Goal: Task Accomplishment & Management: Manage account settings

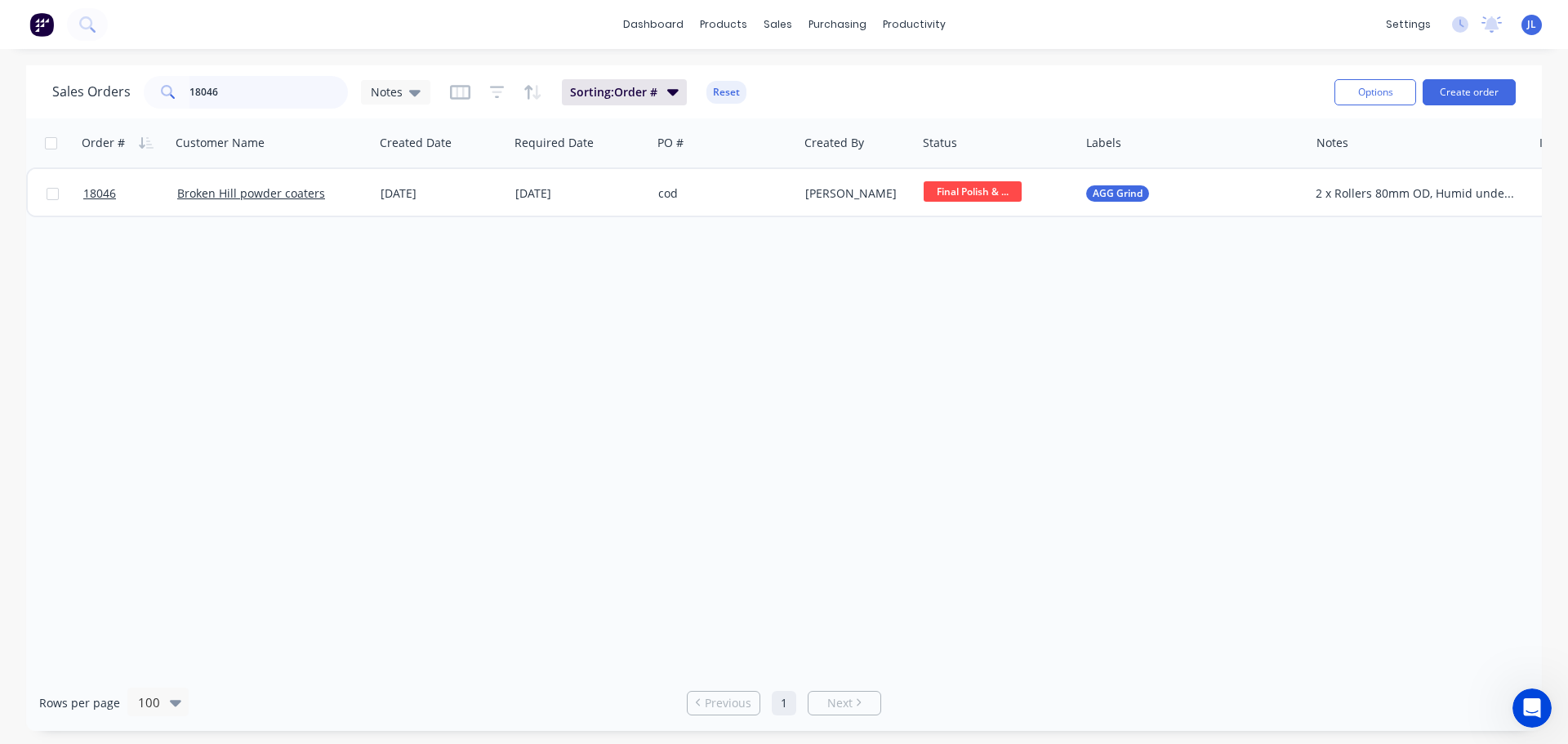
drag, startPoint x: 137, startPoint y: 89, endPoint x: 124, endPoint y: 89, distance: 13.0
click at [124, 89] on div "Sales Orders 18046 Notes" at bounding box center [241, 92] width 378 height 32
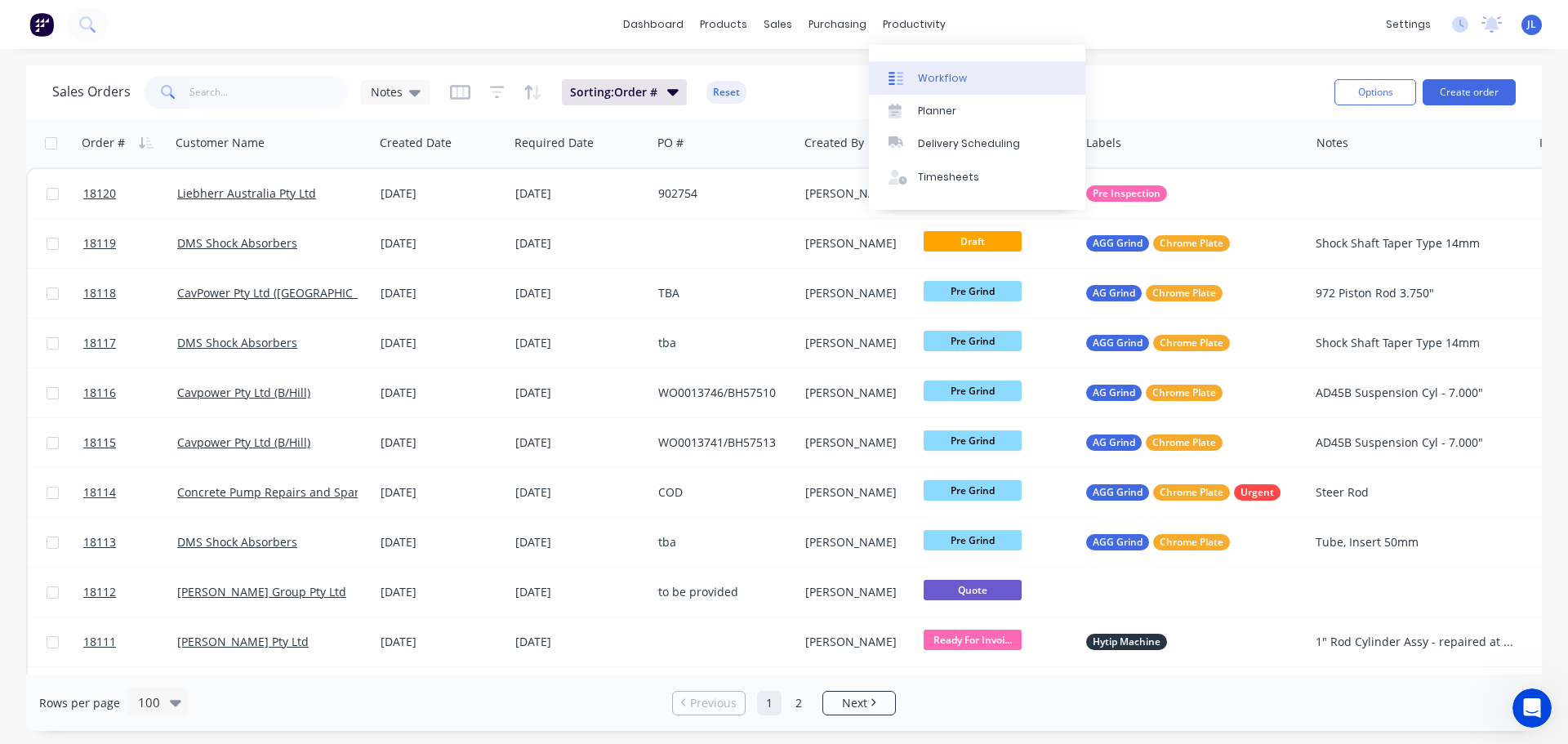
click at [923, 75] on div "Workflow" at bounding box center [942, 79] width 49 height 15
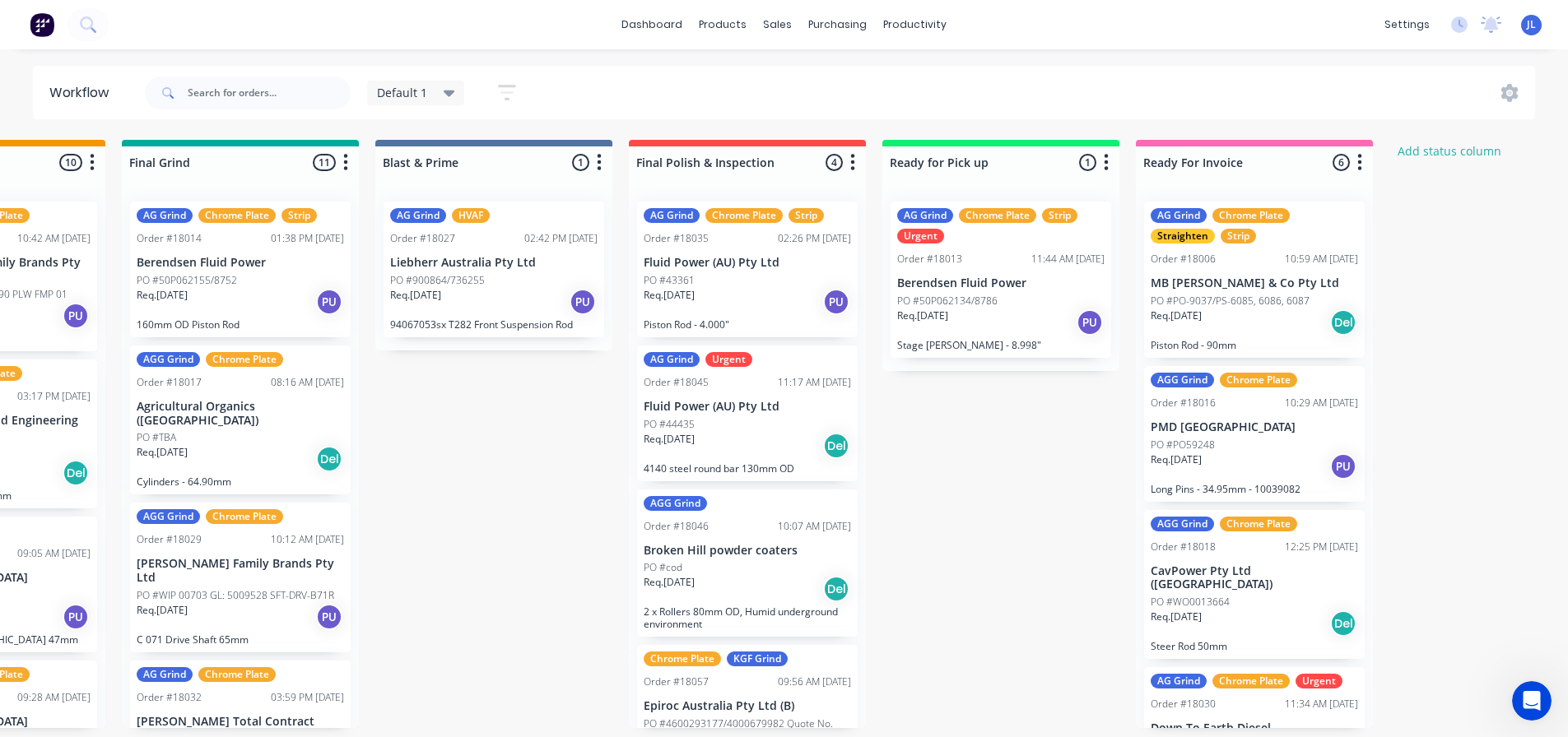
scroll to position [0, 1642]
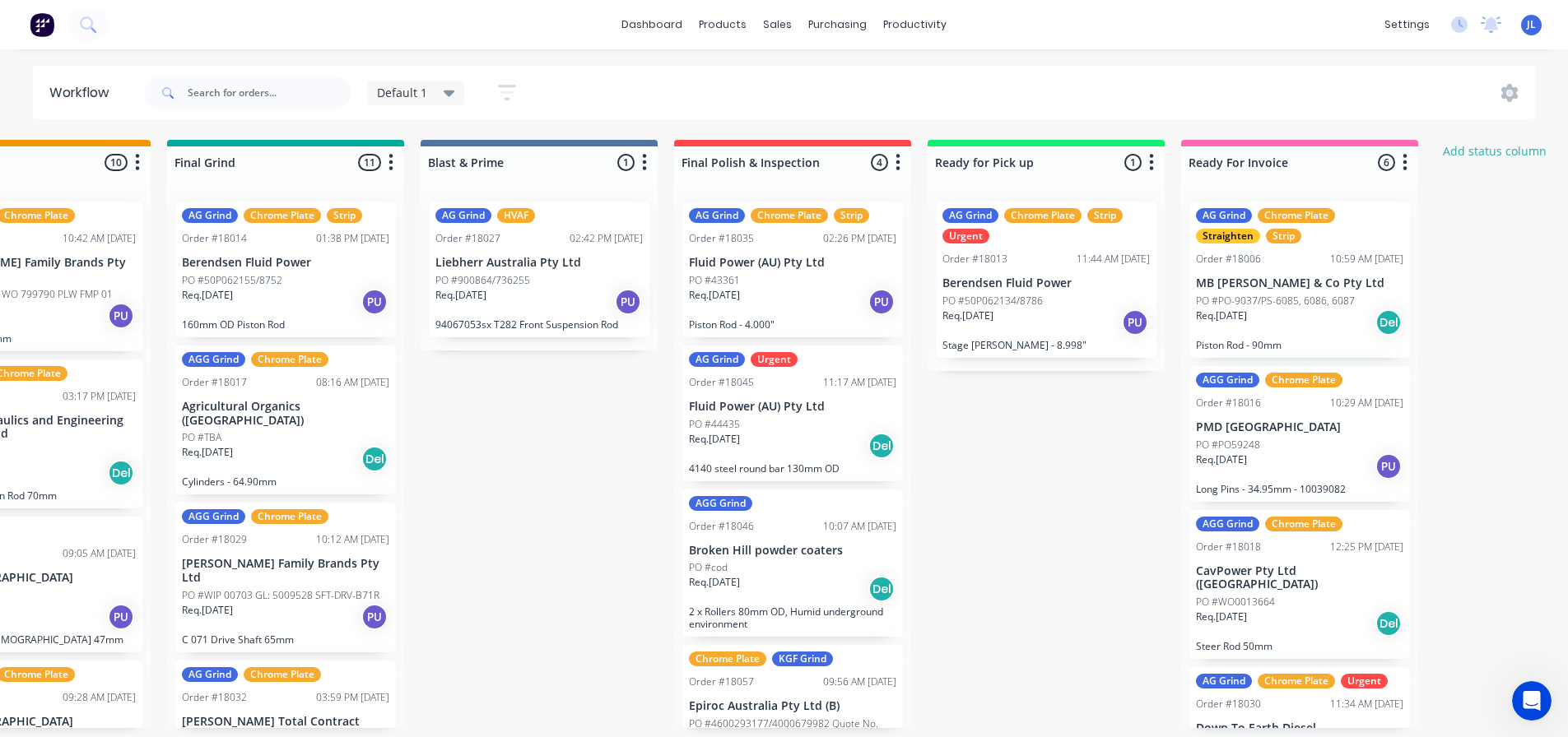
click at [1045, 257] on div "Order #18013 11:44 AM [DATE]" at bounding box center [1046, 260] width 207 height 15
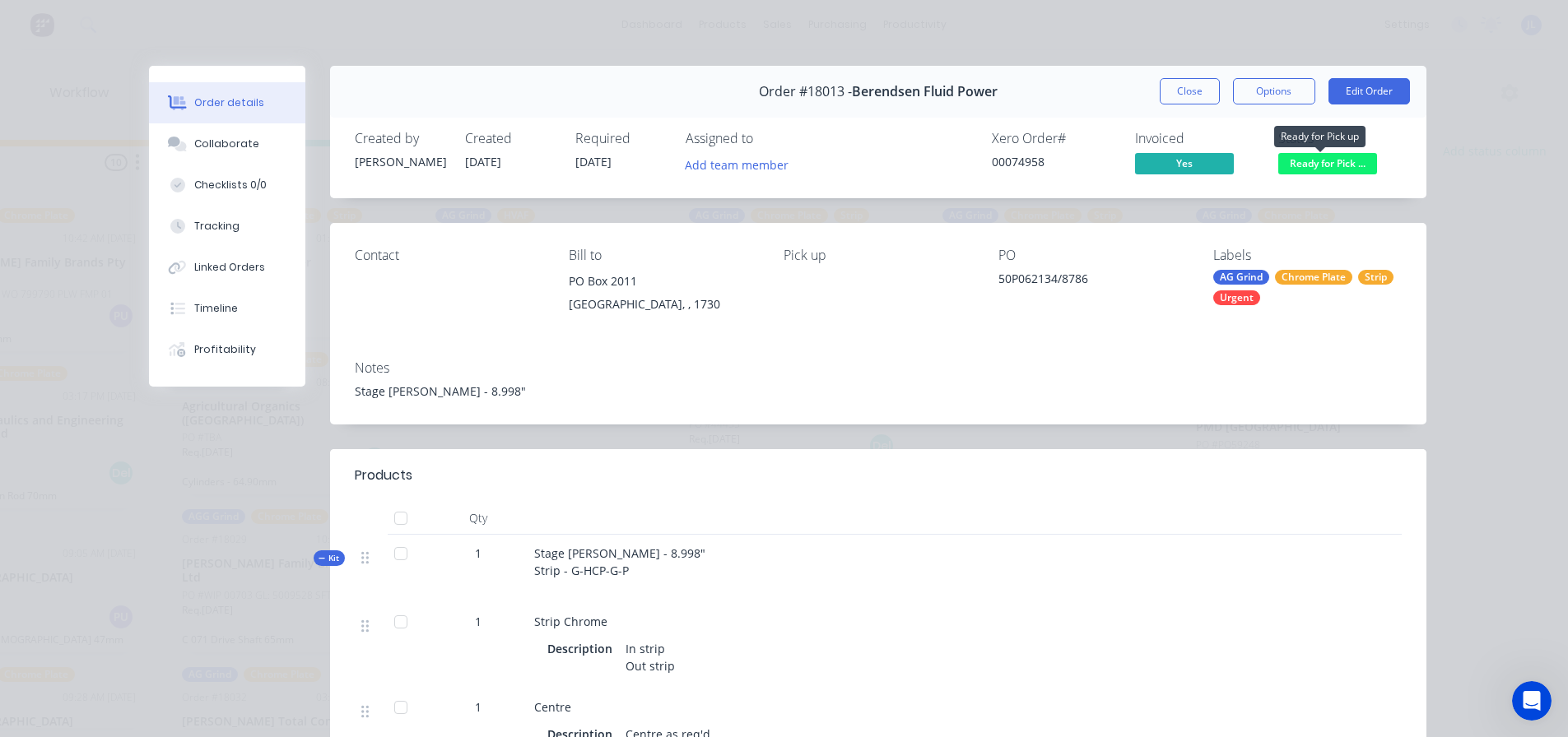
click at [1307, 158] on span "Ready for Pick ..." at bounding box center [1328, 163] width 99 height 21
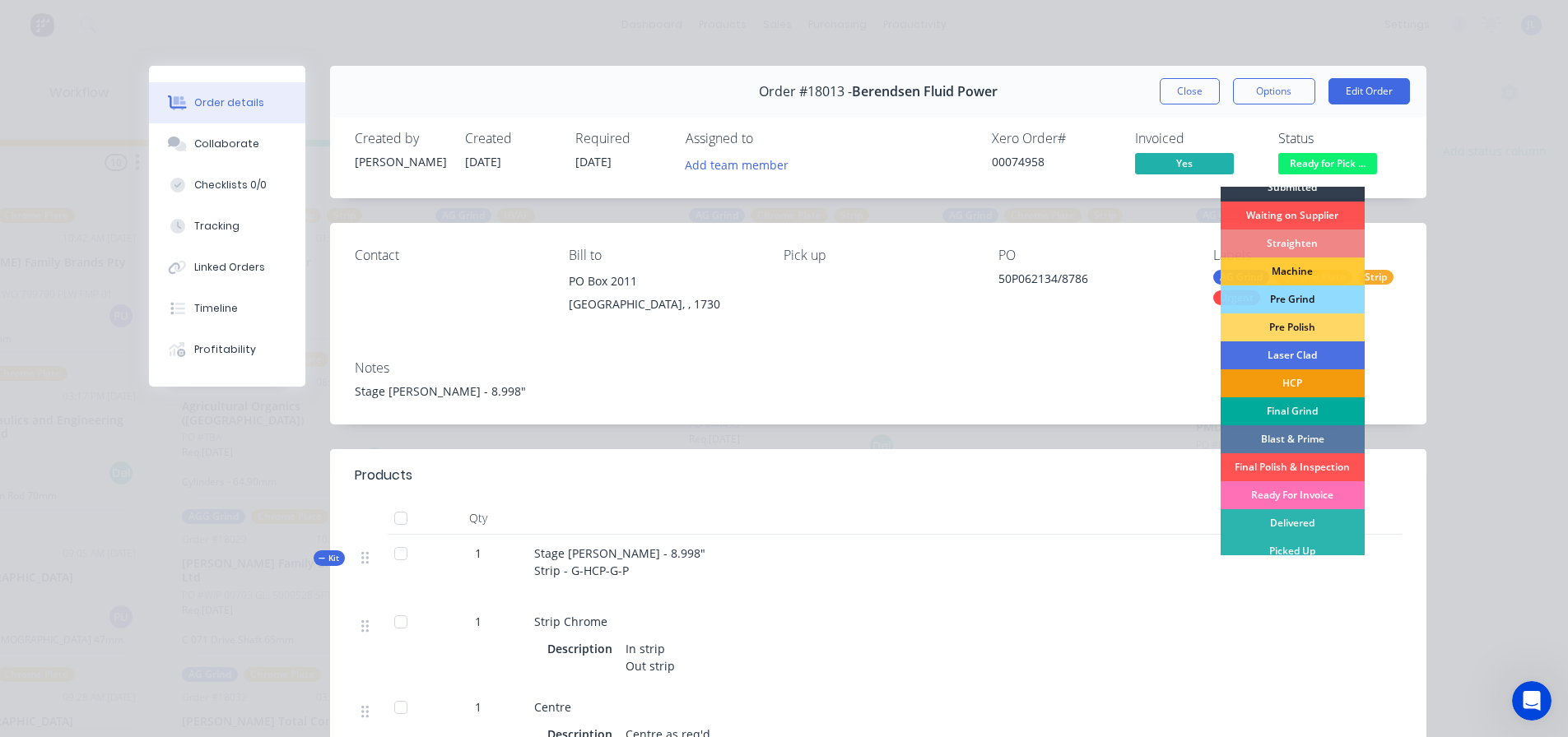
scroll to position [17, 0]
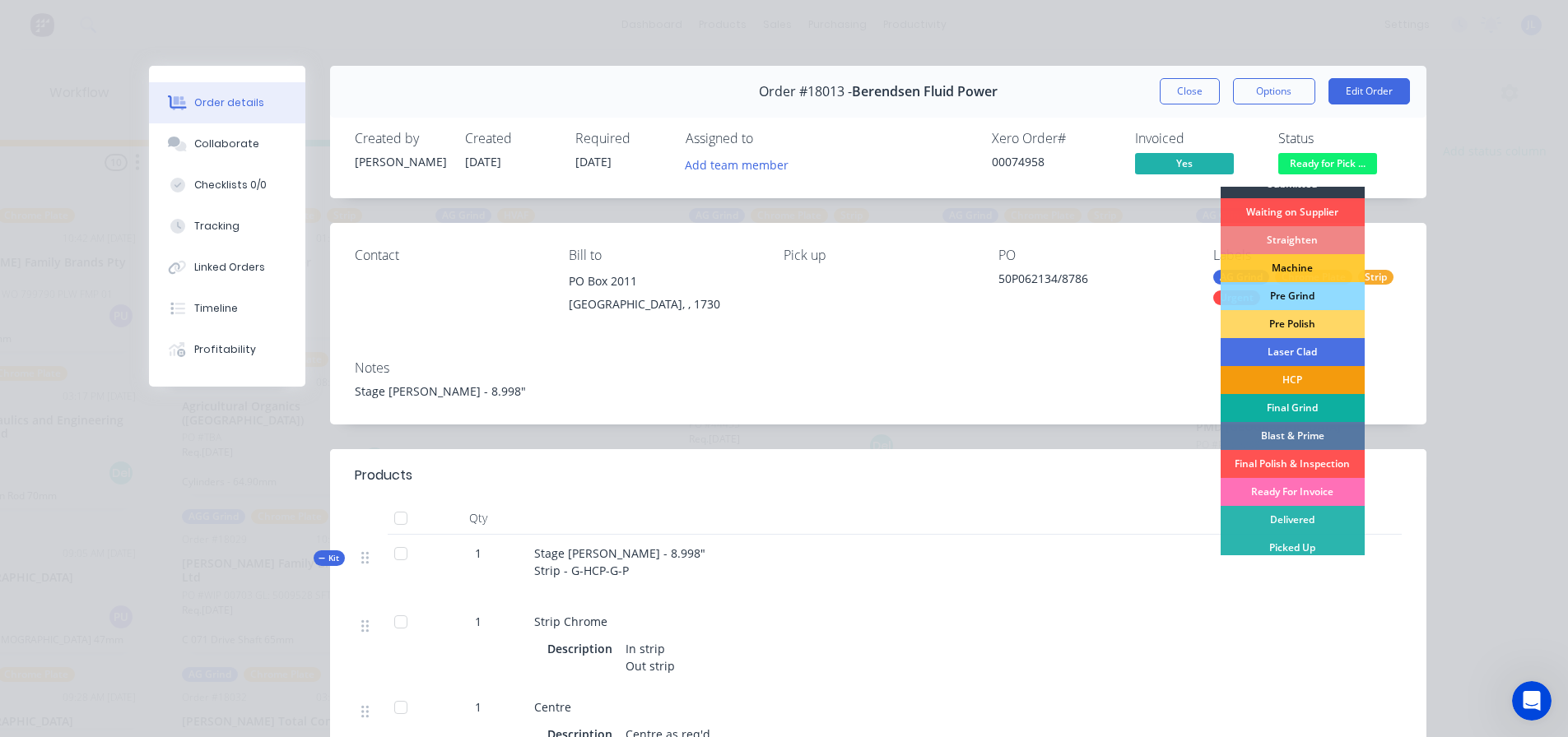
click at [1295, 543] on div "Picked Up" at bounding box center [1292, 548] width 144 height 28
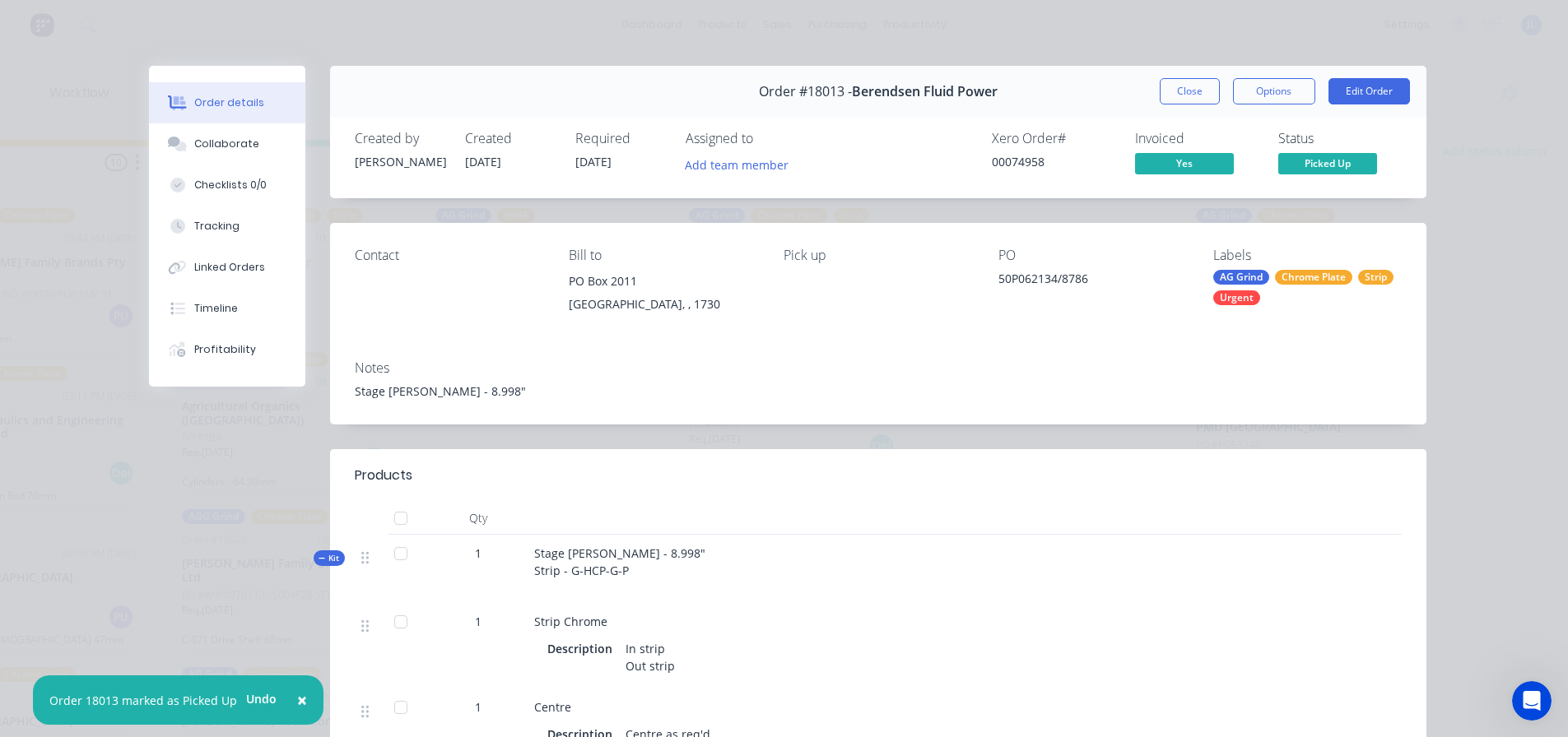
click at [1178, 94] on button "Close" at bounding box center [1190, 92] width 60 height 27
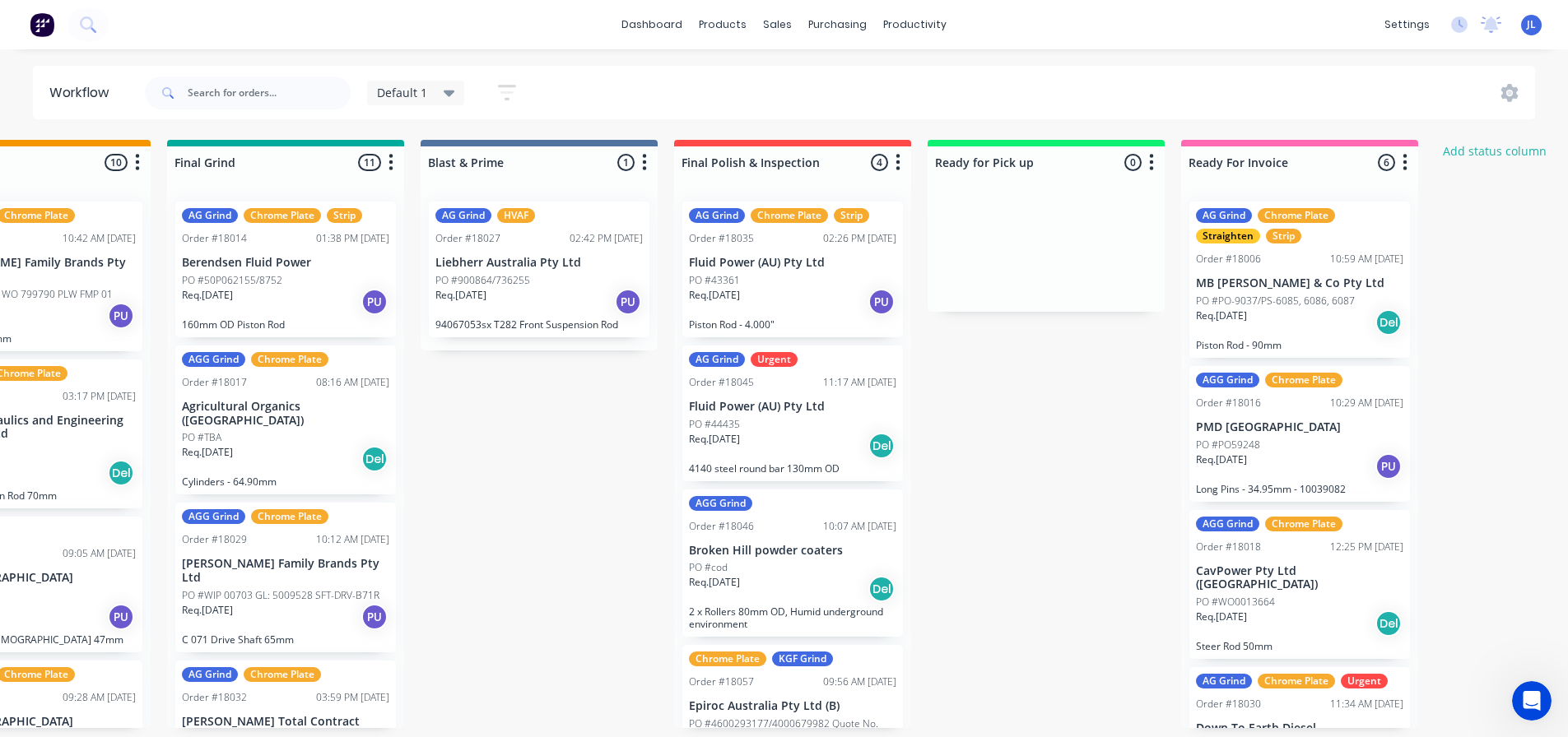
scroll to position [3, 1642]
click at [787, 33] on div "sales" at bounding box center [777, 25] width 45 height 25
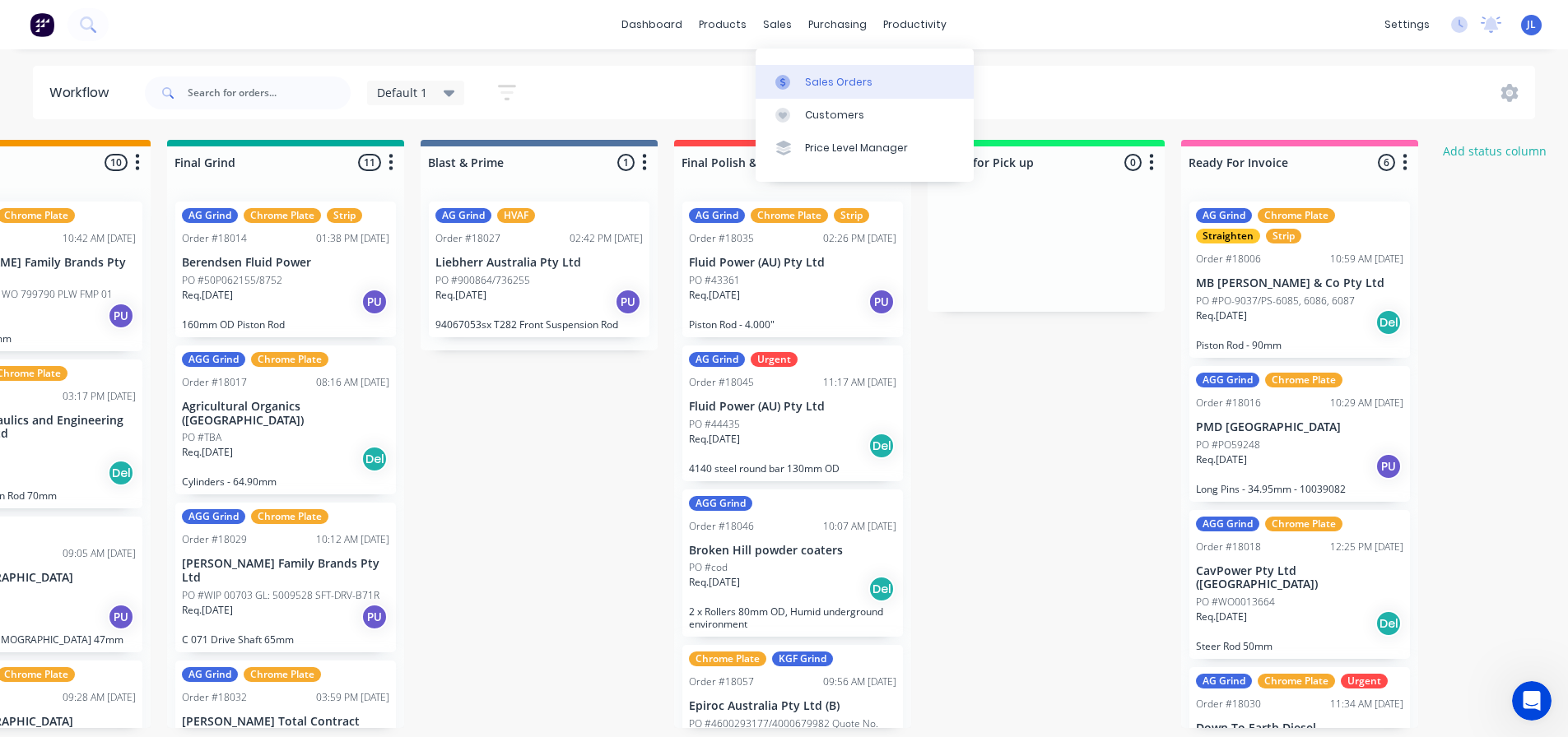
click at [796, 75] on div at bounding box center [788, 83] width 25 height 15
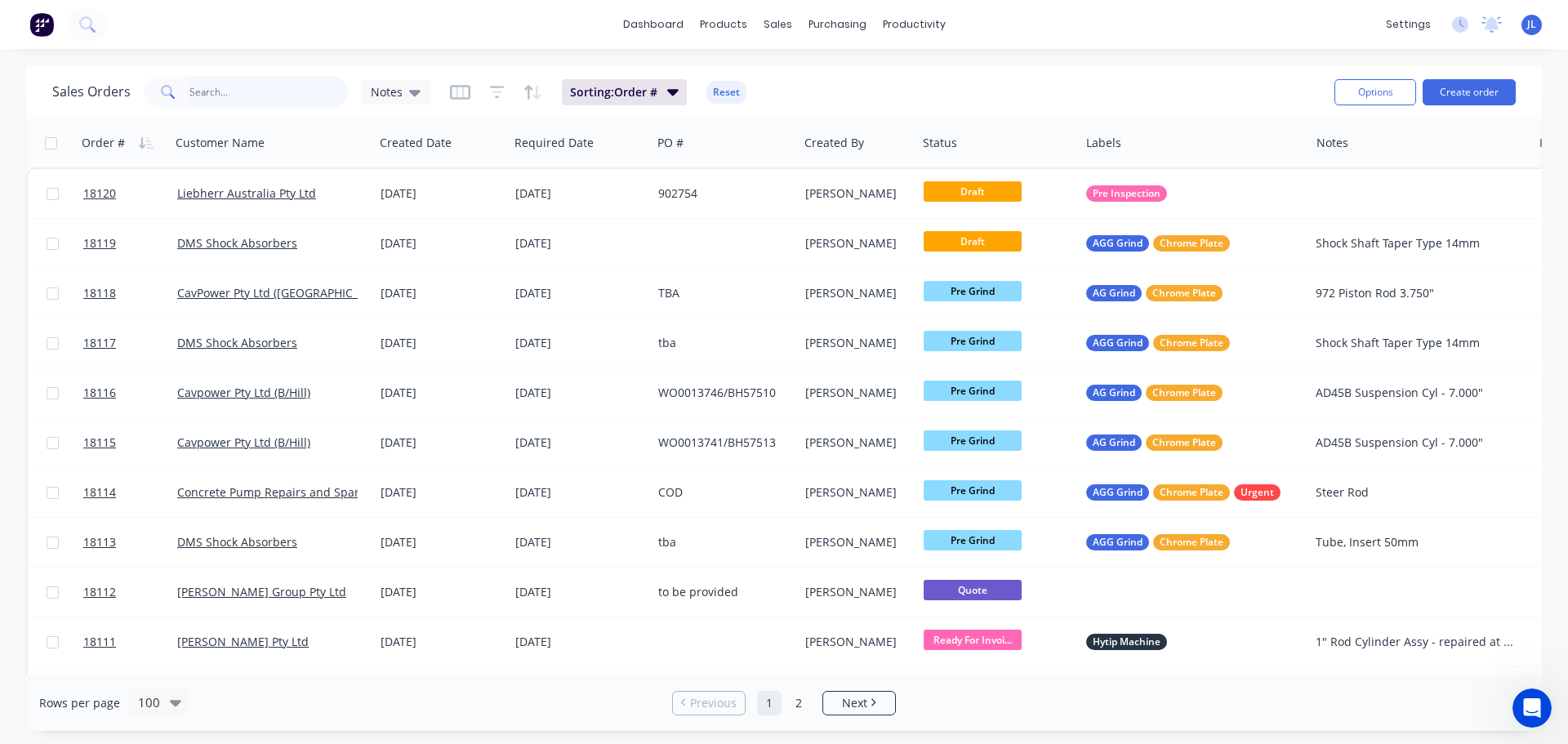
click at [258, 95] on input "text" at bounding box center [269, 92] width 159 height 32
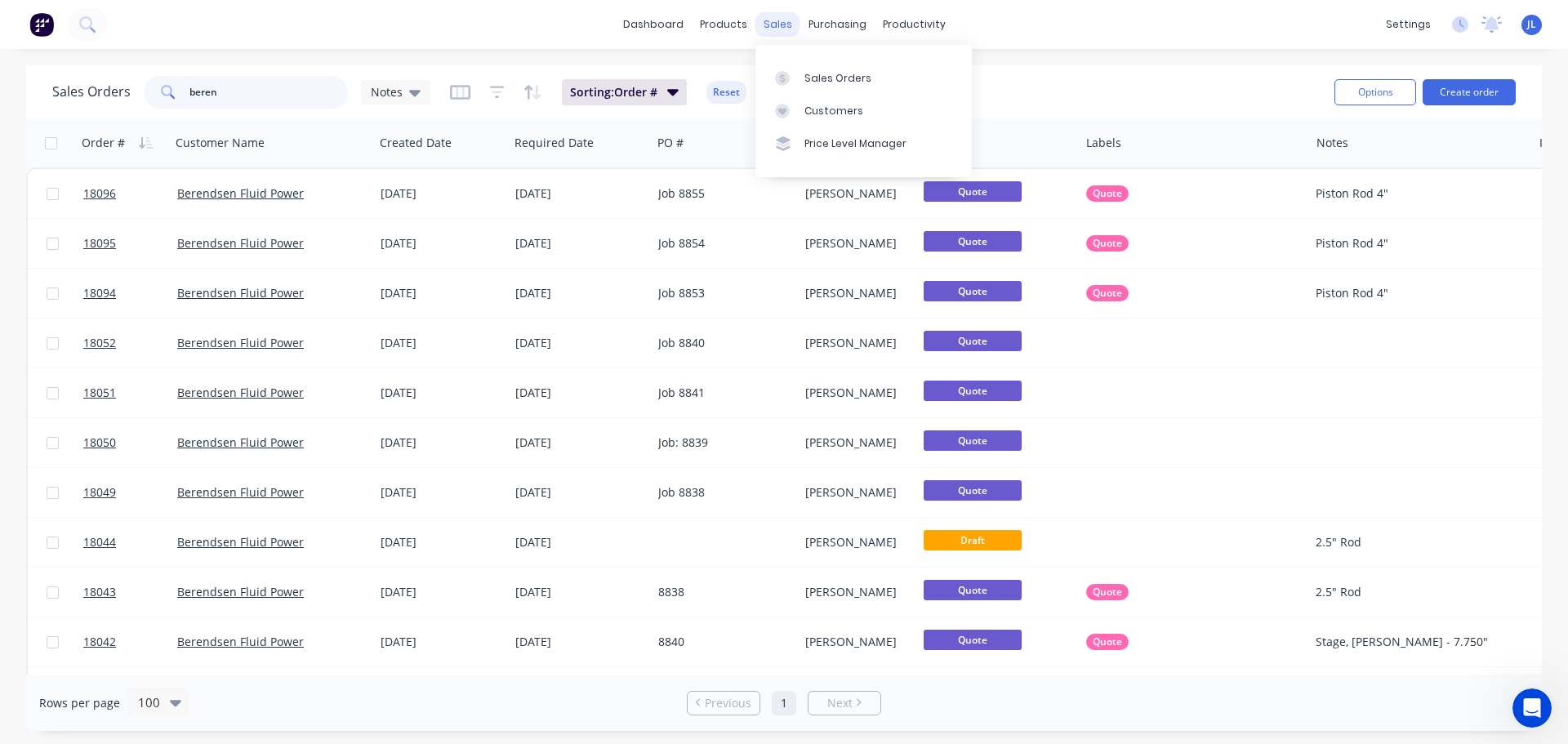
type input "beren"
click at [771, 33] on div "sales" at bounding box center [778, 25] width 45 height 25
click at [830, 106] on div "Customers" at bounding box center [833, 111] width 59 height 15
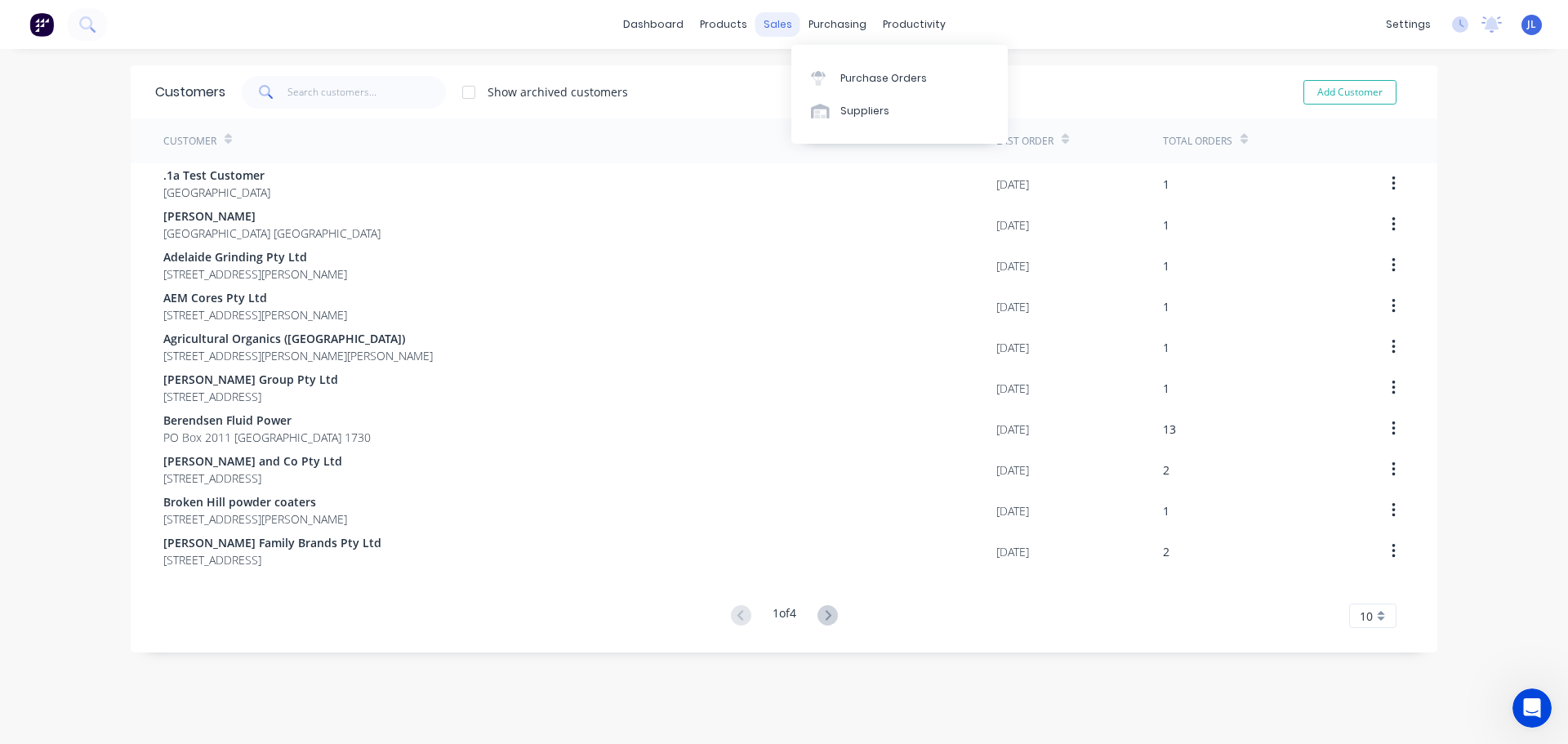
click at [755, 30] on div "sales" at bounding box center [778, 25] width 45 height 25
click at [789, 65] on link "Sales Orders" at bounding box center [857, 77] width 216 height 32
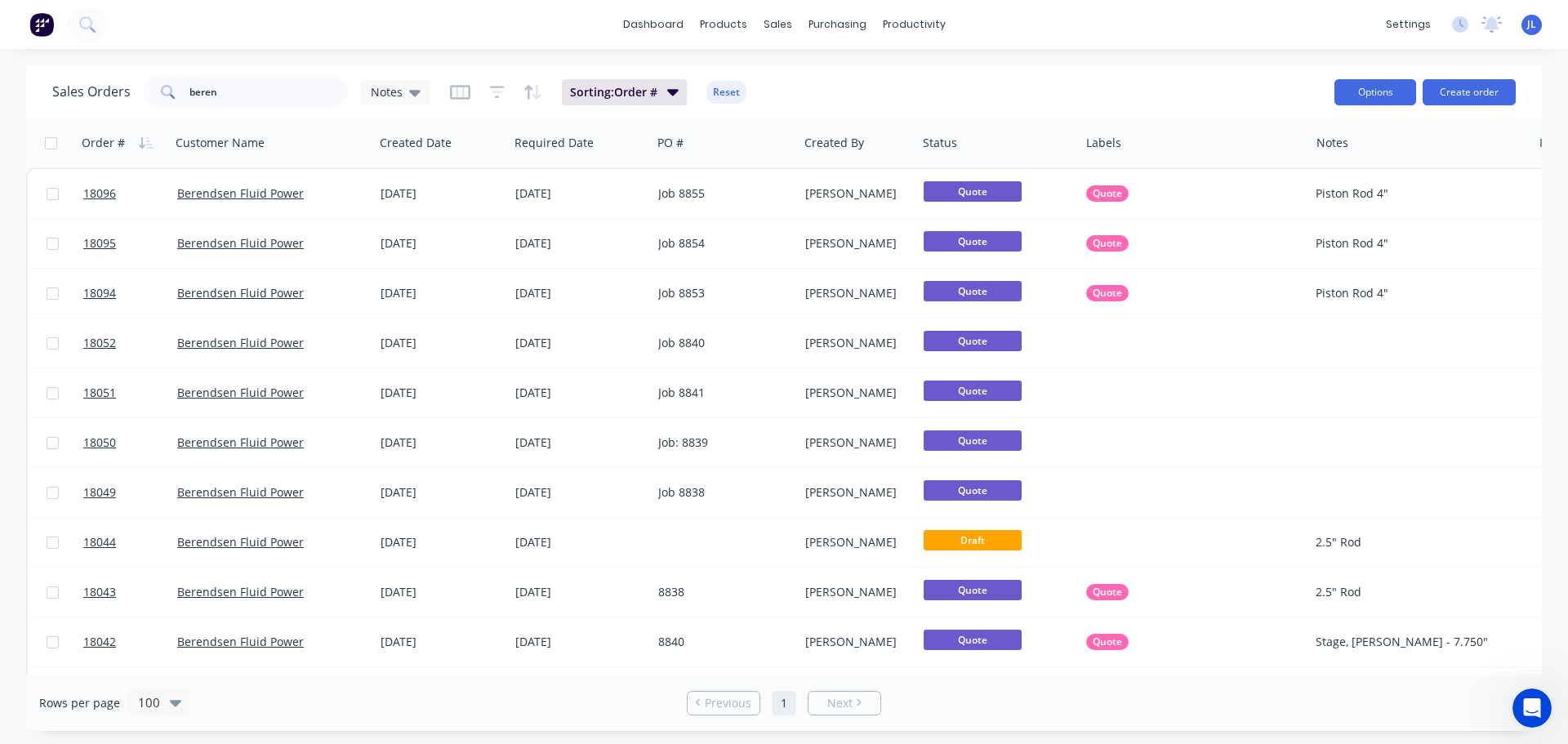
click at [1376, 92] on button "Options" at bounding box center [1375, 93] width 82 height 27
click at [1219, 85] on div "Sales Orders beren Notes Sorting: Order # Reset" at bounding box center [687, 92] width 1269 height 40
click at [790, 104] on div at bounding box center [787, 111] width 25 height 15
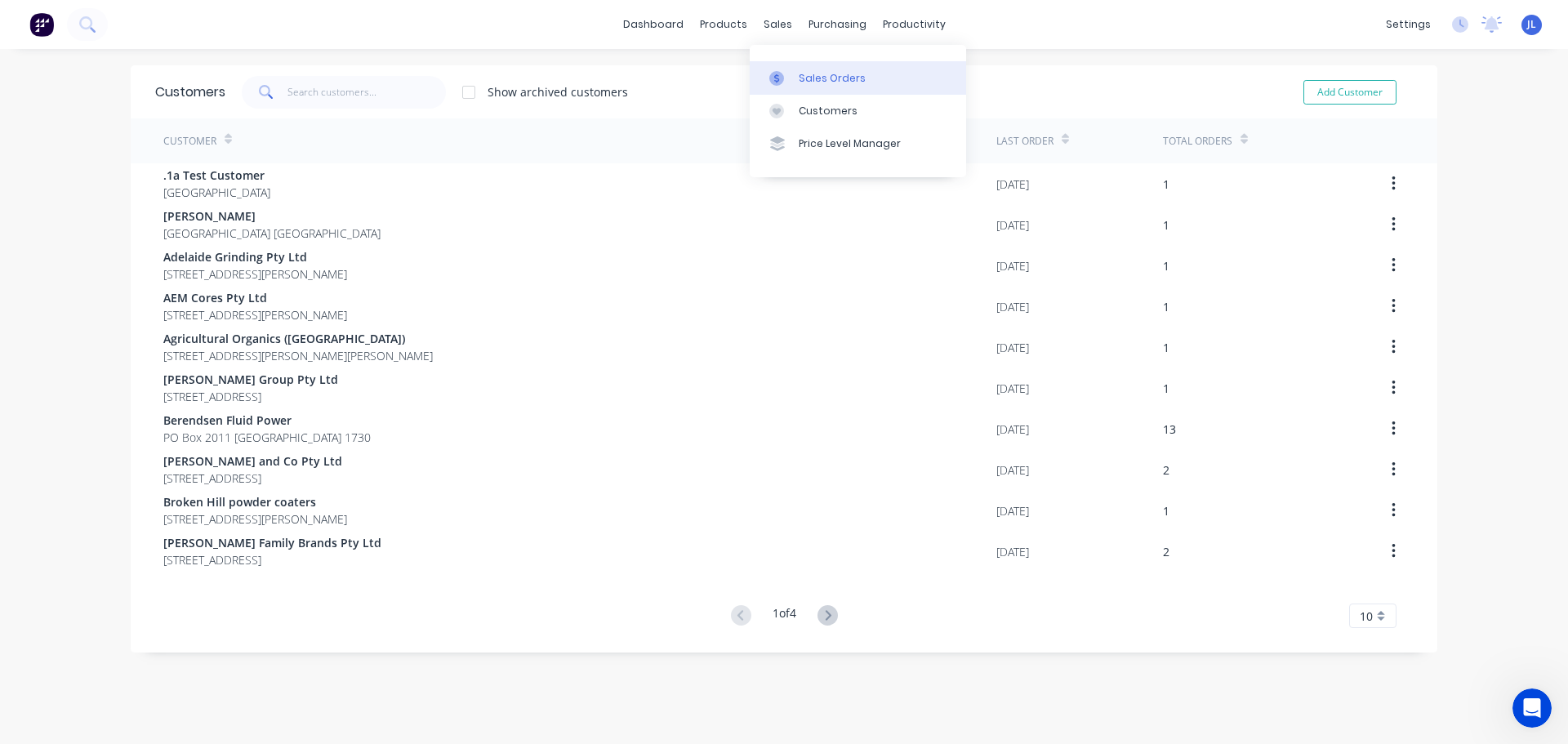
click at [784, 82] on div at bounding box center [782, 79] width 25 height 15
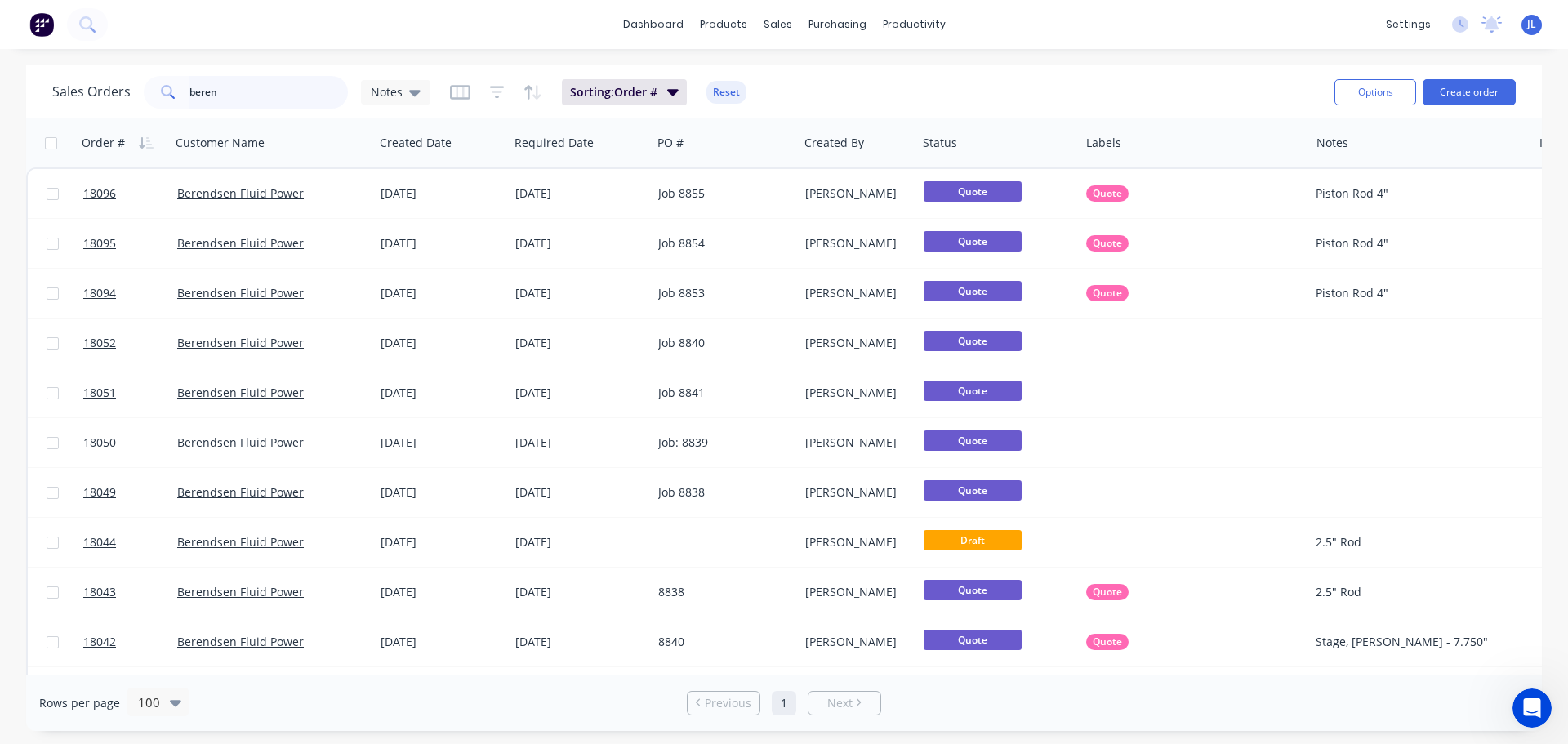
click at [244, 99] on input "beren" at bounding box center [269, 92] width 159 height 32
drag, startPoint x: 237, startPoint y: 91, endPoint x: 142, endPoint y: 97, distance: 95.2
click at [143, 97] on div "beren" at bounding box center [245, 92] width 204 height 32
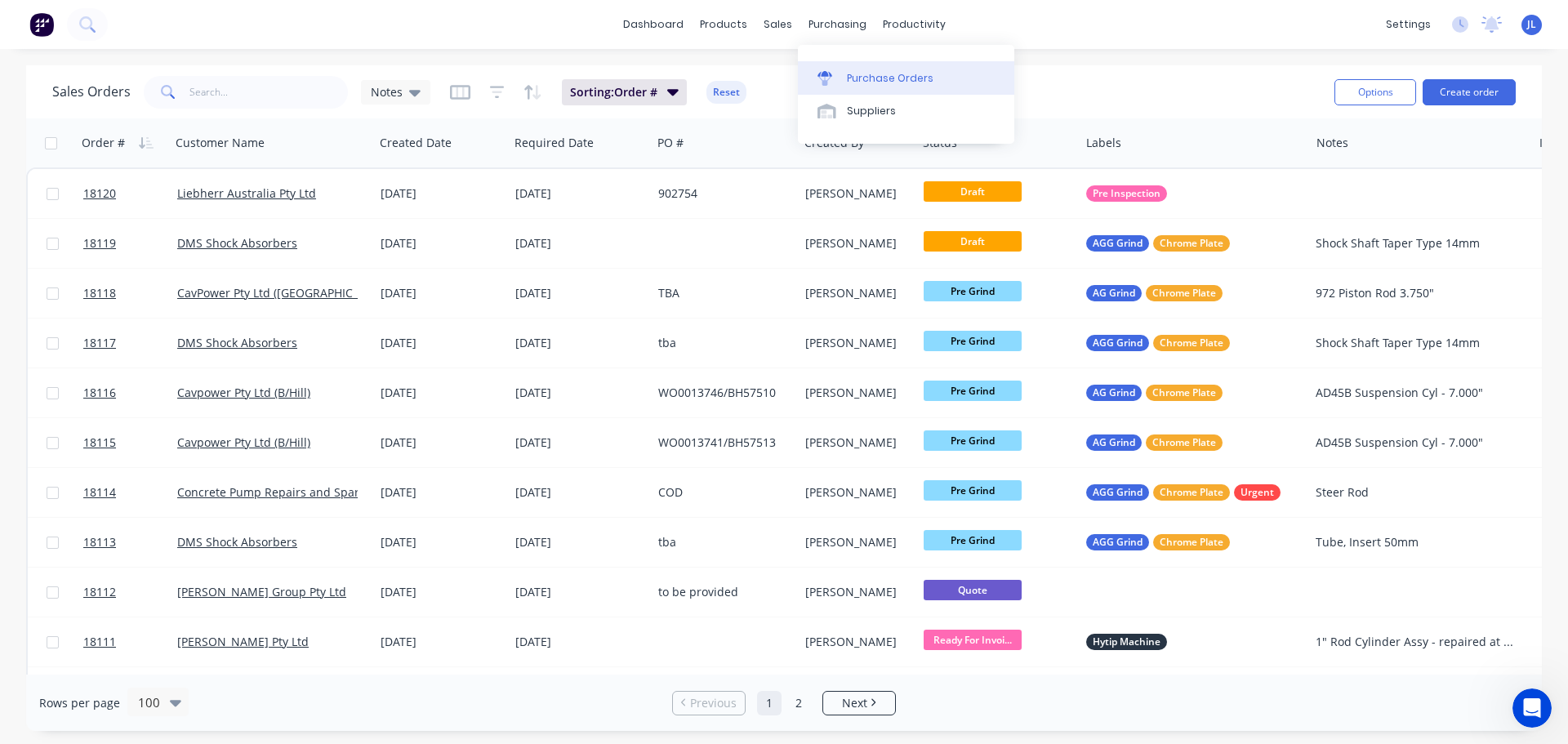
click at [847, 74] on div "Purchase Orders" at bounding box center [890, 79] width 86 height 15
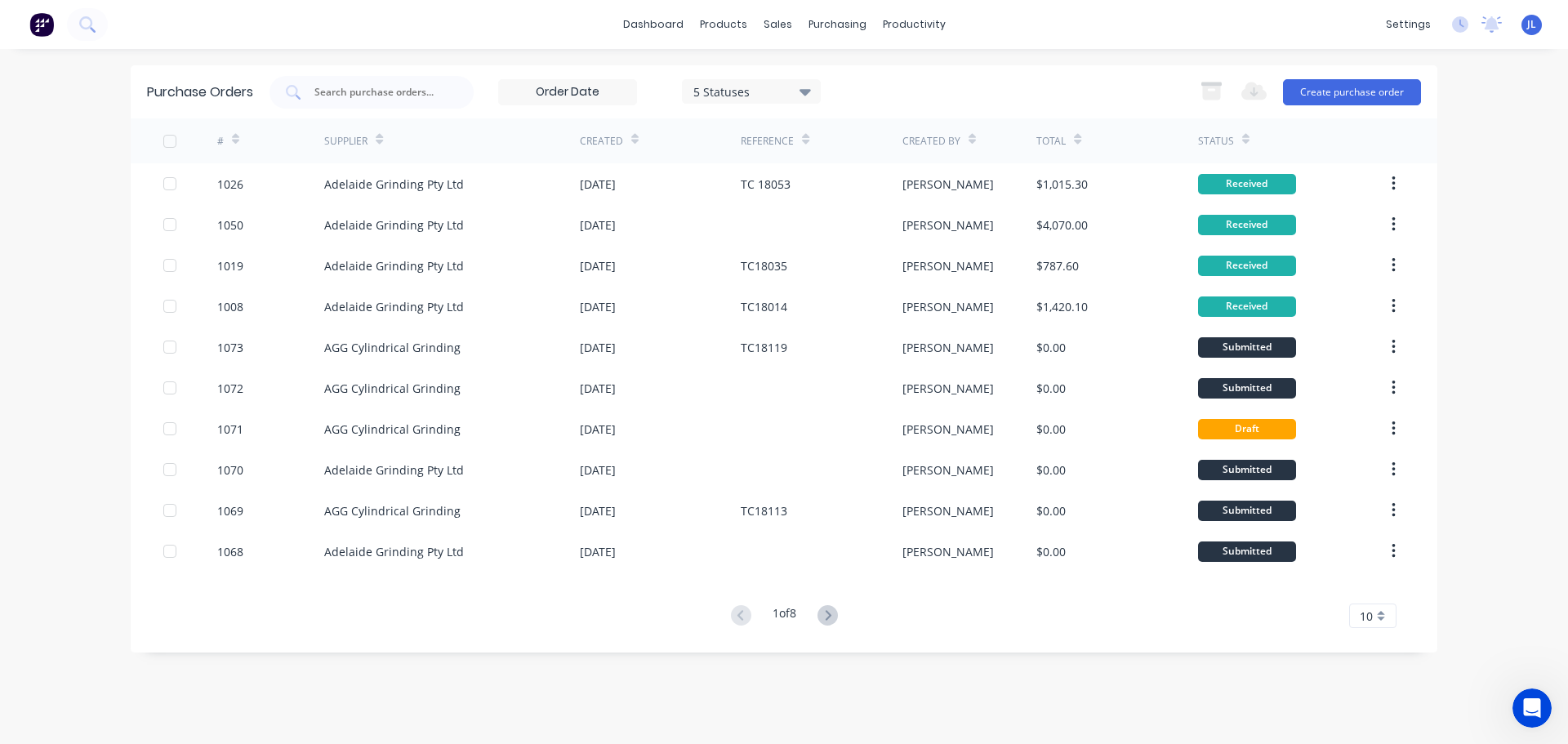
click at [1382, 611] on div "10" at bounding box center [1372, 616] width 47 height 25
click at [1370, 596] on div "35" at bounding box center [1372, 588] width 46 height 28
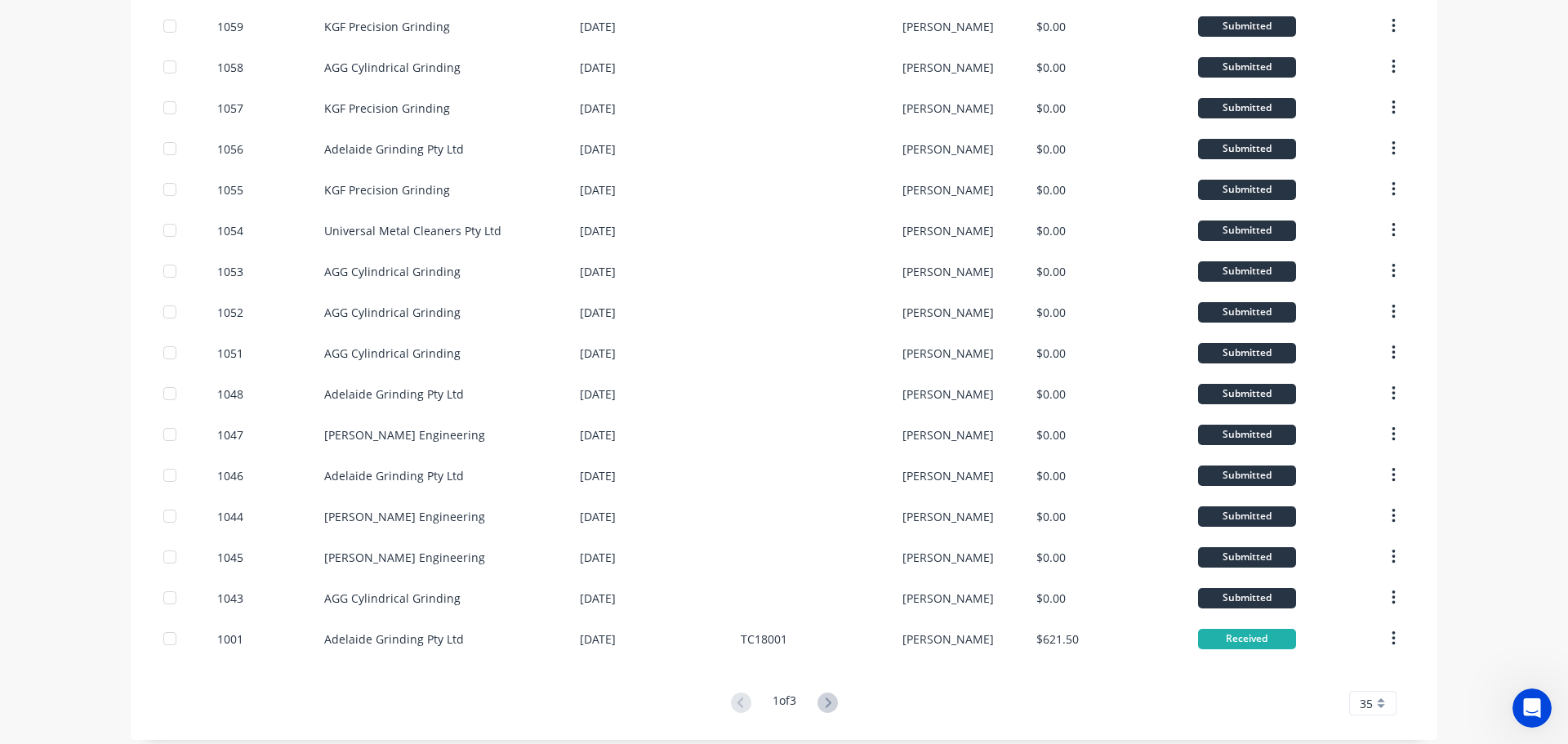
scroll to position [945, 0]
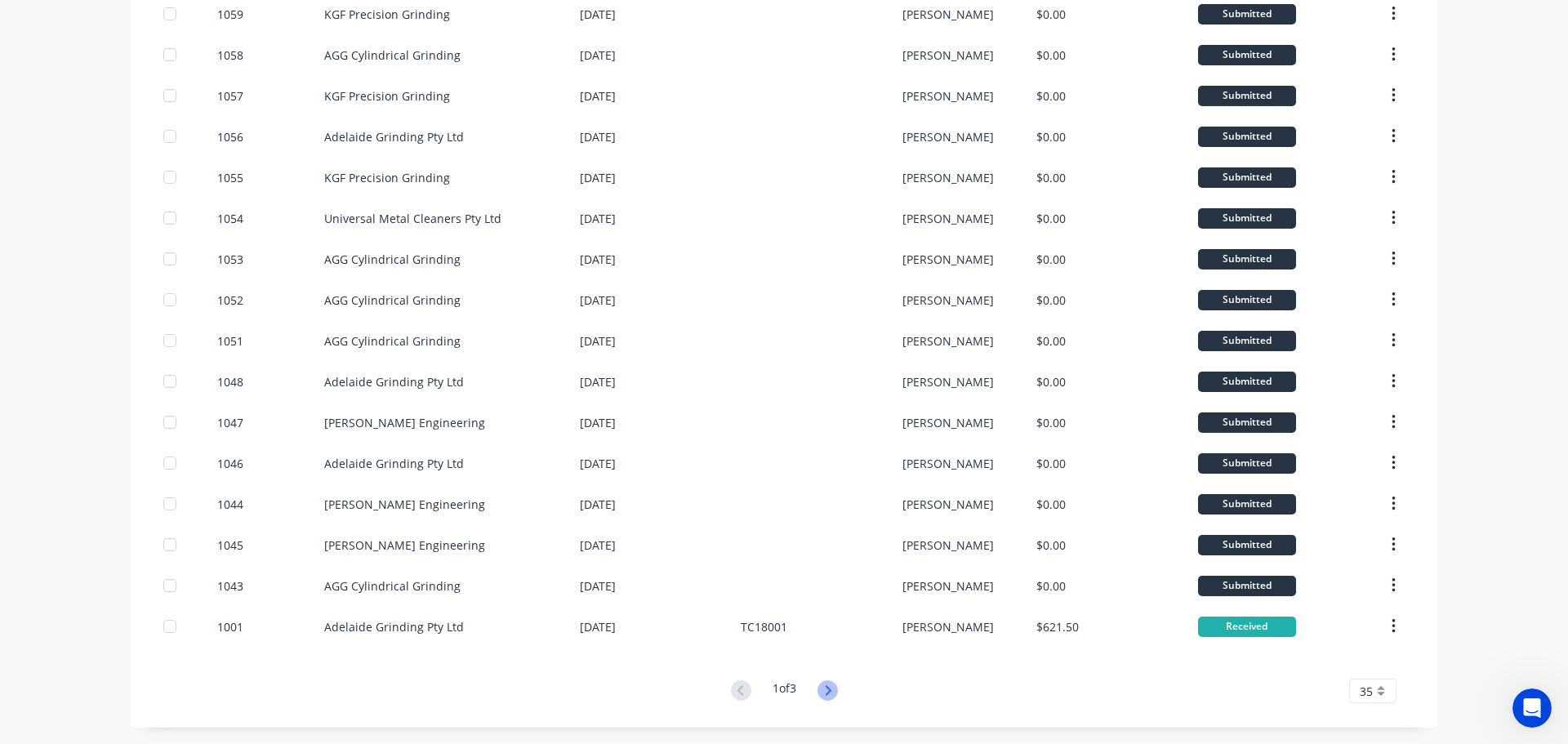
click at [827, 689] on icon at bounding box center [827, 690] width 21 height 21
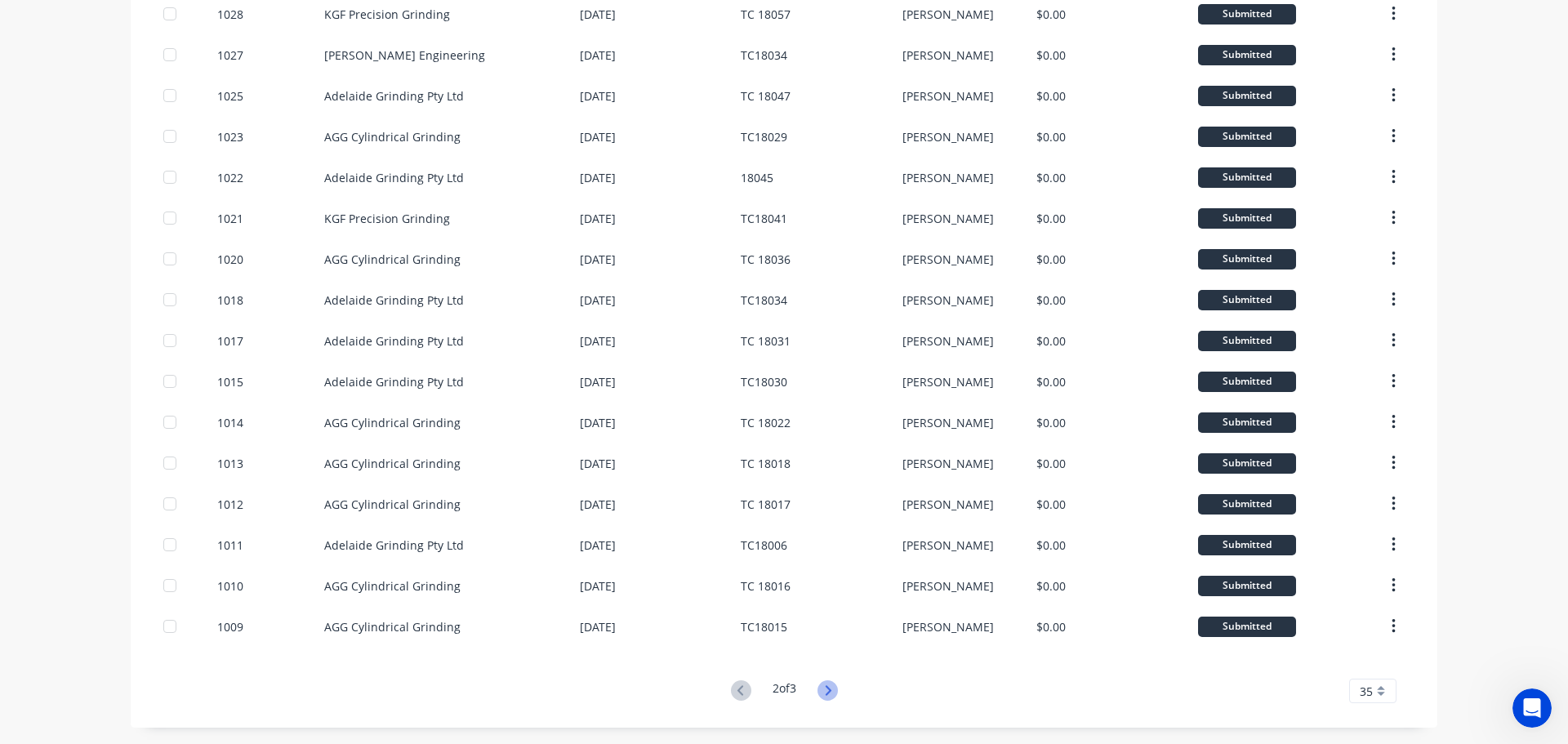
click at [827, 687] on icon at bounding box center [827, 690] width 21 height 21
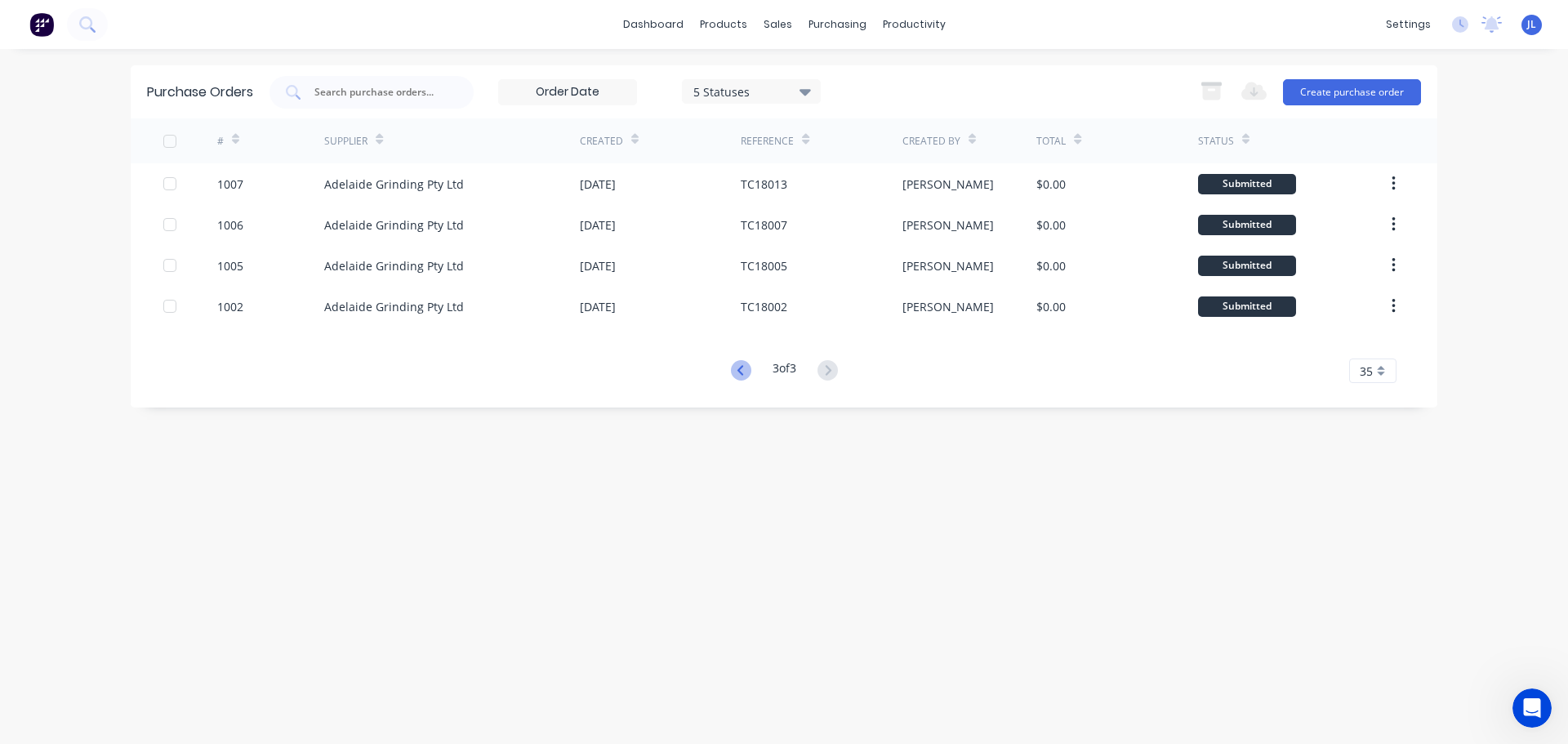
click at [738, 372] on icon at bounding box center [741, 370] width 21 height 21
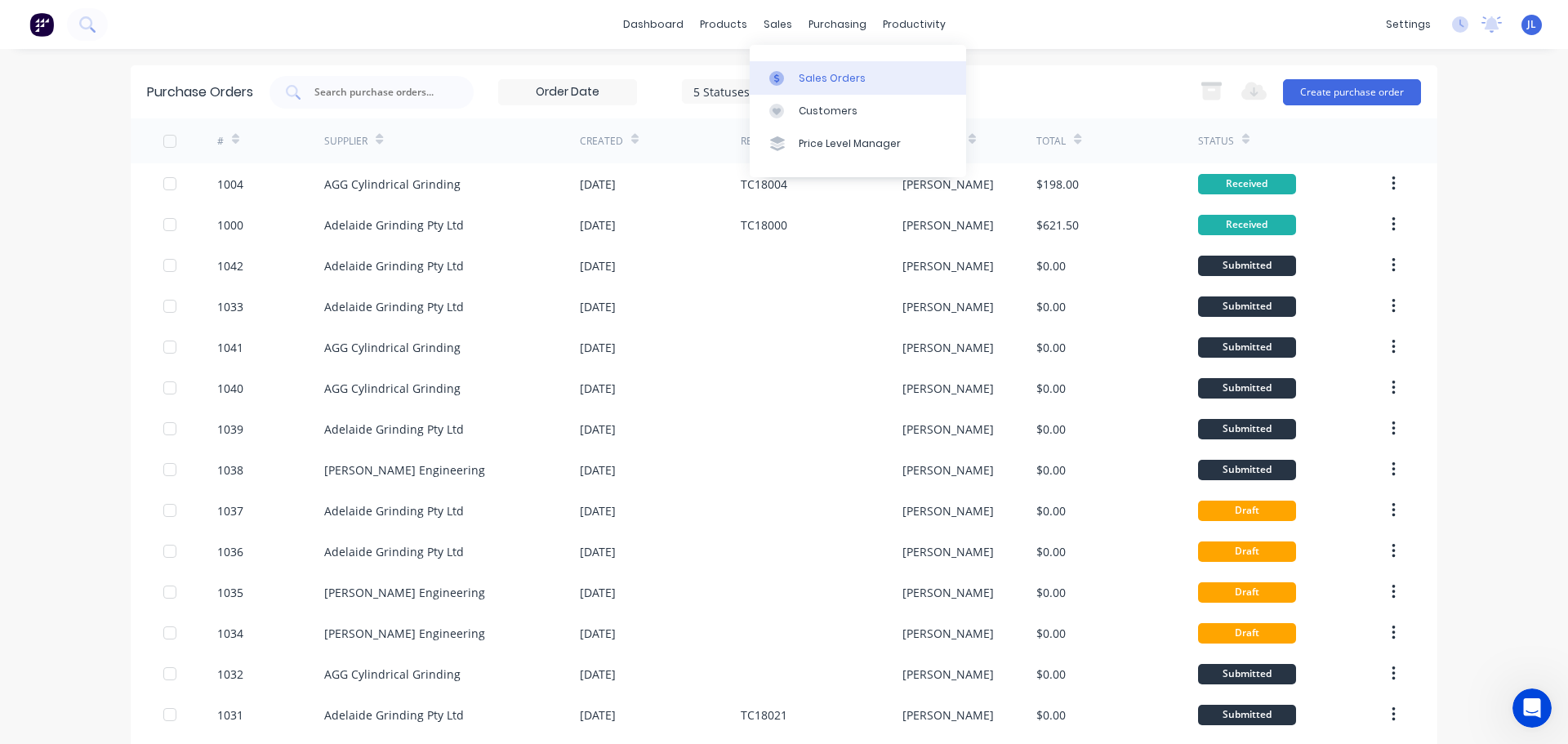
click at [786, 84] on div at bounding box center [782, 79] width 25 height 15
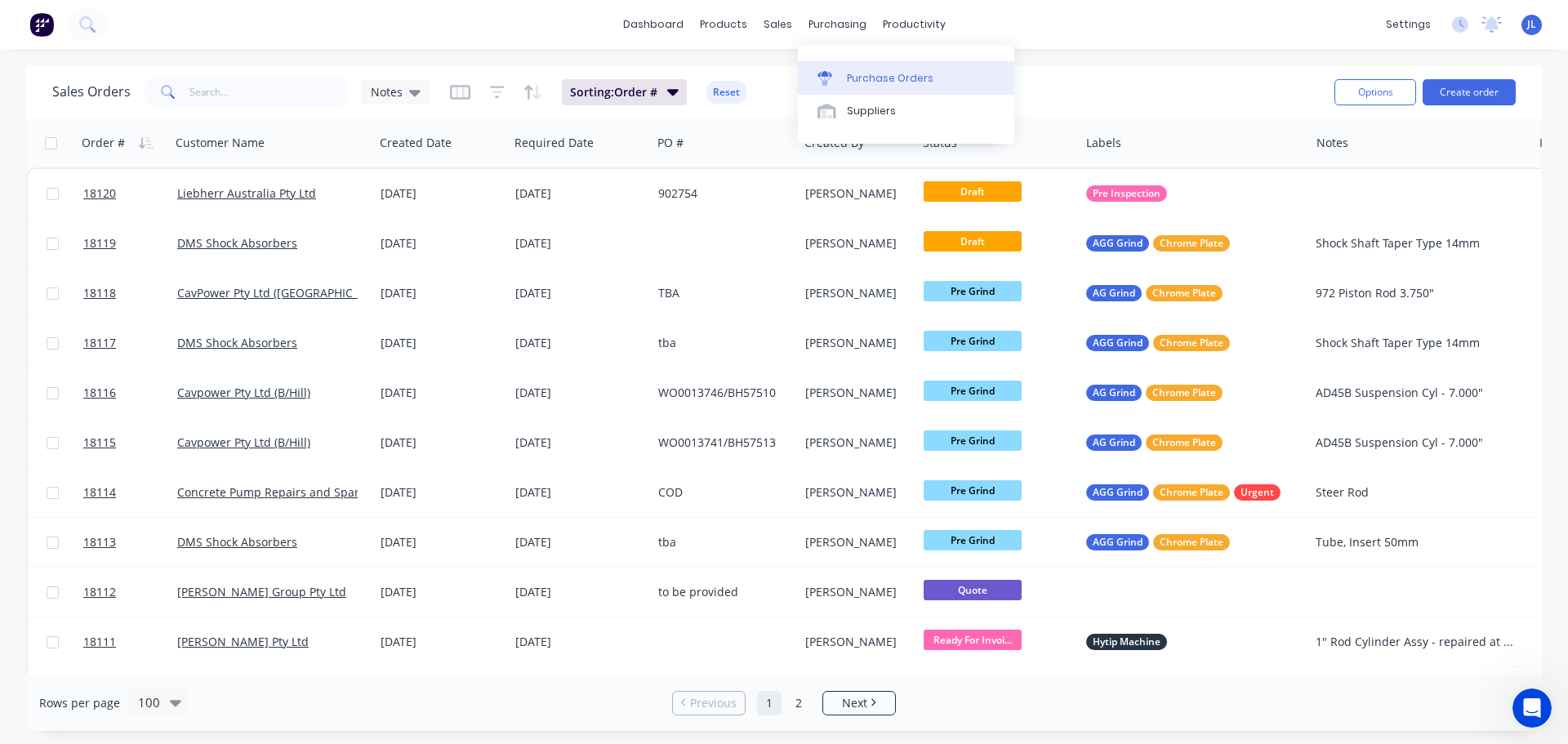
click at [866, 80] on div "Purchase Orders" at bounding box center [890, 79] width 86 height 15
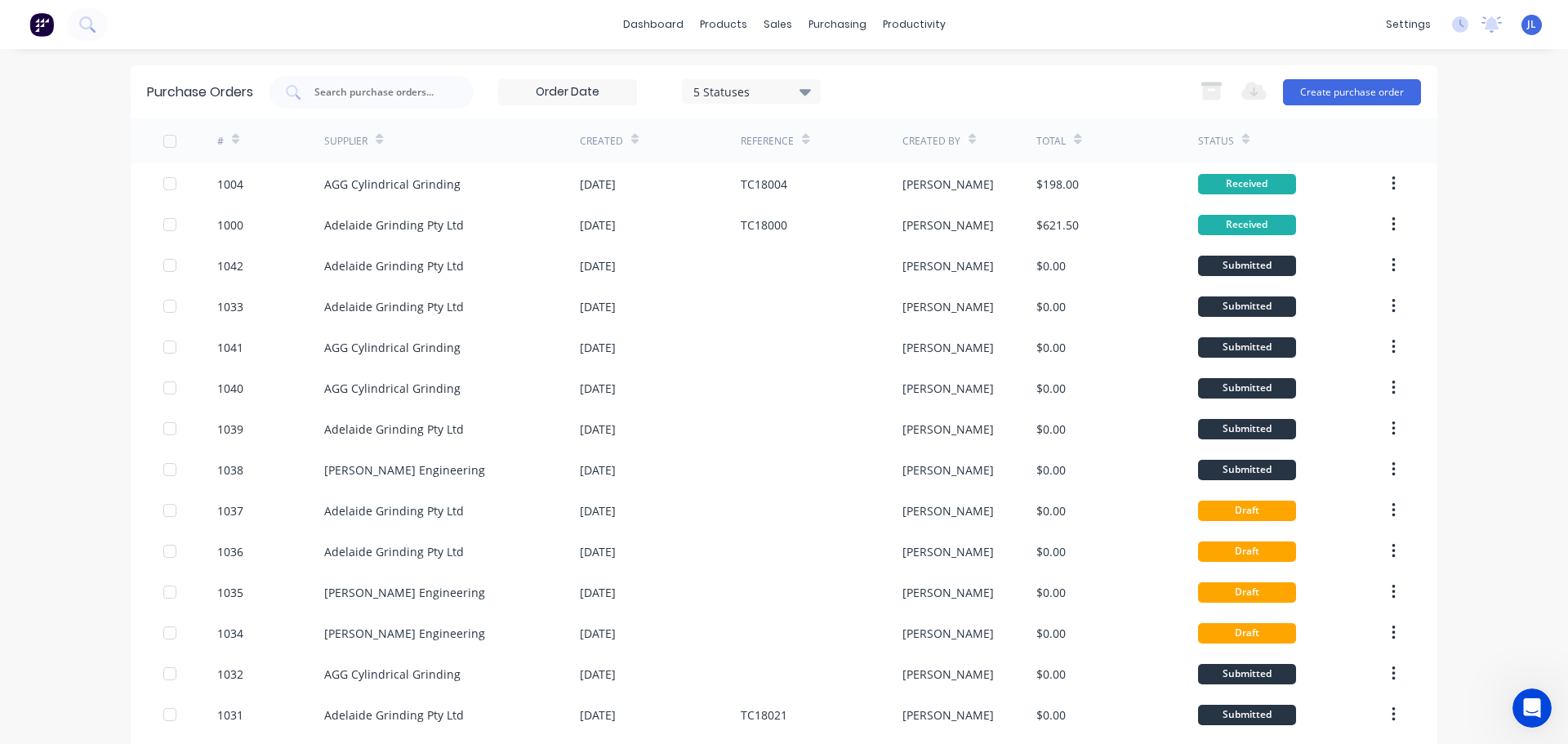
click at [239, 139] on div "#" at bounding box center [271, 141] width 108 height 45
click at [234, 137] on div "#" at bounding box center [271, 141] width 108 height 45
click at [224, 138] on div "#" at bounding box center [228, 141] width 22 height 28
click at [195, 144] on div at bounding box center [190, 141] width 54 height 45
drag, startPoint x: 181, startPoint y: 135, endPoint x: 230, endPoint y: 143, distance: 49.6
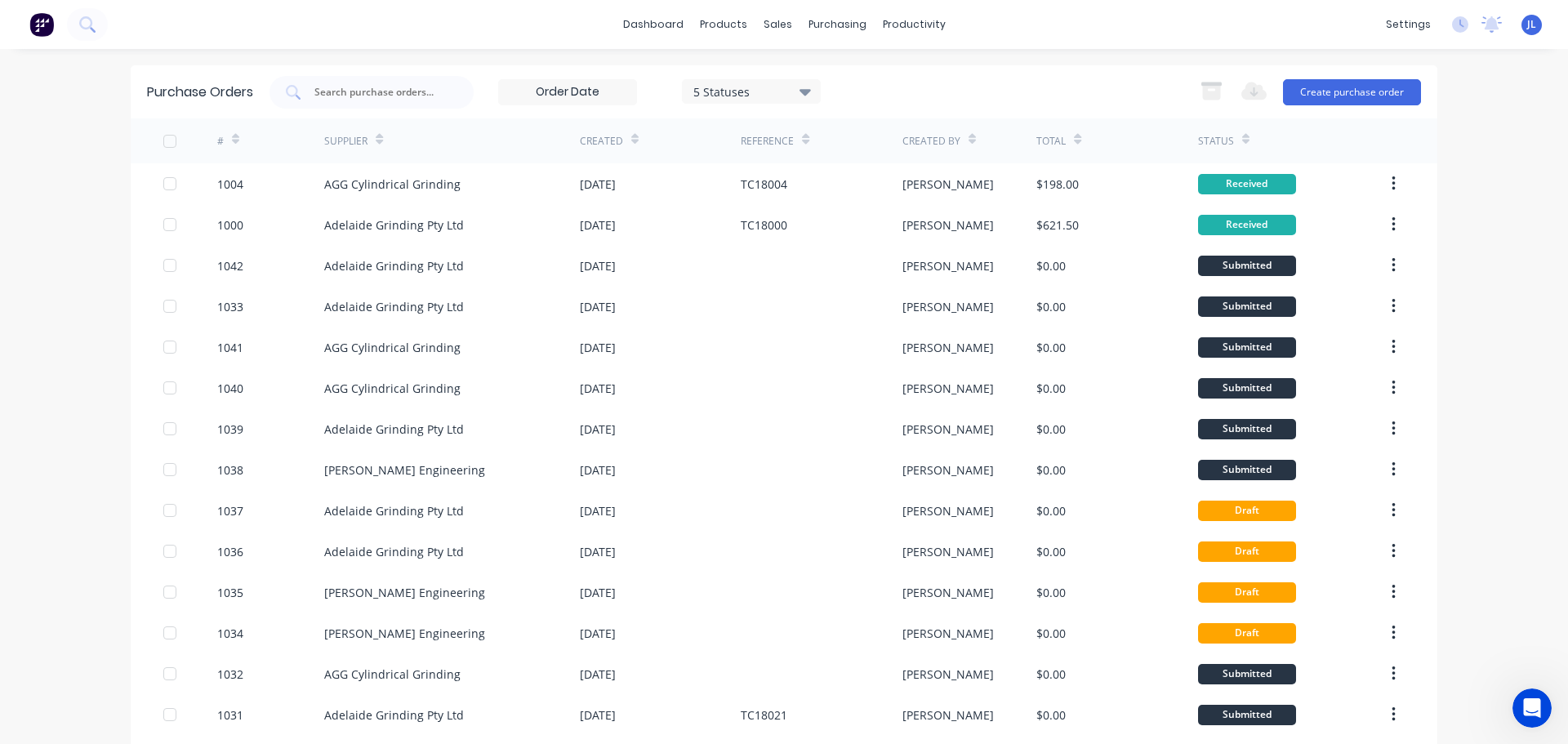
click at [189, 139] on div at bounding box center [190, 141] width 54 height 45
click at [232, 143] on icon at bounding box center [235, 143] width 7 height 5
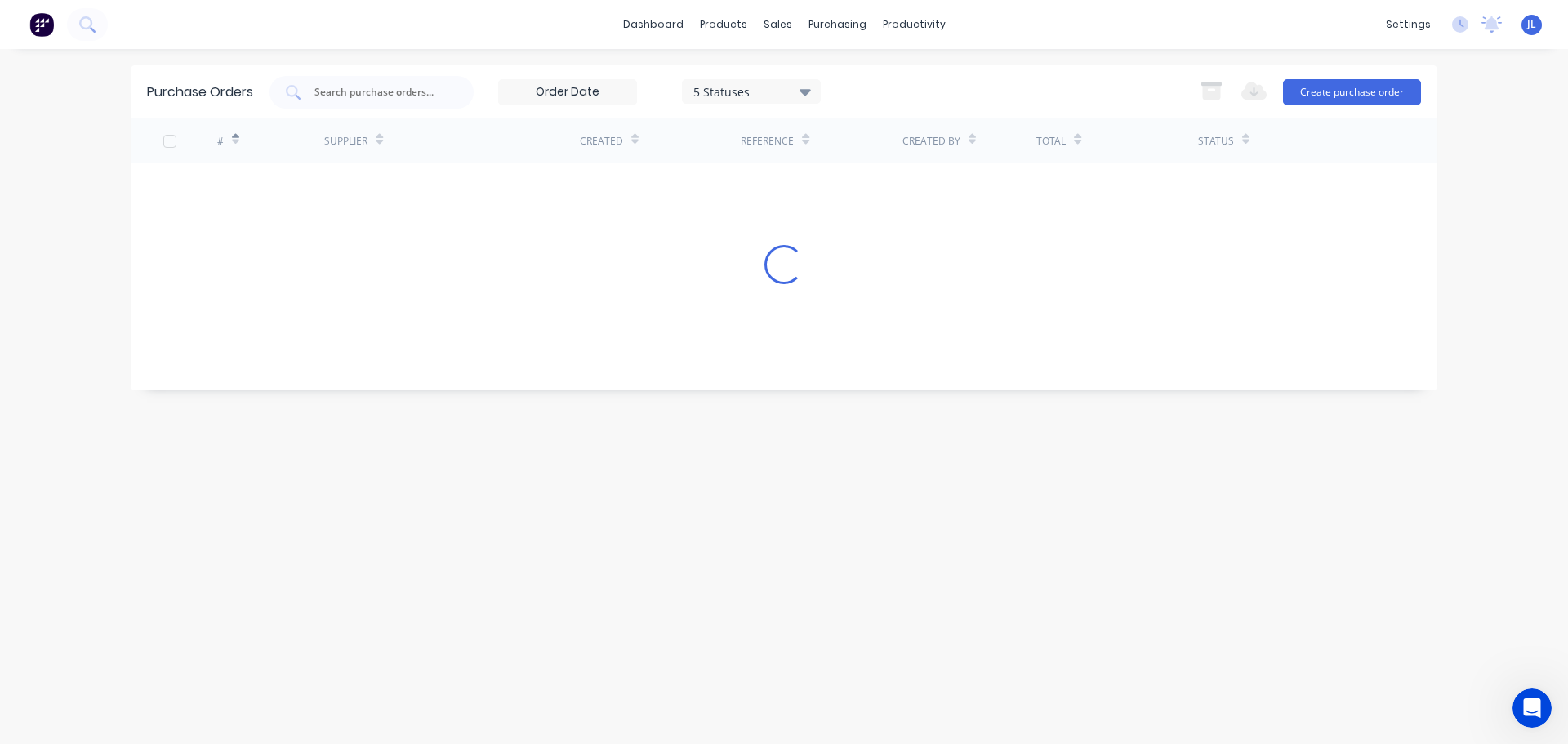
click at [226, 141] on div "#" at bounding box center [228, 141] width 22 height 28
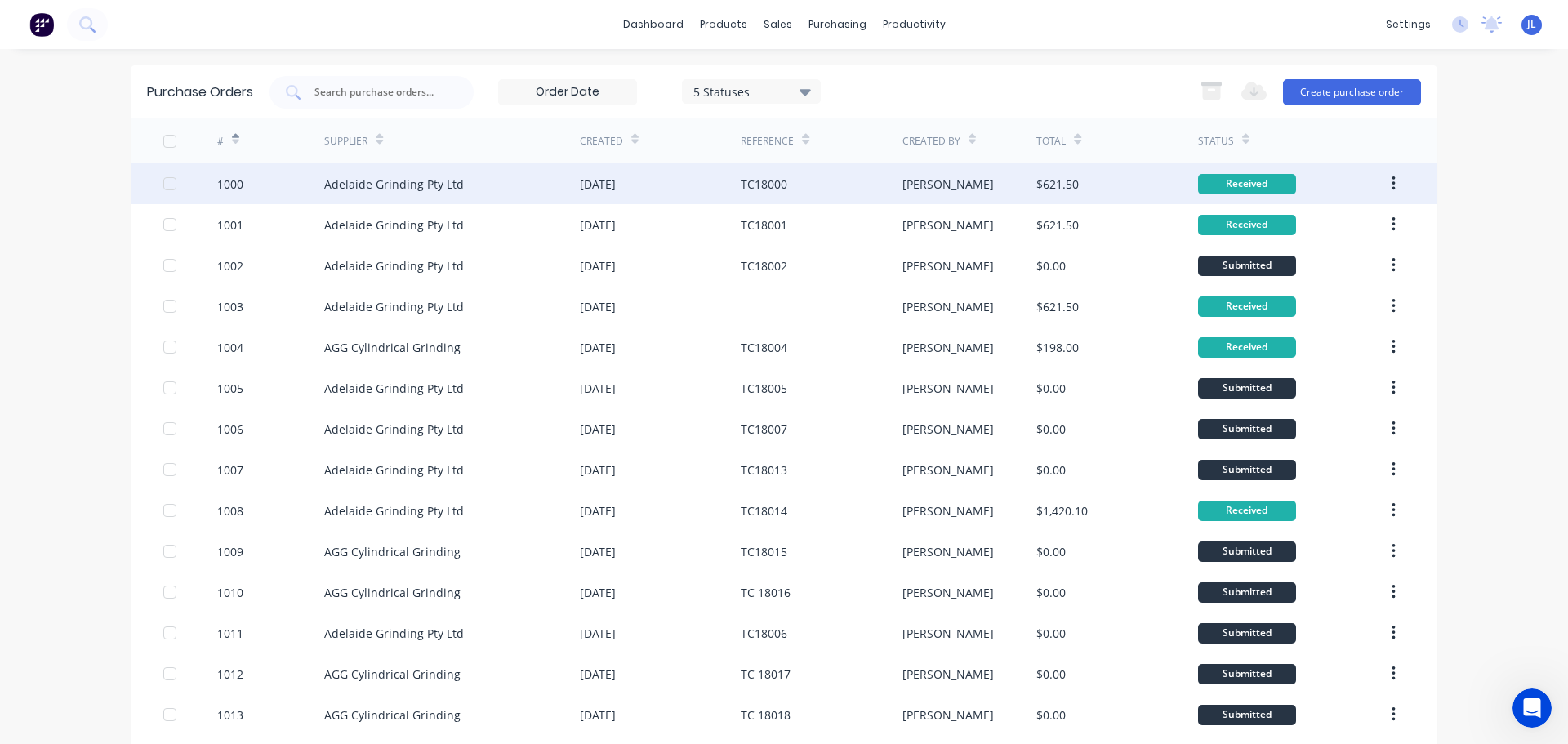
click at [453, 176] on div "Adelaide Grinding Pty Ltd" at bounding box center [393, 184] width 140 height 17
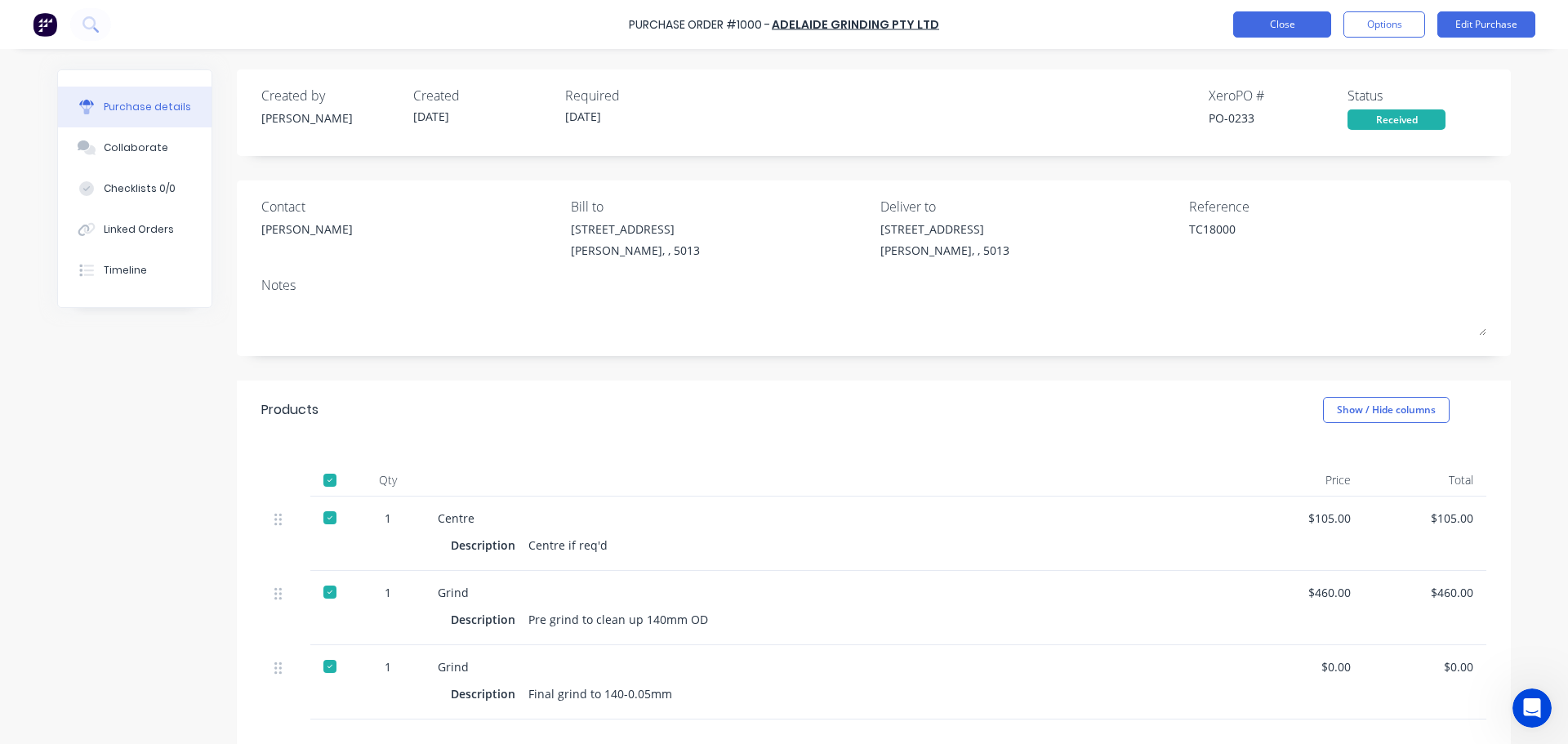
click at [1291, 24] on button "Close" at bounding box center [1281, 25] width 98 height 27
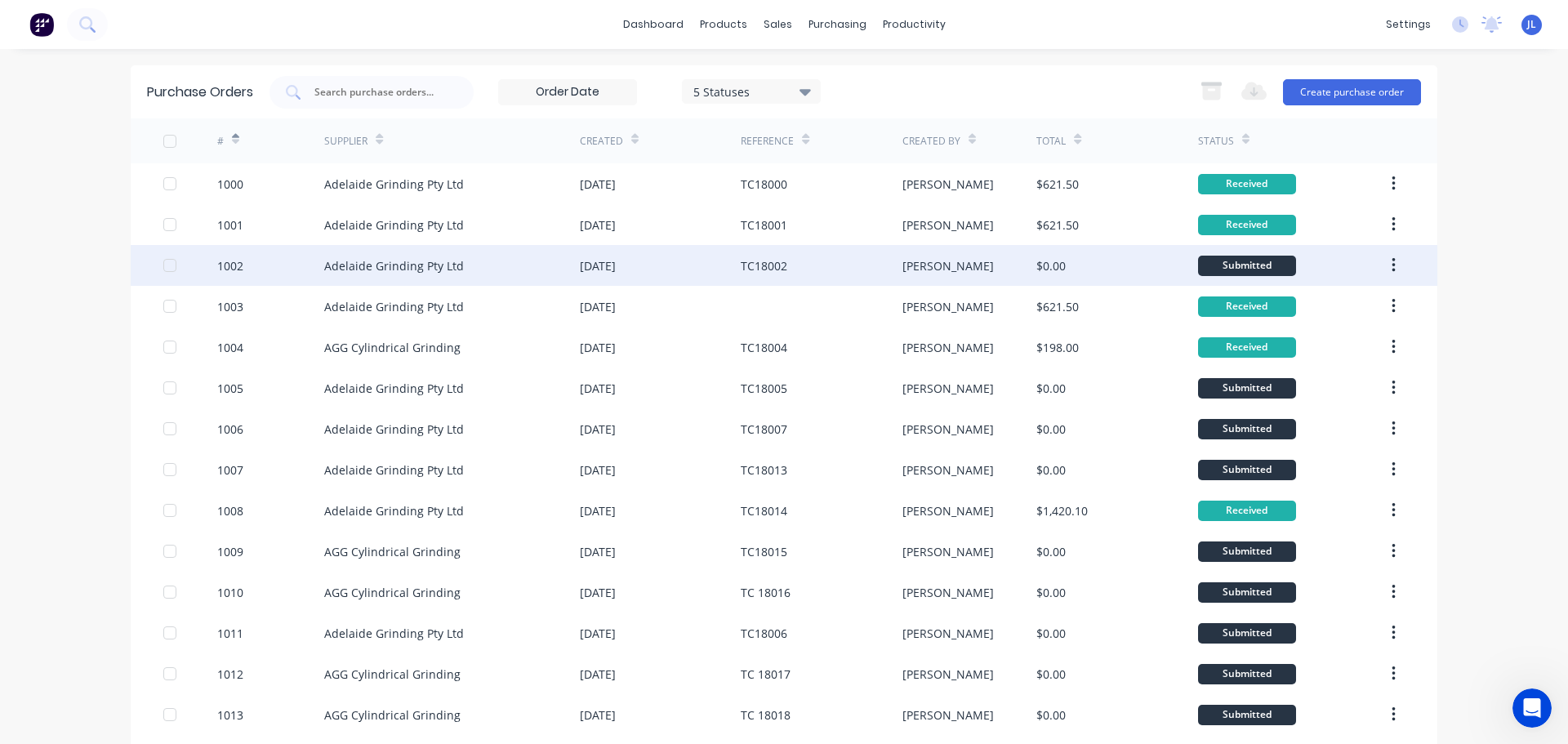
click at [387, 264] on div "Adelaide Grinding Pty Ltd" at bounding box center [393, 265] width 140 height 17
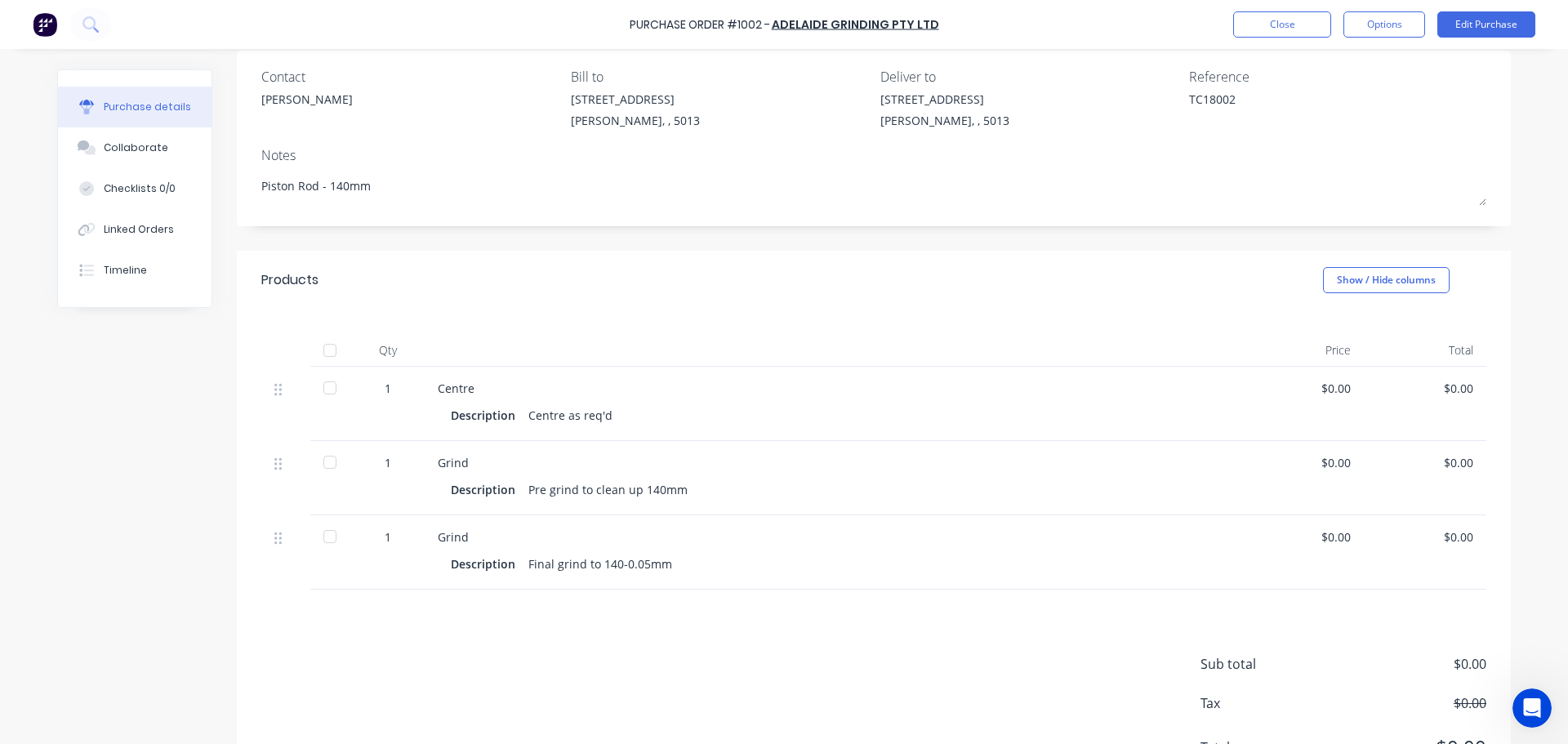
scroll to position [45, 0]
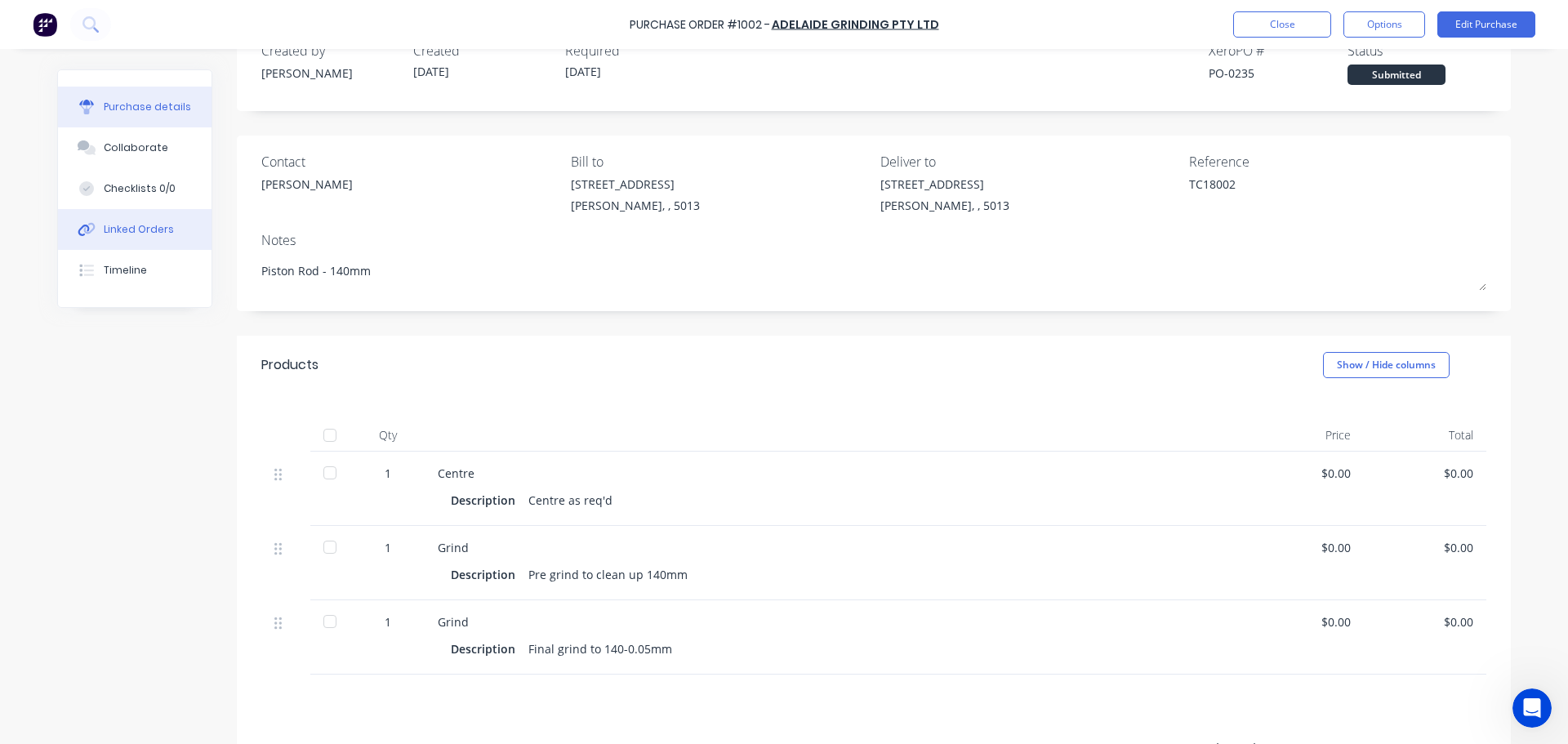
click at [138, 227] on div "Linked Orders" at bounding box center [138, 229] width 70 height 15
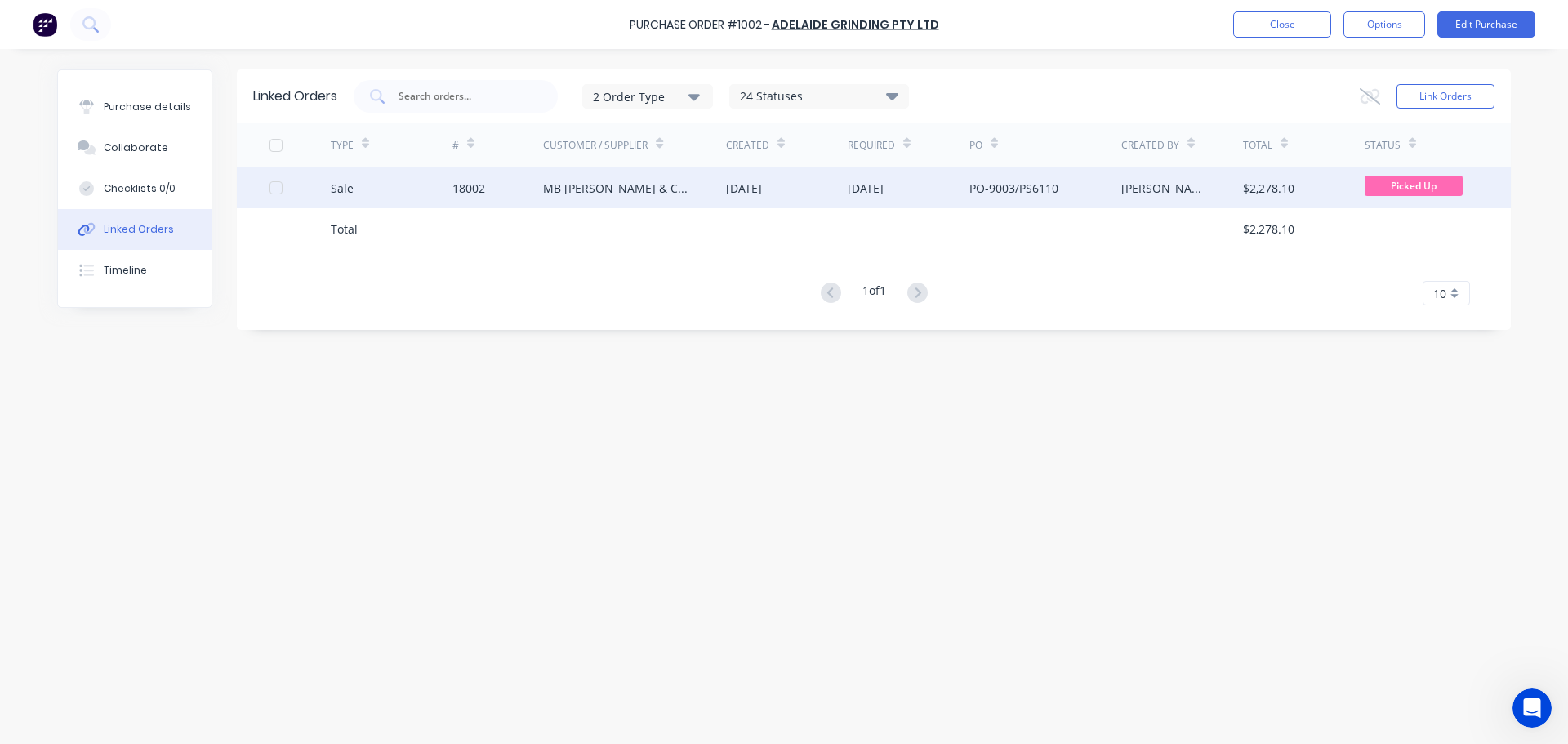
click at [762, 186] on div "[DATE]" at bounding box center [743, 188] width 36 height 17
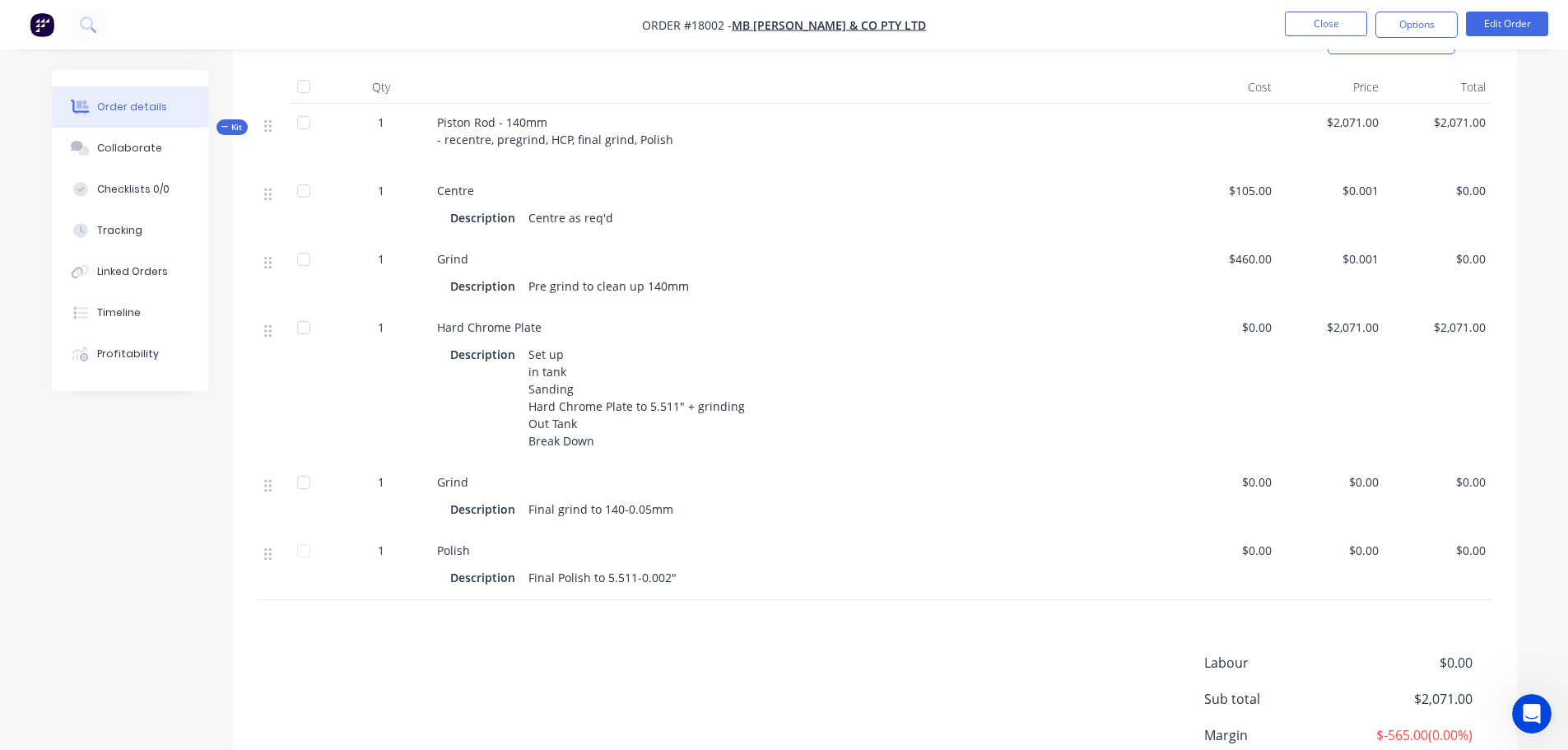
scroll to position [412, 0]
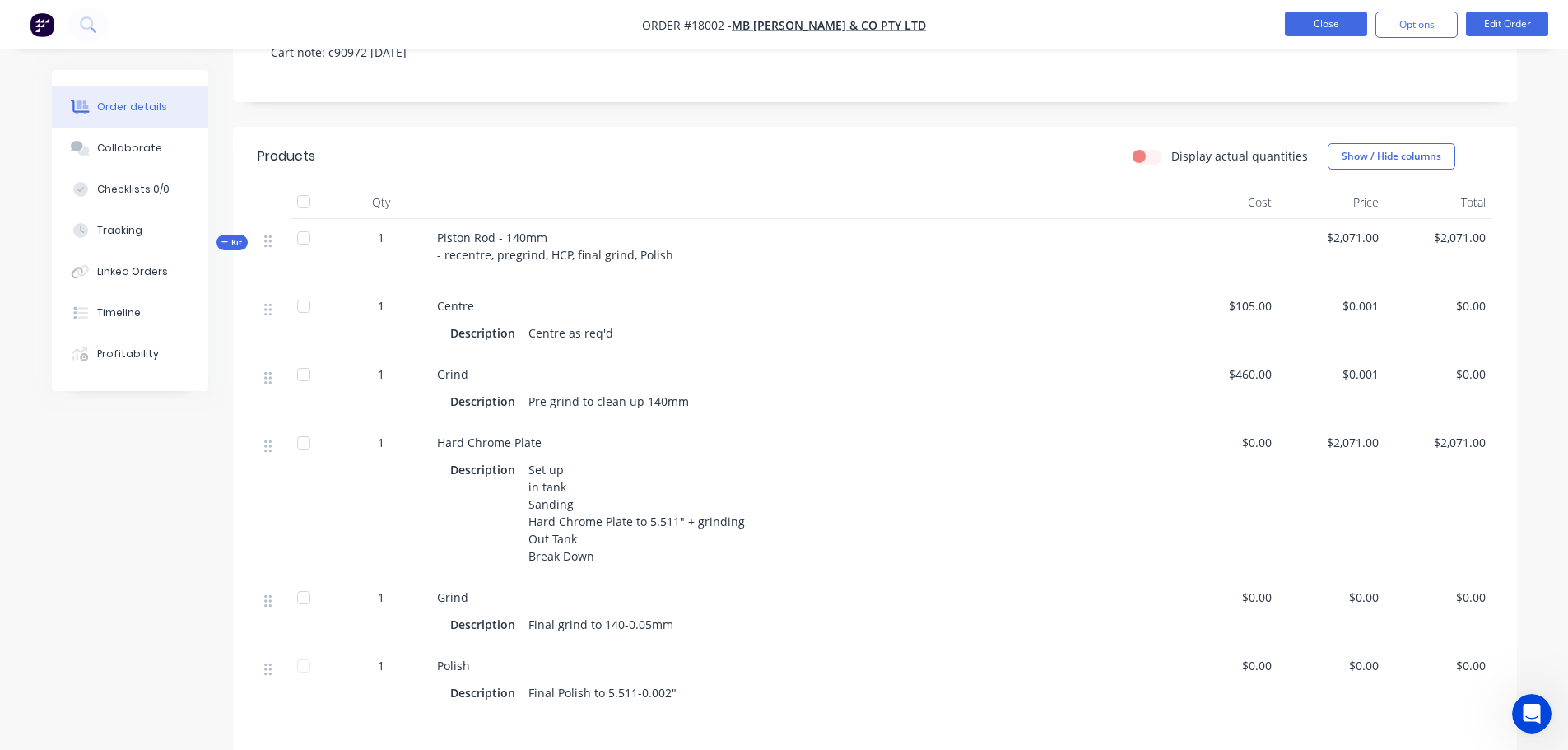
click at [1339, 20] on button "Close" at bounding box center [1326, 24] width 83 height 25
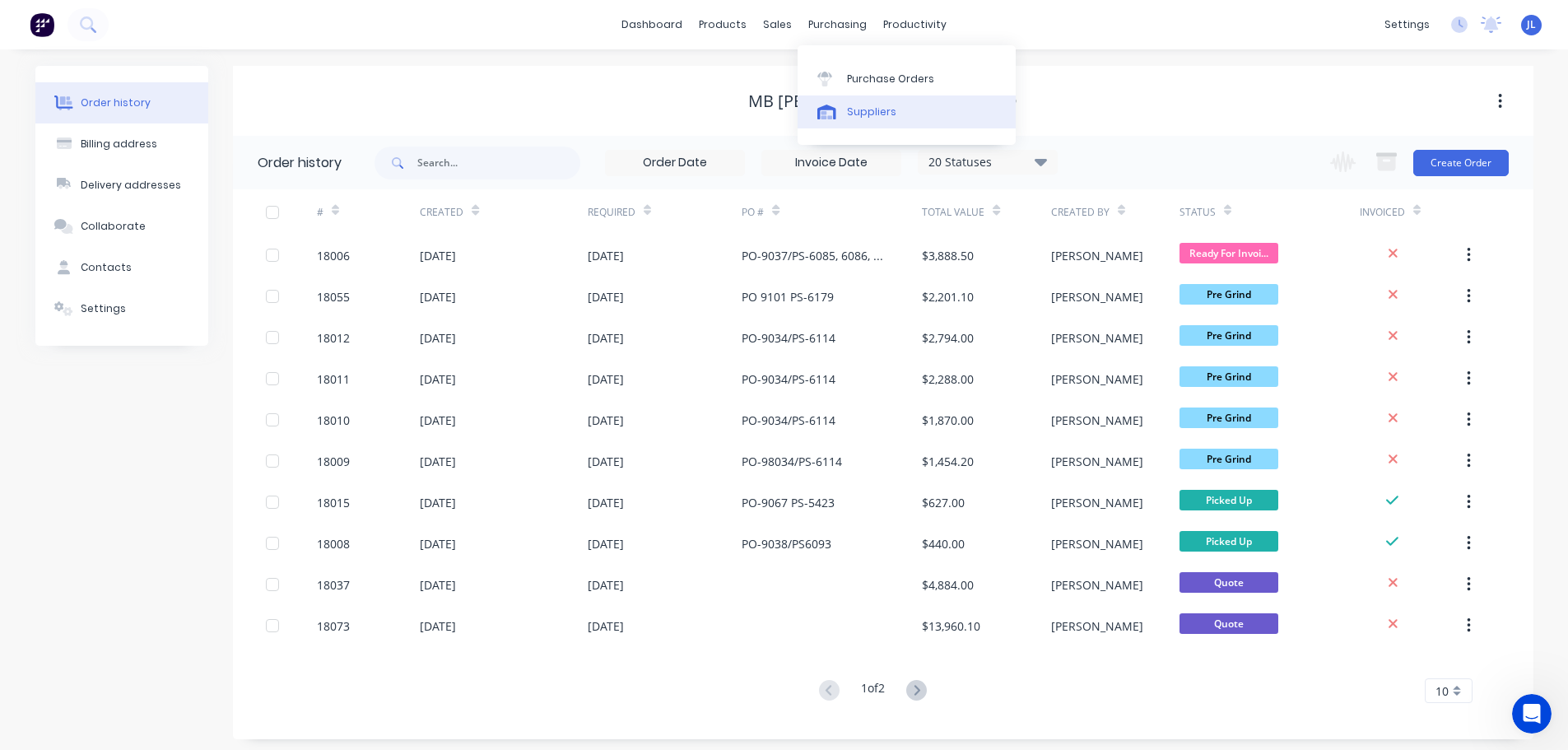
click at [857, 95] on link "Suppliers" at bounding box center [906, 111] width 218 height 33
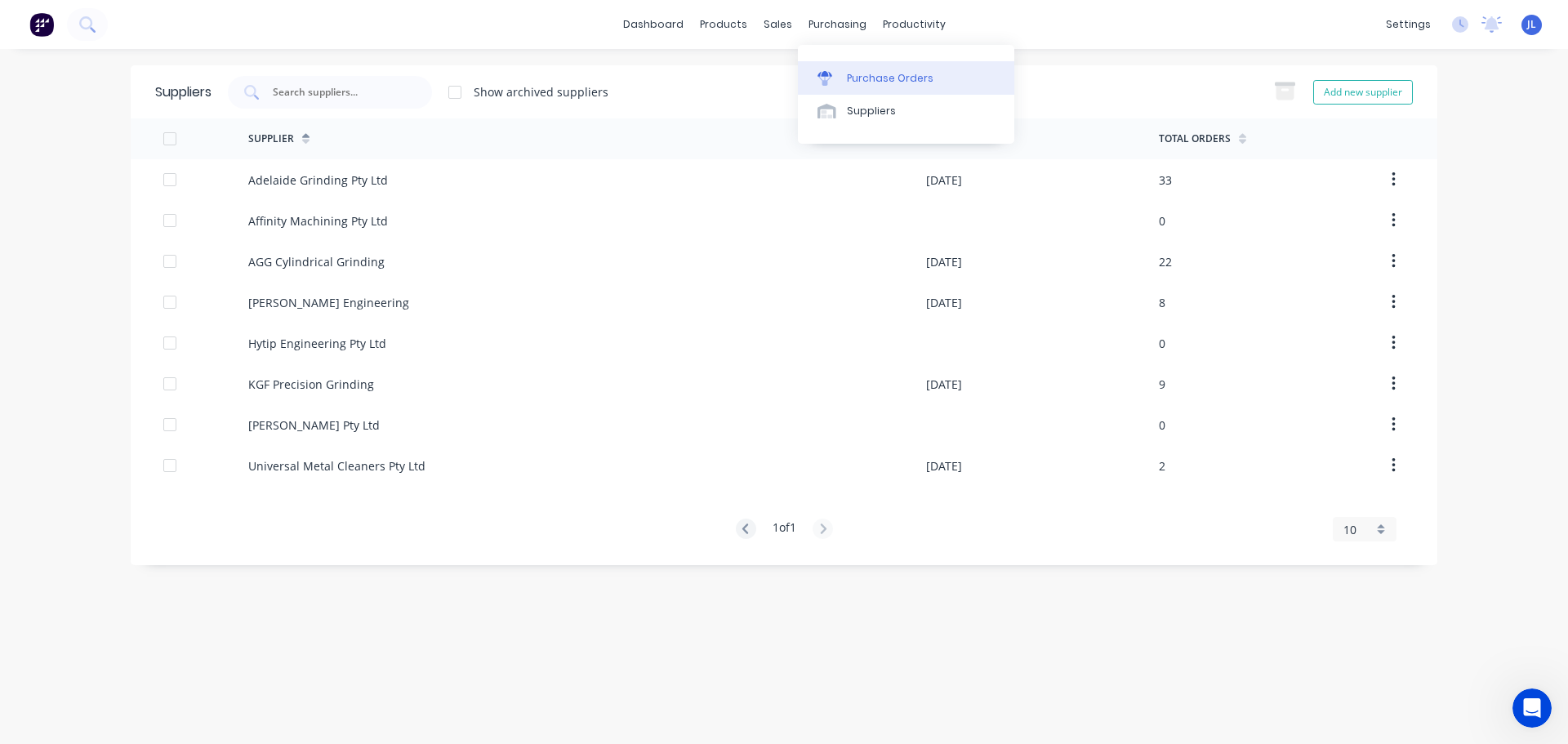
click at [853, 65] on link "Purchase Orders" at bounding box center [905, 77] width 216 height 32
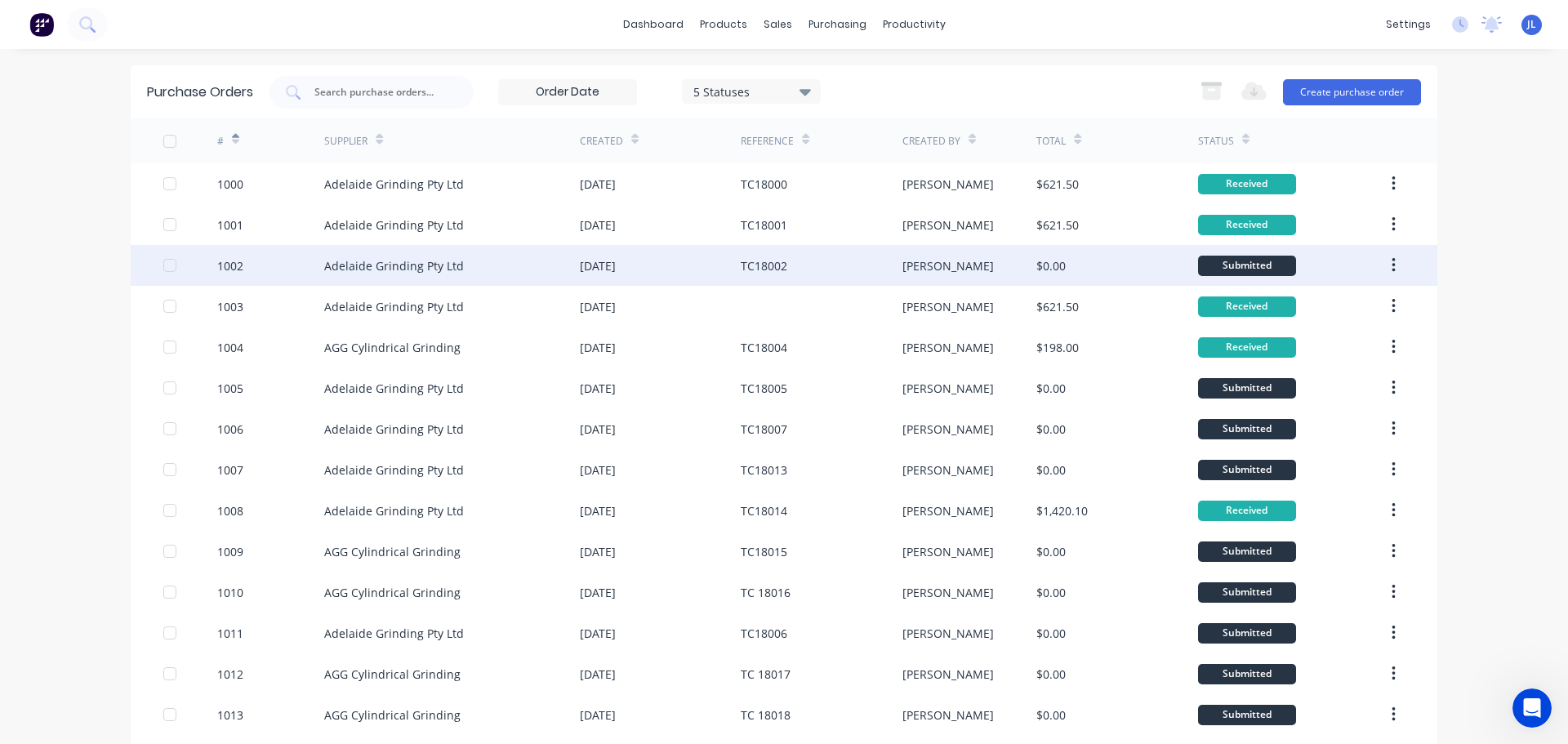
click at [458, 261] on div "Adelaide Grinding Pty Ltd" at bounding box center [451, 265] width 256 height 41
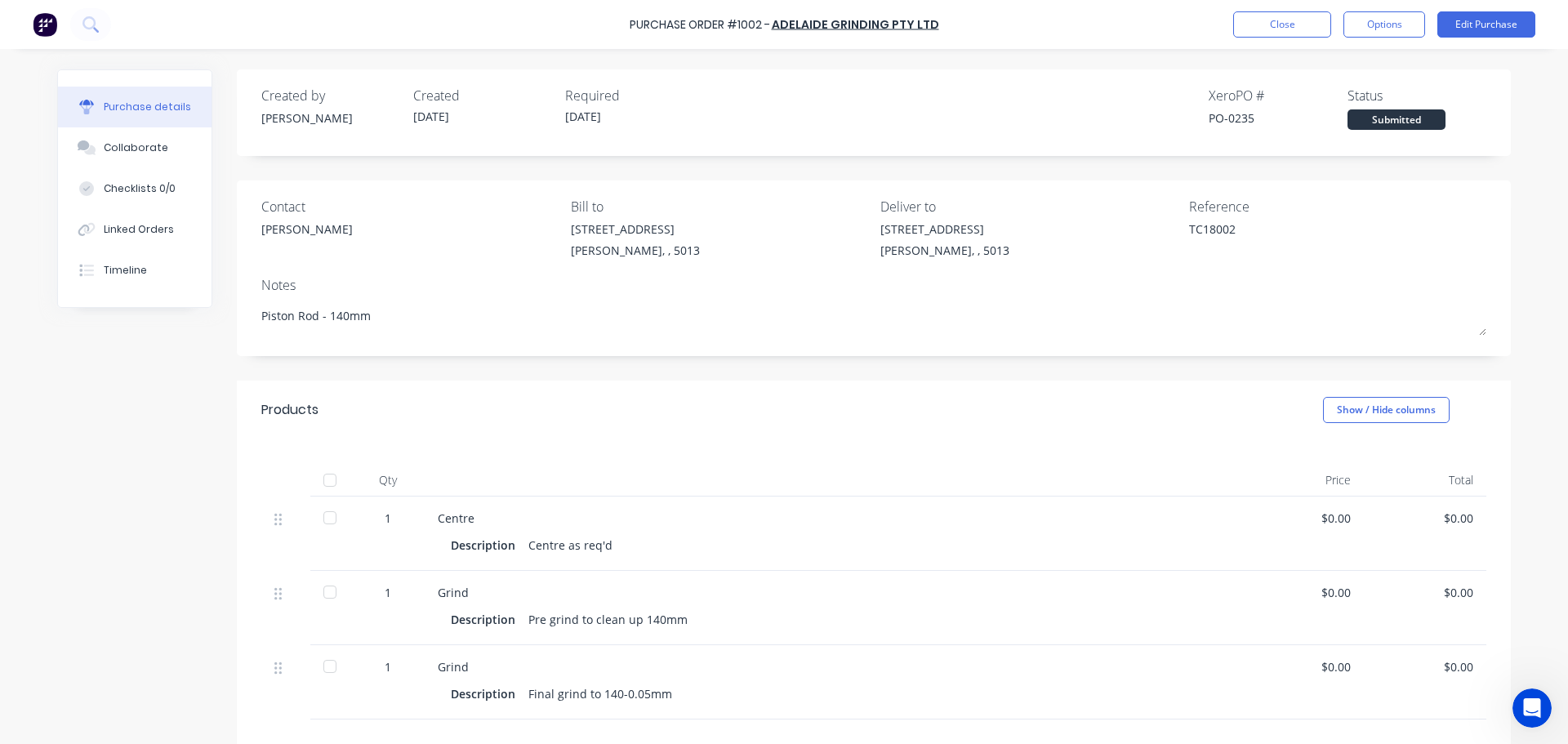
click at [324, 481] on div at bounding box center [330, 480] width 32 height 32
click at [1459, 34] on button "Edit Purchase" at bounding box center [1486, 25] width 98 height 27
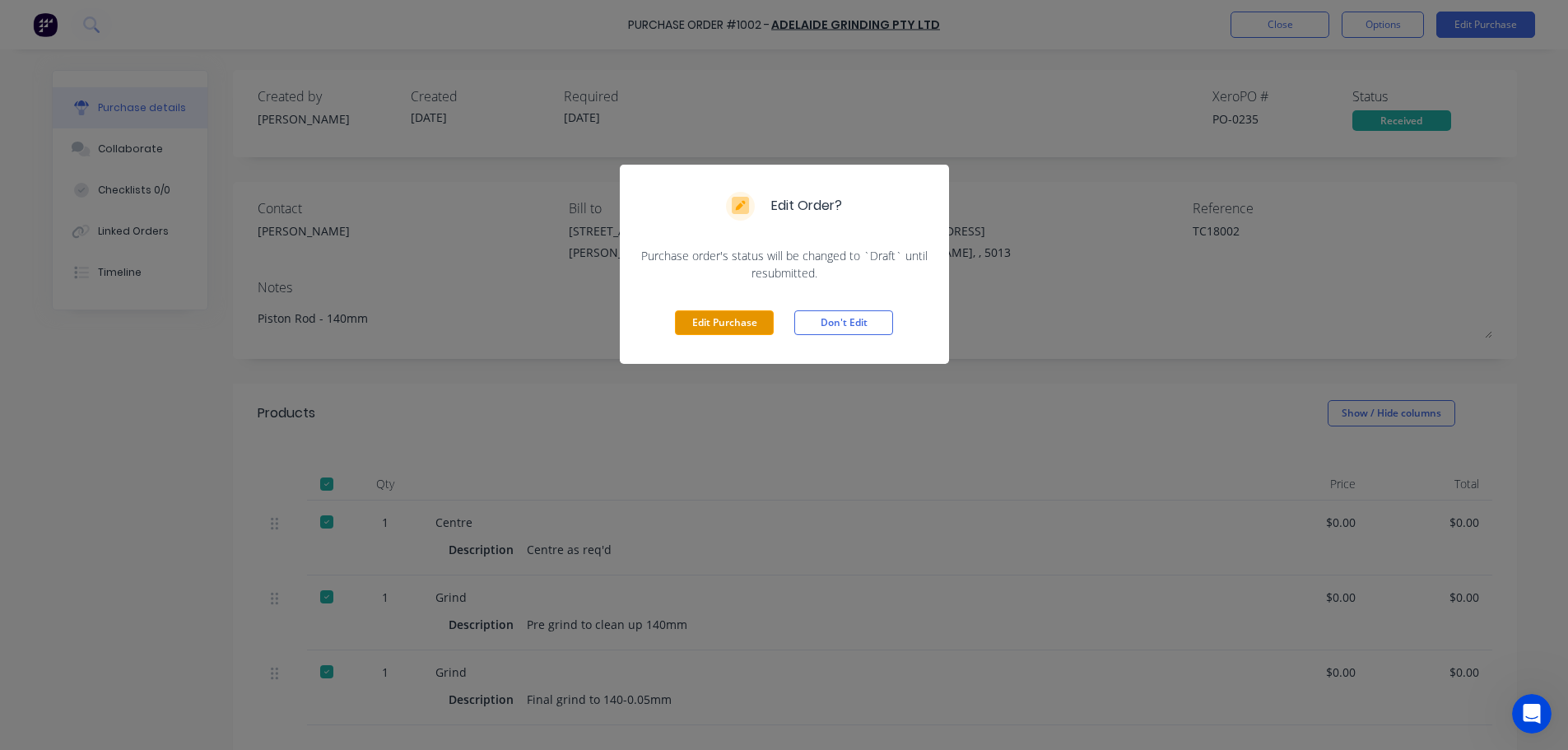
click at [765, 327] on button "Edit Purchase" at bounding box center [724, 323] width 99 height 25
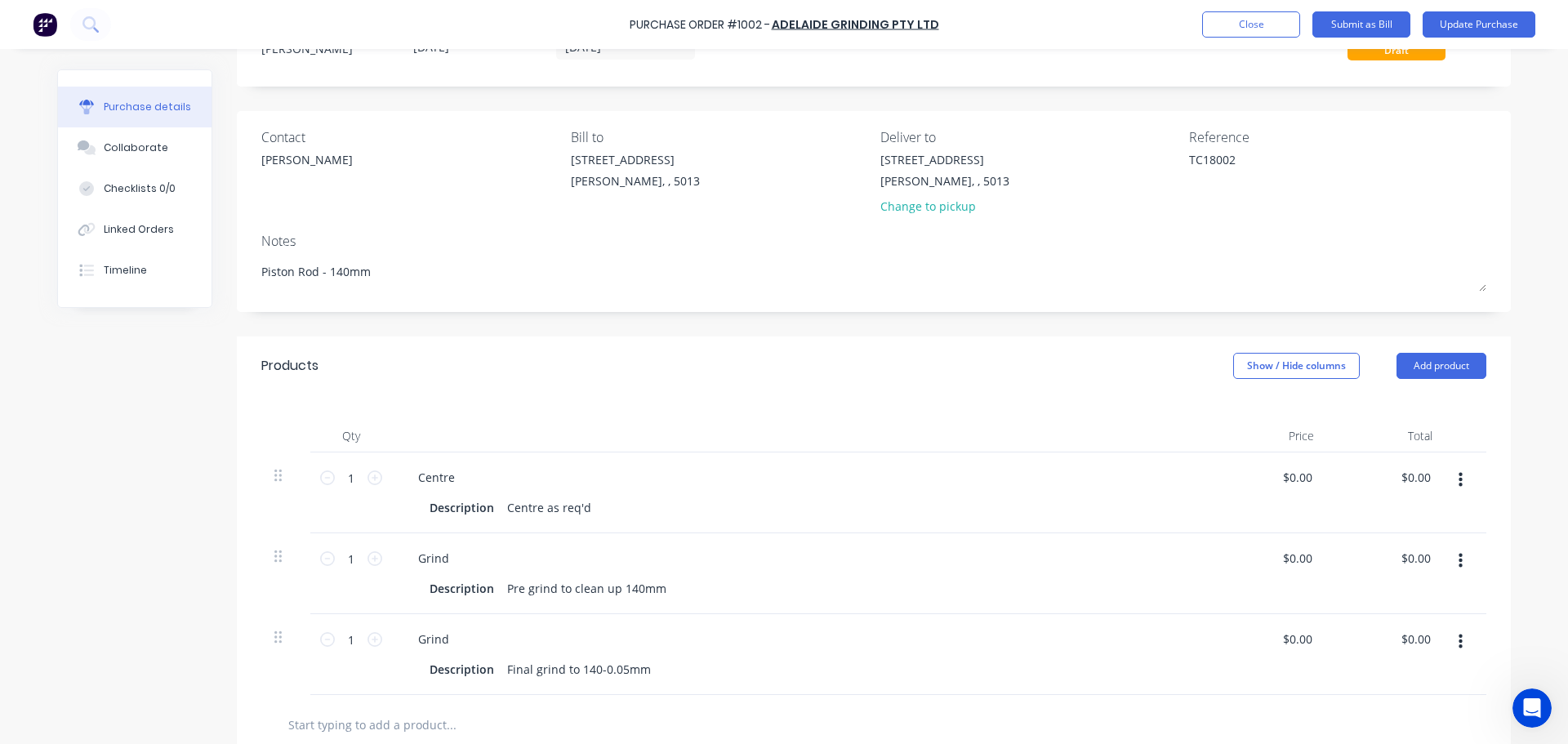
scroll to position [245, 0]
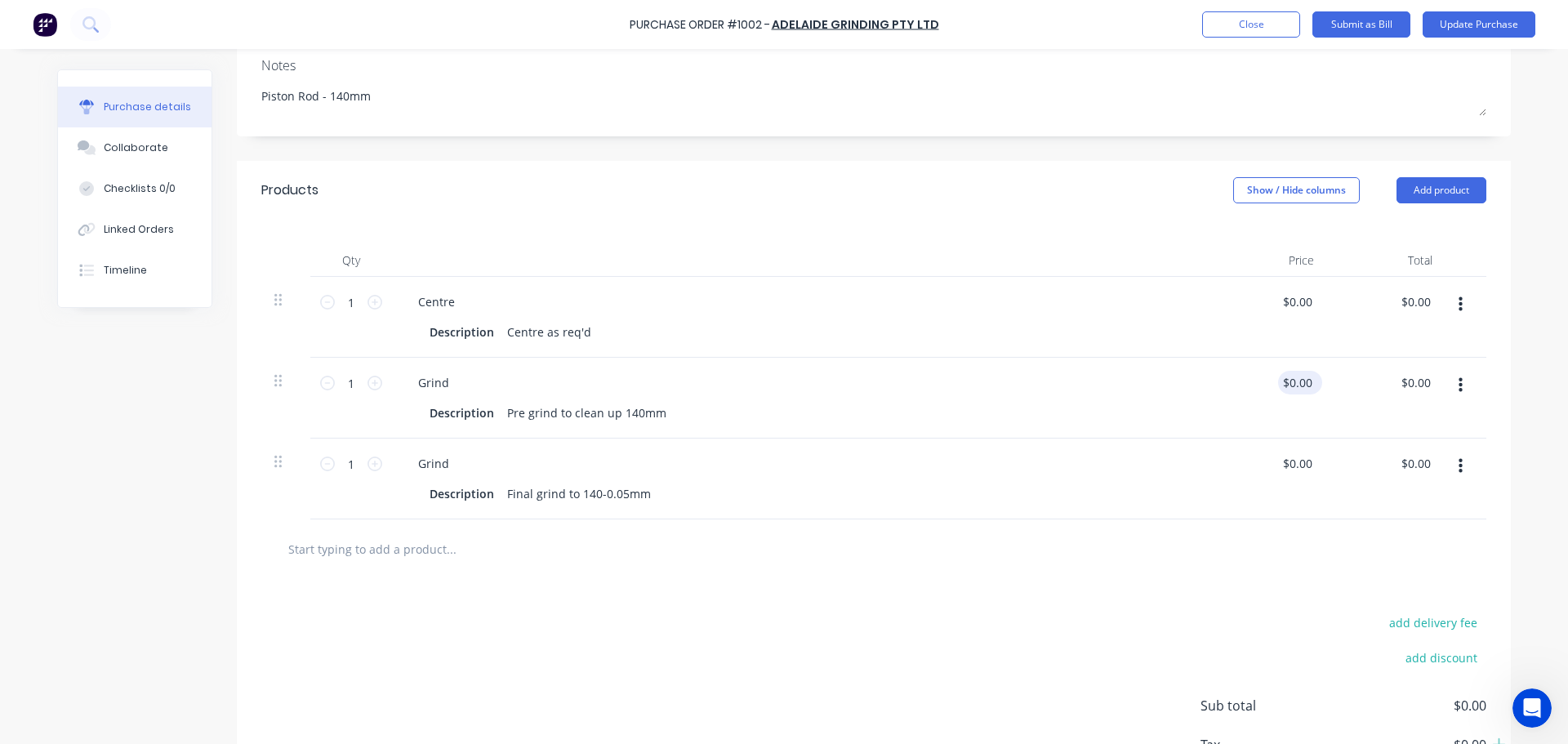
type textarea "x"
type input "0.0000"
click at [1298, 384] on input "0.0000" at bounding box center [1293, 382] width 44 height 24
type textarea "x"
click at [1276, 377] on input "0.0000" at bounding box center [1293, 382] width 44 height 24
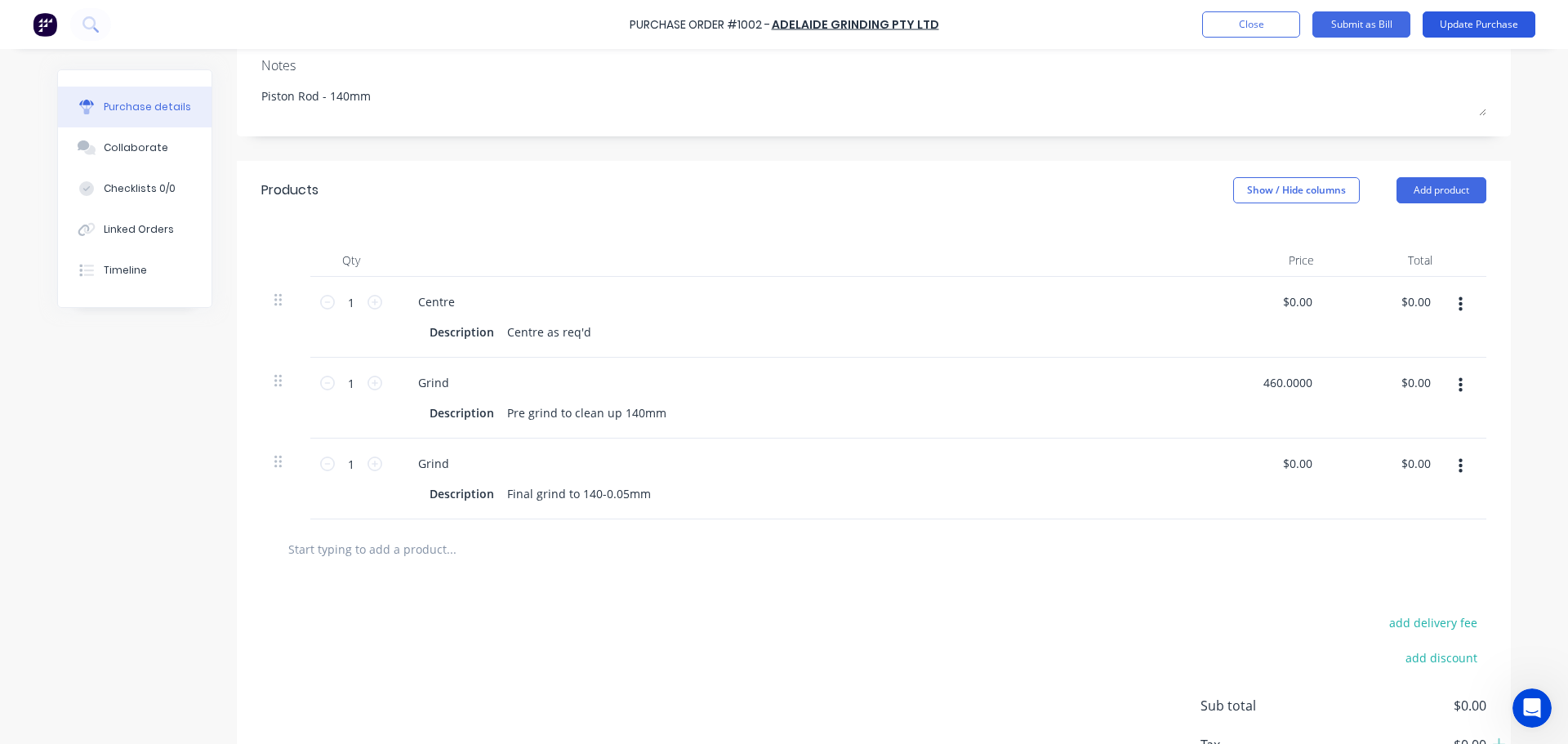
type input "460.0000"
type textarea "x"
type input "$460.00"
click at [1464, 27] on button "Update Purchase" at bounding box center [1479, 25] width 113 height 27
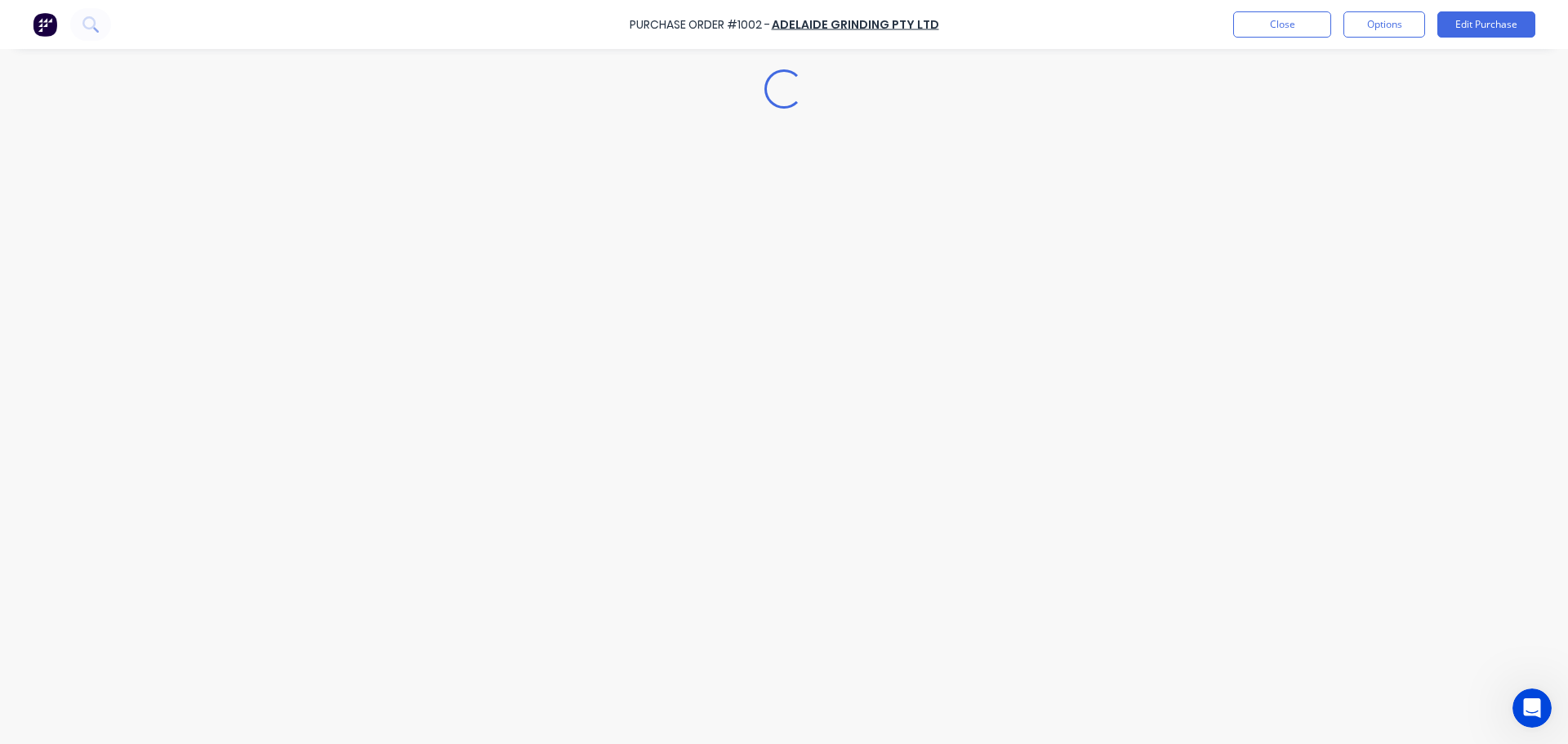
scroll to position [0, 0]
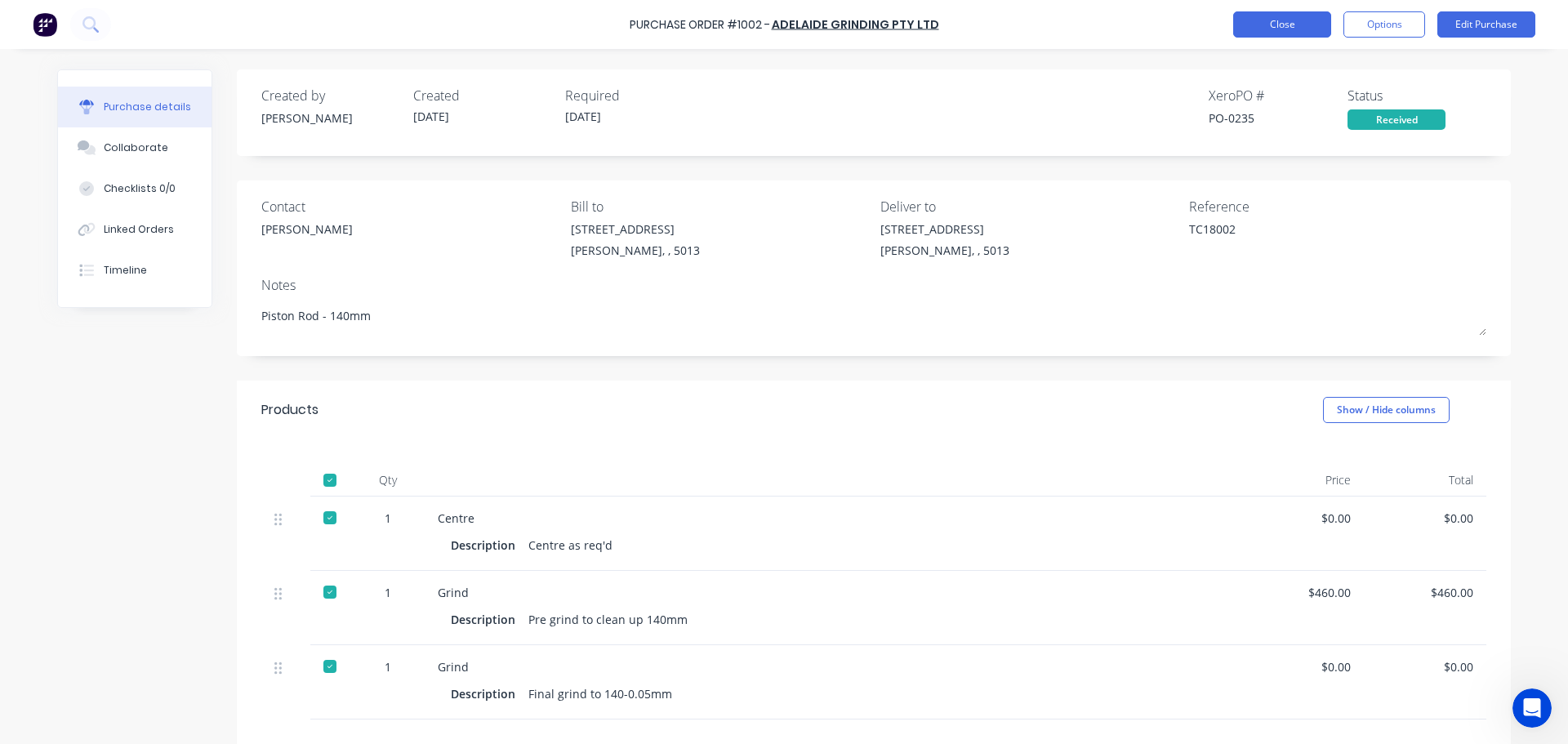
click at [1277, 27] on button "Close" at bounding box center [1281, 25] width 98 height 27
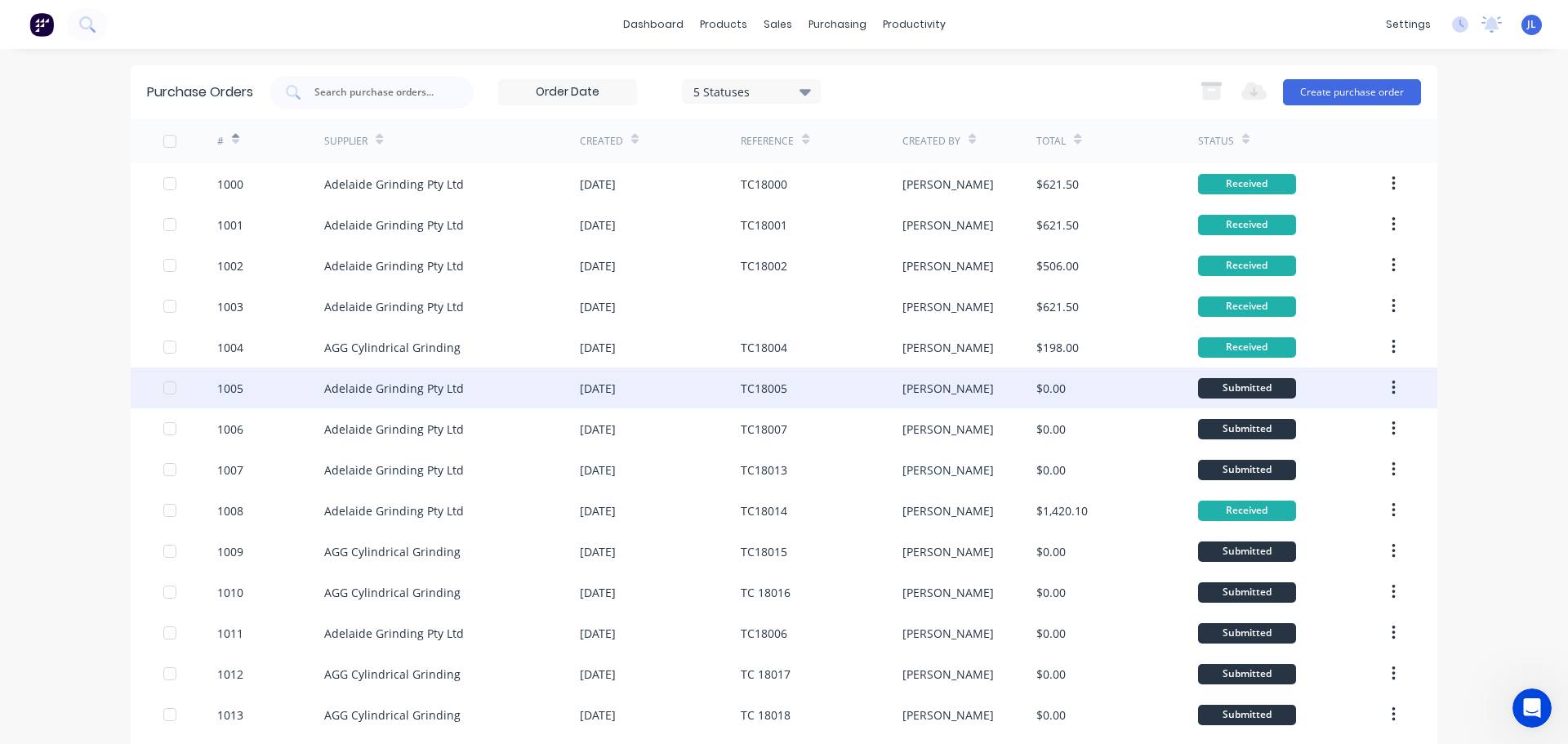
click at [411, 388] on div "Adelaide Grinding Pty Ltd" at bounding box center [393, 388] width 140 height 17
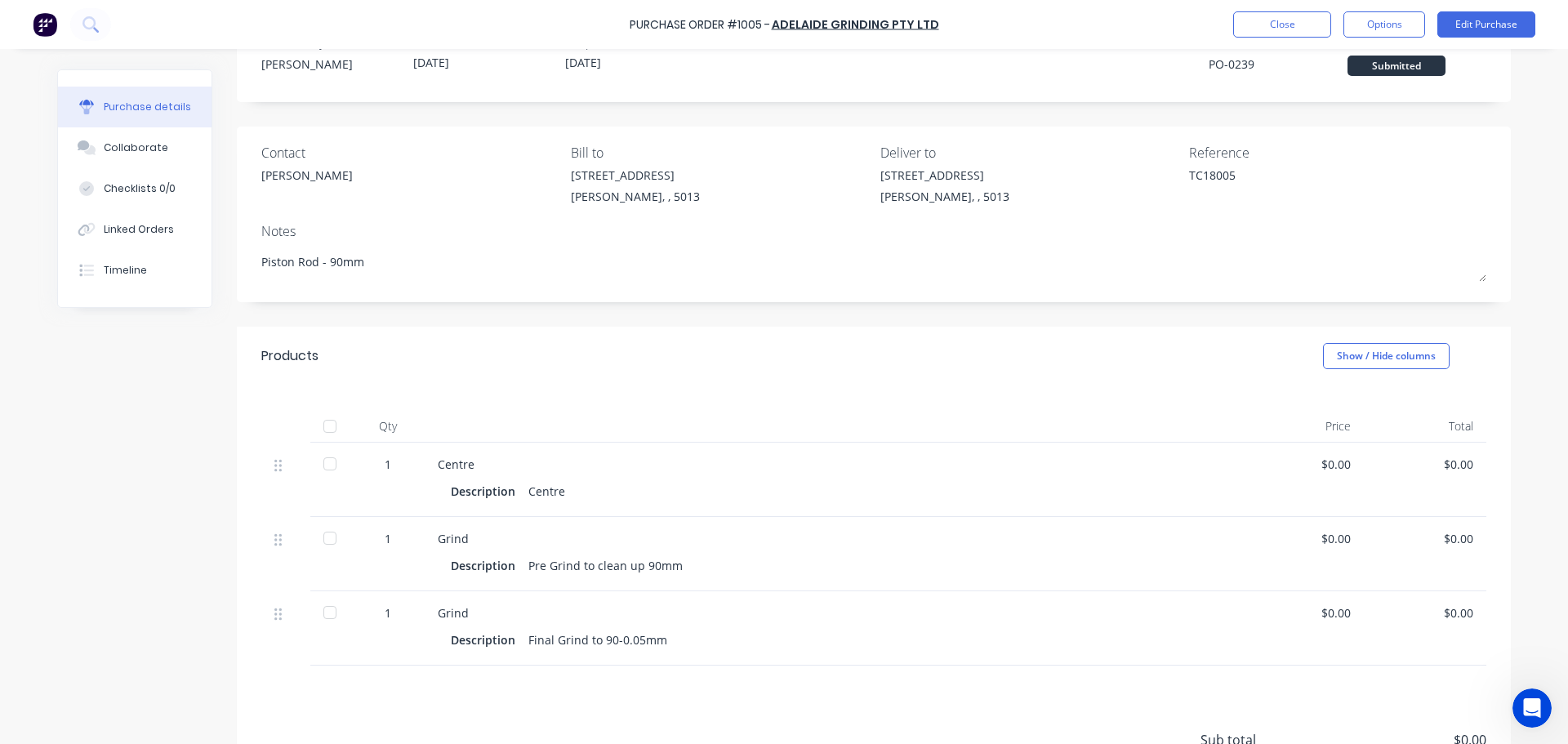
scroll to position [82, 0]
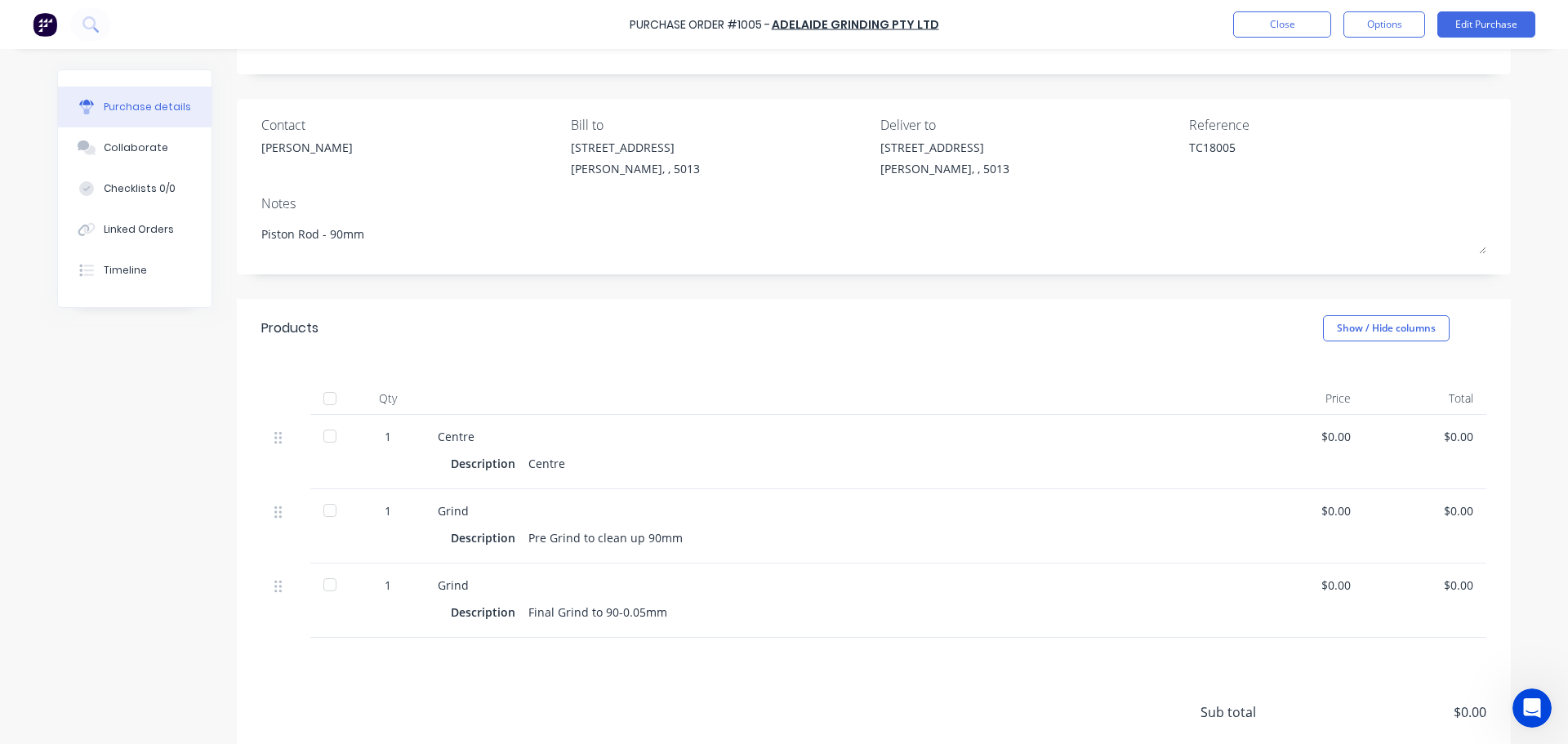
click at [326, 432] on div at bounding box center [330, 436] width 32 height 32
click at [326, 512] on div at bounding box center [330, 510] width 32 height 32
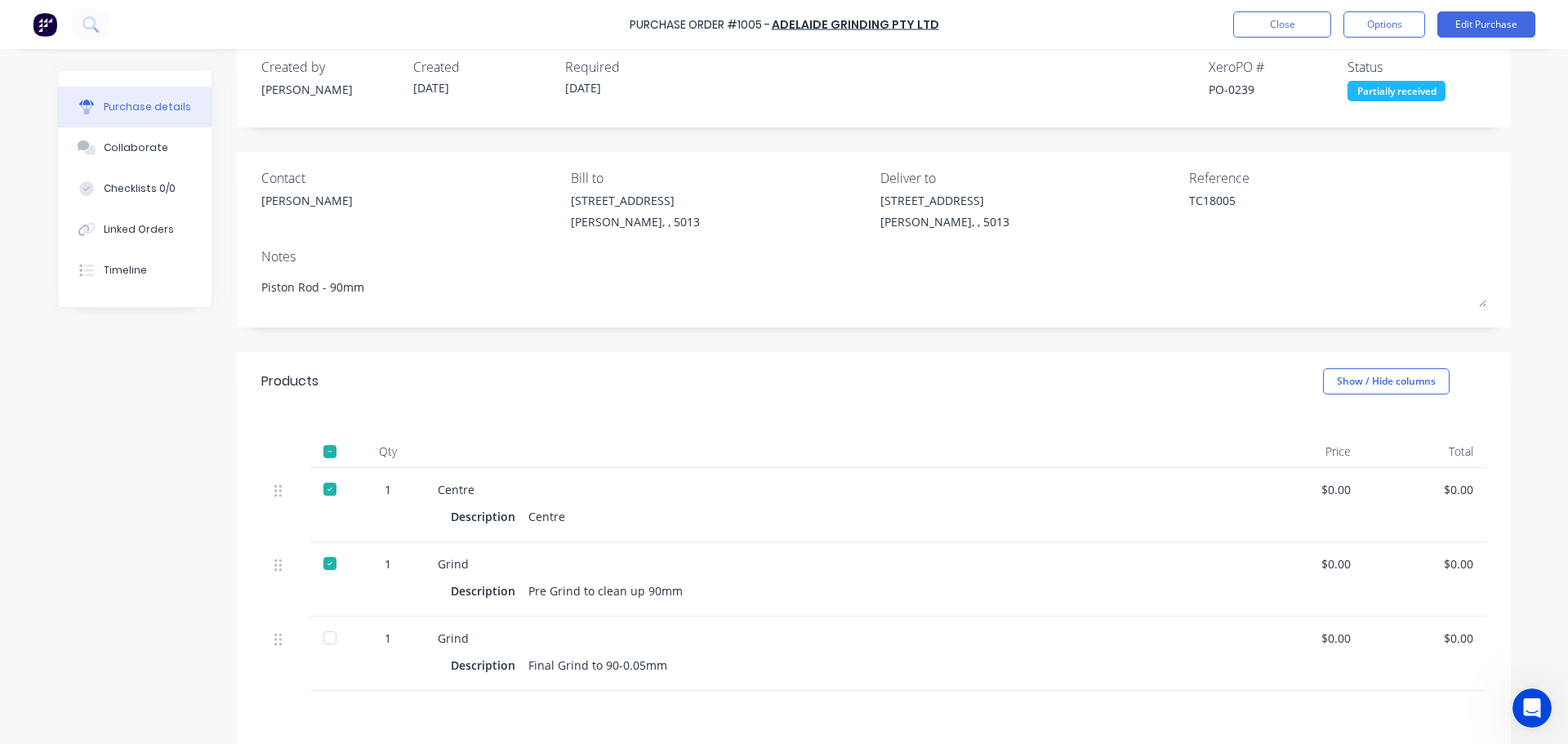
scroll to position [0, 0]
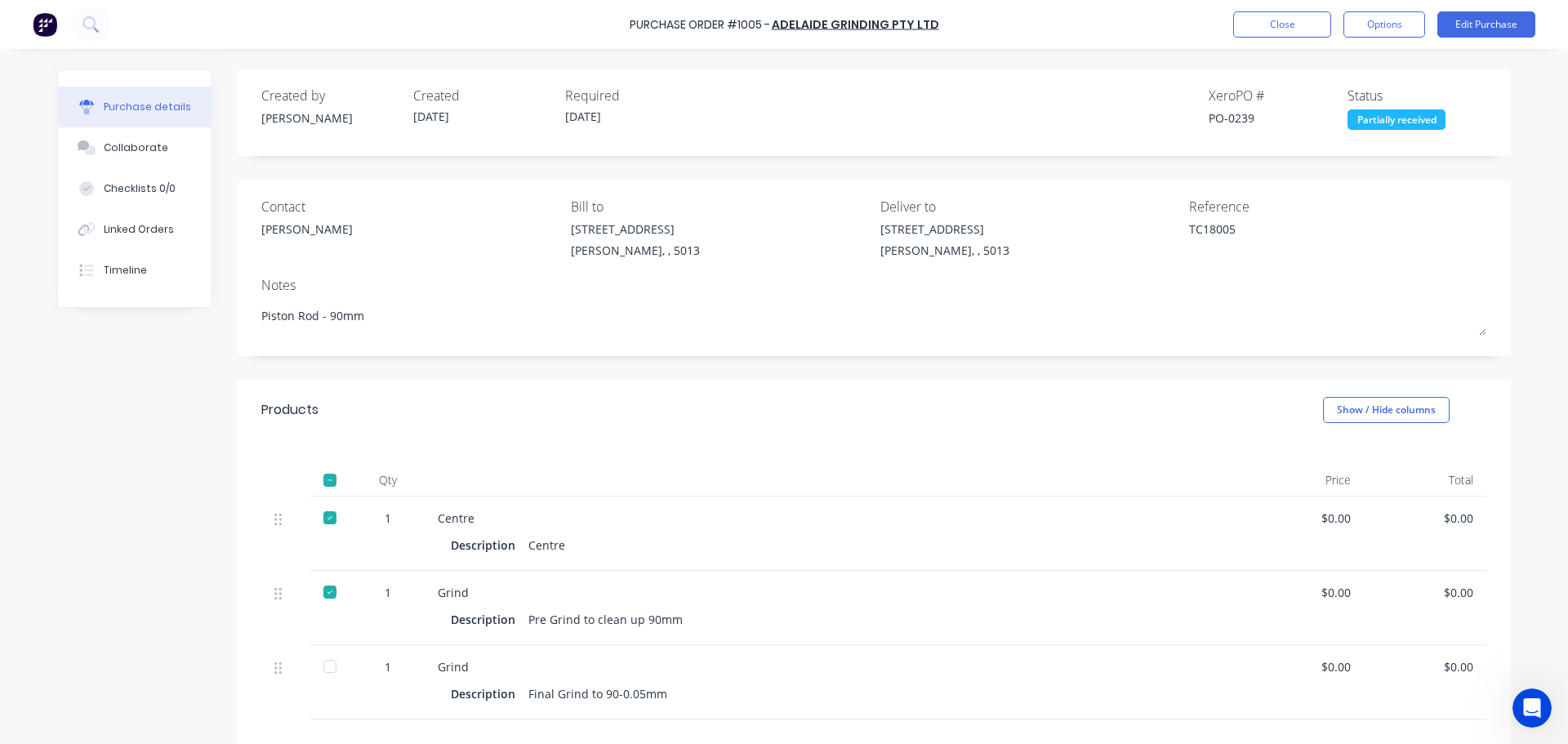
click at [325, 664] on div at bounding box center [330, 666] width 32 height 32
type textarea "x"
click at [1300, 39] on div "Purchase Order #1005 - Adelaide Grinding Pty Ltd Close Options Edit Purchase" at bounding box center [784, 24] width 1568 height 49
click at [1300, 29] on button "Close" at bounding box center [1281, 25] width 98 height 27
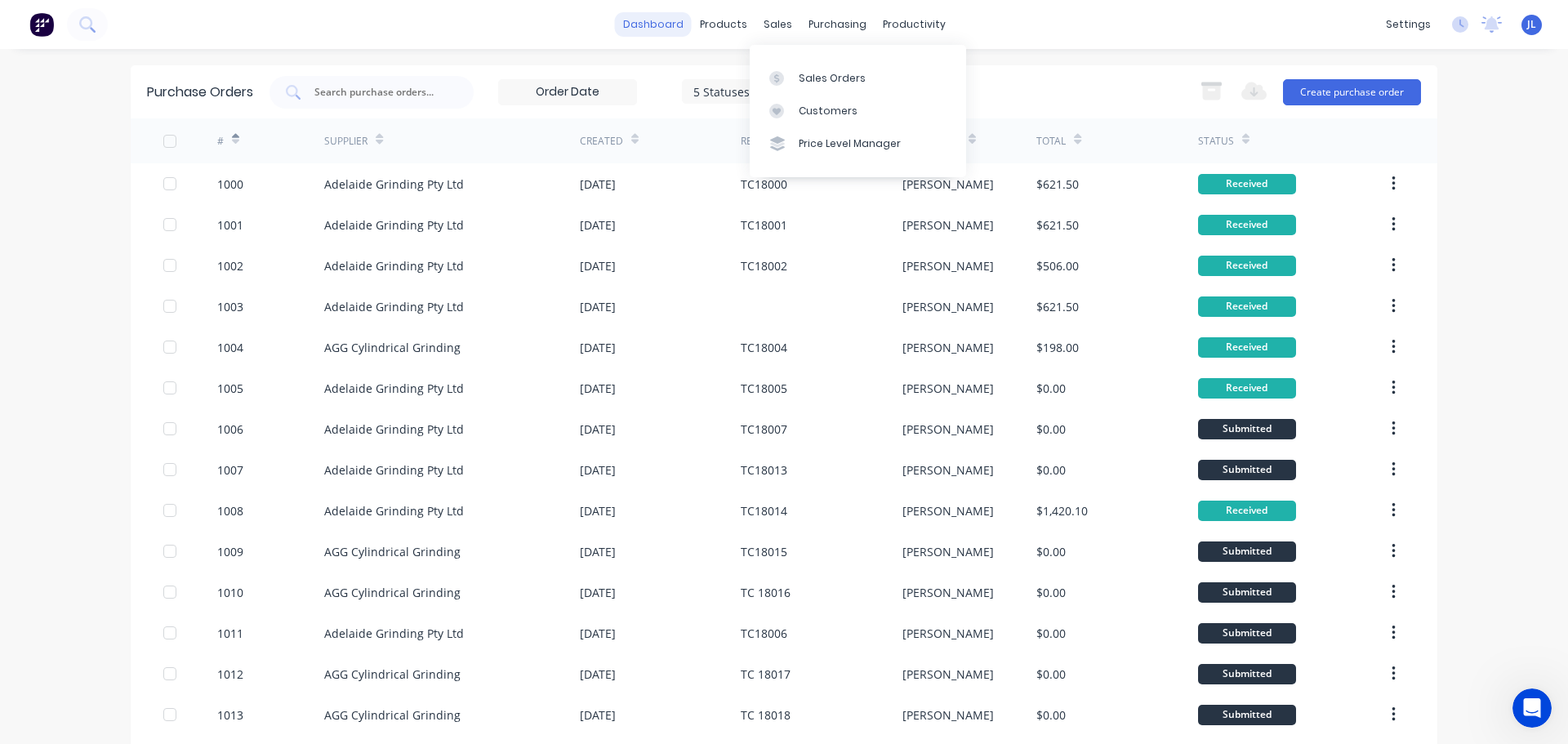
click at [659, 28] on link "dashboard" at bounding box center [653, 25] width 77 height 25
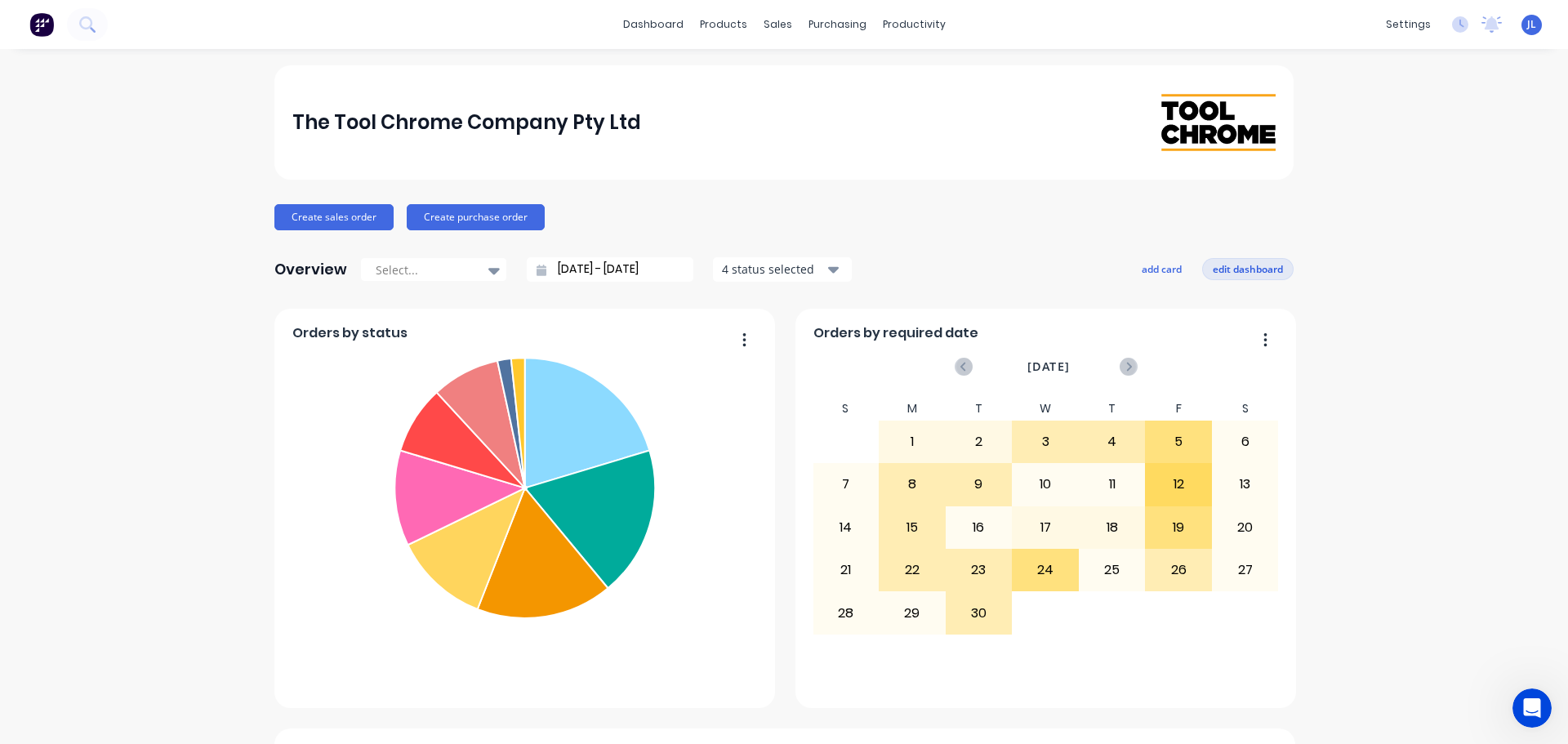
click at [1237, 266] on button "edit dashboard" at bounding box center [1247, 268] width 91 height 22
click at [1154, 268] on button "add card" at bounding box center [1158, 268] width 61 height 22
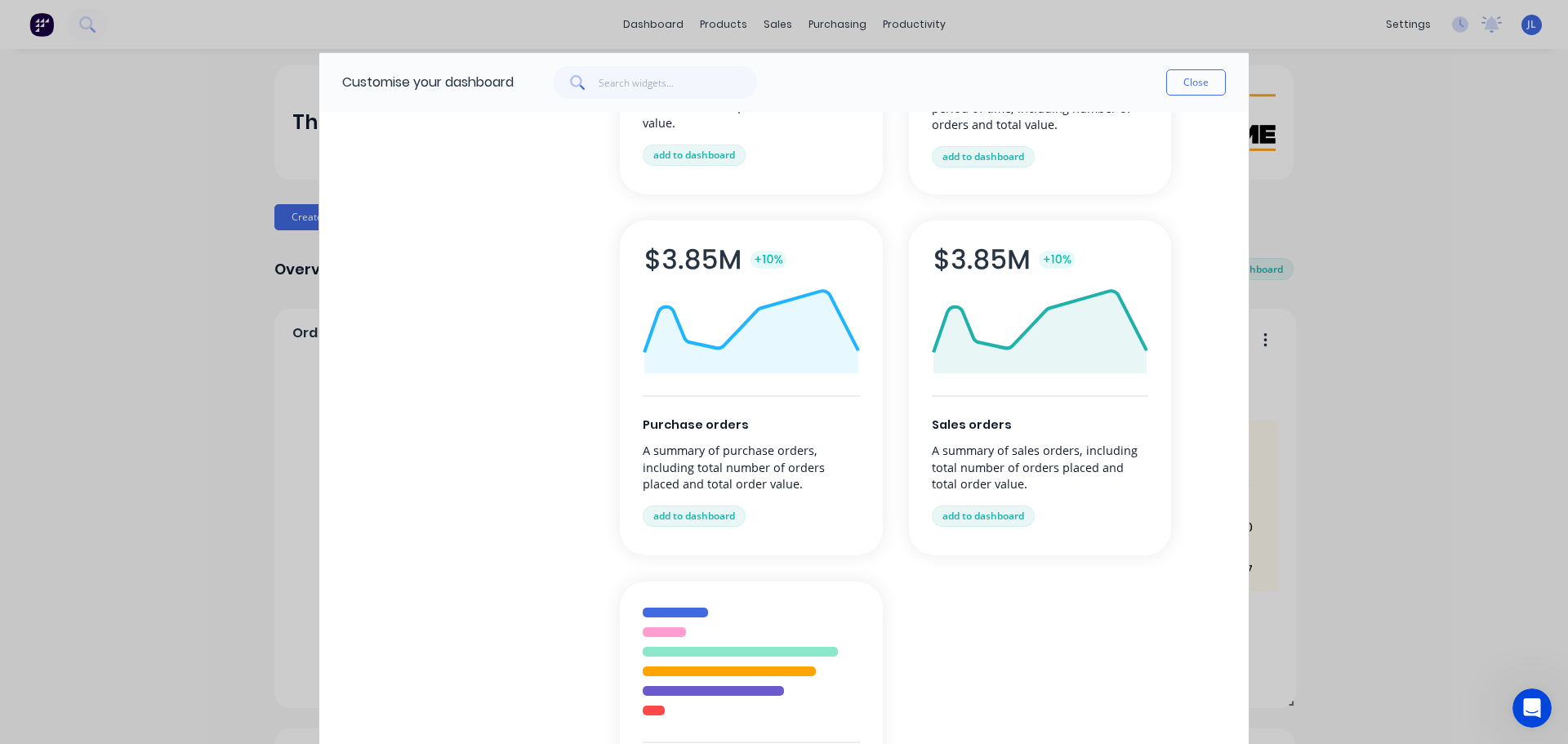
scroll to position [137, 0]
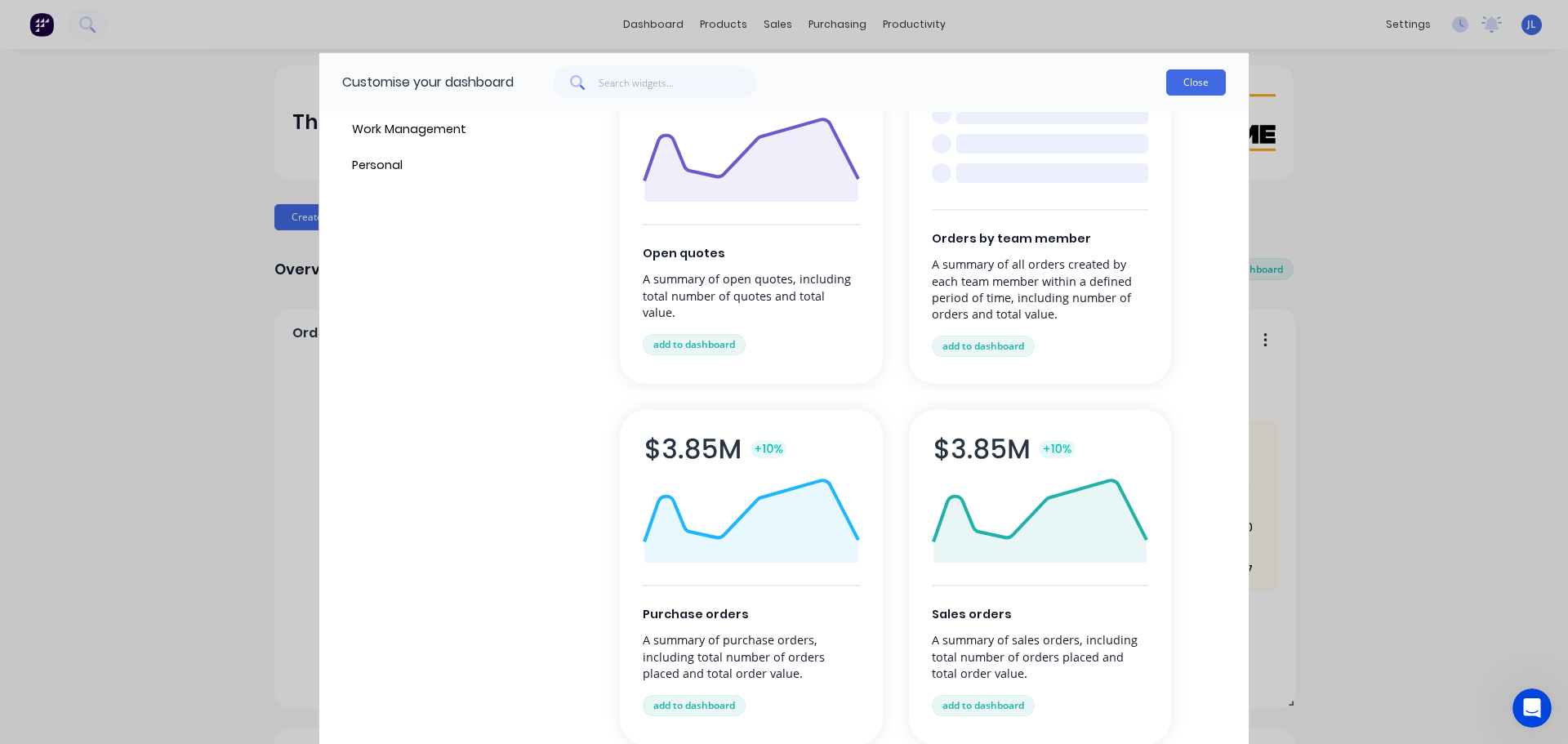
click at [1194, 82] on button "Close" at bounding box center [1196, 83] width 60 height 27
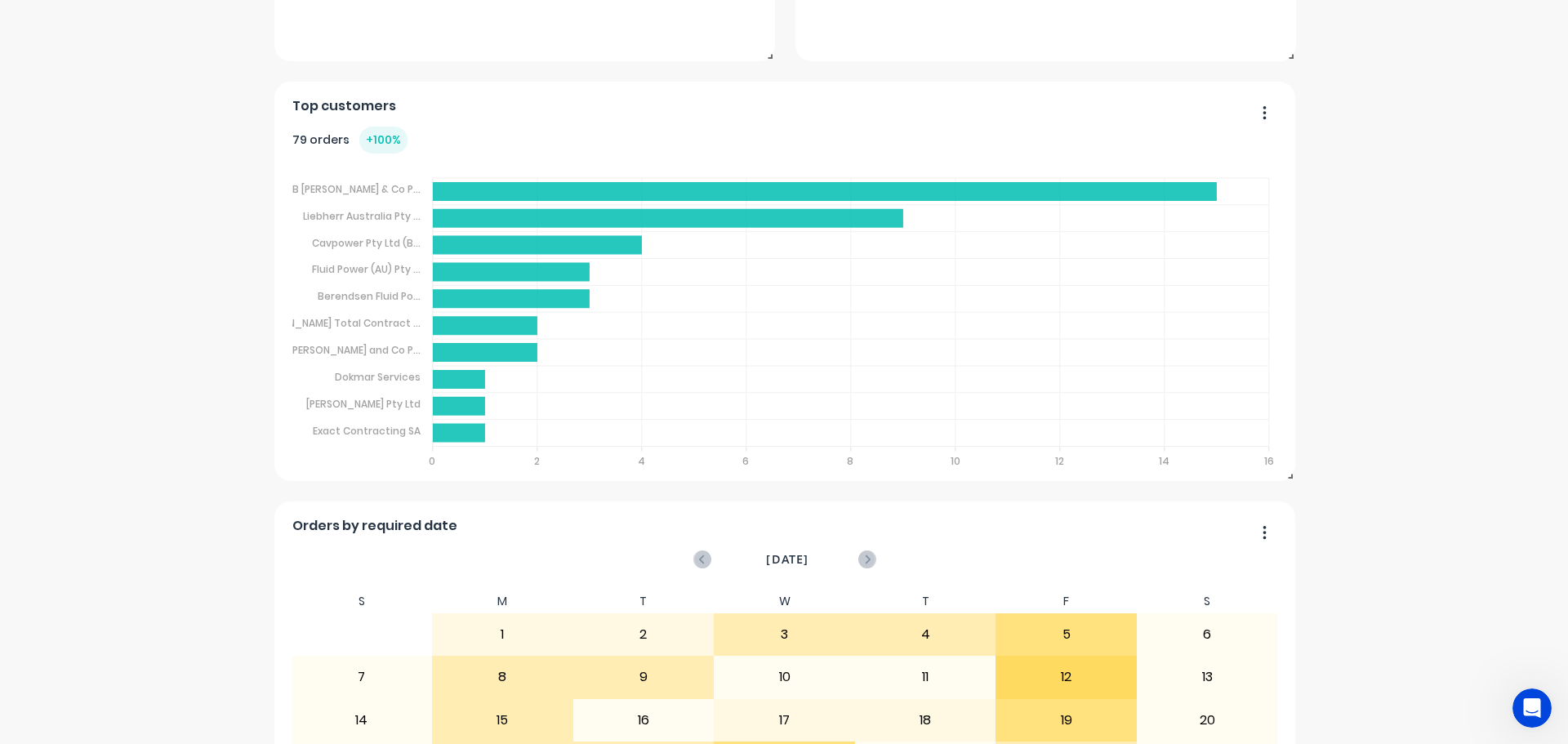
scroll to position [735, 0]
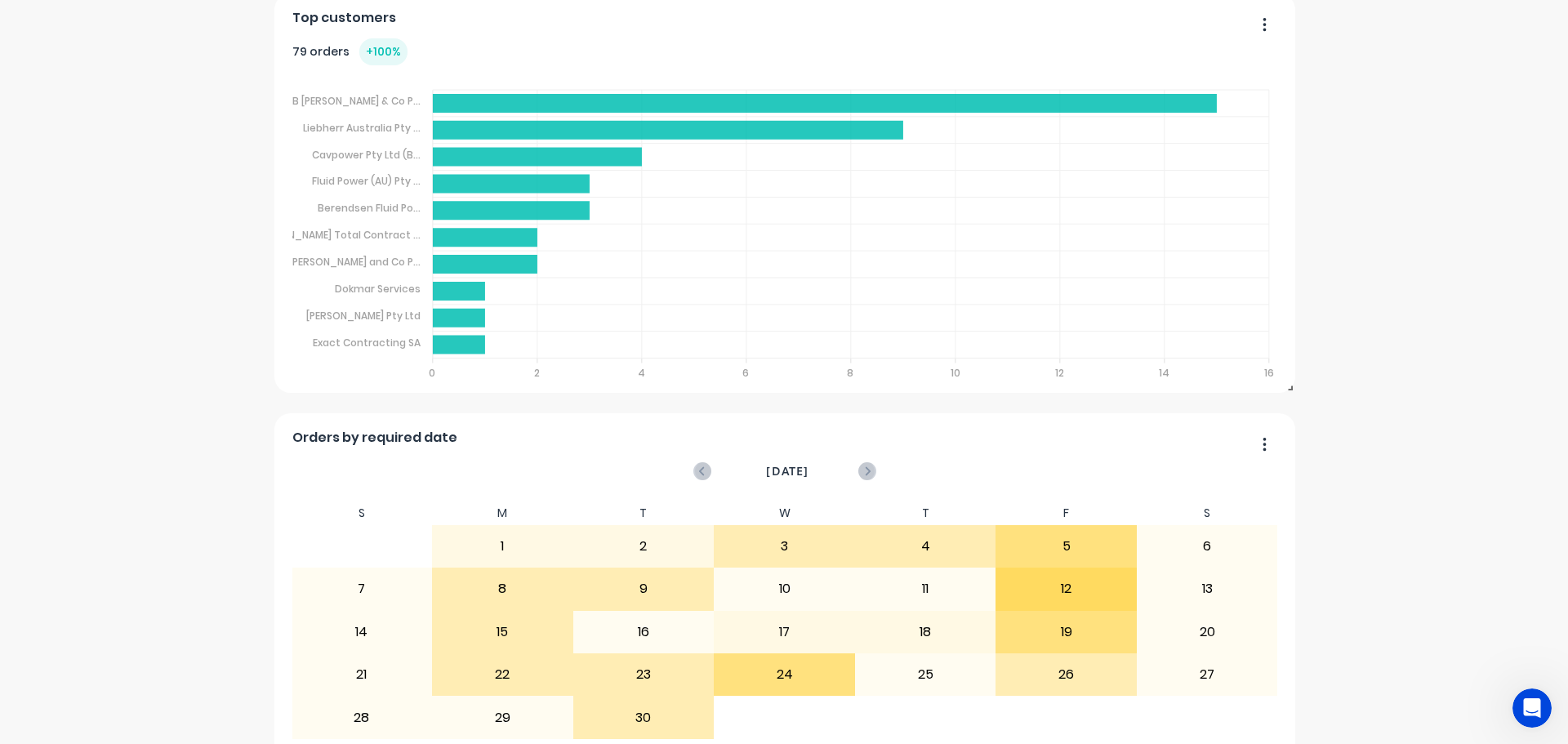
click at [1263, 444] on button "button" at bounding box center [1257, 445] width 34 height 26
click at [1366, 462] on div "The Tool Chrome Company Pty Ltd Create sales order Create purchase order Overvi…" at bounding box center [784, 597] width 1568 height 2532
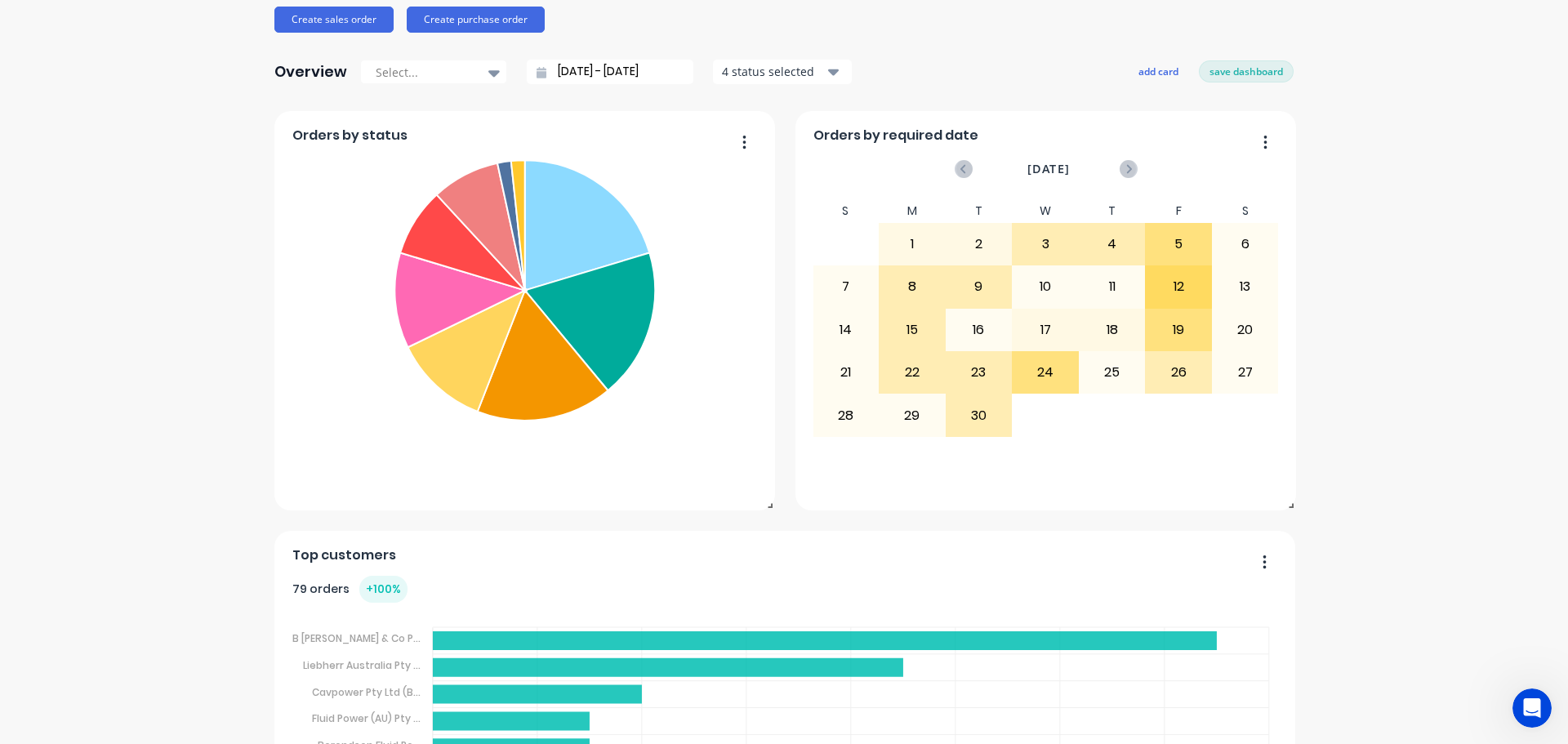
scroll to position [0, 0]
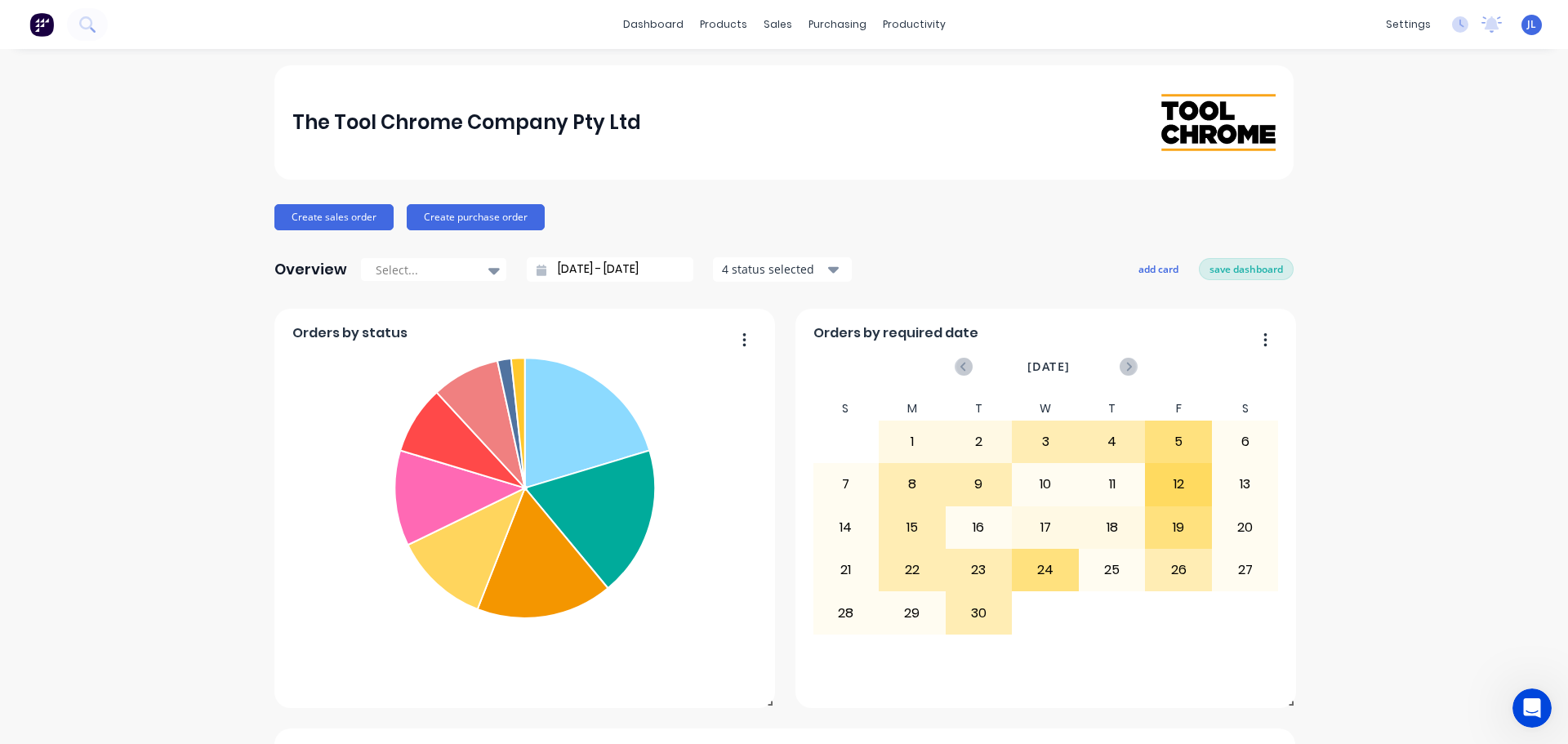
click at [1233, 273] on button "save dashboard" at bounding box center [1246, 268] width 94 height 22
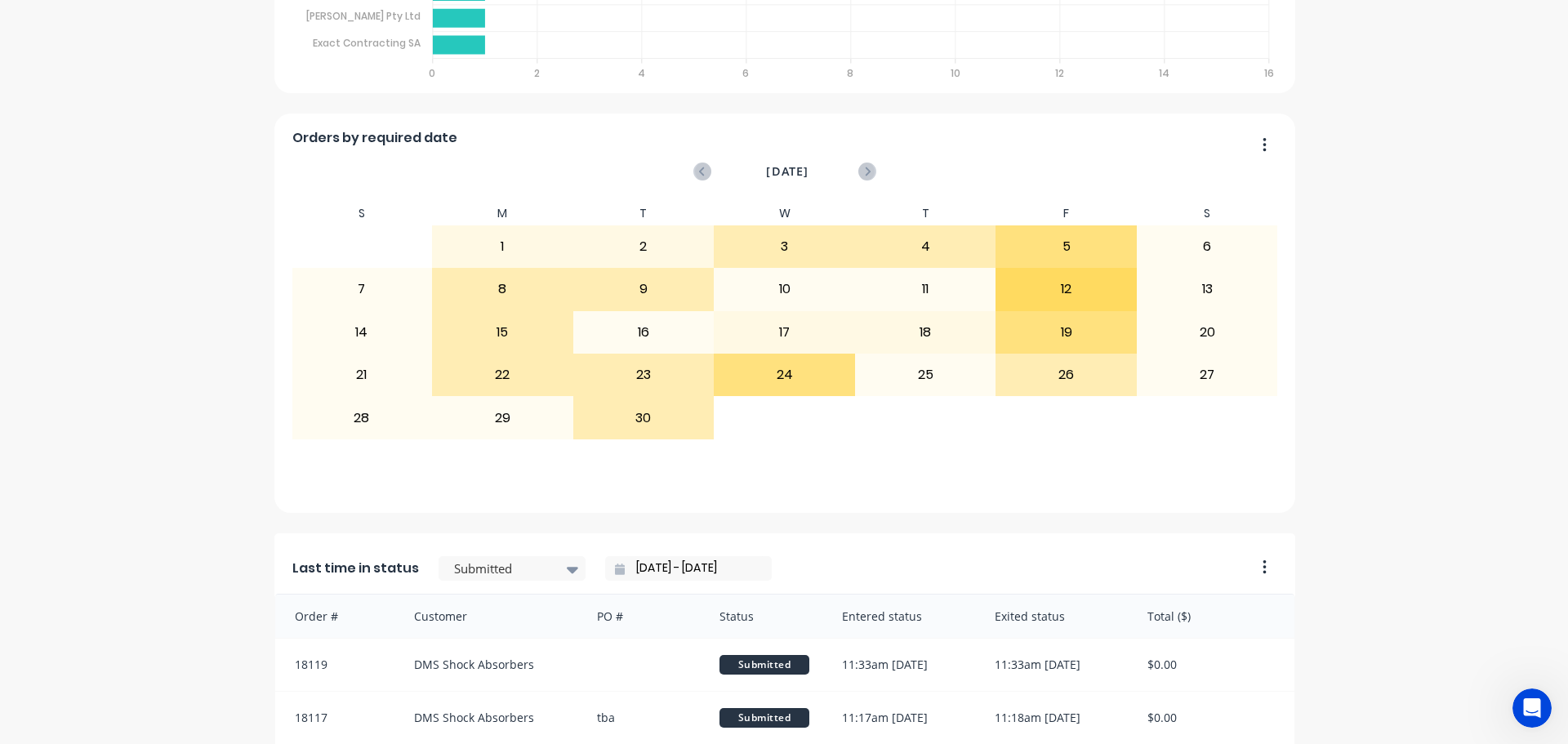
scroll to position [898, 0]
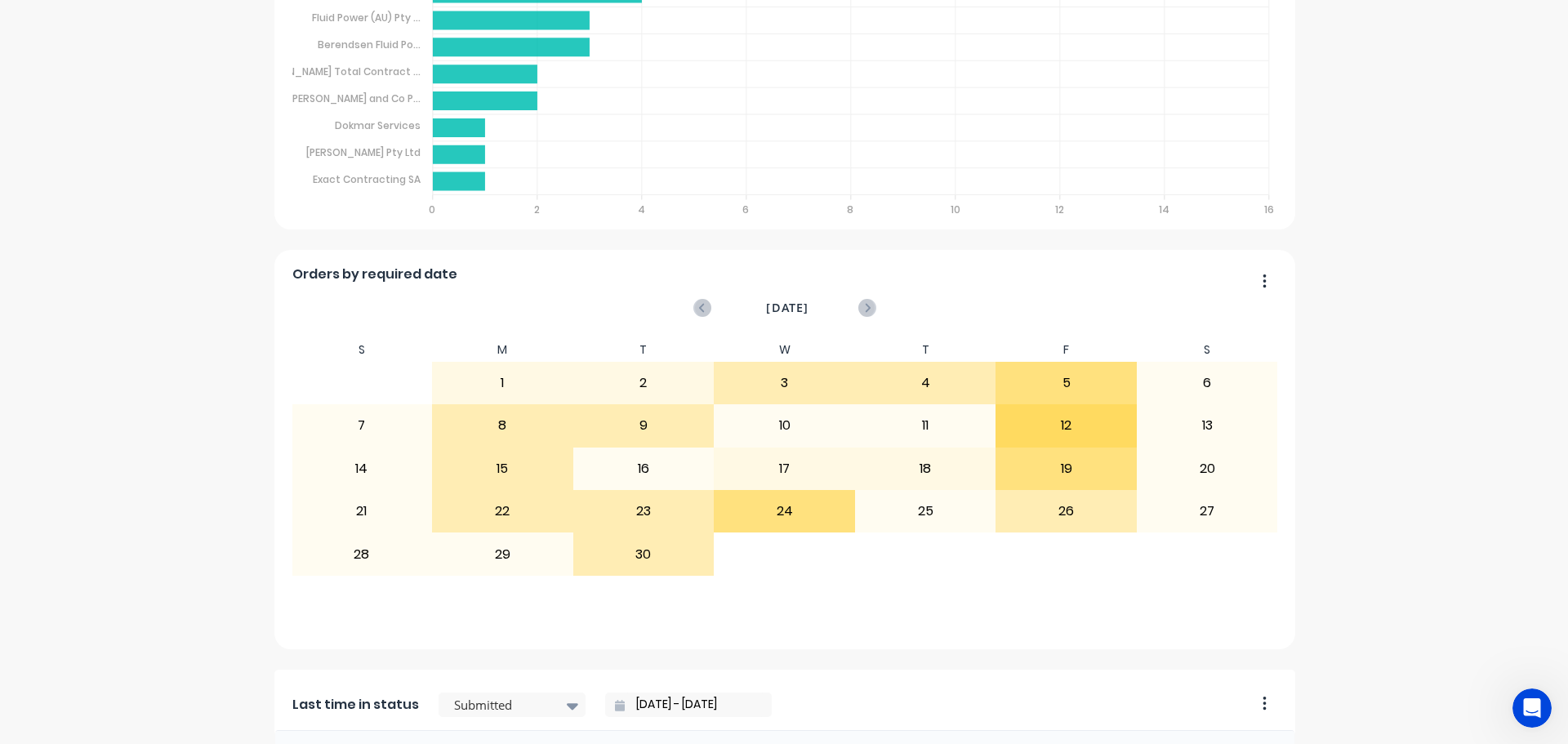
click at [1262, 288] on button "button" at bounding box center [1257, 282] width 34 height 26
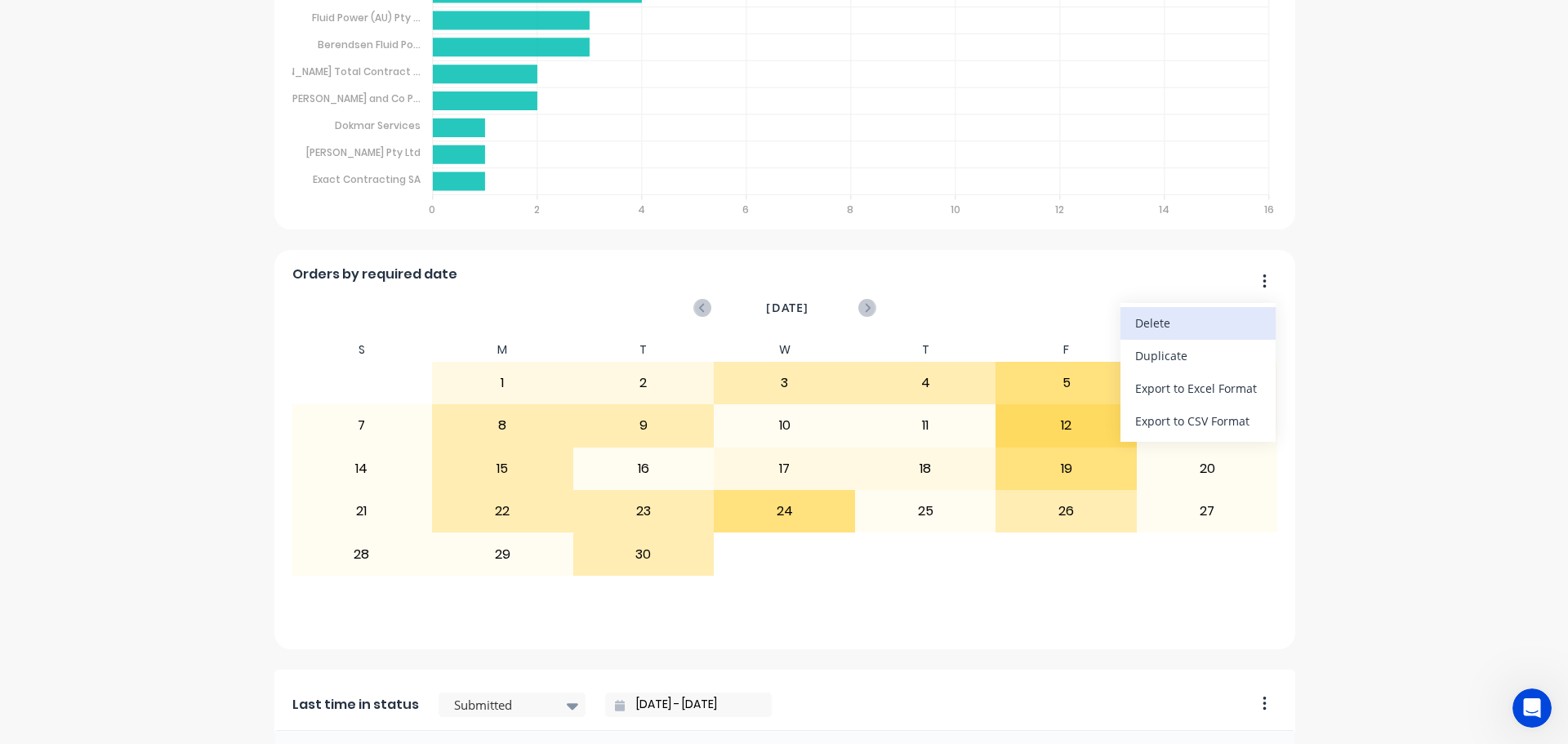
click at [1216, 331] on div "Delete" at bounding box center [1198, 323] width 126 height 24
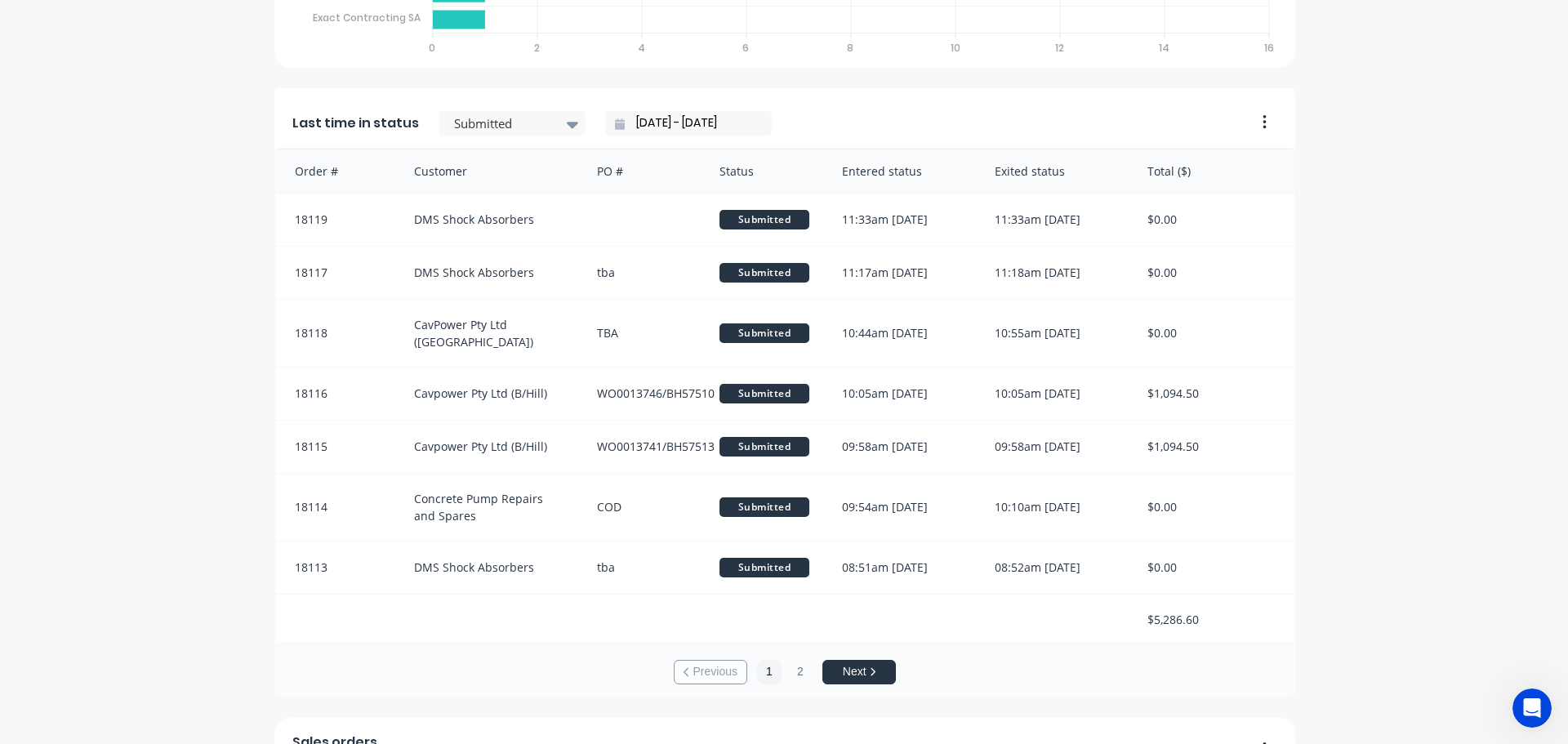
scroll to position [1061, 0]
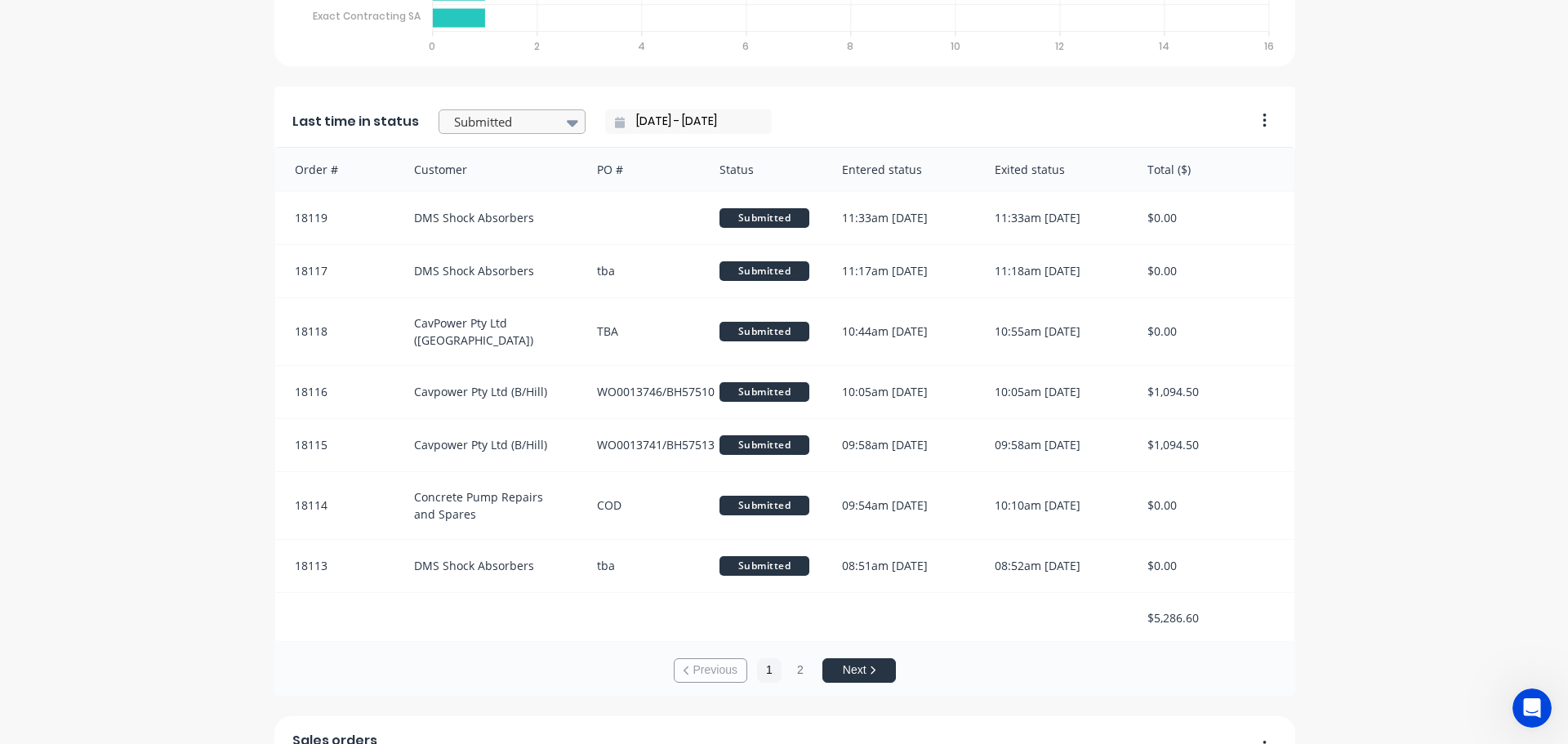
click at [543, 123] on div "Submitted" at bounding box center [504, 123] width 113 height 25
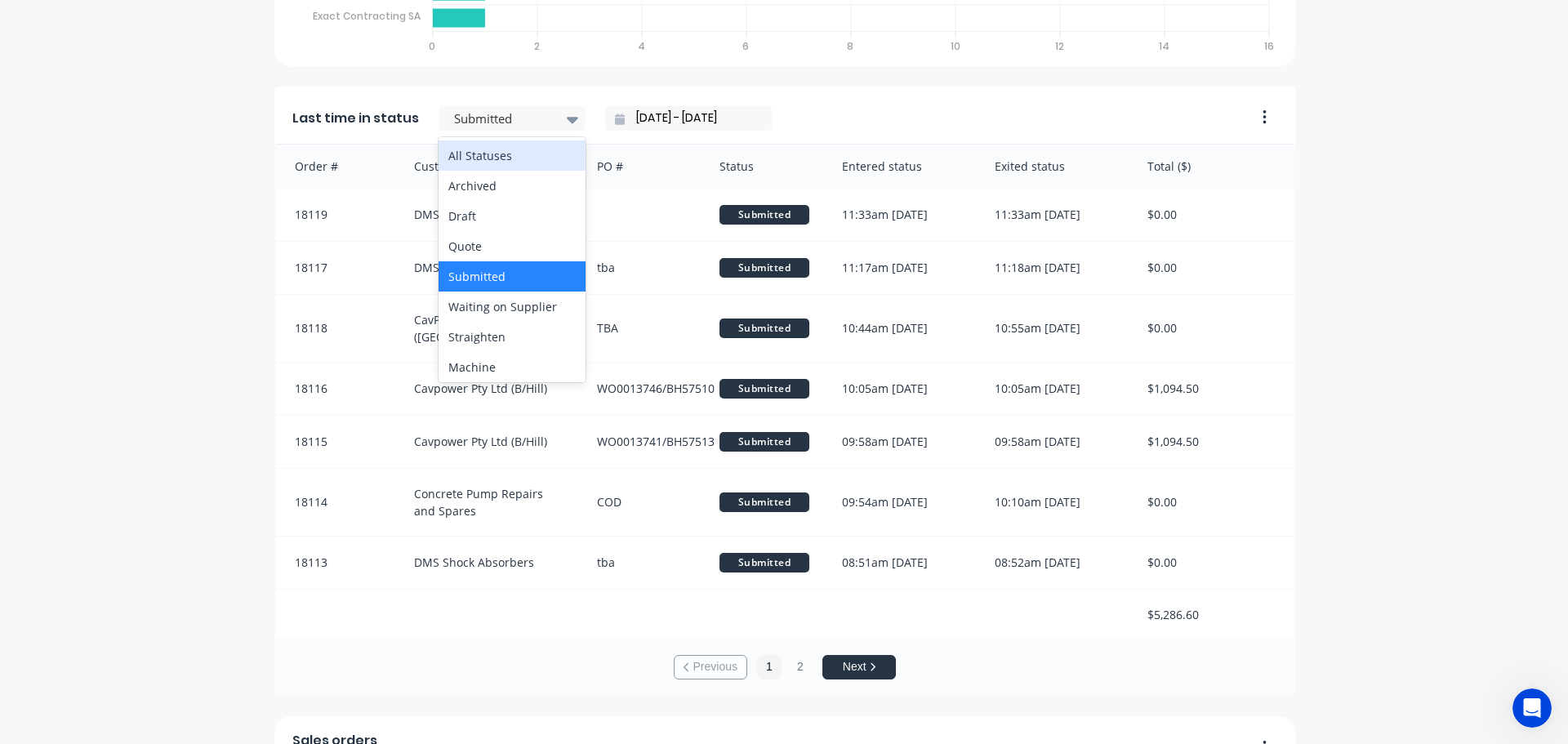
click at [470, 161] on div "All Statuses" at bounding box center [511, 156] width 147 height 30
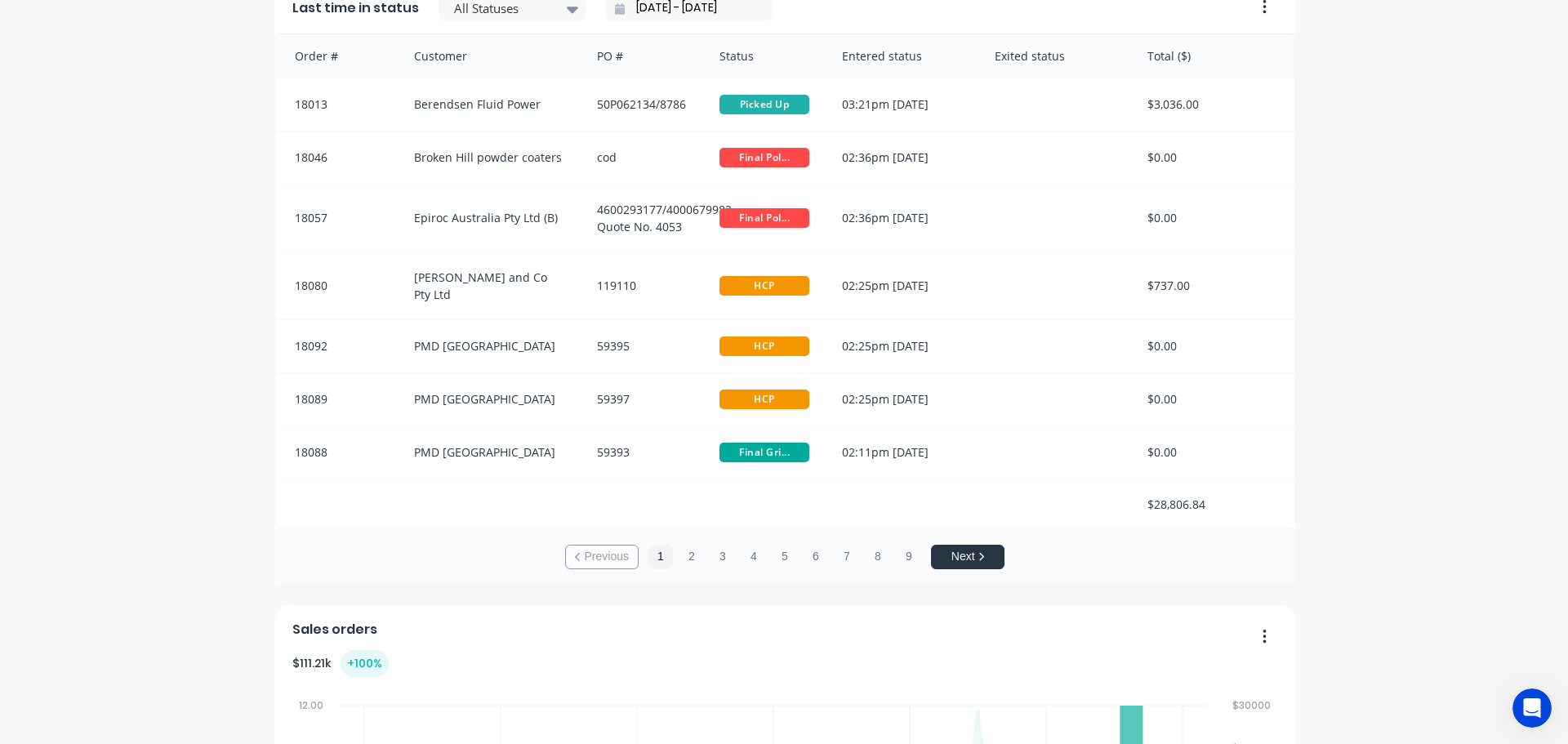
scroll to position [1143, 0]
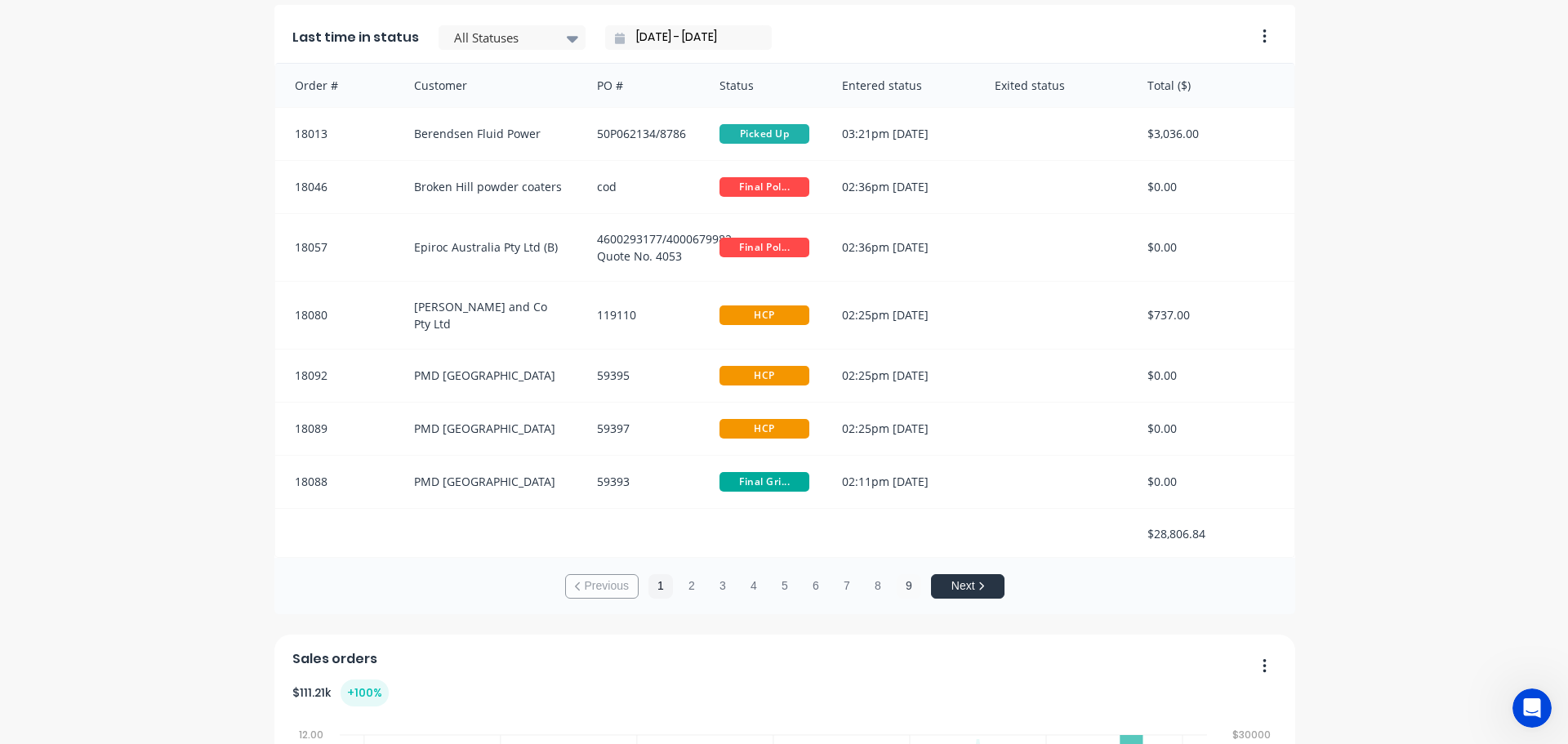
click at [905, 593] on button "9" at bounding box center [909, 587] width 25 height 25
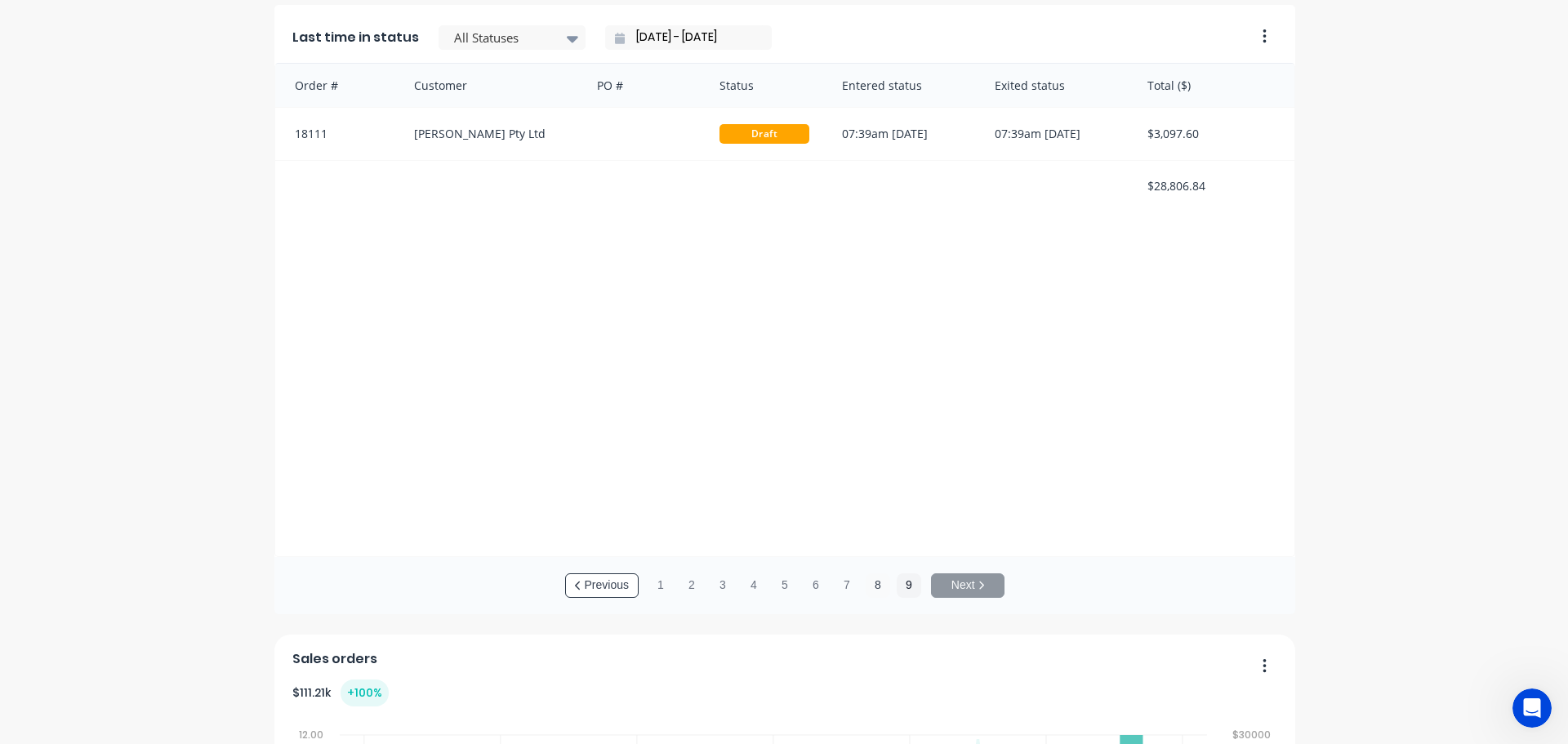
click at [871, 593] on button "8" at bounding box center [878, 586] width 25 height 25
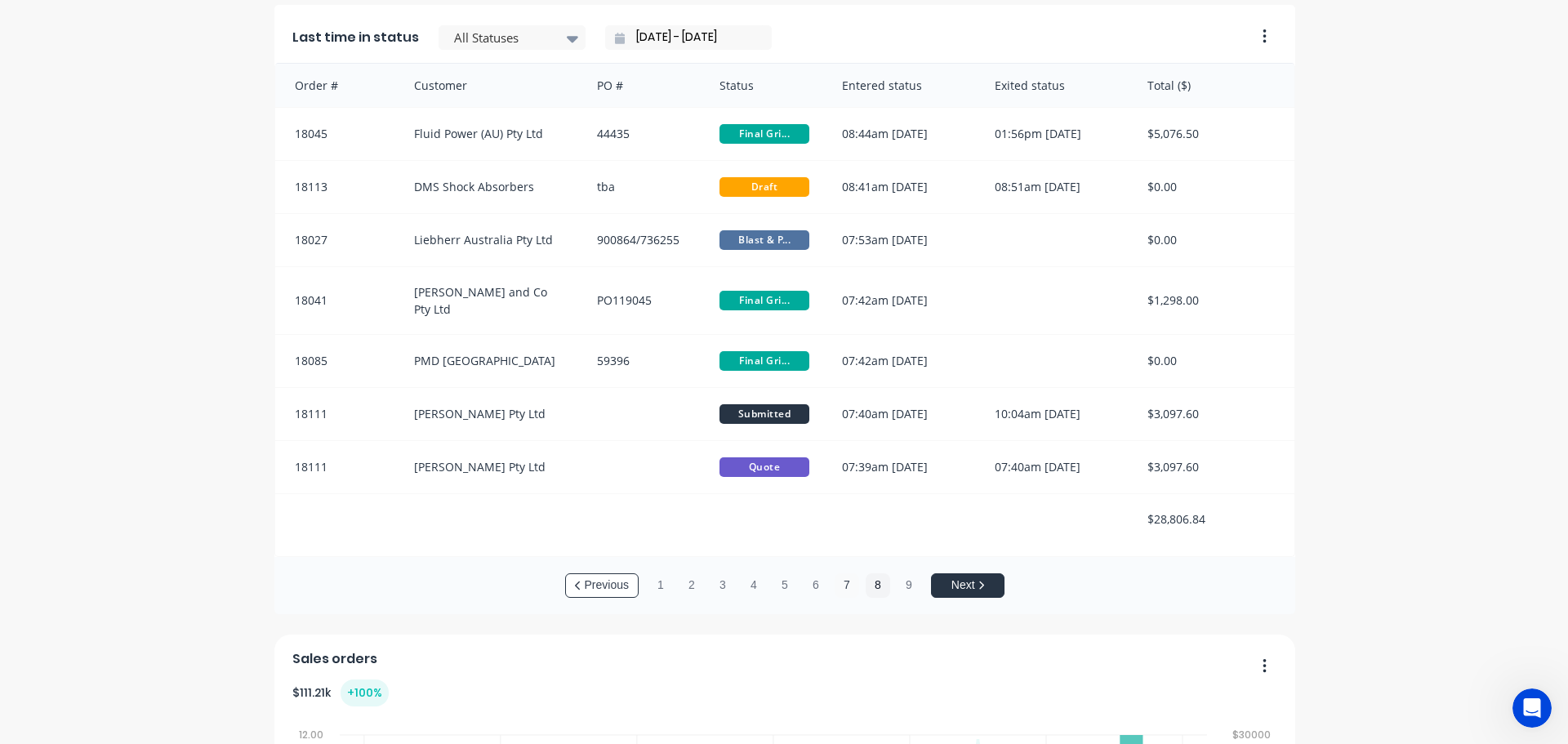
click at [842, 584] on button "7" at bounding box center [847, 586] width 25 height 25
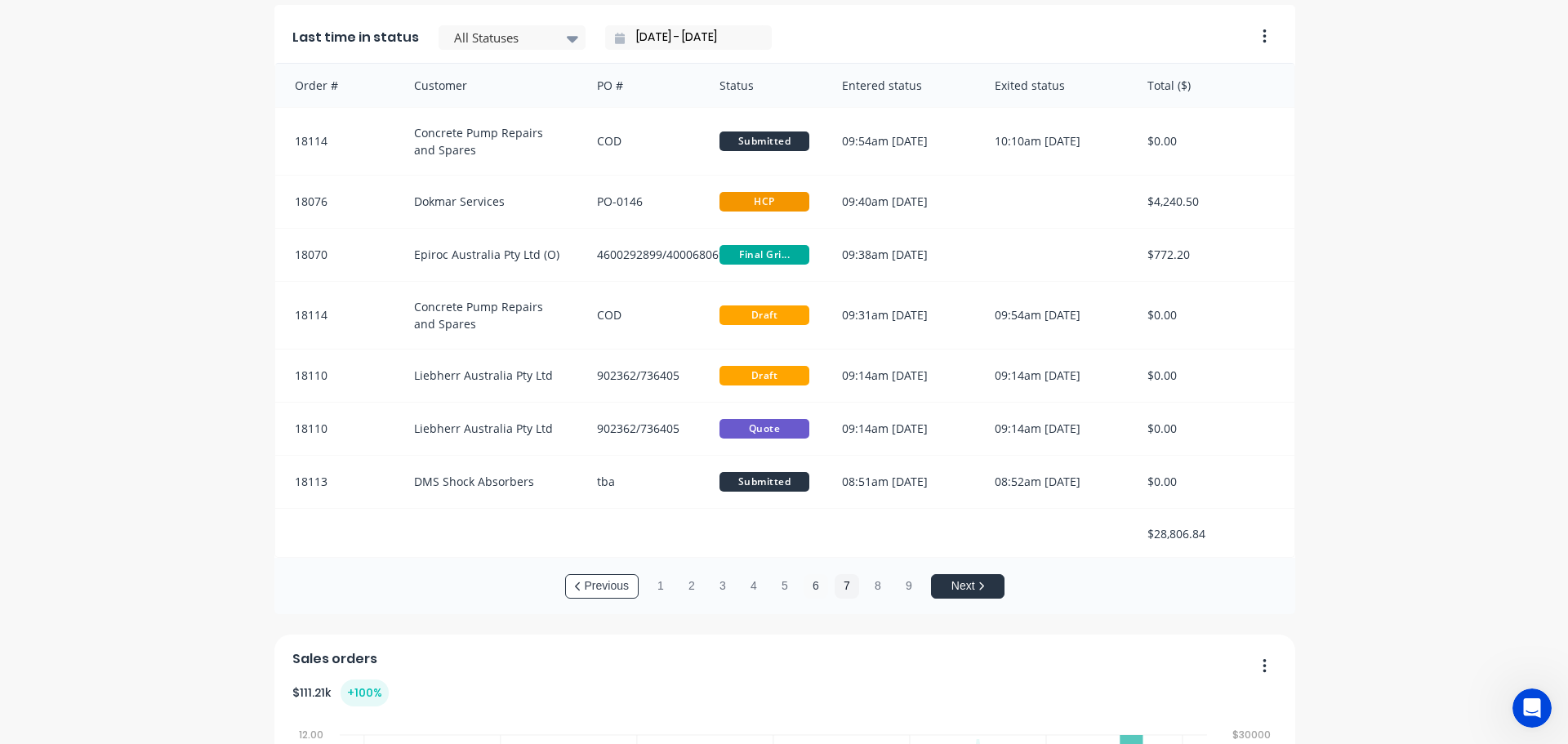
click at [808, 585] on button "6" at bounding box center [816, 587] width 25 height 25
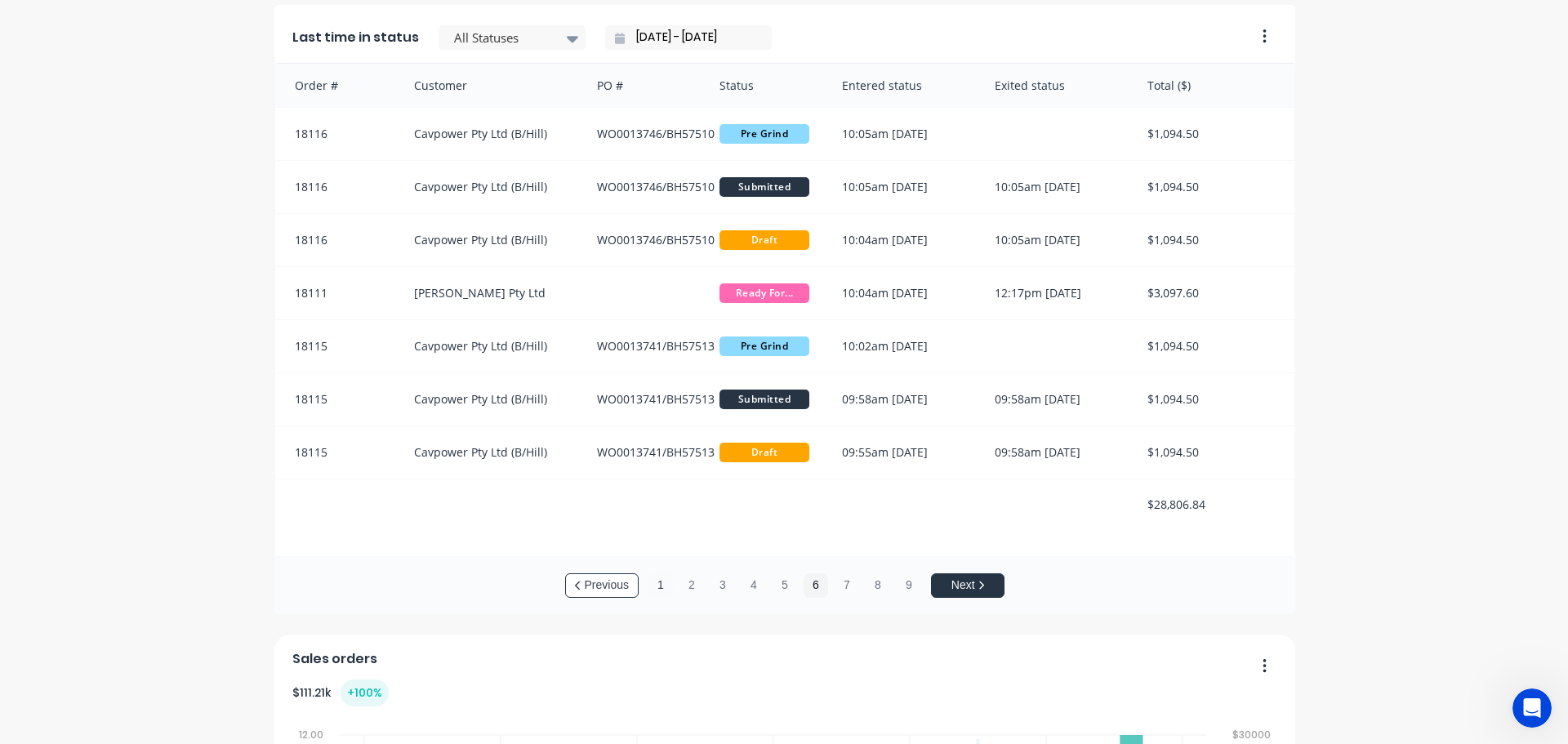
click at [654, 587] on button "1" at bounding box center [661, 586] width 25 height 25
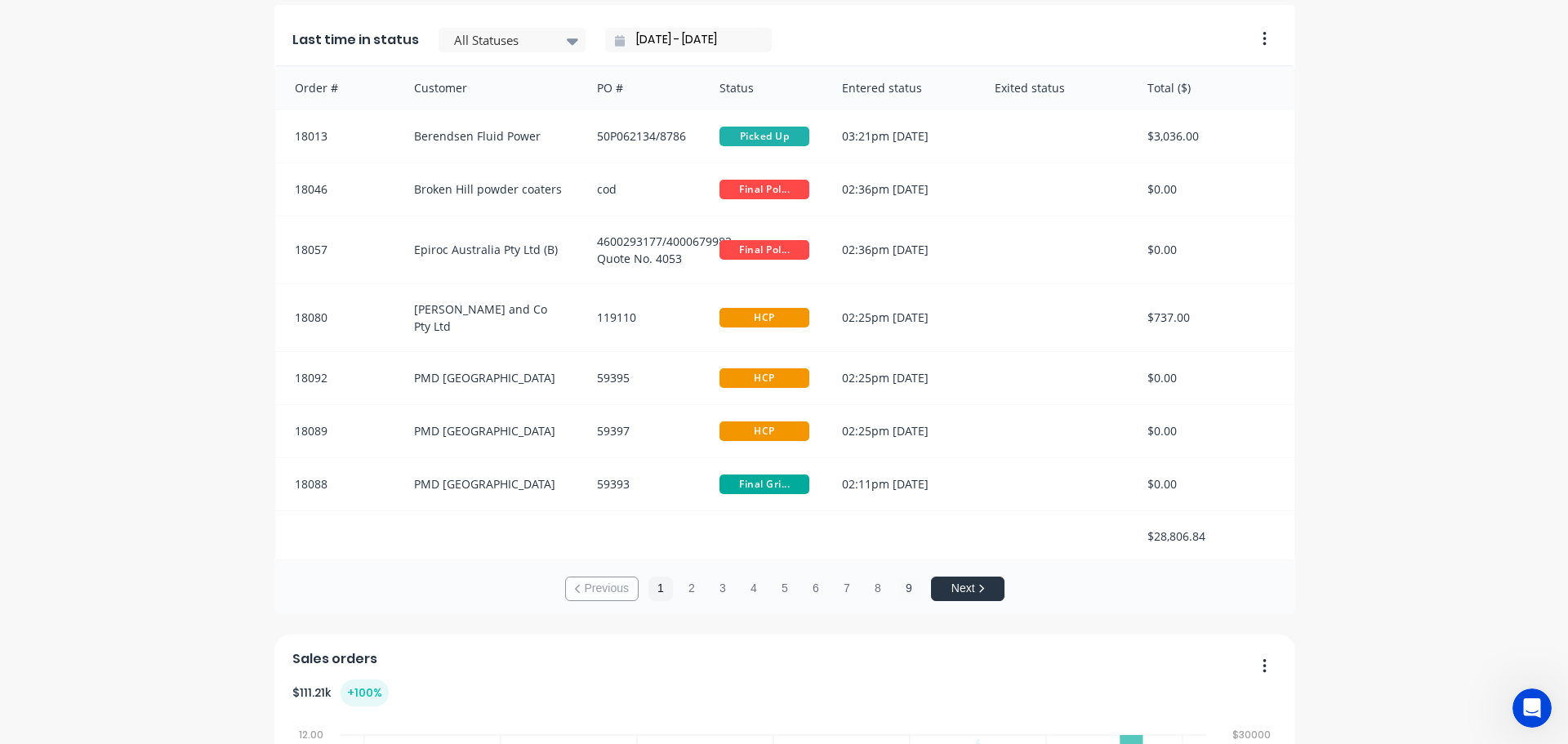
click at [900, 587] on button "9" at bounding box center [909, 589] width 25 height 25
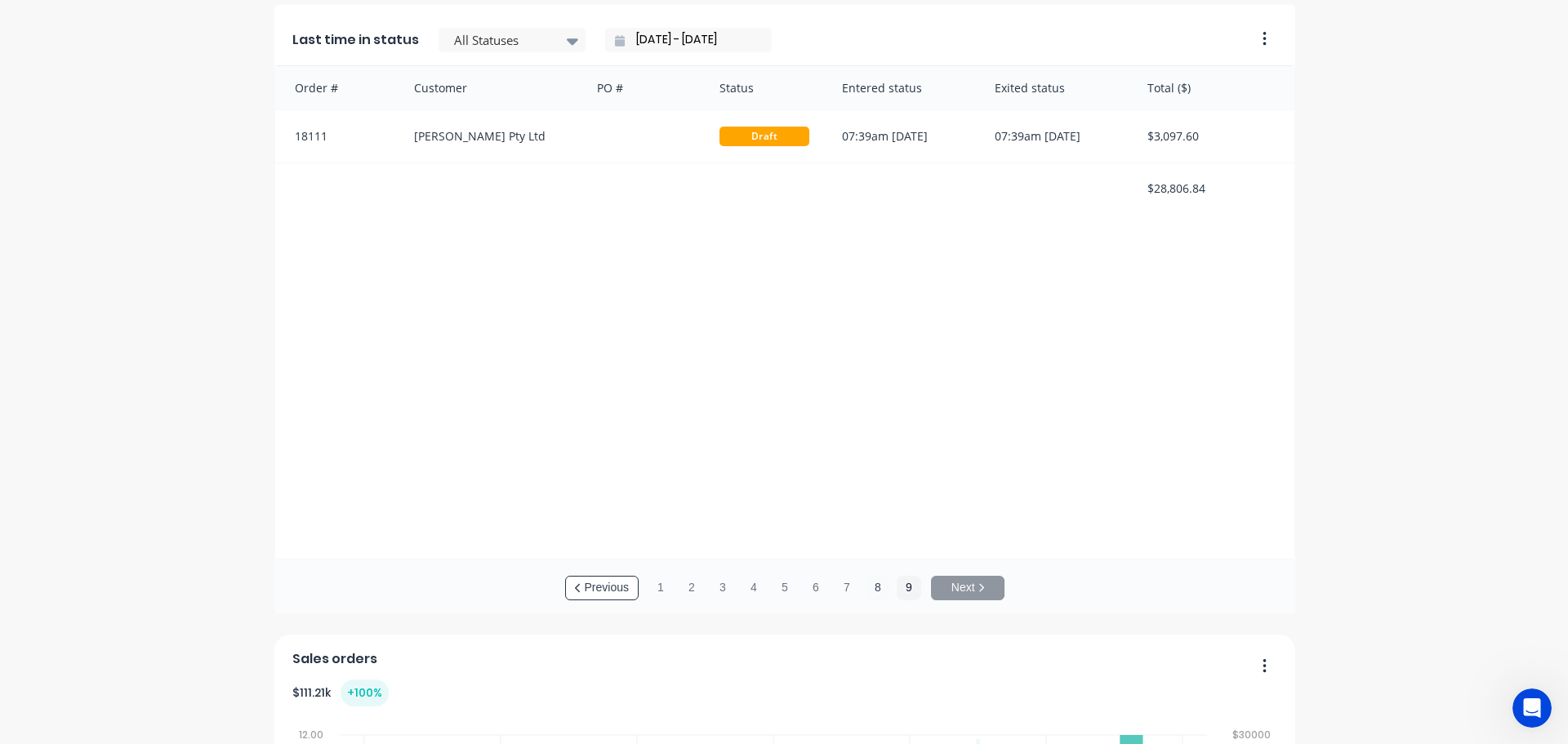
click at [872, 596] on button "8" at bounding box center [878, 588] width 25 height 25
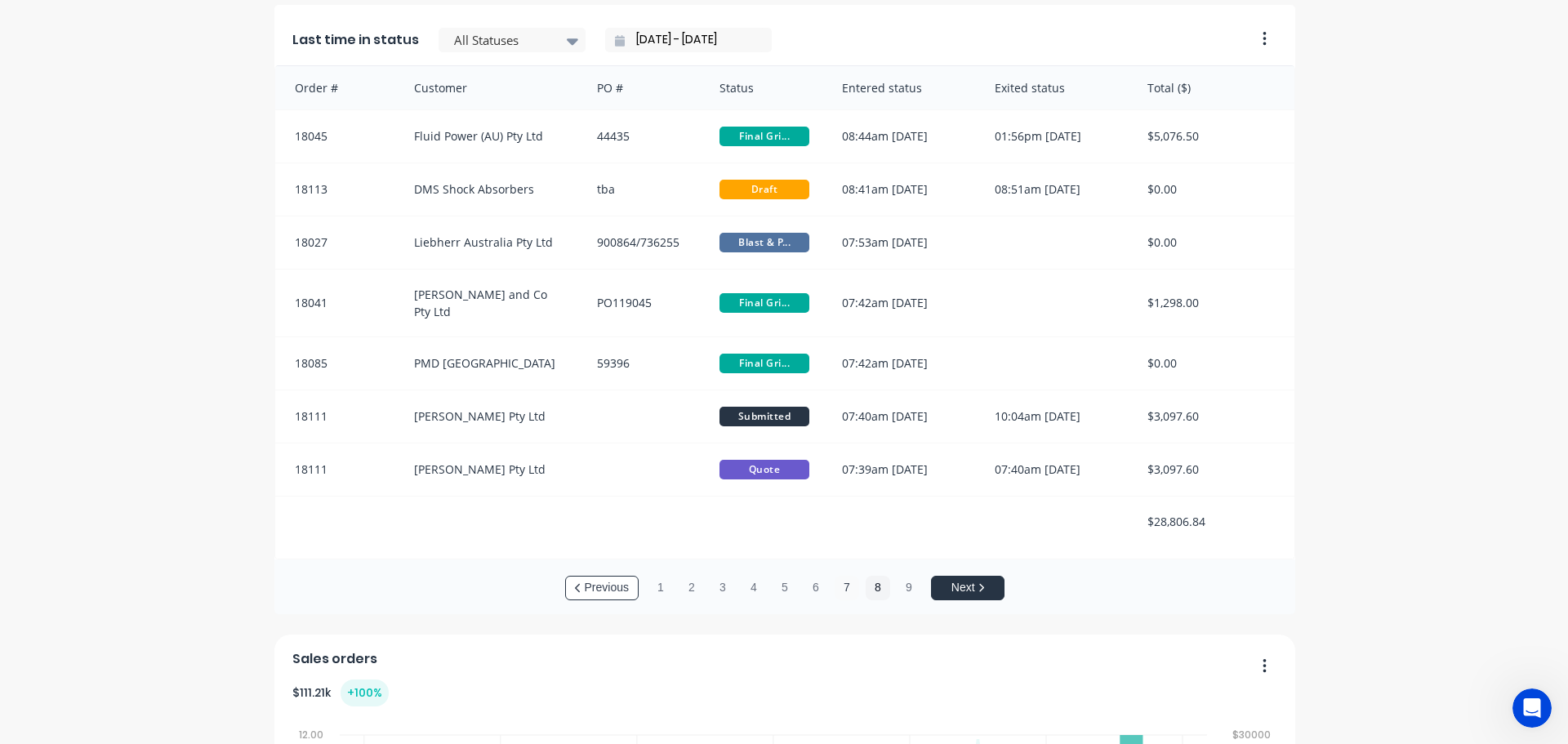
click at [842, 589] on button "7" at bounding box center [847, 588] width 25 height 25
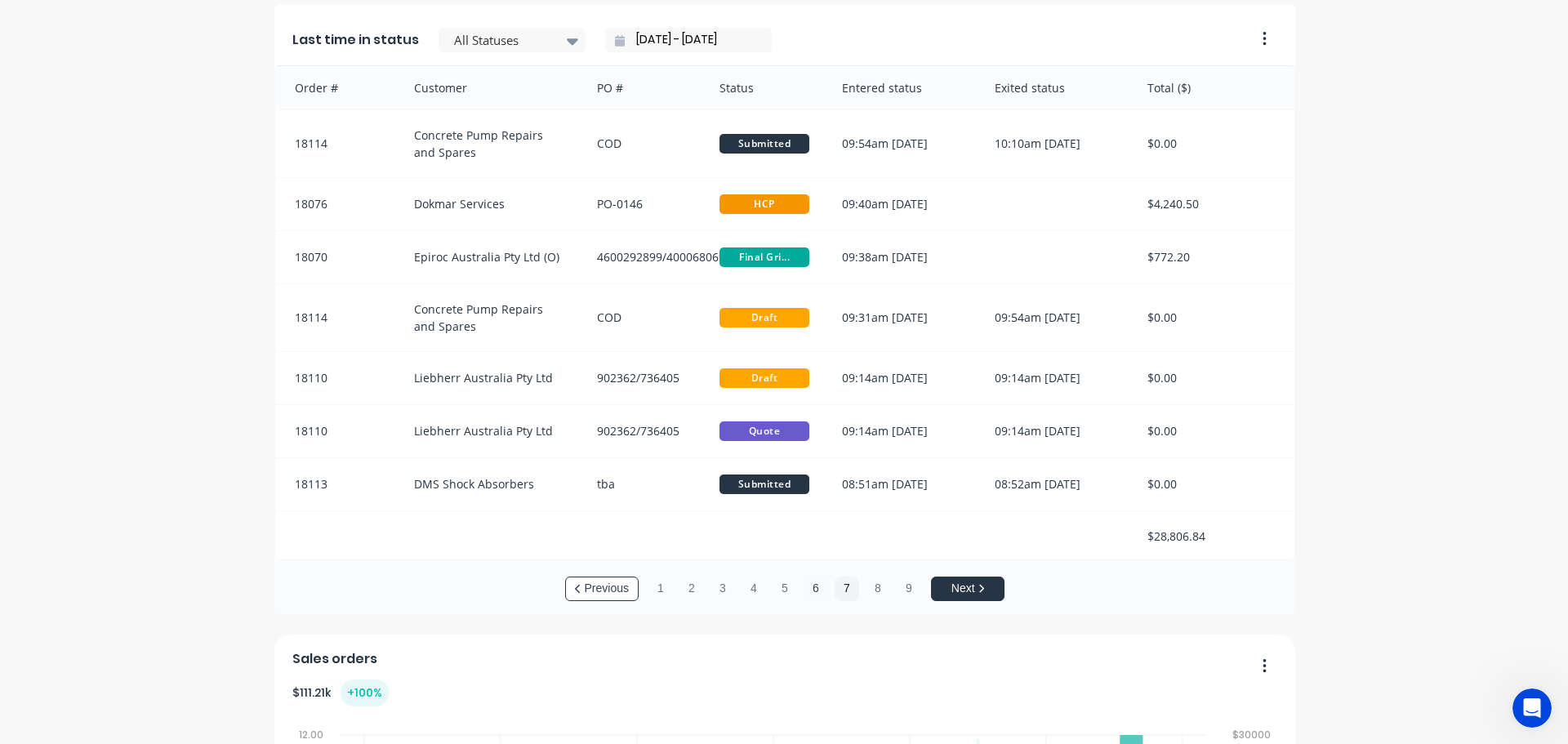
click at [806, 589] on button "6" at bounding box center [816, 589] width 25 height 25
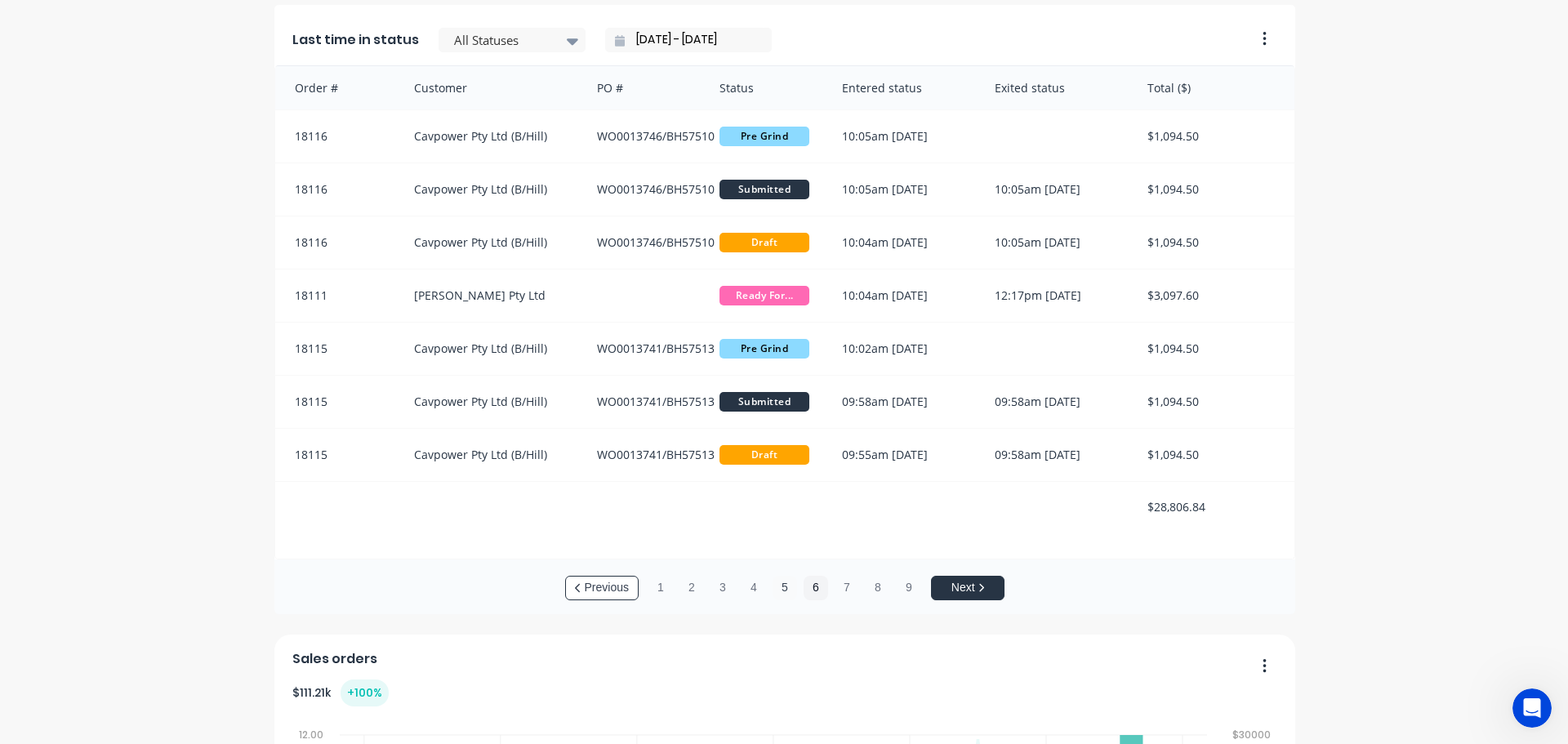
click at [779, 587] on button "5" at bounding box center [784, 588] width 25 height 25
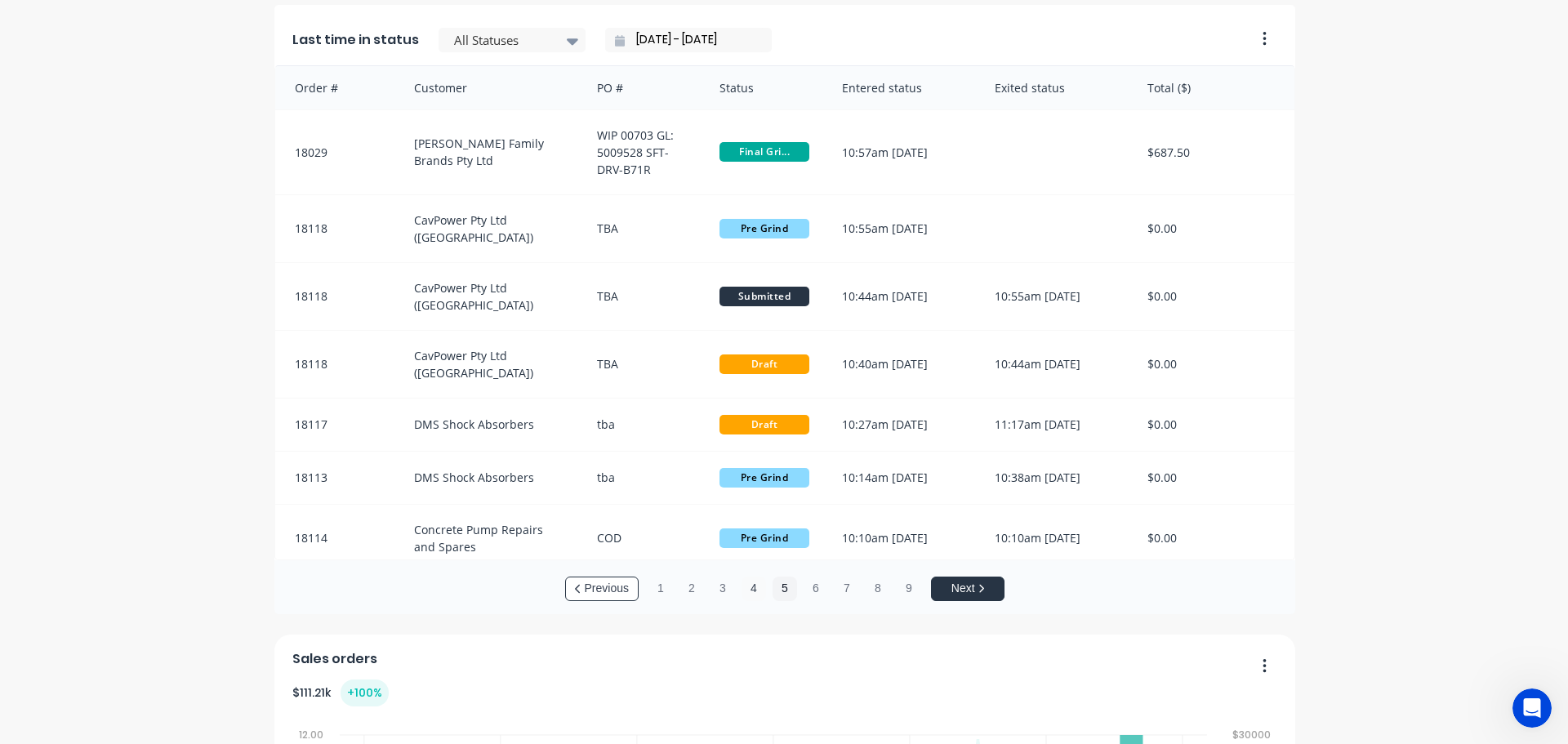
click at [748, 588] on button "4" at bounding box center [754, 589] width 25 height 25
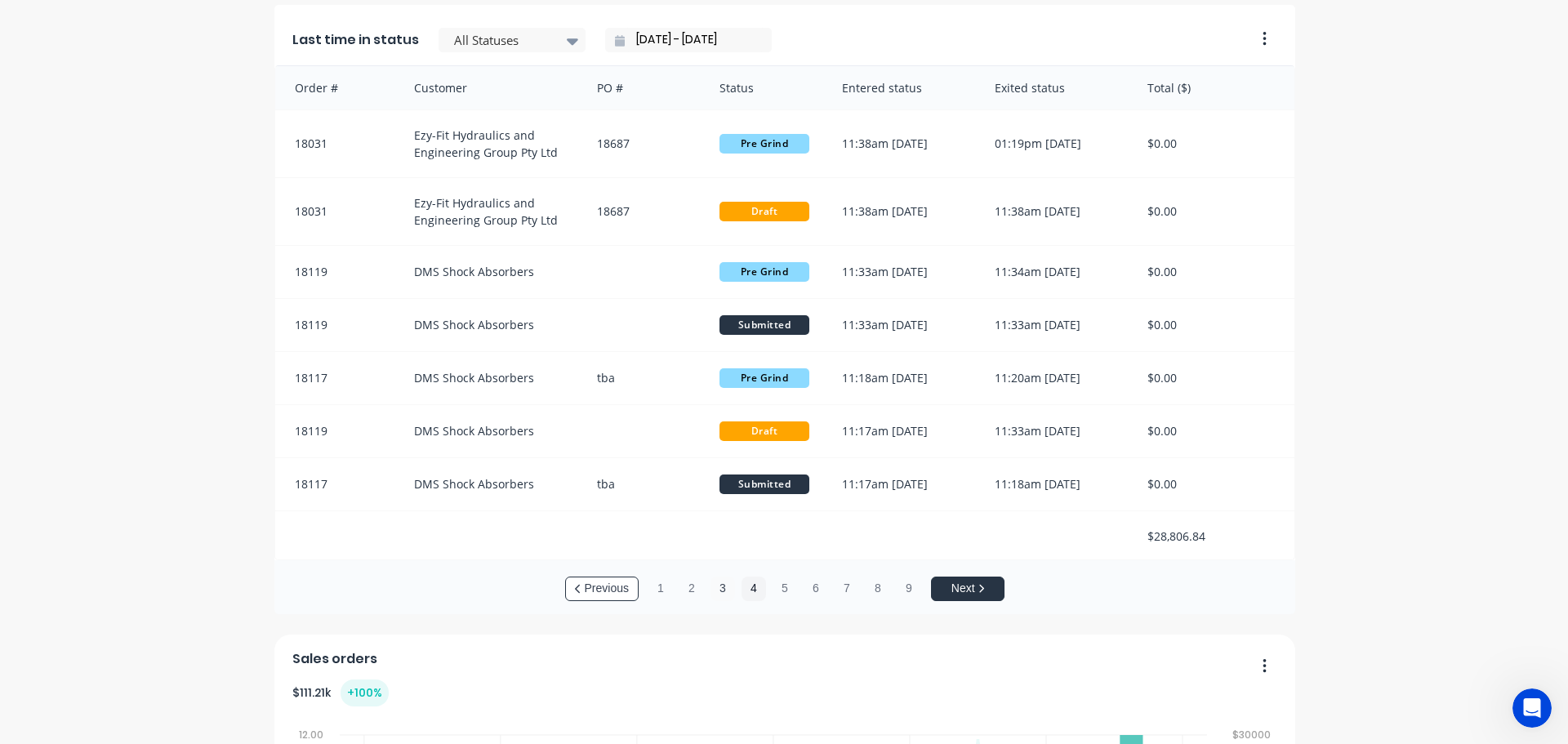
click at [716, 592] on button "3" at bounding box center [723, 589] width 25 height 25
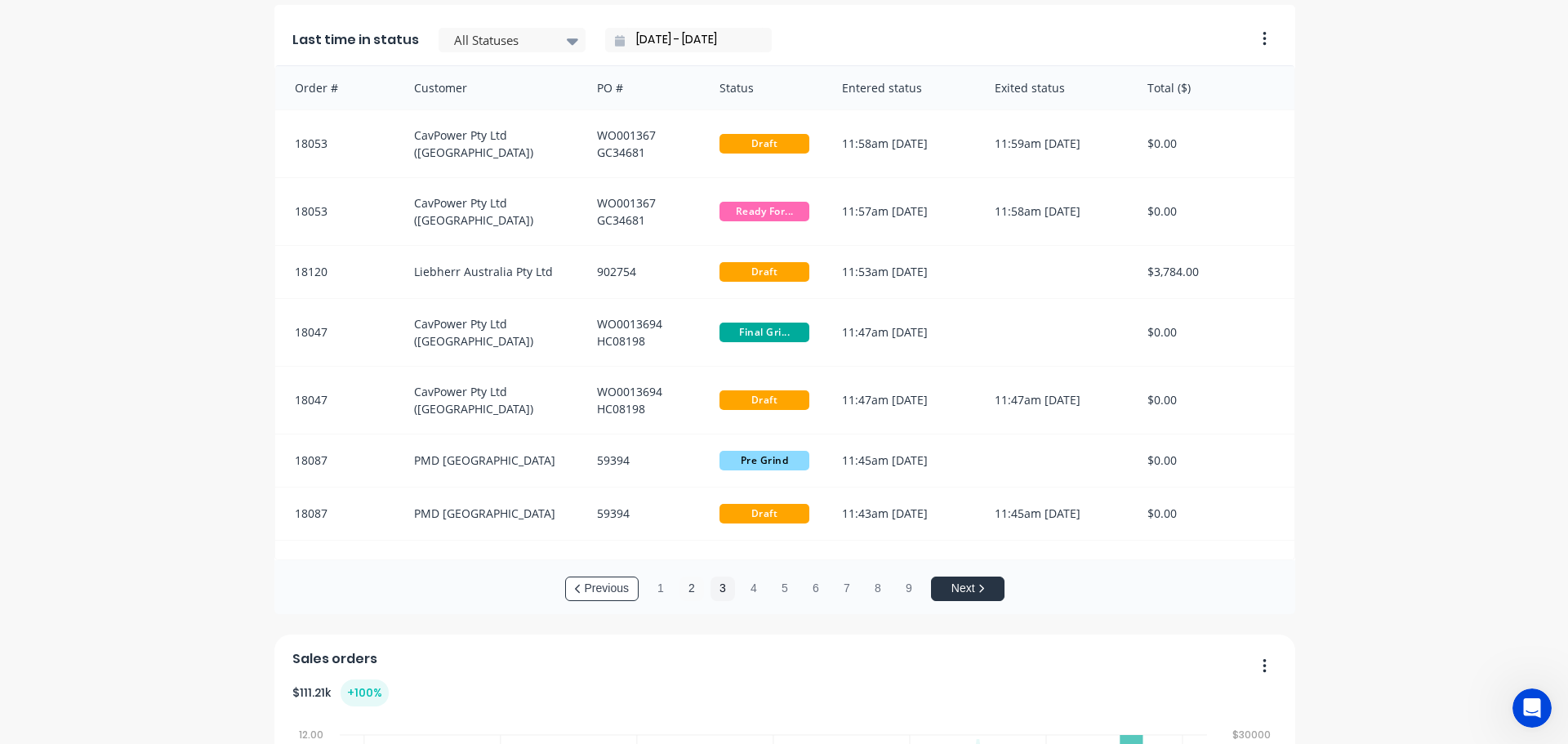
click at [679, 596] on button "2" at bounding box center [692, 589] width 25 height 25
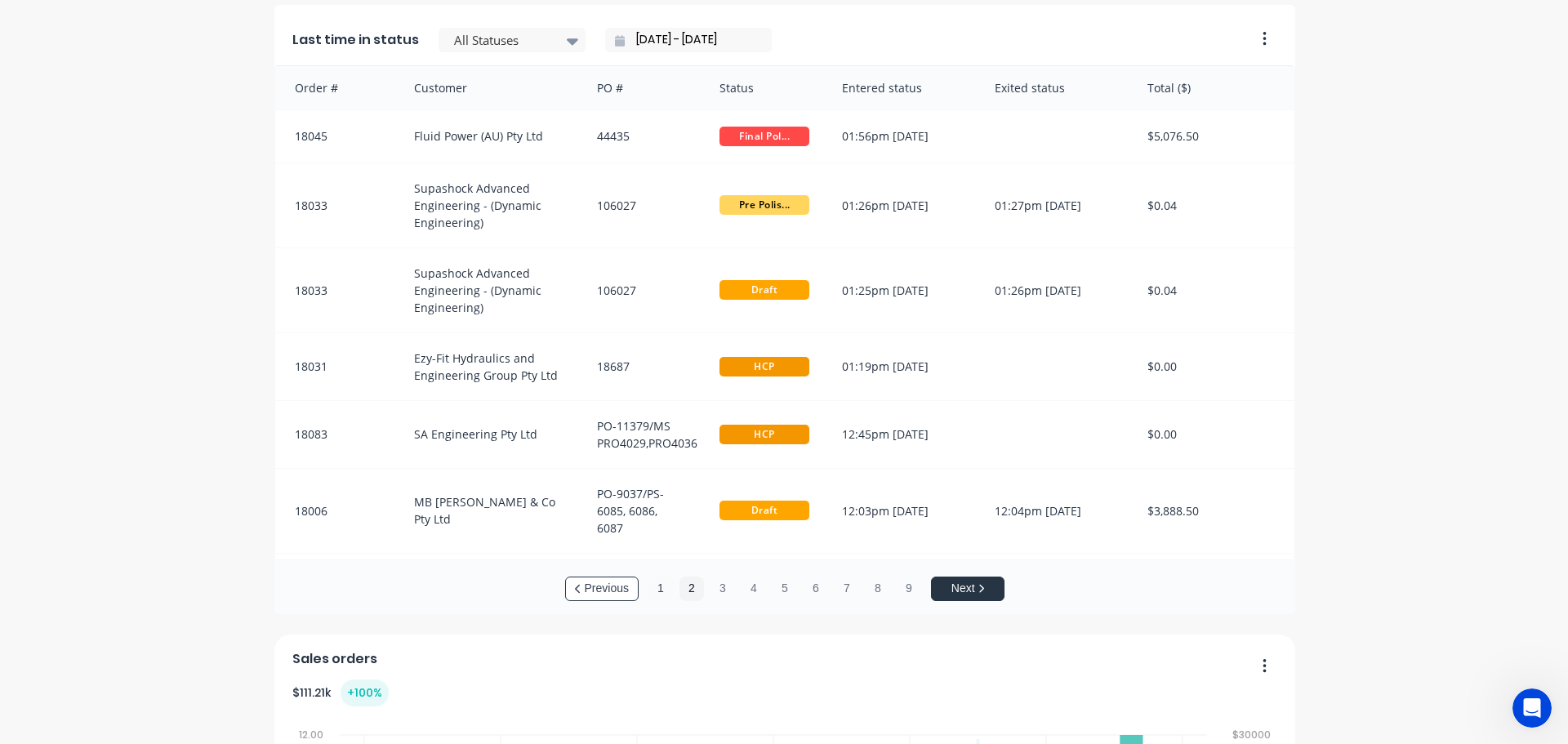
click at [656, 591] on button "1" at bounding box center [661, 589] width 25 height 25
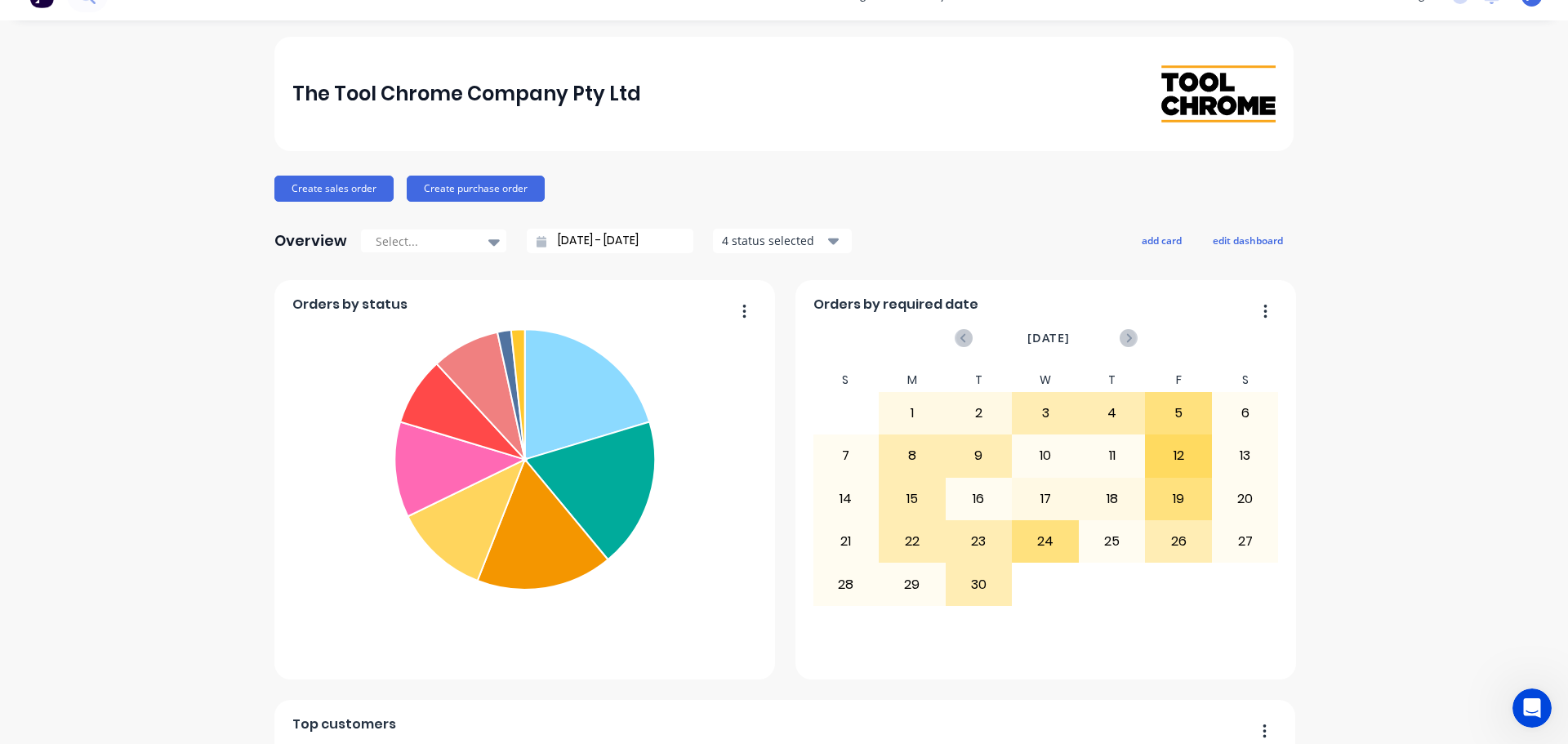
scroll to position [0, 0]
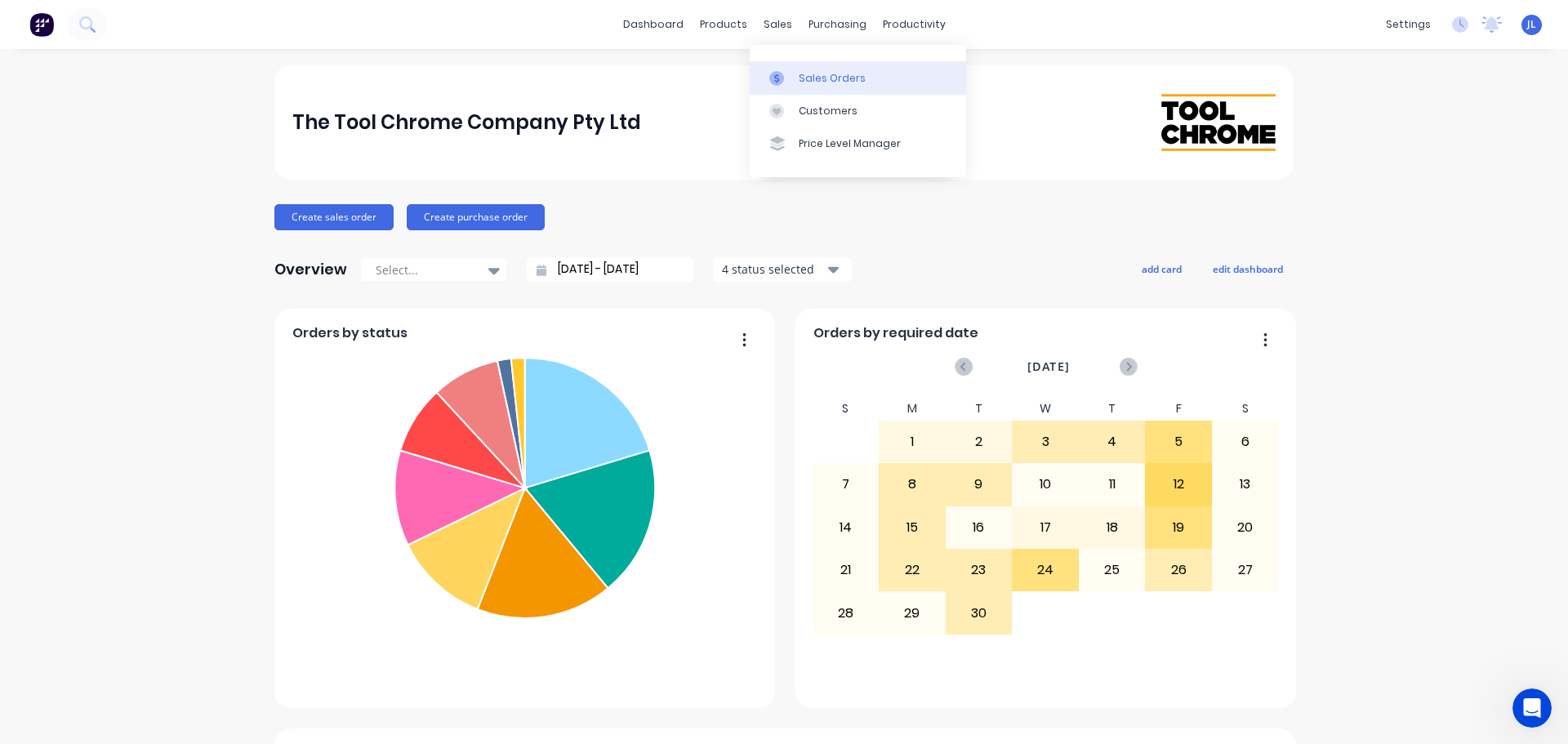
click at [821, 77] on div "Sales Orders" at bounding box center [832, 79] width 67 height 15
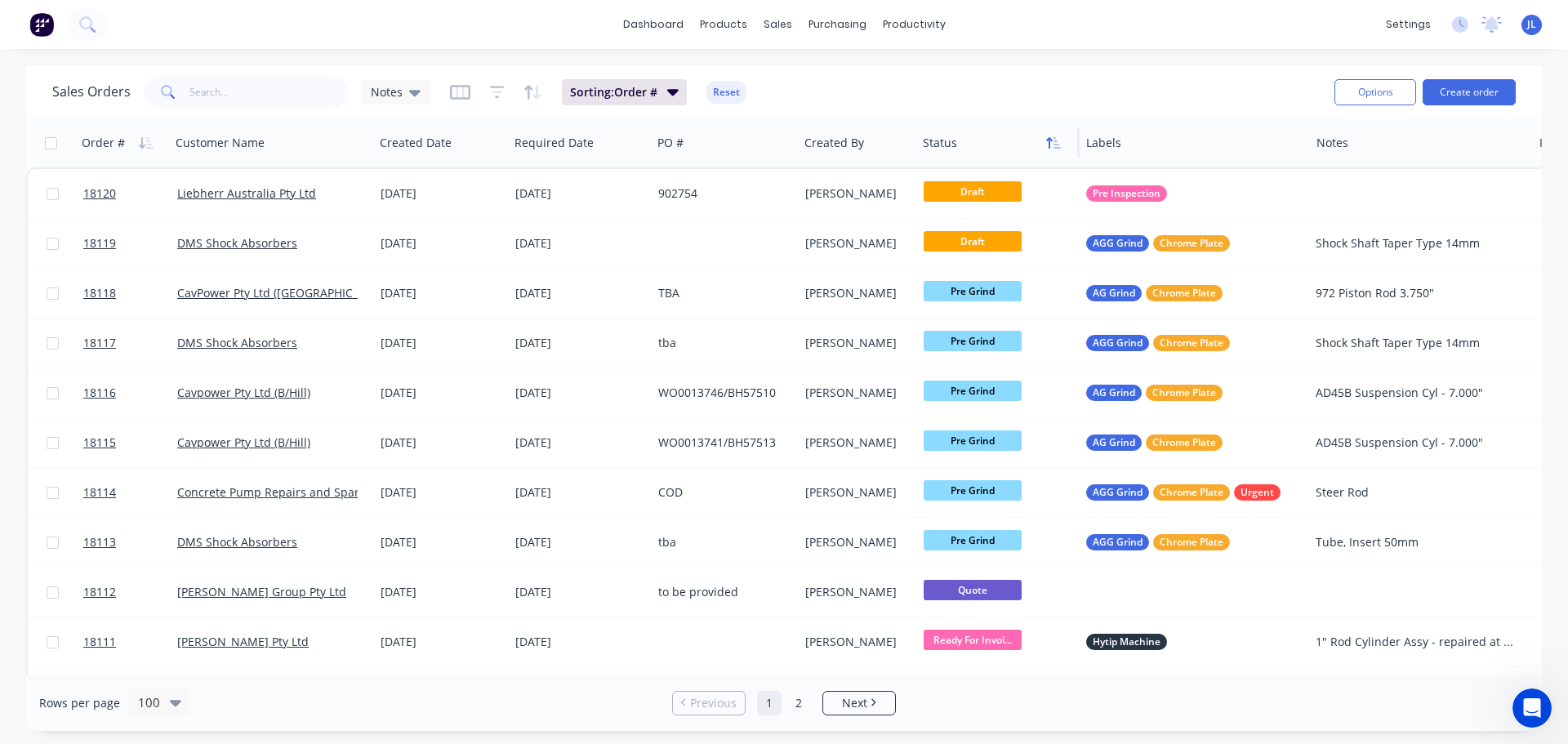
click at [1049, 143] on icon "button" at bounding box center [1049, 143] width 6 height 12
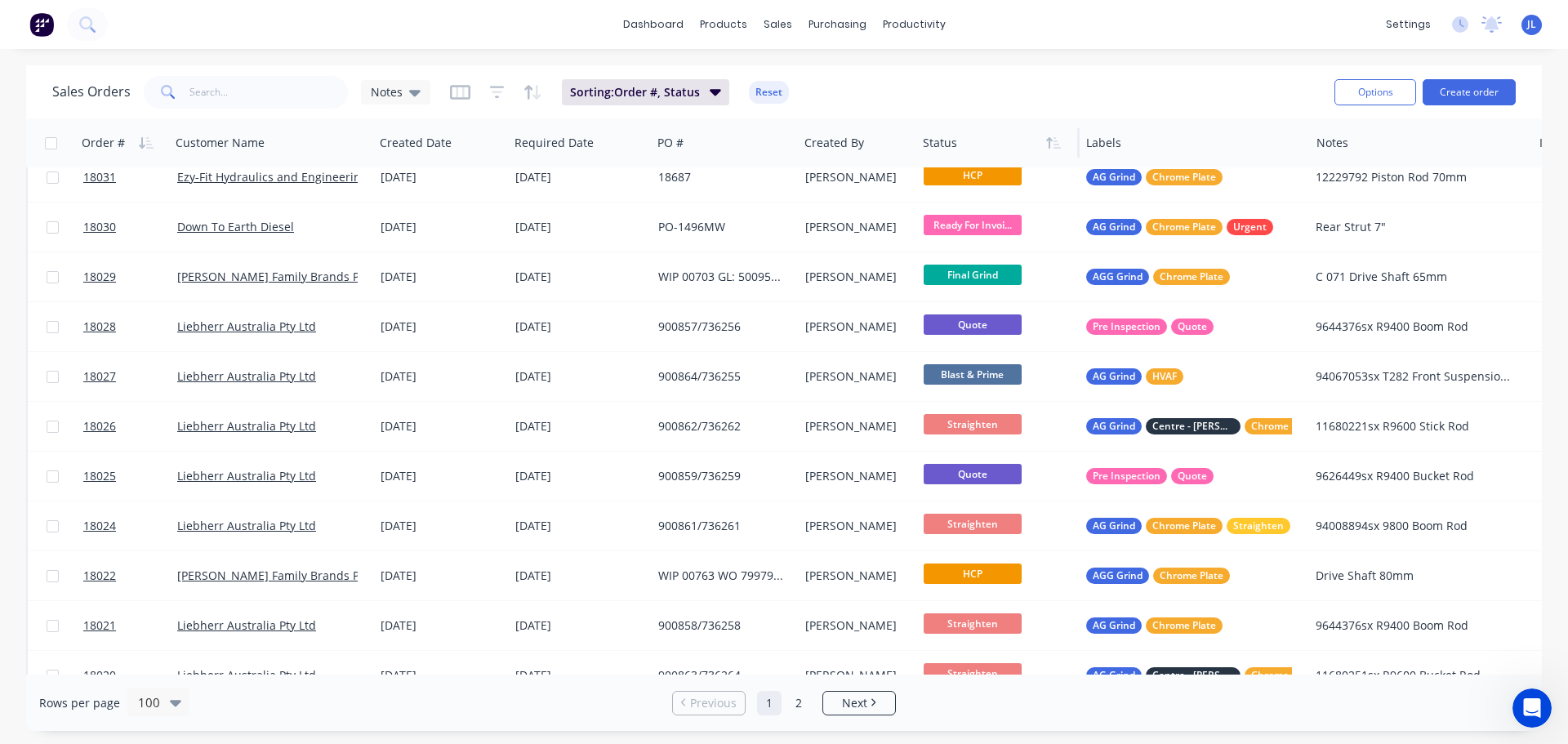
scroll to position [4482, 0]
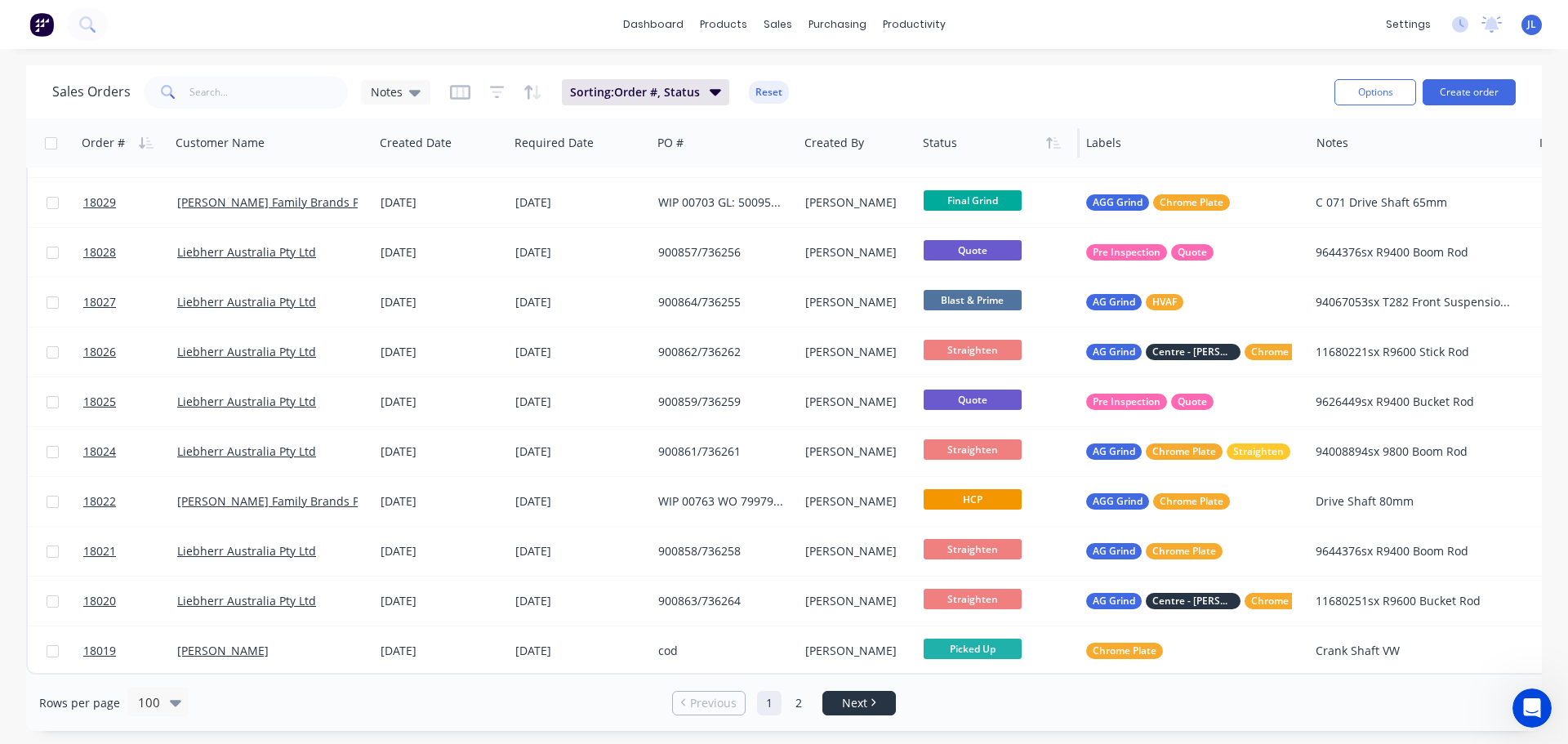
click at [879, 695] on link "Next" at bounding box center [859, 703] width 72 height 17
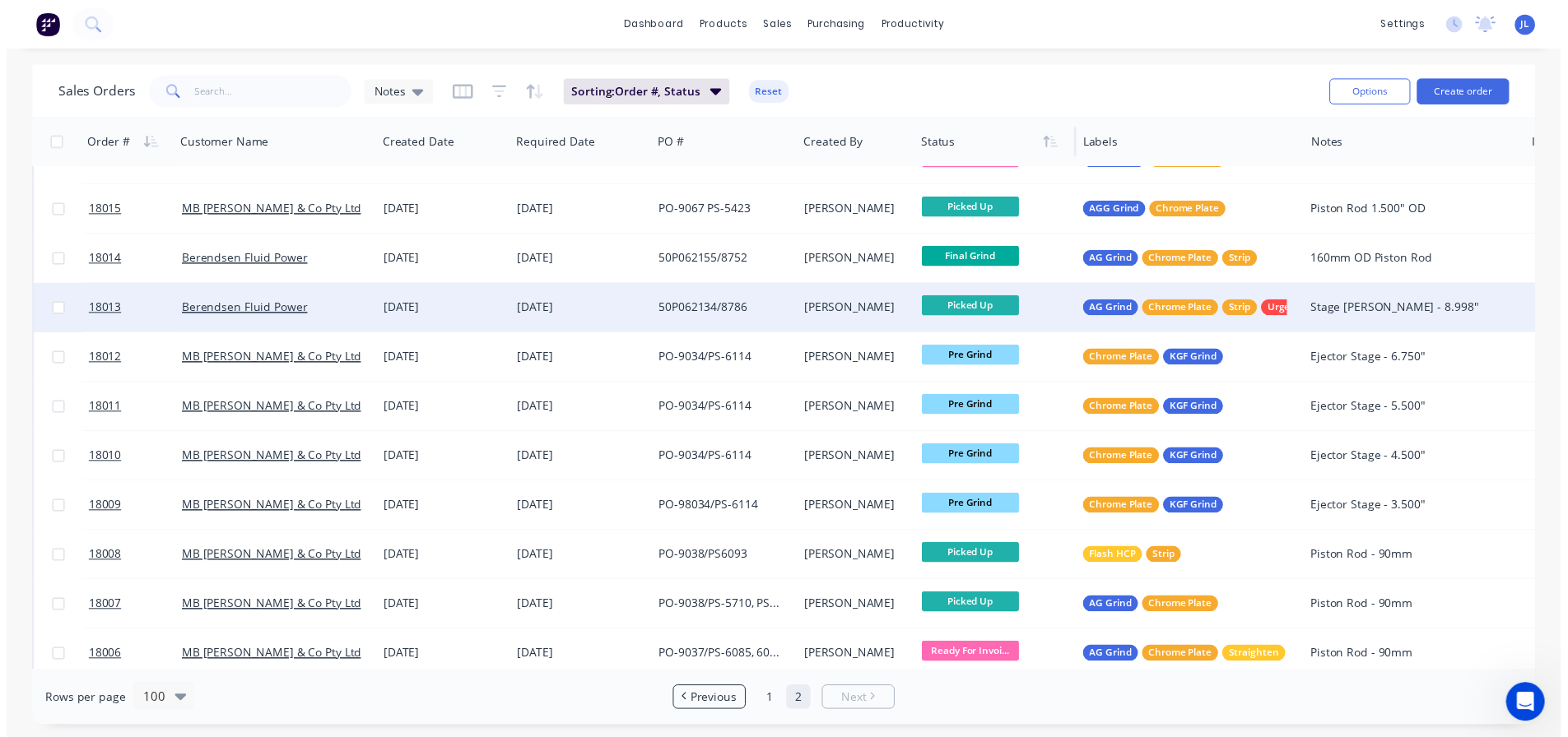
scroll to position [0, 0]
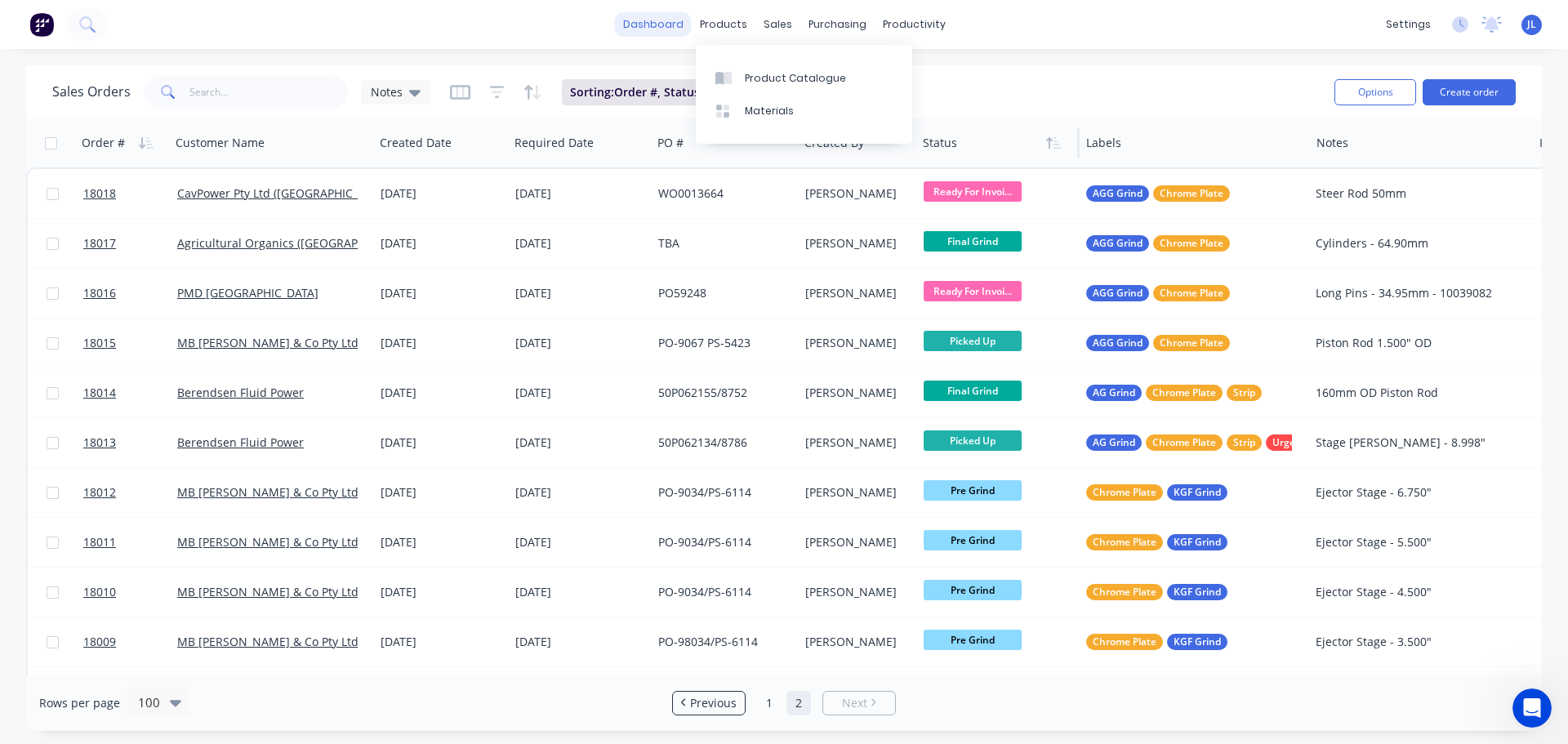
click at [673, 24] on link "dashboard" at bounding box center [653, 25] width 77 height 25
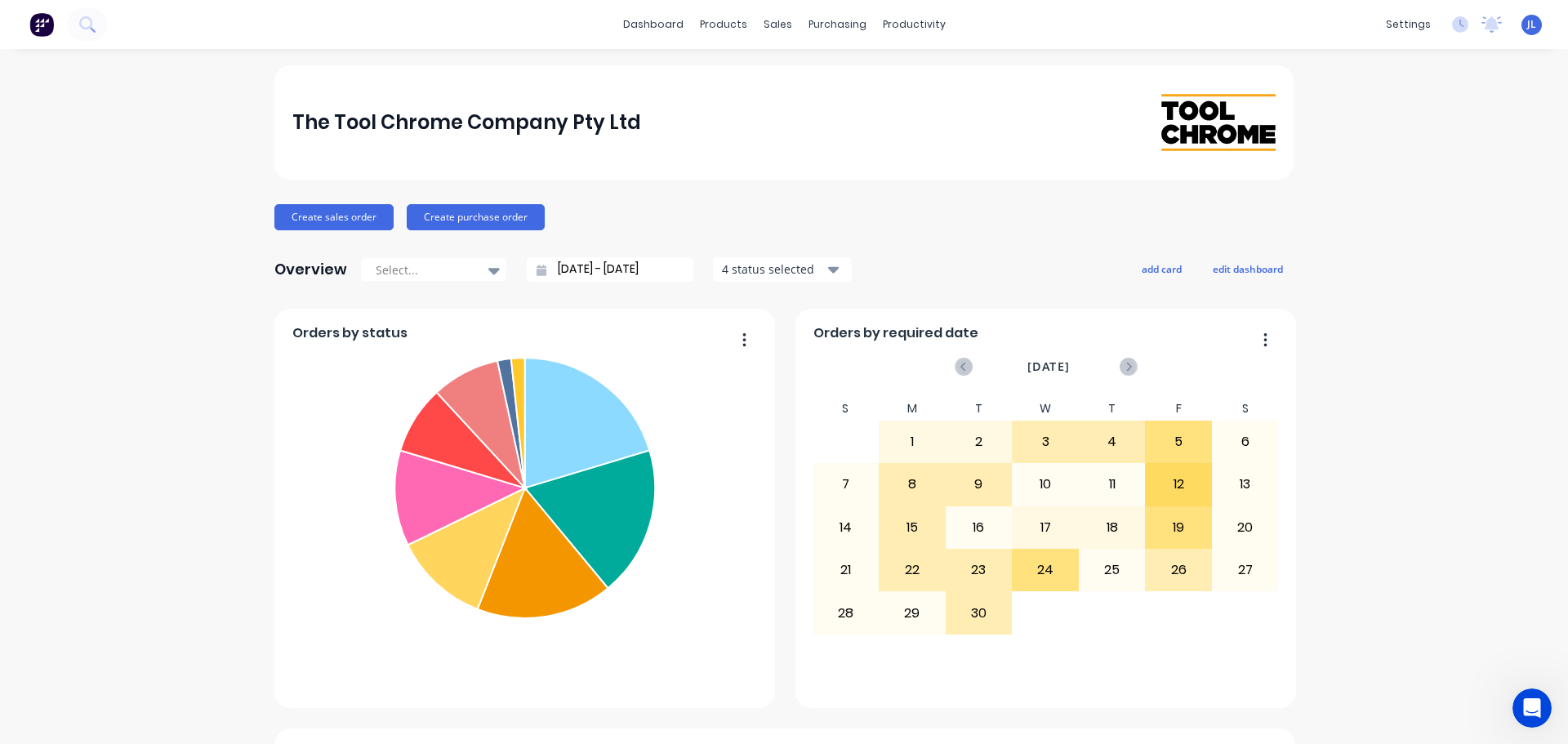
click at [797, 75] on link "Sales Orders" at bounding box center [857, 77] width 216 height 32
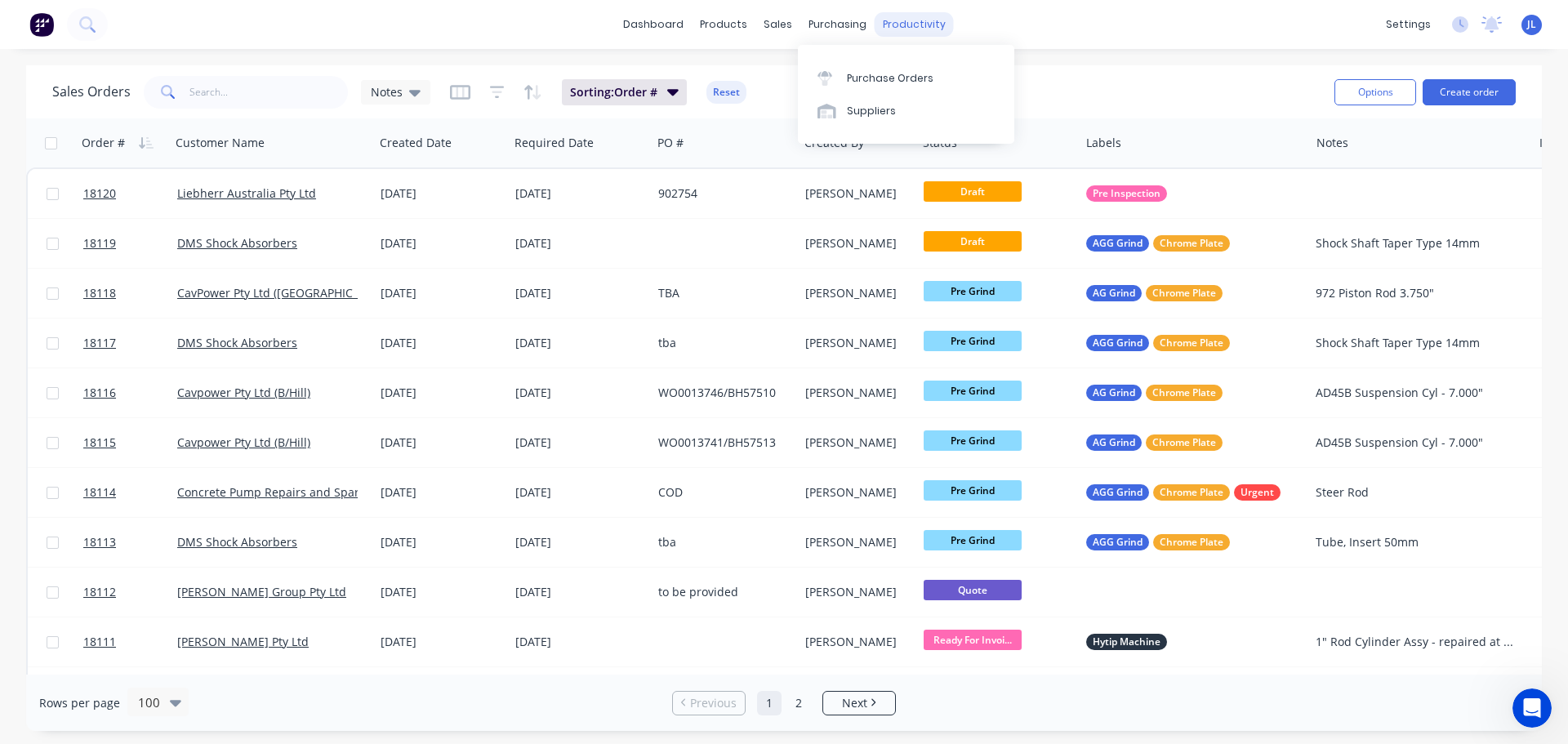
click at [875, 31] on div "productivity" at bounding box center [914, 25] width 80 height 25
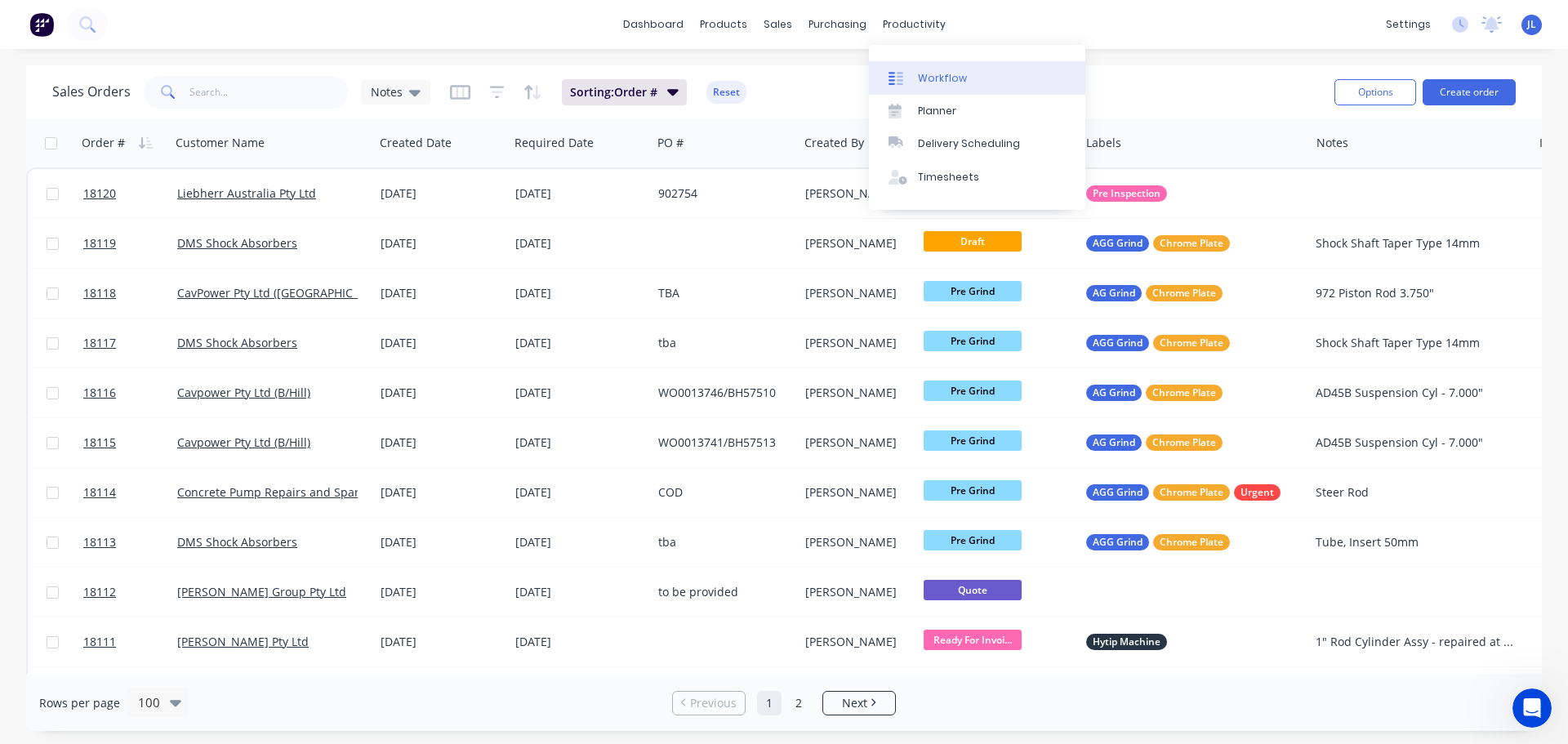
click at [917, 85] on link "Workflow" at bounding box center [977, 77] width 216 height 32
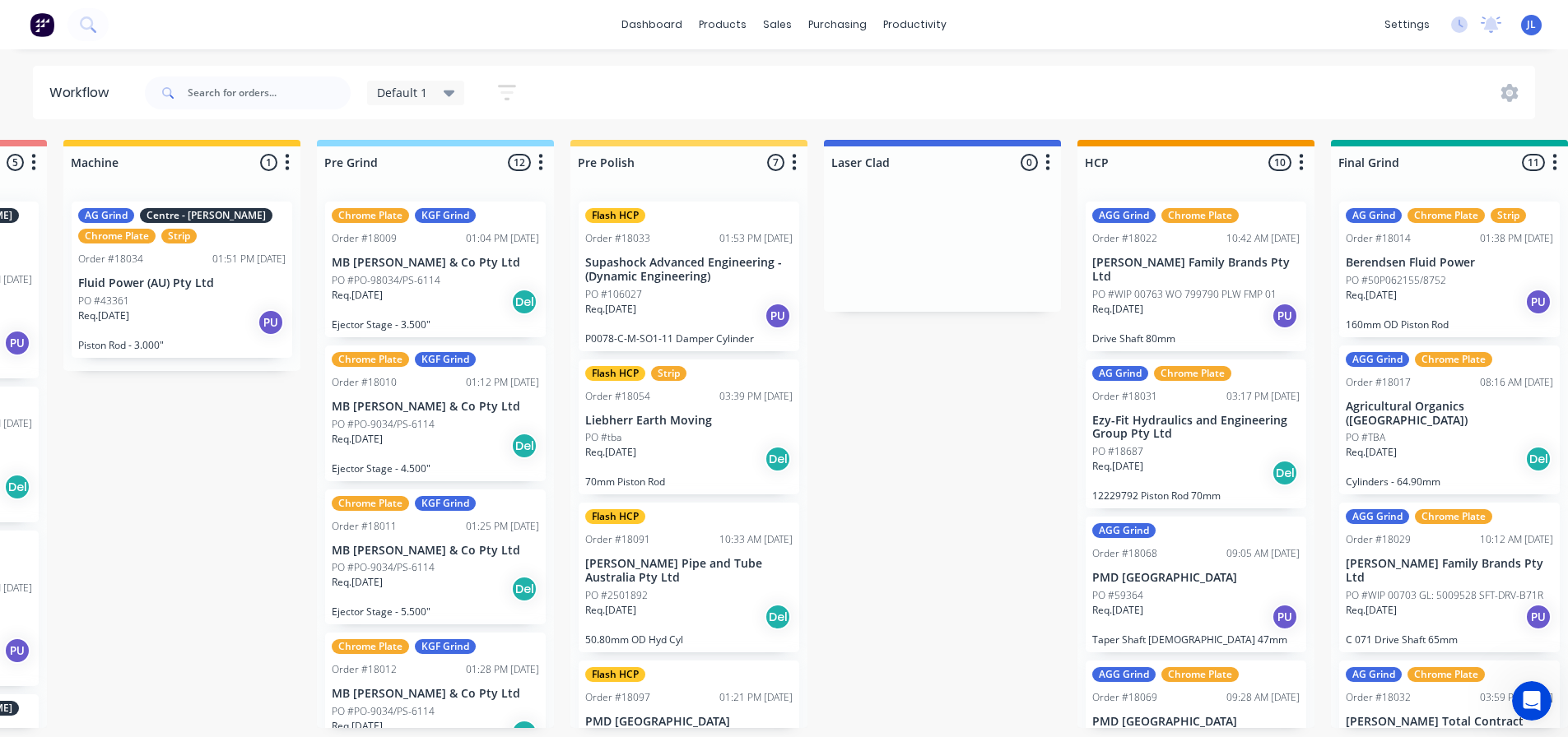
click at [706, 435] on div "PO #tba" at bounding box center [689, 438] width 207 height 15
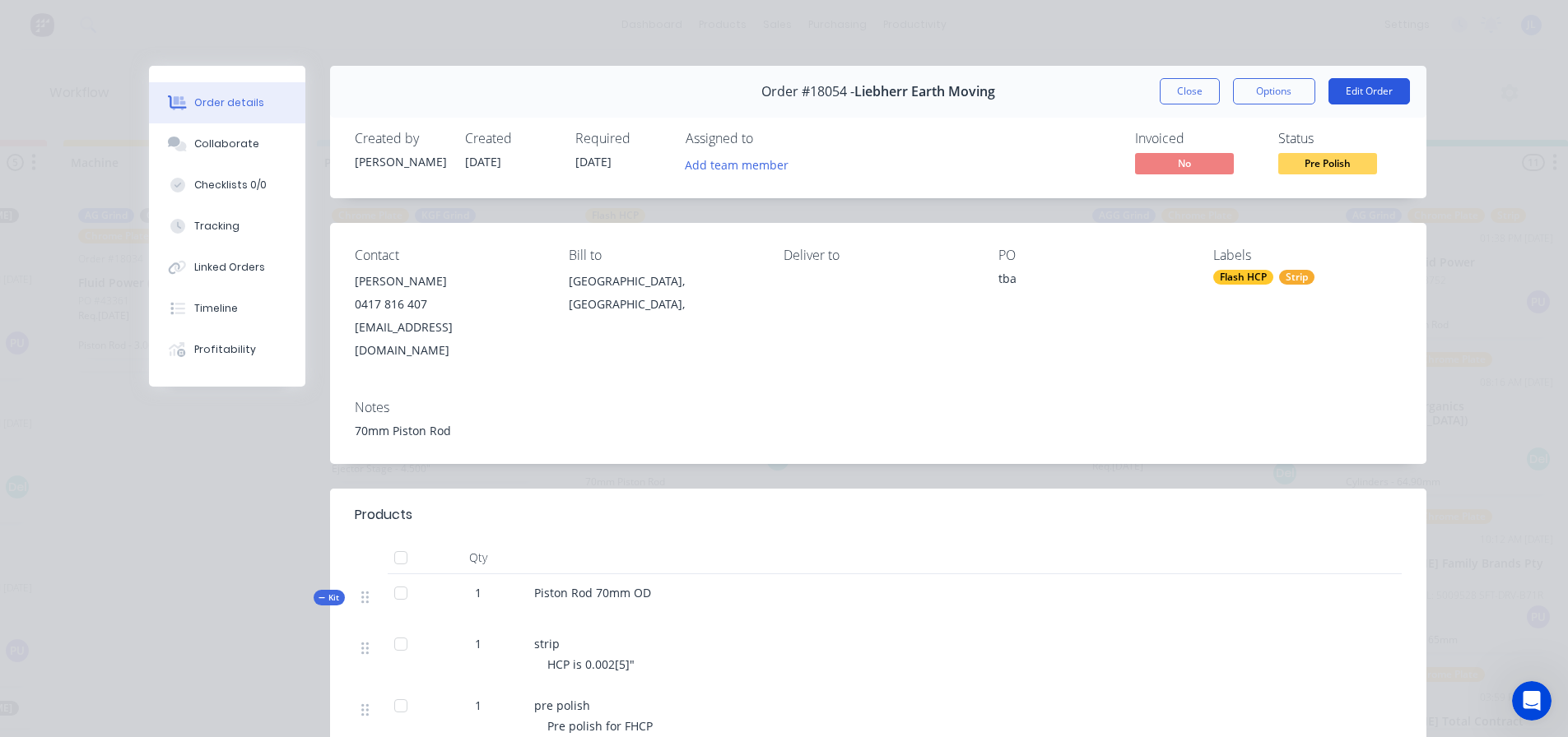
click at [1344, 87] on button "Edit Order" at bounding box center [1369, 92] width 82 height 27
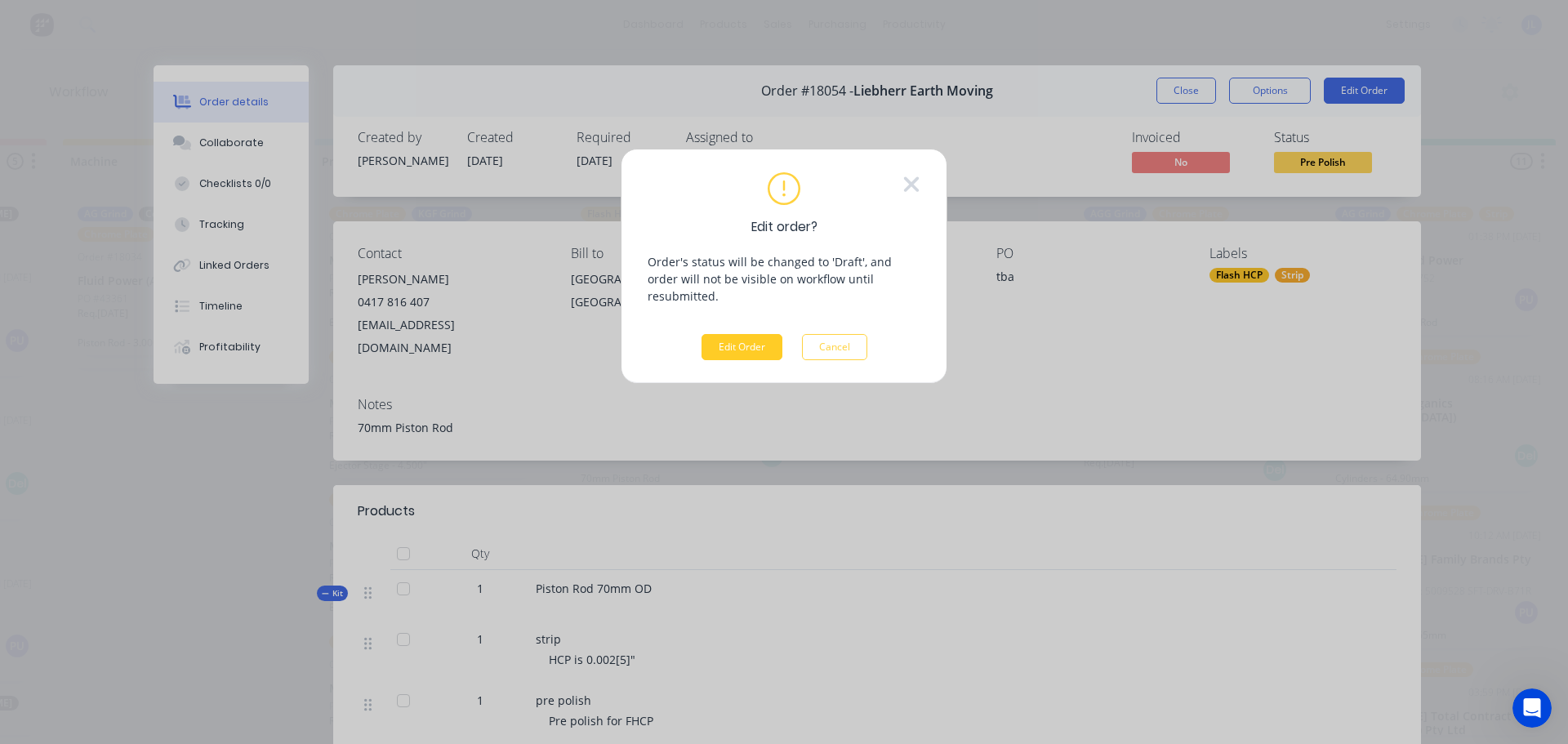
click at [717, 334] on button "Edit Order" at bounding box center [742, 347] width 81 height 27
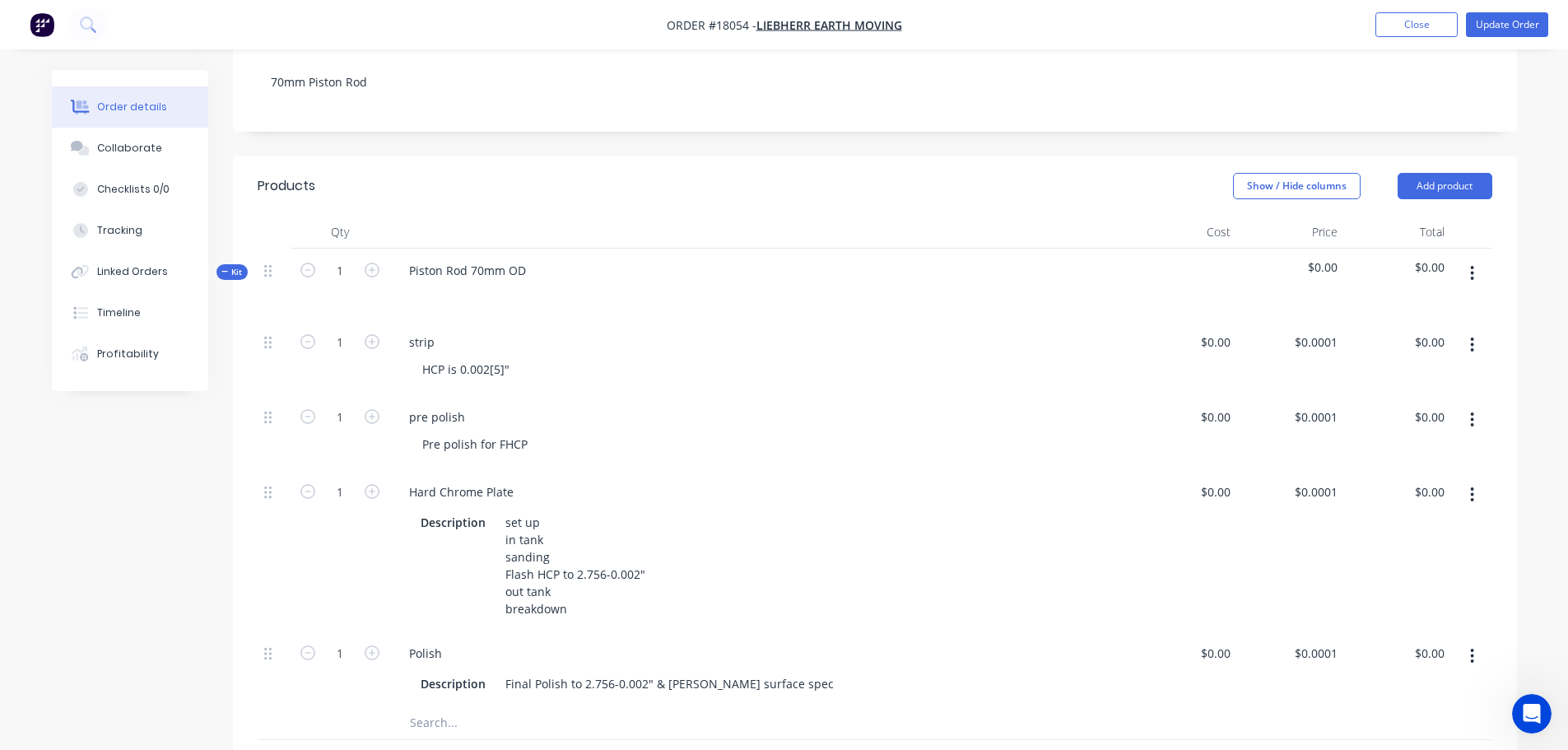
scroll to position [329, 0]
drag, startPoint x: 432, startPoint y: 417, endPoint x: 486, endPoint y: 413, distance: 54.1
click at [486, 413] on div "pre polish" at bounding box center [759, 415] width 727 height 24
drag, startPoint x: 438, startPoint y: 413, endPoint x: 484, endPoint y: 406, distance: 46.5
click at [484, 406] on div "pre Geind" at bounding box center [759, 415] width 727 height 24
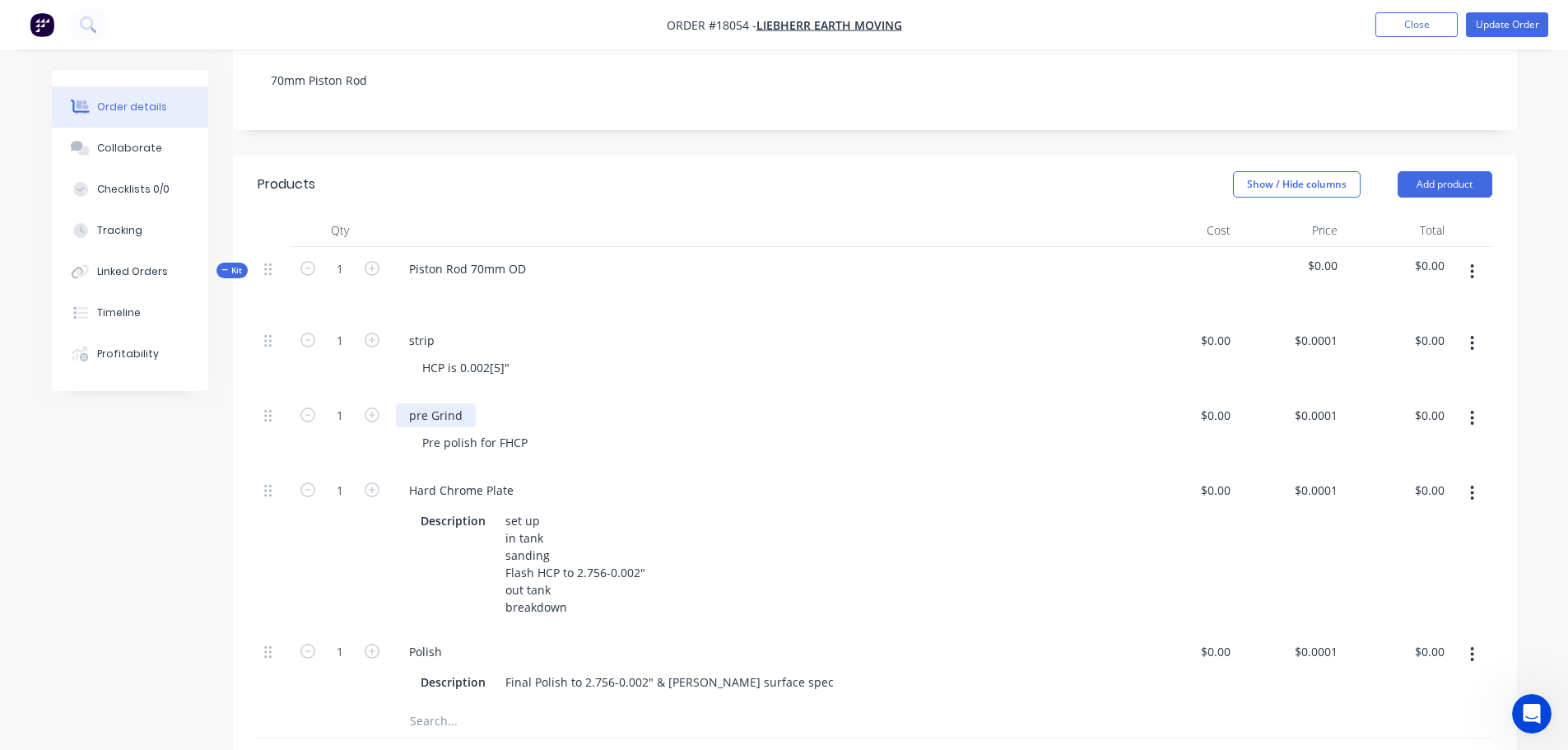
click at [415, 418] on div "pre Grind" at bounding box center [436, 415] width 80 height 24
click at [201, 502] on div "Created by [PERSON_NAME] Created [DATE] Required [DATE] Assigned to Add team me…" at bounding box center [784, 476] width 1465 height 1471
drag, startPoint x: 444, startPoint y: 444, endPoint x: 578, endPoint y: 443, distance: 134.0
click at [578, 443] on div "Pre polish for FHCP" at bounding box center [766, 443] width 715 height 24
click at [186, 527] on div "Created by [PERSON_NAME] Created [DATE] Required [DATE] Assigned to Add team me…" at bounding box center [784, 476] width 1465 height 1471
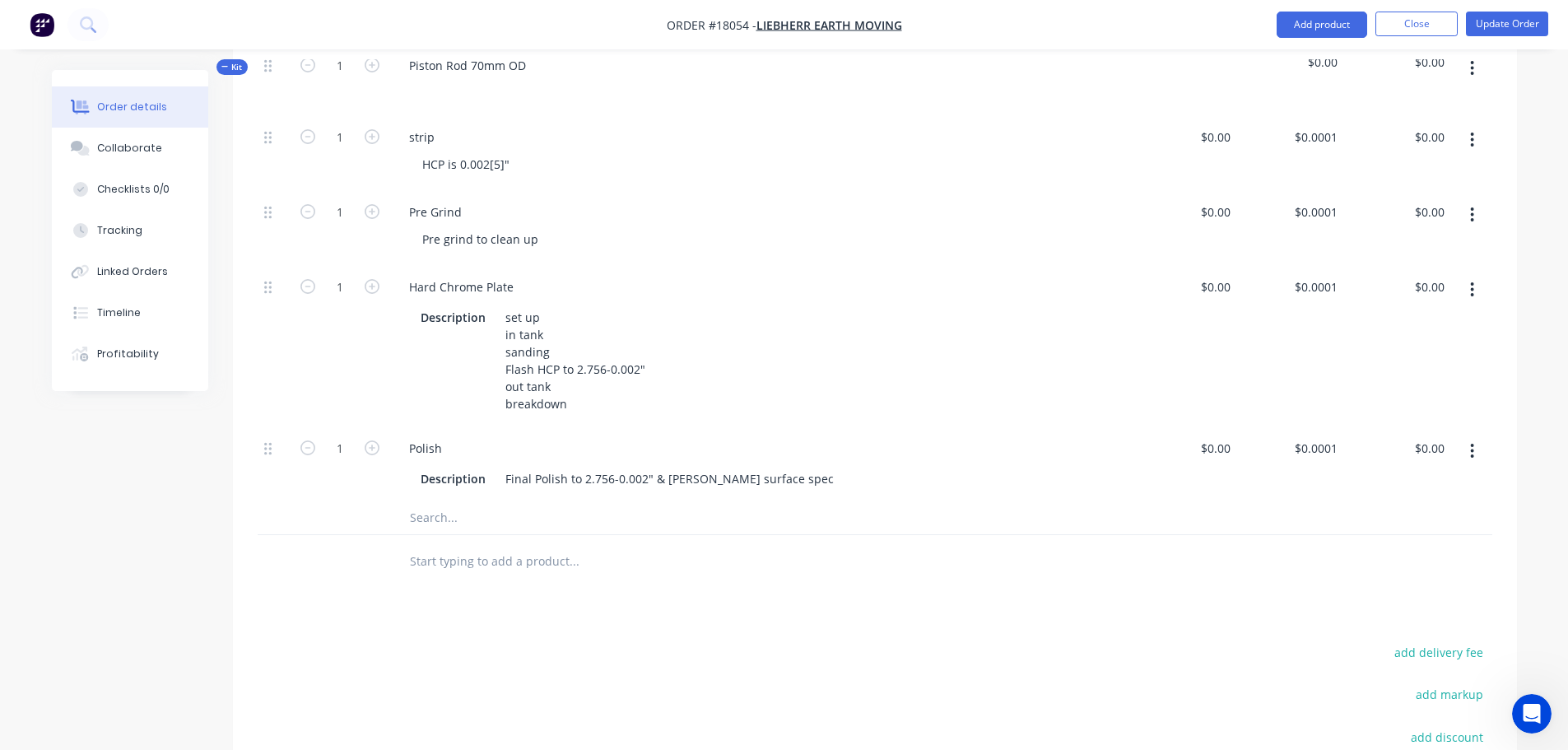
scroll to position [576, 0]
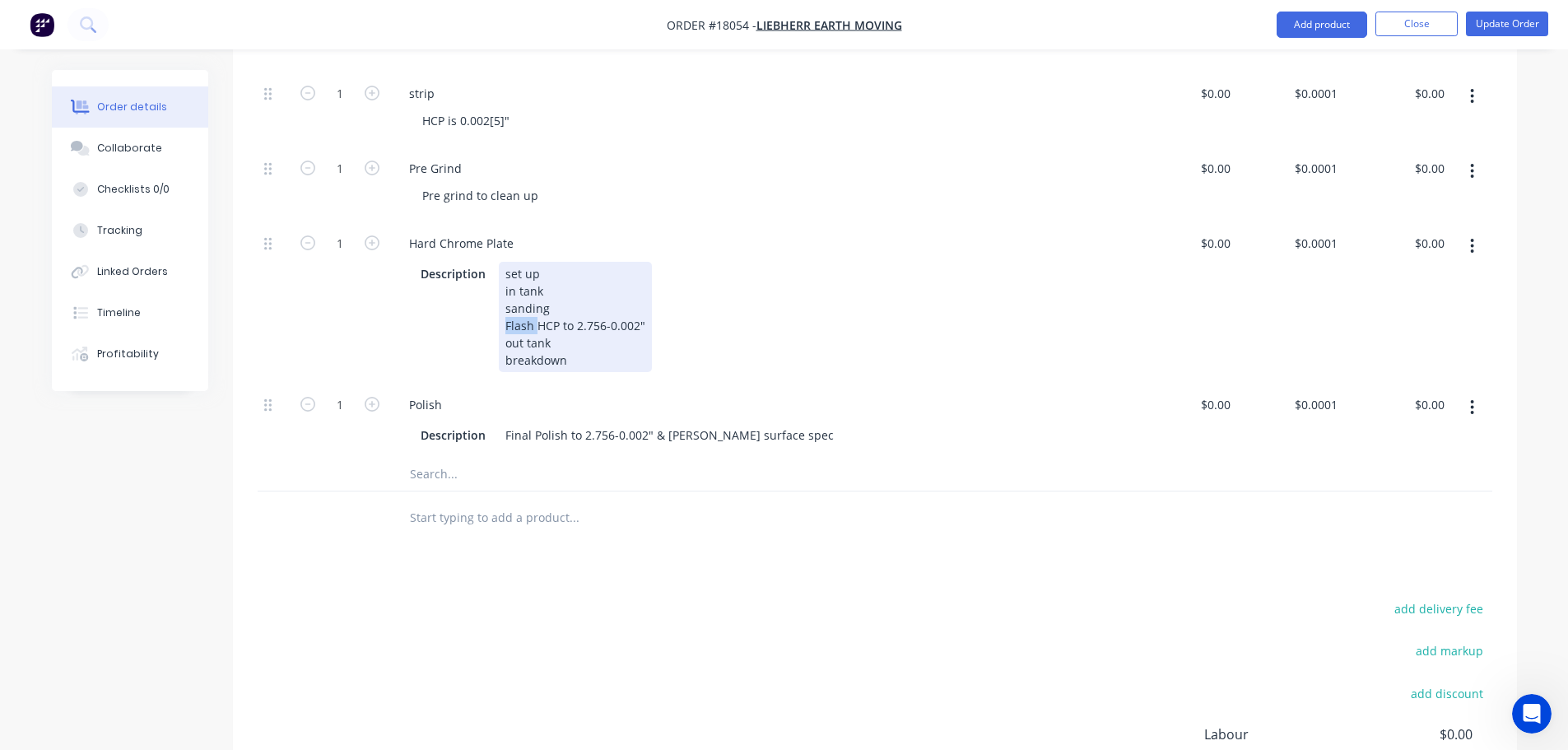
drag, startPoint x: 535, startPoint y: 321, endPoint x: 487, endPoint y: 321, distance: 48.0
click at [487, 321] on div "Description set up in tank sanding Flash HCP to 2.756-0.002" out tank breakdown" at bounding box center [756, 317] width 685 height 110
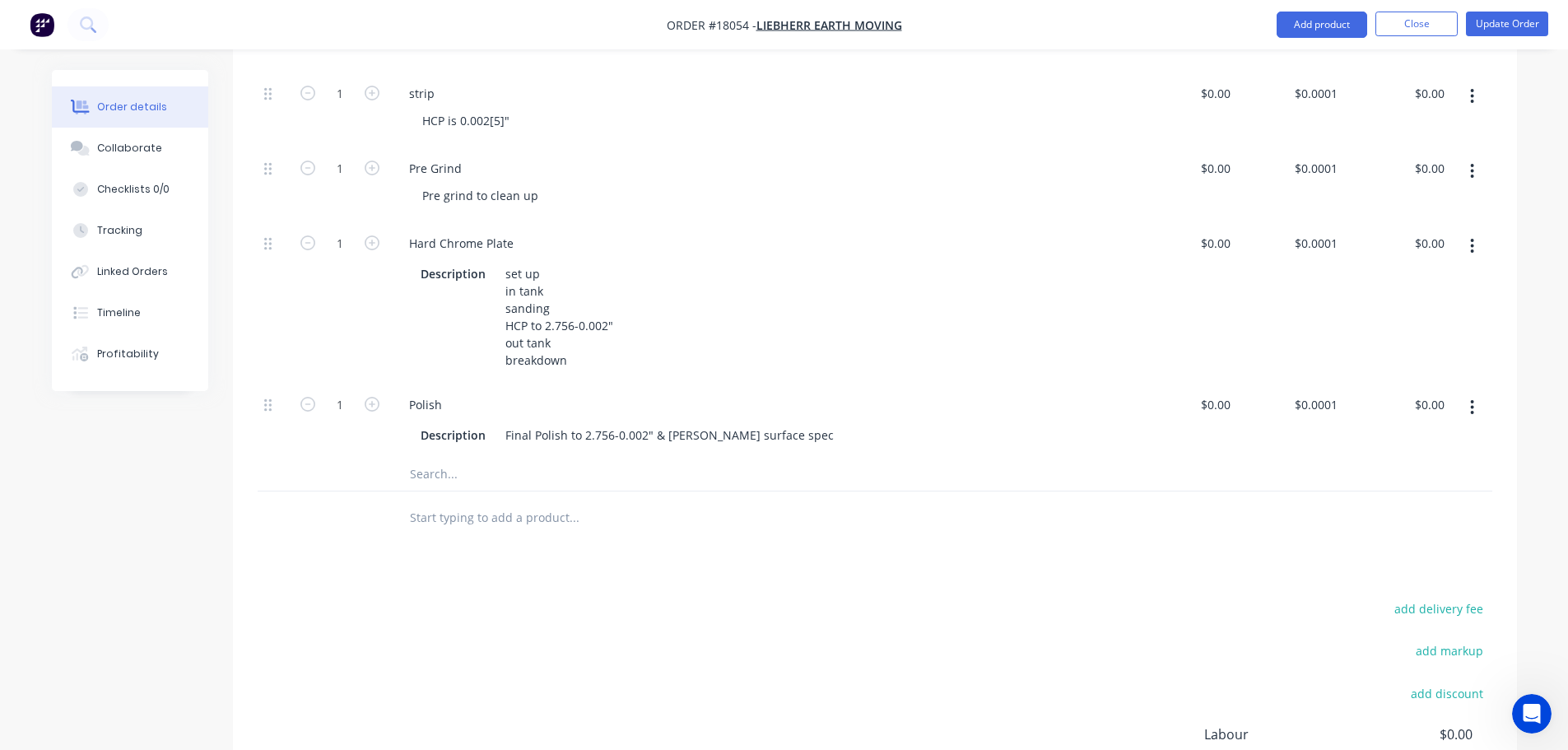
click at [191, 520] on div "Created by [PERSON_NAME] Created [DATE] Required [DATE] Assigned to Add team me…" at bounding box center [784, 229] width 1465 height 1471
click at [162, 269] on div "Linked Orders" at bounding box center [132, 271] width 71 height 15
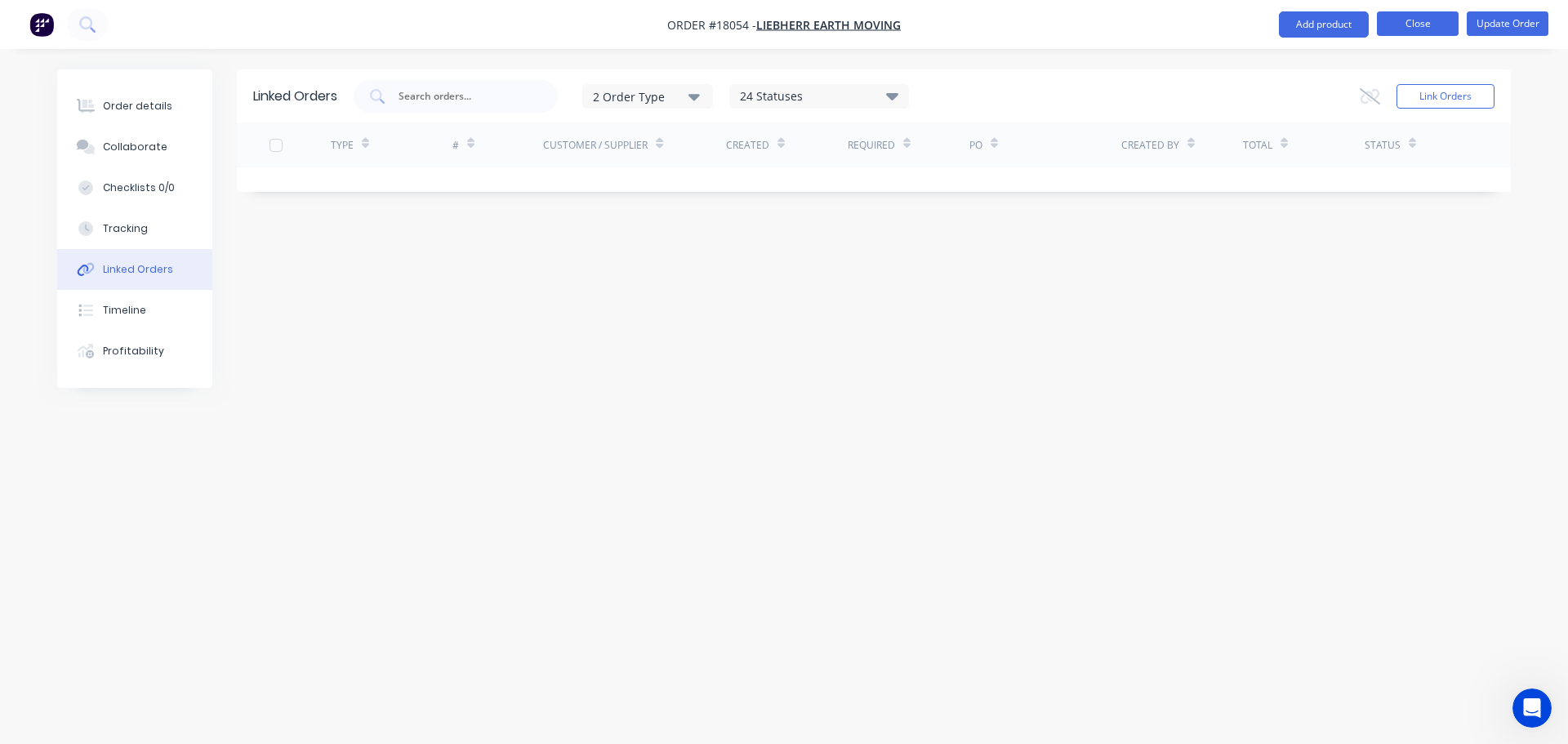
click at [1430, 27] on button "Close" at bounding box center [1417, 24] width 82 height 25
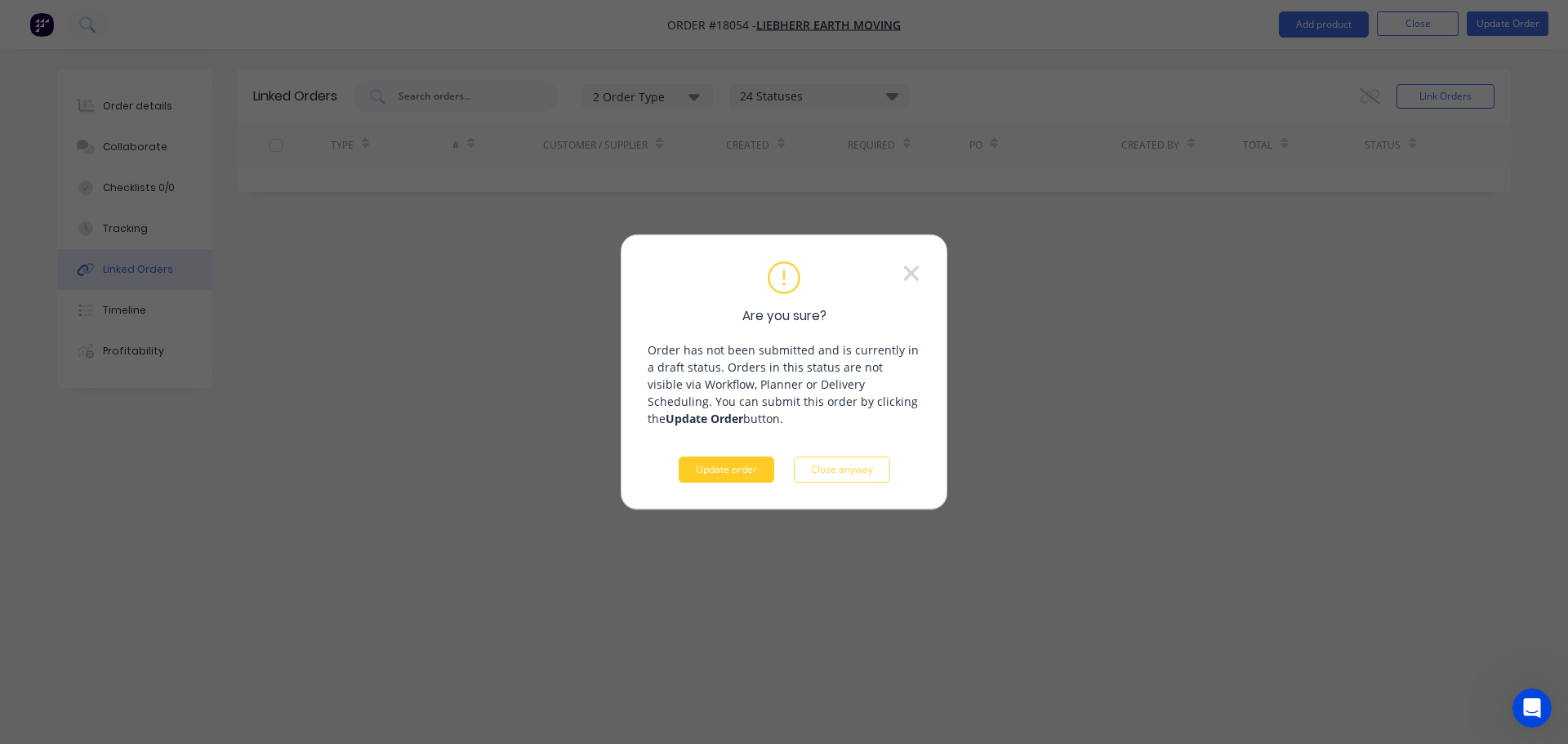
click at [734, 475] on button "Update order" at bounding box center [726, 470] width 95 height 27
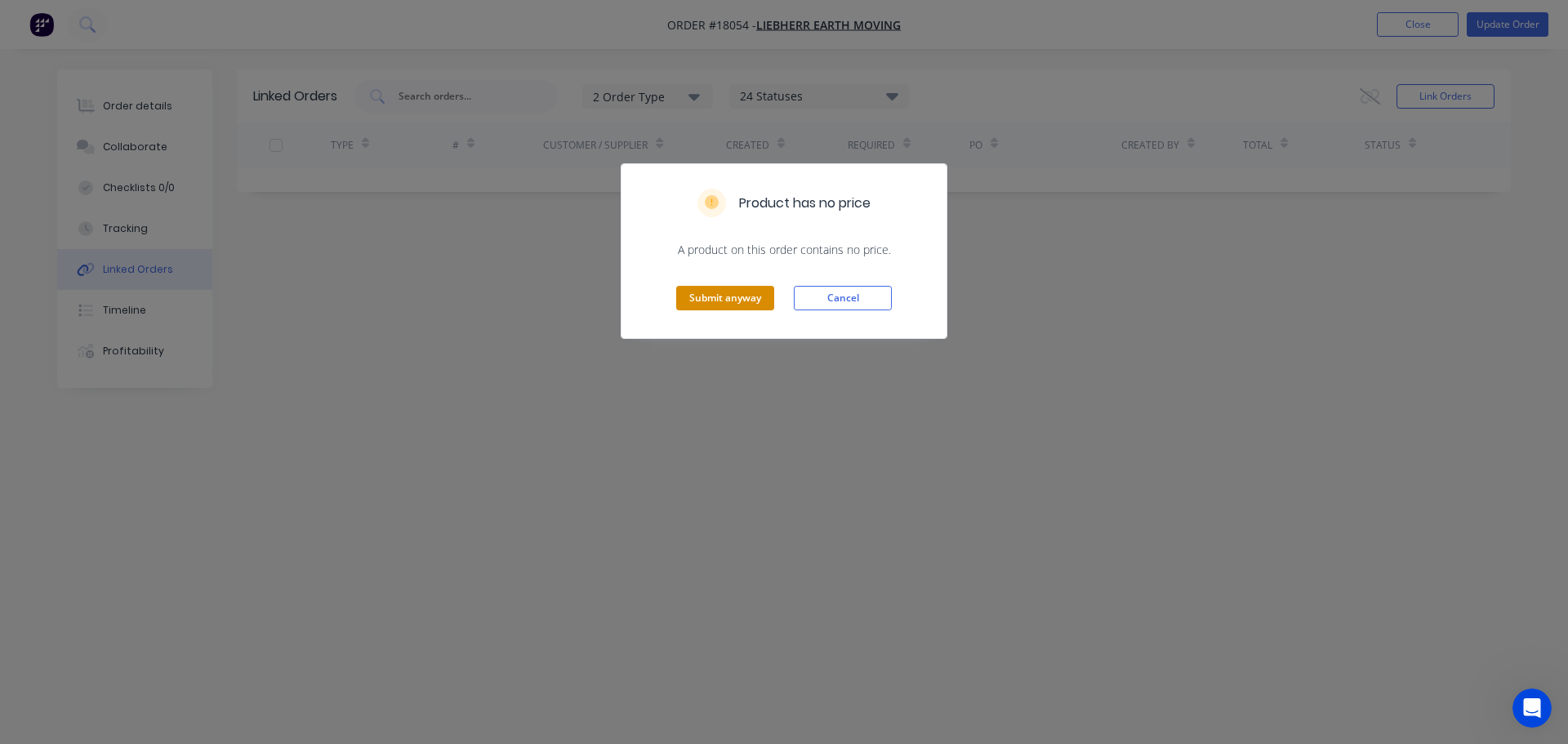
click at [702, 297] on button "Submit anyway" at bounding box center [725, 298] width 98 height 25
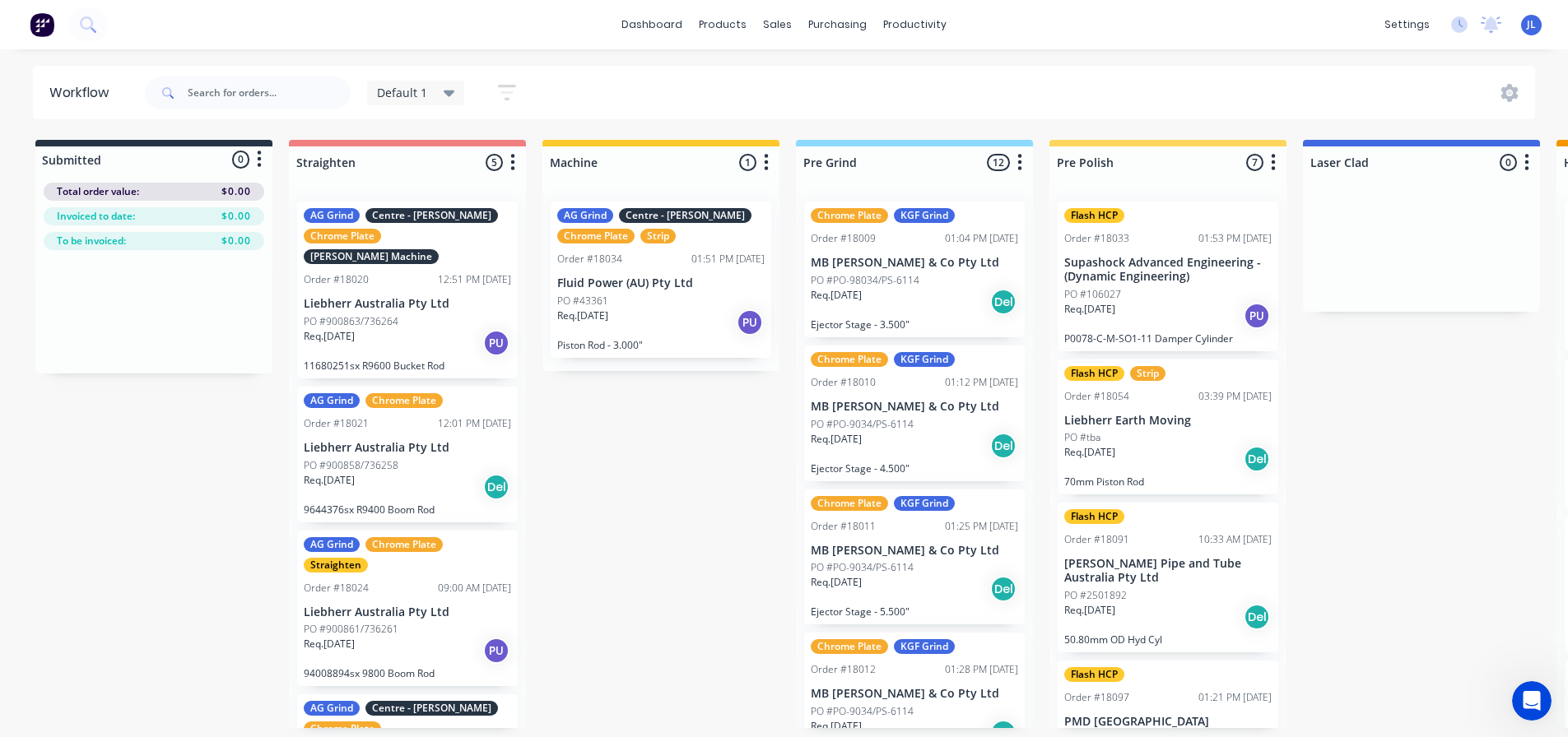
click at [1139, 431] on div "PO #tba" at bounding box center [1167, 438] width 207 height 15
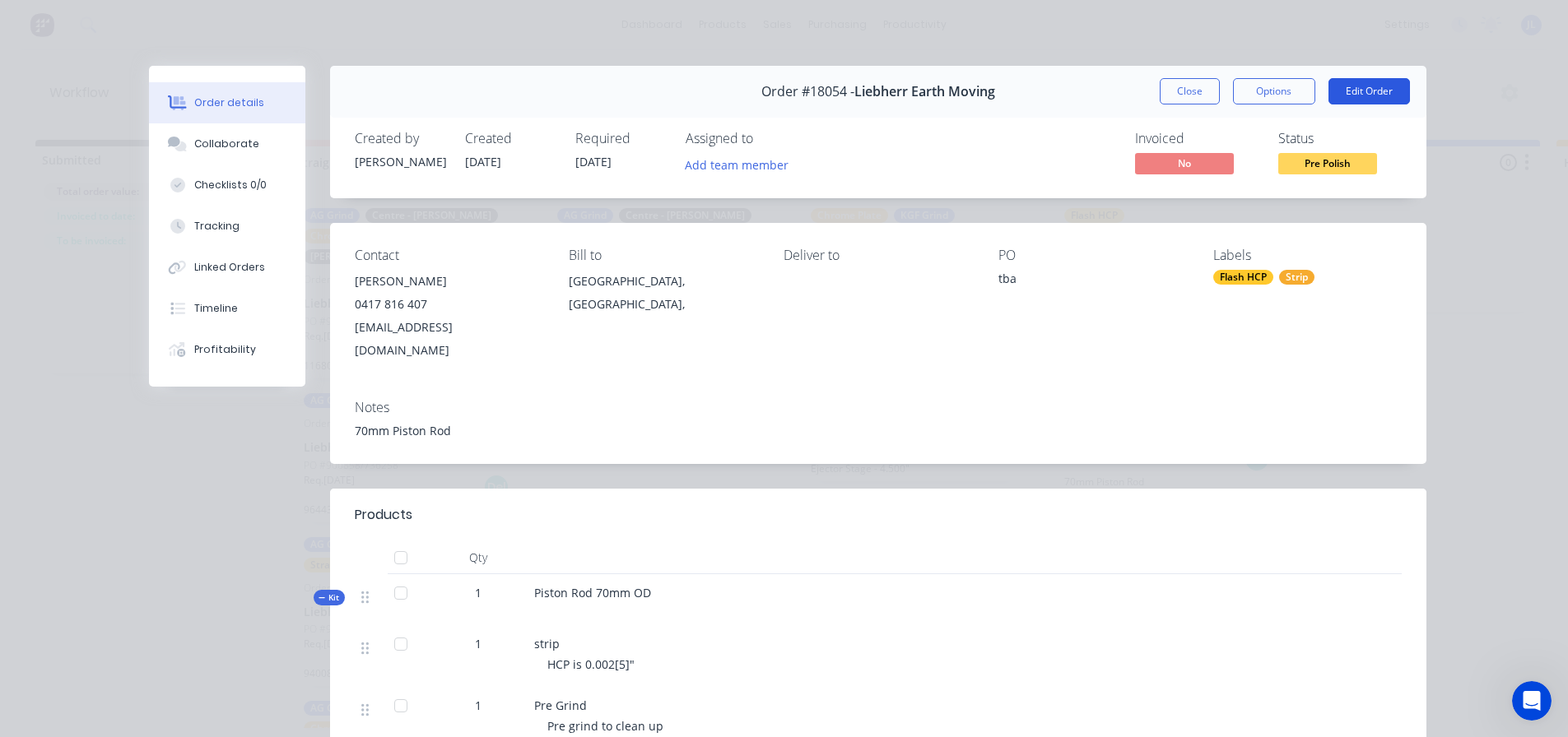
click at [1352, 93] on button "Edit Order" at bounding box center [1369, 92] width 82 height 27
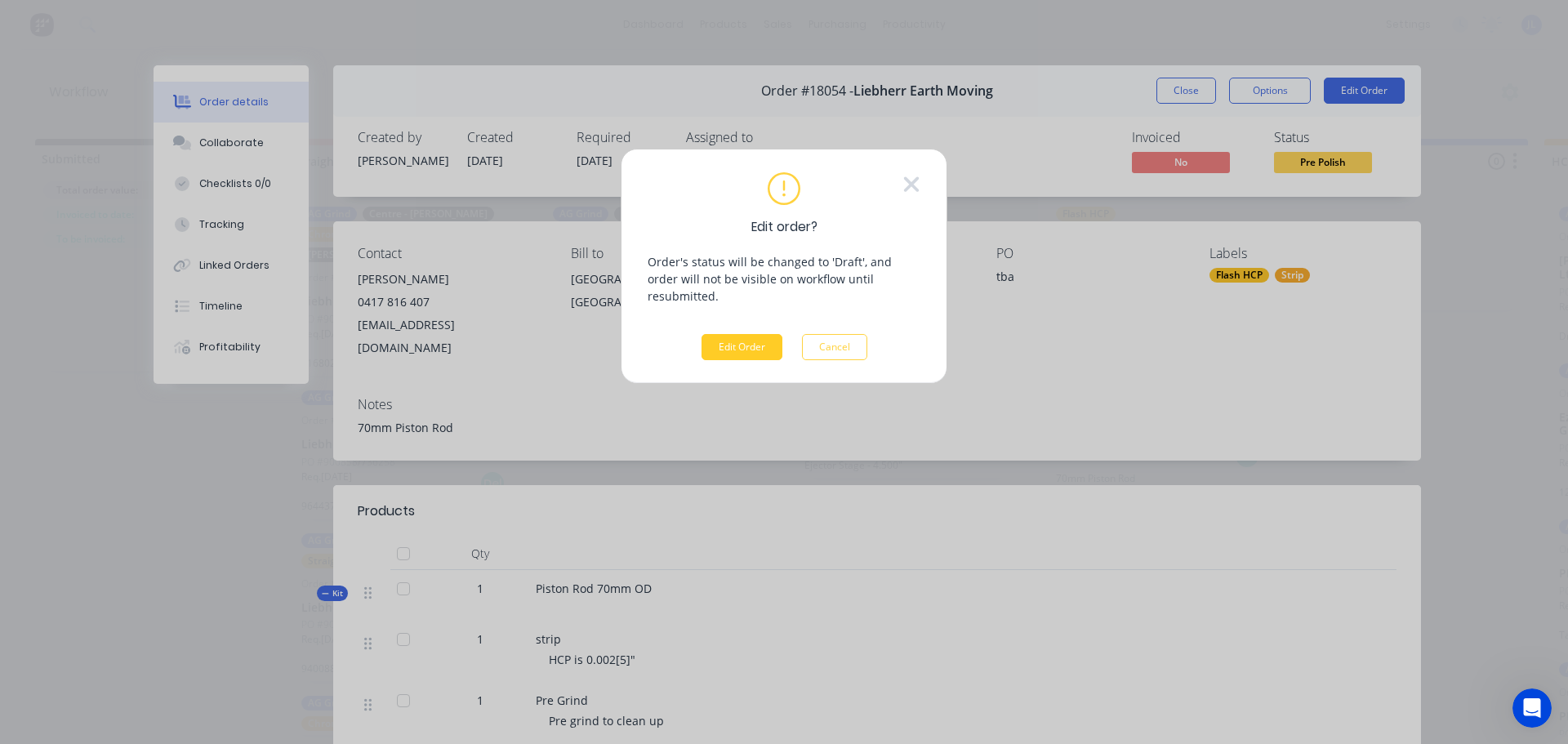
click at [741, 334] on button "Edit Order" at bounding box center [742, 347] width 81 height 27
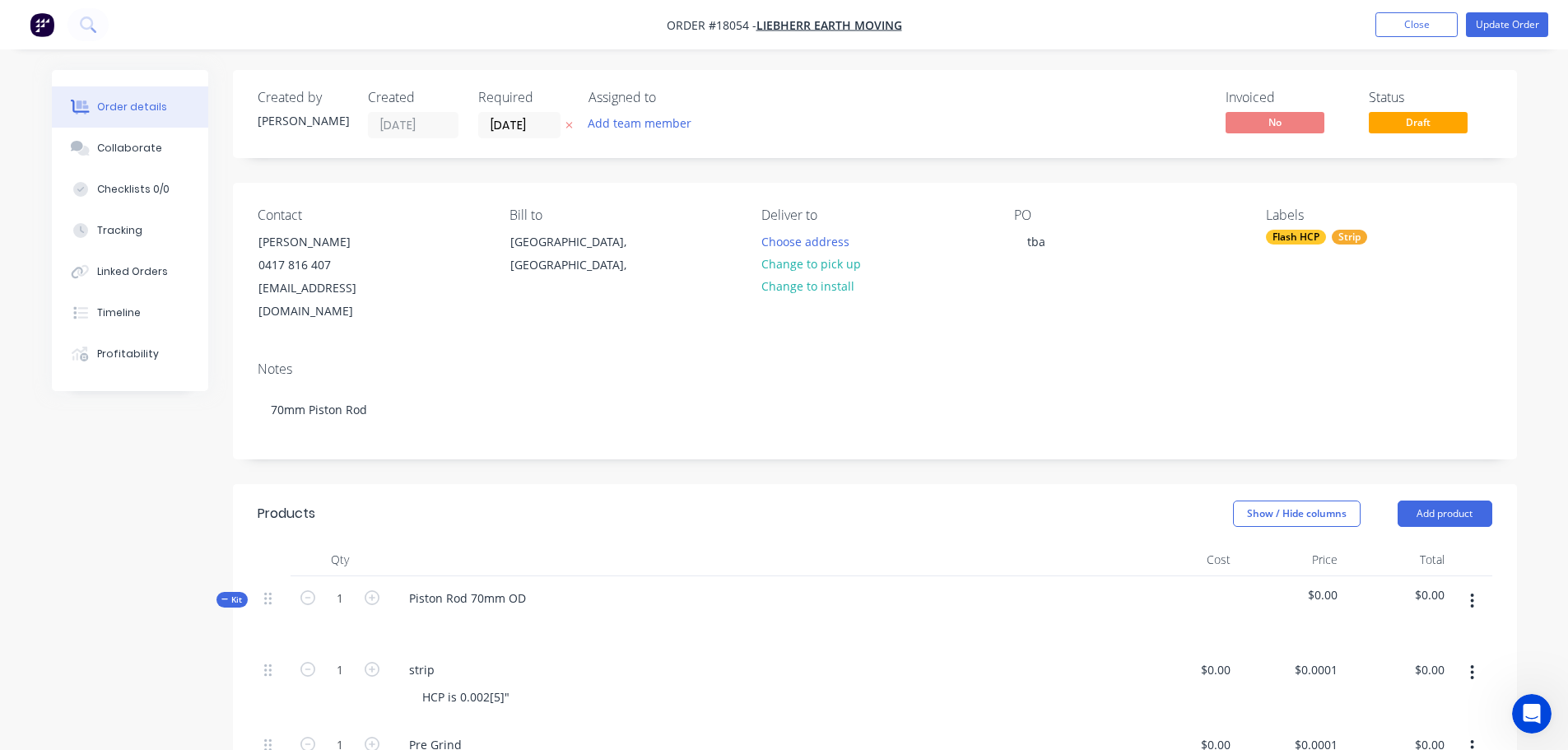
scroll to position [329, 0]
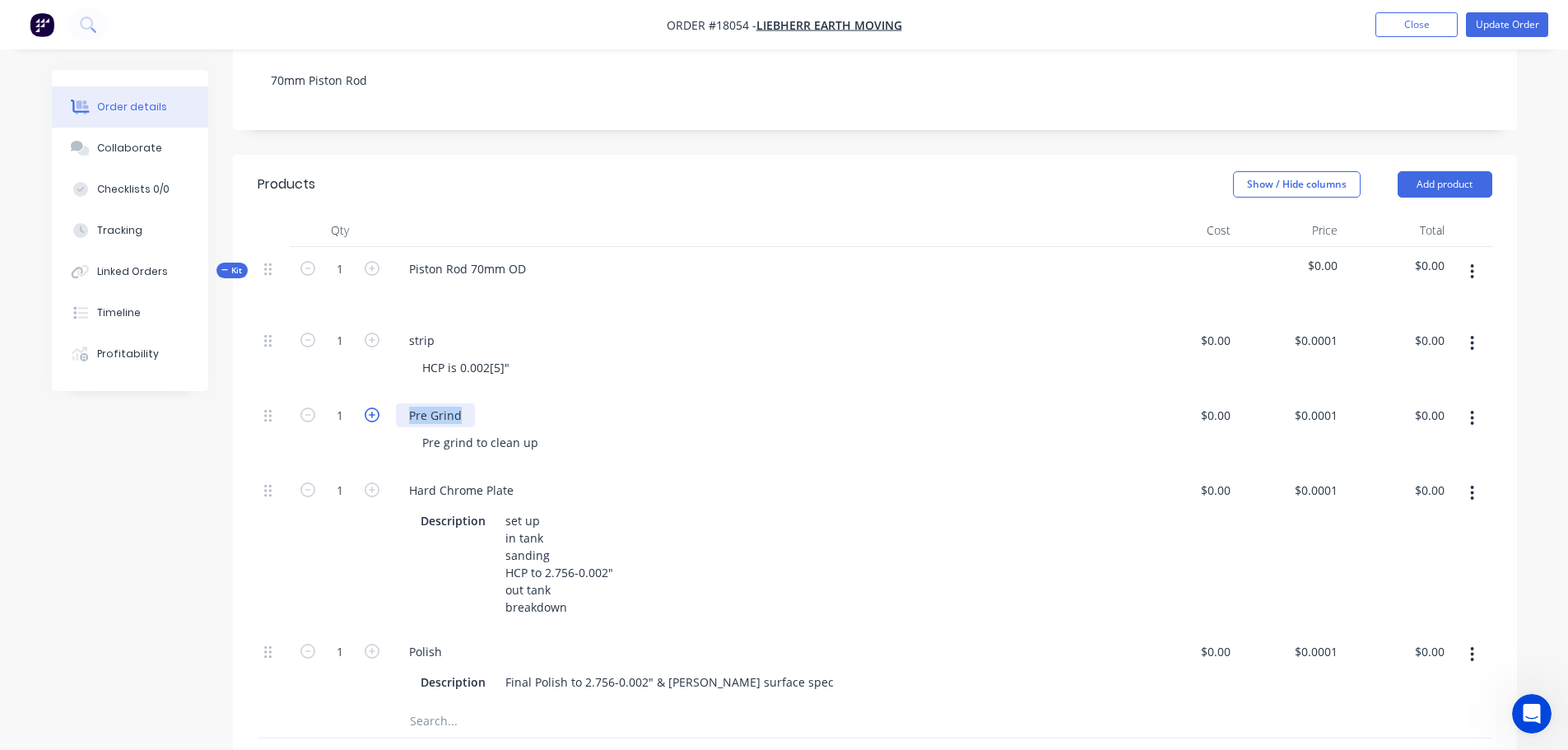
drag, startPoint x: 463, startPoint y: 415, endPoint x: 367, endPoint y: 413, distance: 96.0
click at [367, 413] on div "1 Pre Grind Pre grind to clean up $0.00 $0.00 $0.0001 $0.0001 $0.00 $0.00" at bounding box center [875, 431] width 1235 height 75
drag, startPoint x: 446, startPoint y: 443, endPoint x: 608, endPoint y: 416, distance: 164.2
click at [607, 416] on div "Pre Polish Pre grind to clean up" at bounding box center [759, 431] width 741 height 75
click at [184, 578] on div "Created by [PERSON_NAME] Created [DATE] Required [DATE] Assigned to Add team me…" at bounding box center [784, 476] width 1465 height 1471
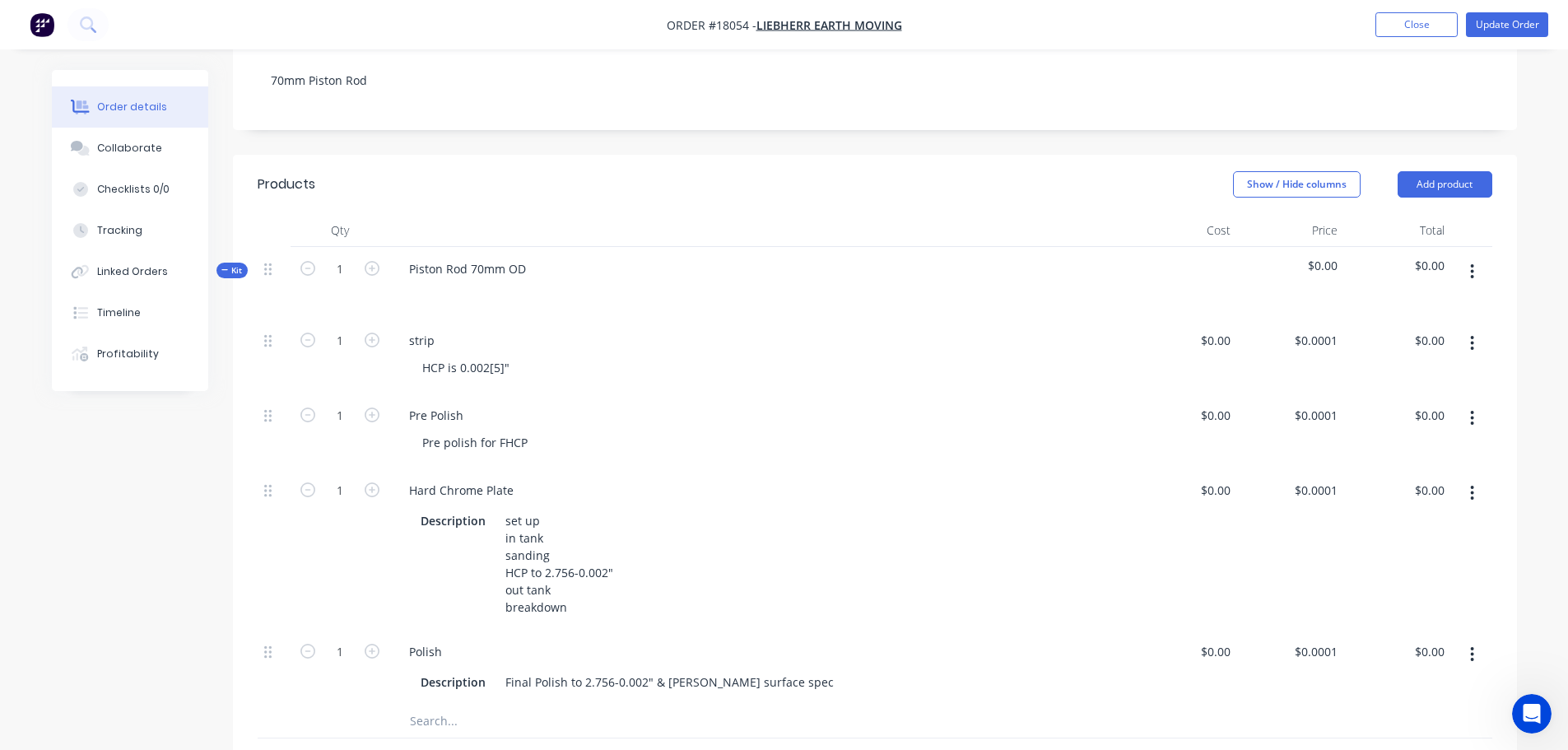
click at [1480, 38] on nav "Order #18054 - Liebherr Earth Moving Add product Close Update Order" at bounding box center [784, 24] width 1568 height 49
click at [1468, 37] on nav "Order #18054 - Liebherr Earth Moving Add product Close Update Order" at bounding box center [784, 24] width 1568 height 49
click at [1479, 26] on button "Update Order" at bounding box center [1506, 25] width 83 height 25
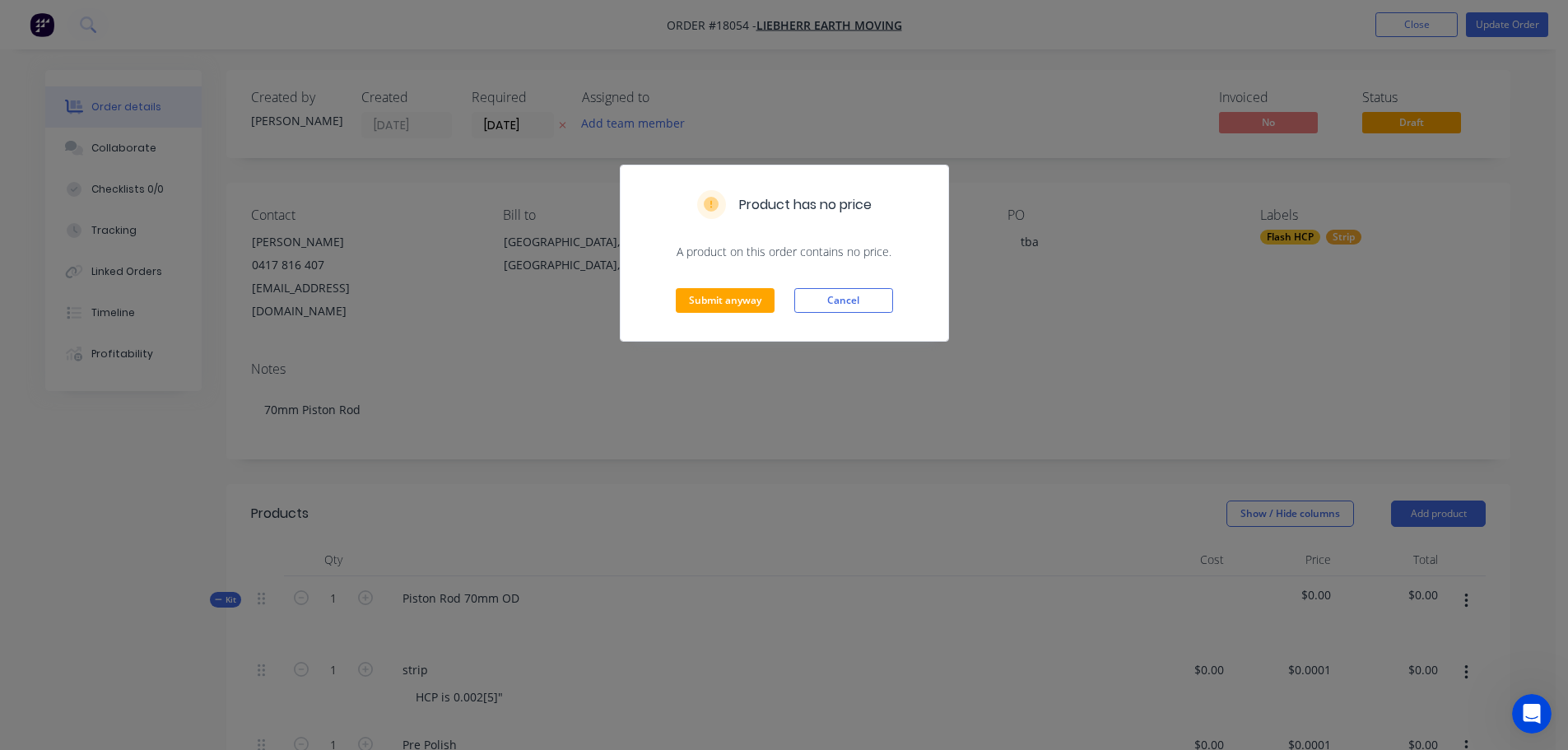
click at [703, 283] on div "Submit anyway Cancel" at bounding box center [784, 300] width 327 height 81
click at [710, 314] on div "Submit anyway Cancel" at bounding box center [784, 300] width 327 height 81
click at [713, 308] on button "Submit anyway" at bounding box center [725, 301] width 99 height 25
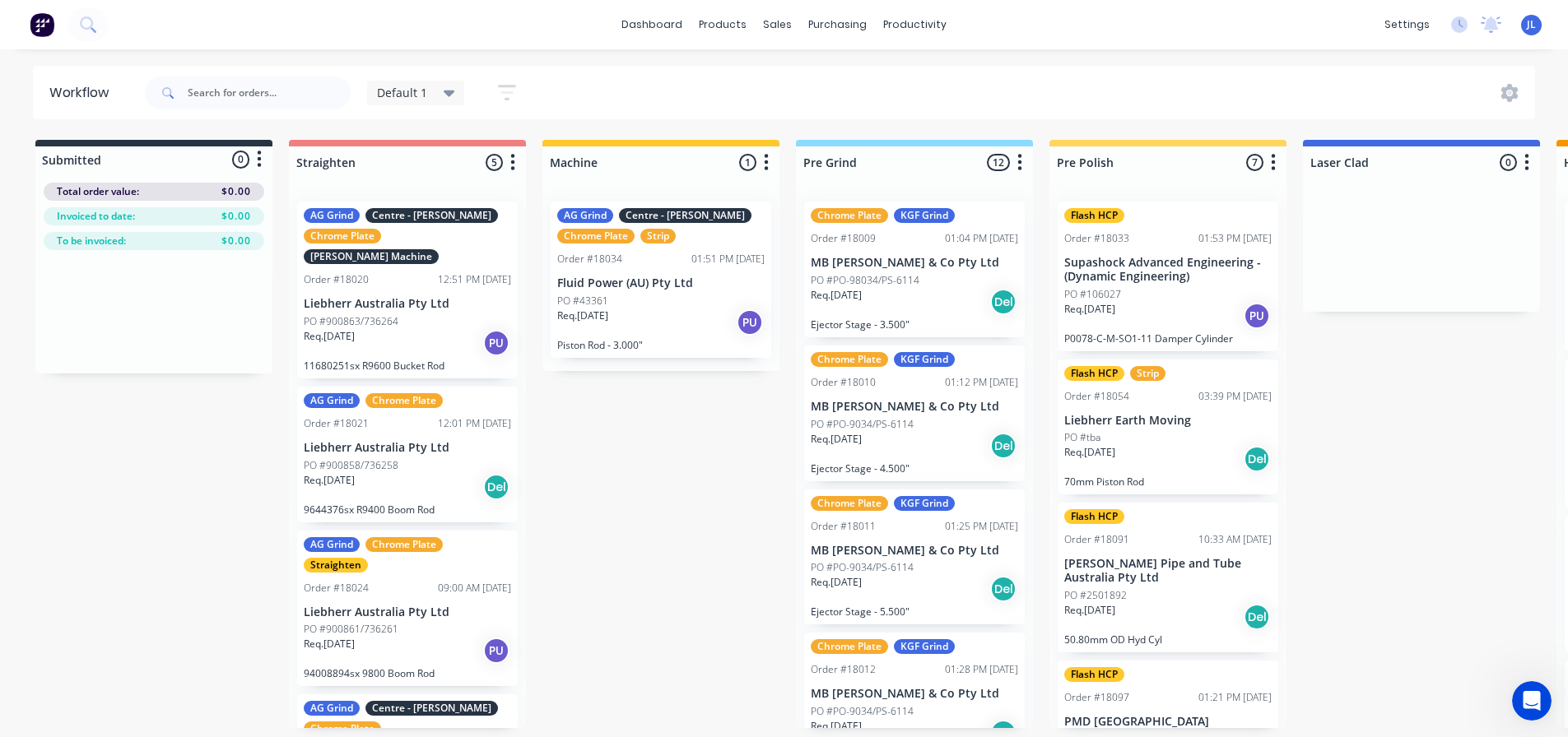
click at [1173, 423] on p "Liebherr Earth Moving" at bounding box center [1167, 421] width 207 height 14
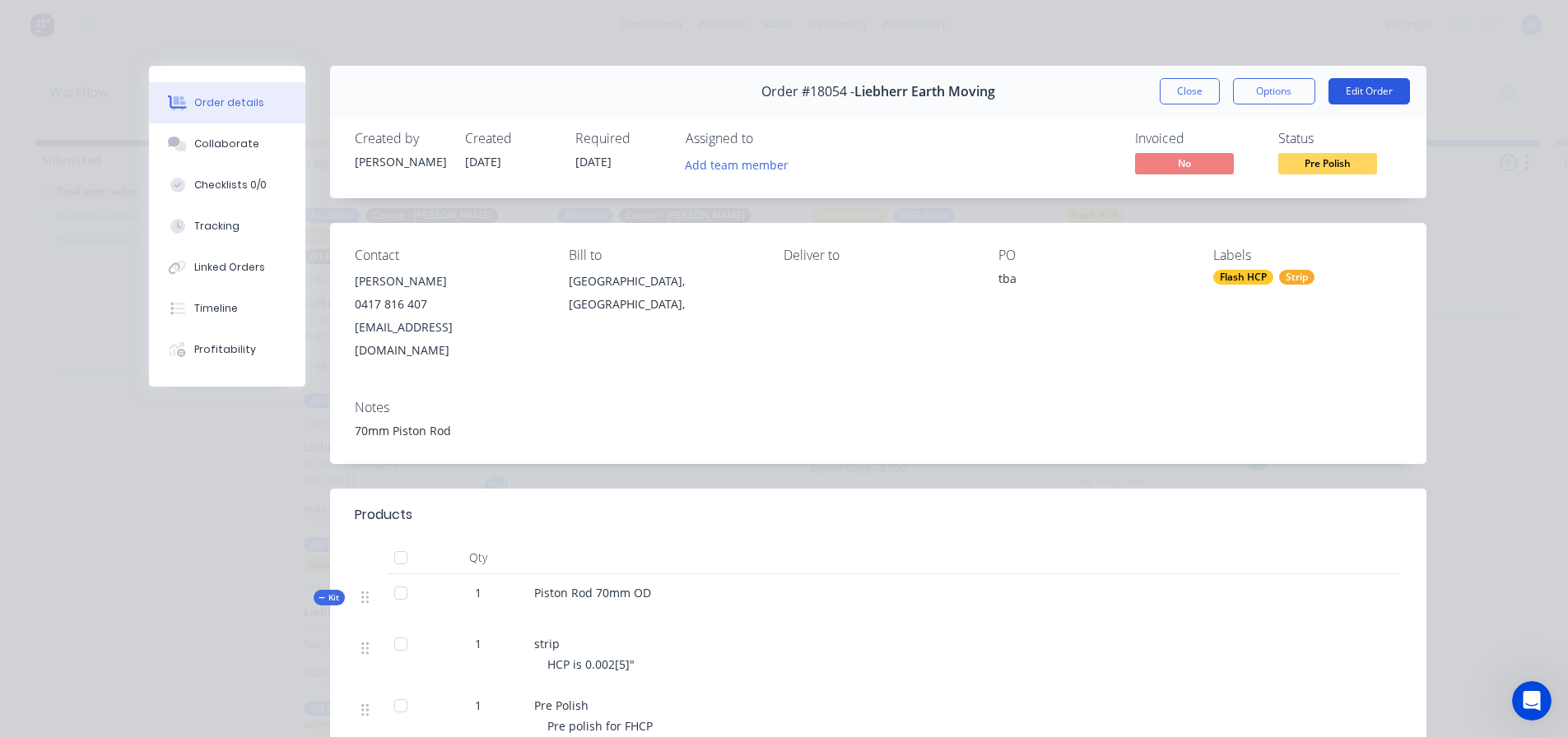
click at [1371, 93] on button "Edit Order" at bounding box center [1369, 92] width 82 height 27
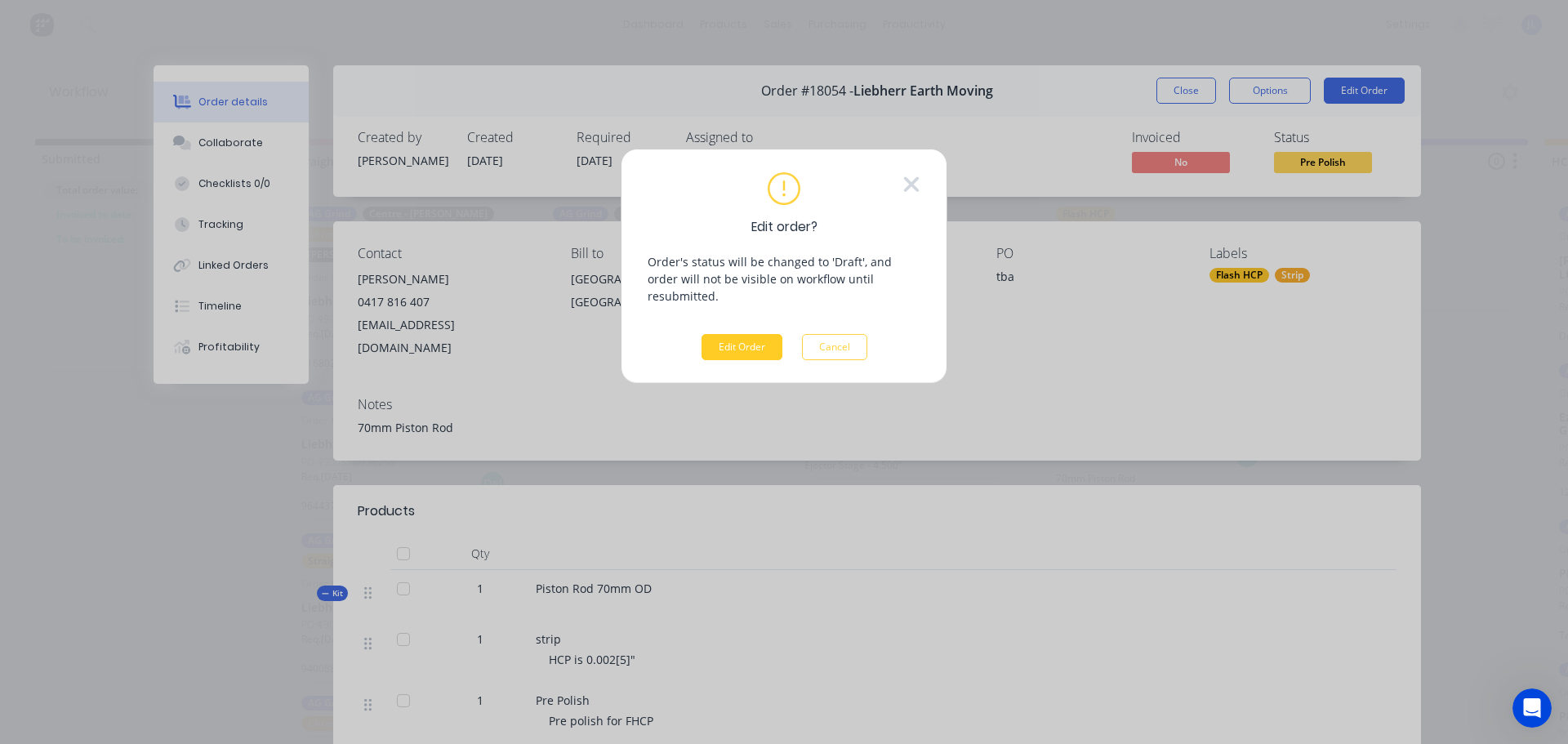
click at [760, 334] on button "Edit Order" at bounding box center [742, 347] width 81 height 27
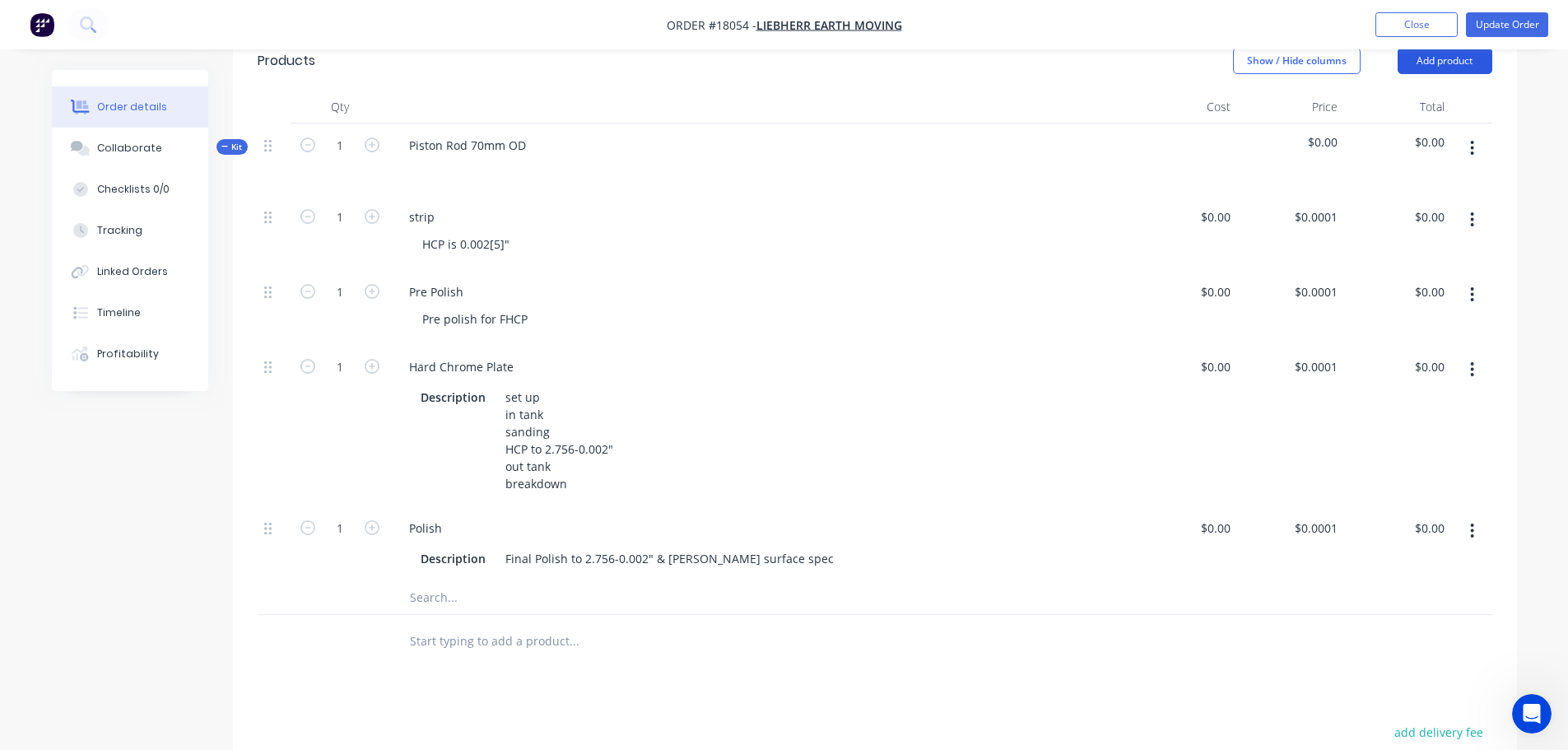
scroll to position [329, 0]
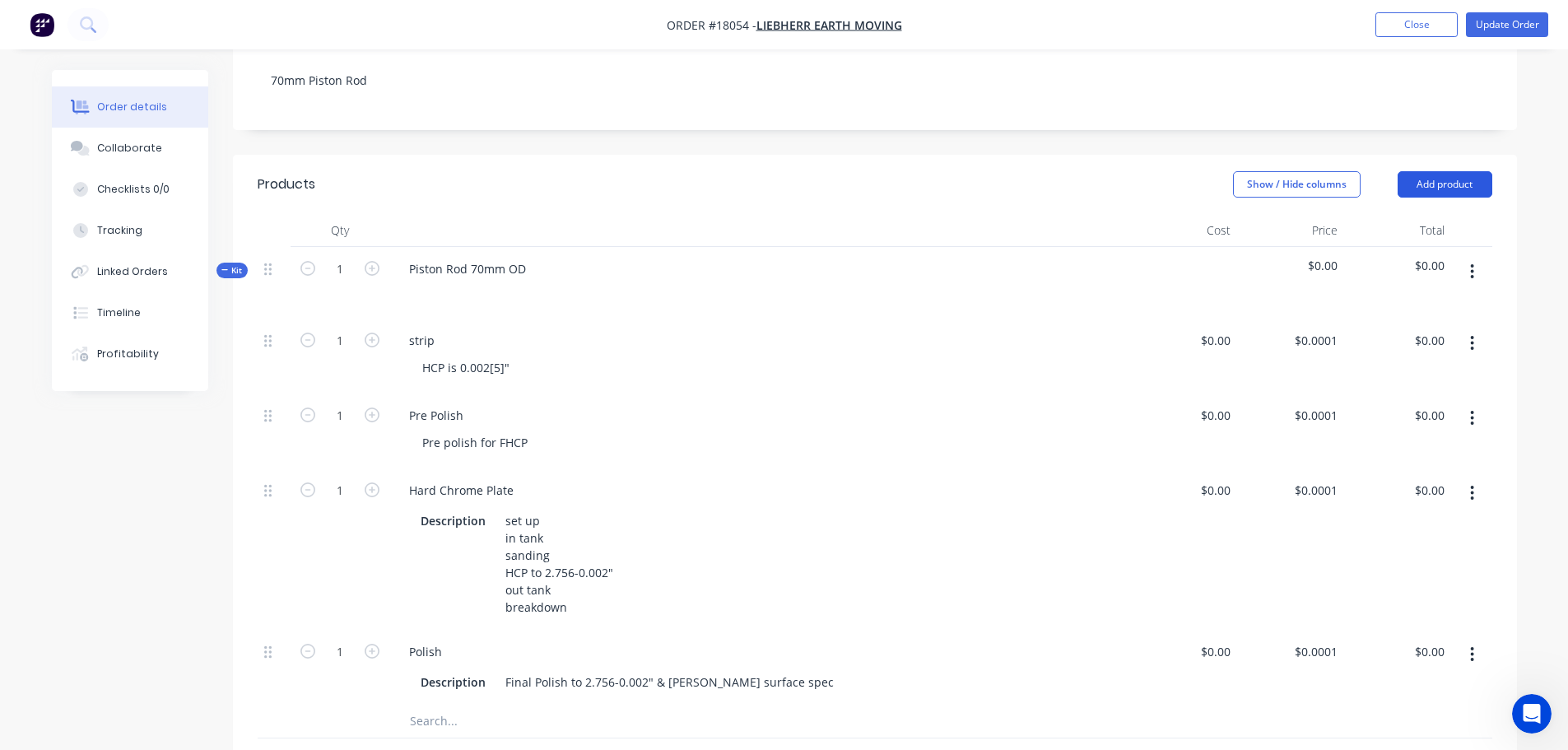
click at [1472, 171] on button "Add product" at bounding box center [1444, 185] width 94 height 27
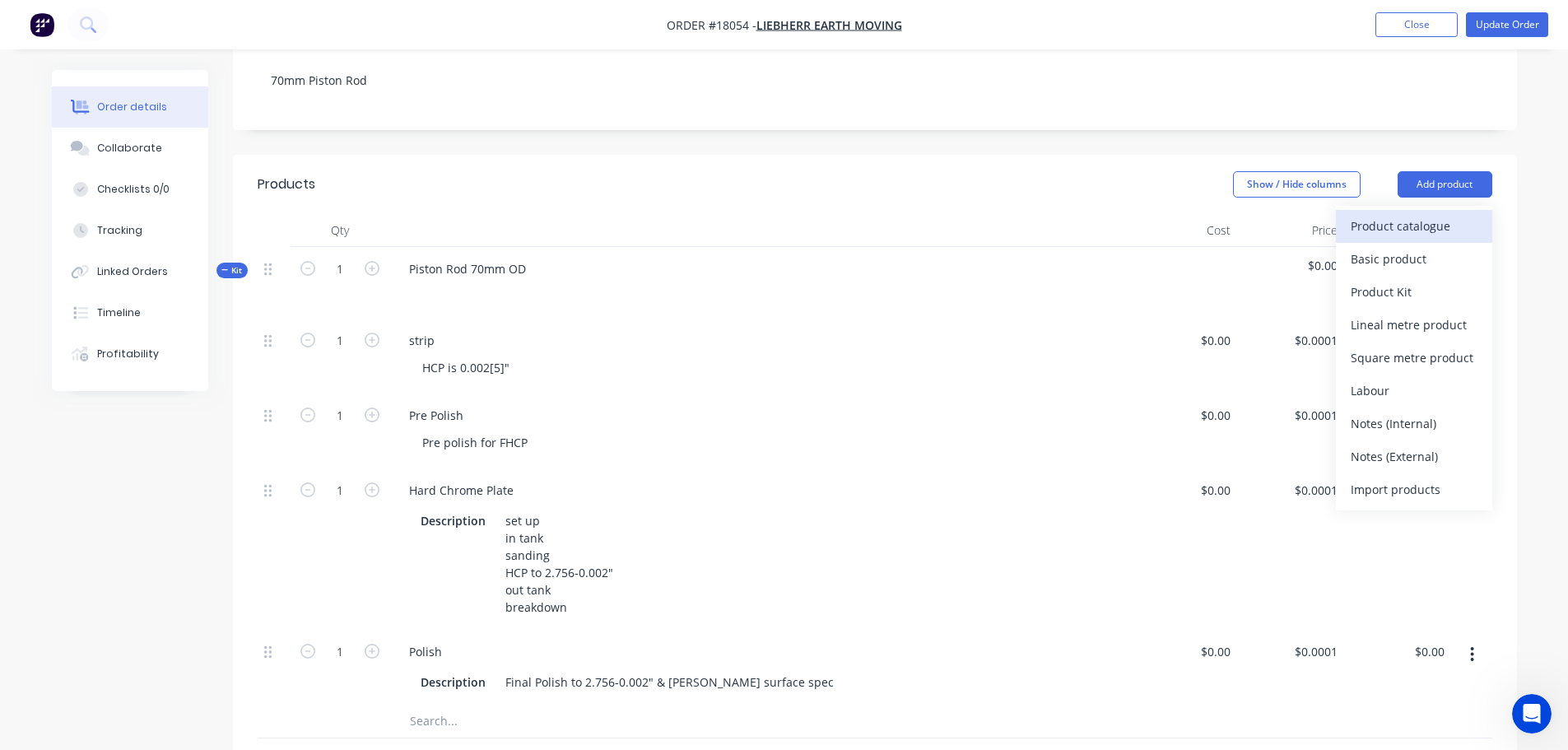
click at [1424, 227] on div "Product catalogue" at bounding box center [1414, 226] width 127 height 24
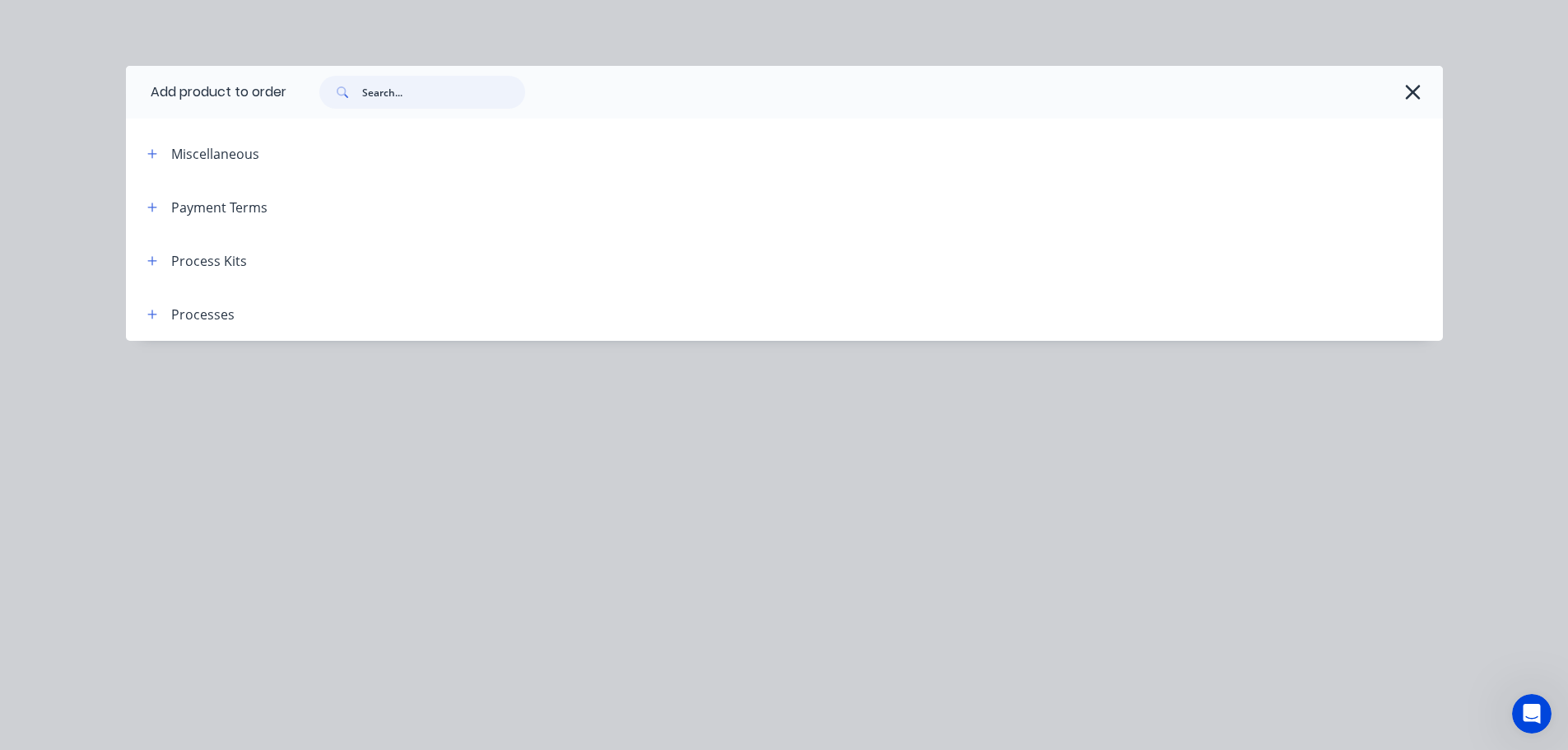
click at [409, 92] on input "text" at bounding box center [443, 92] width 163 height 33
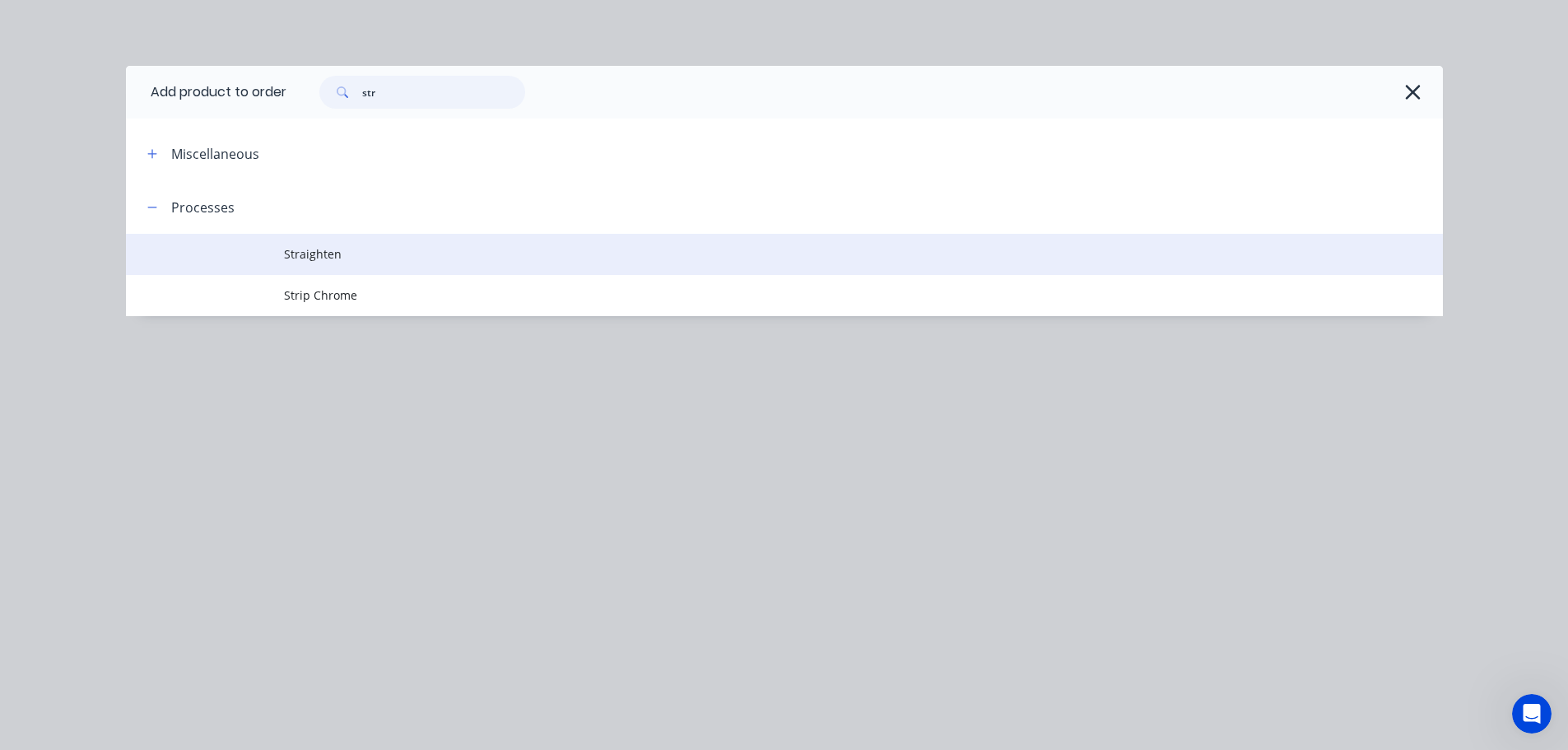
type input "str"
click at [336, 255] on span "Straighten" at bounding box center [747, 254] width 927 height 18
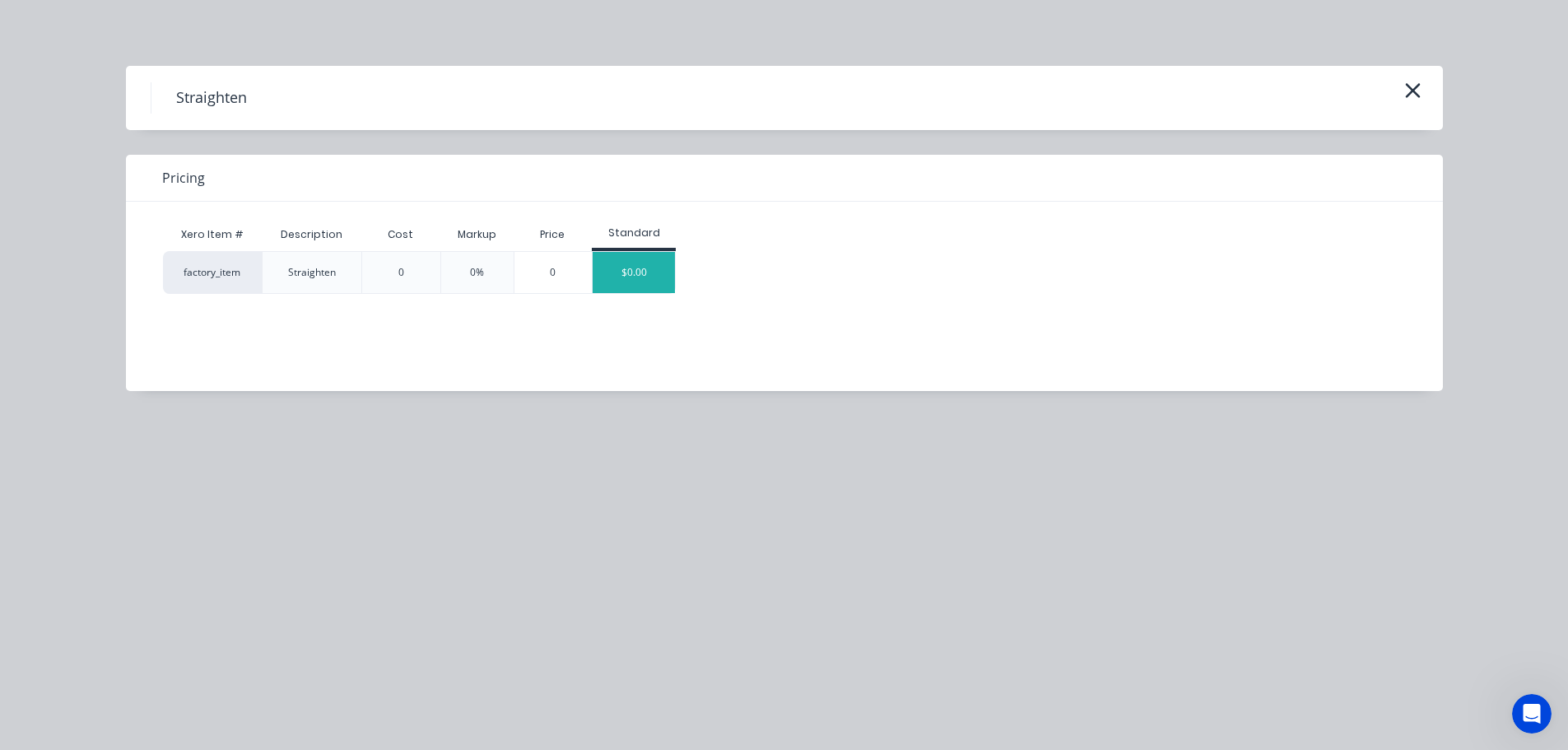
click at [625, 276] on div "$0.00" at bounding box center [634, 272] width 83 height 41
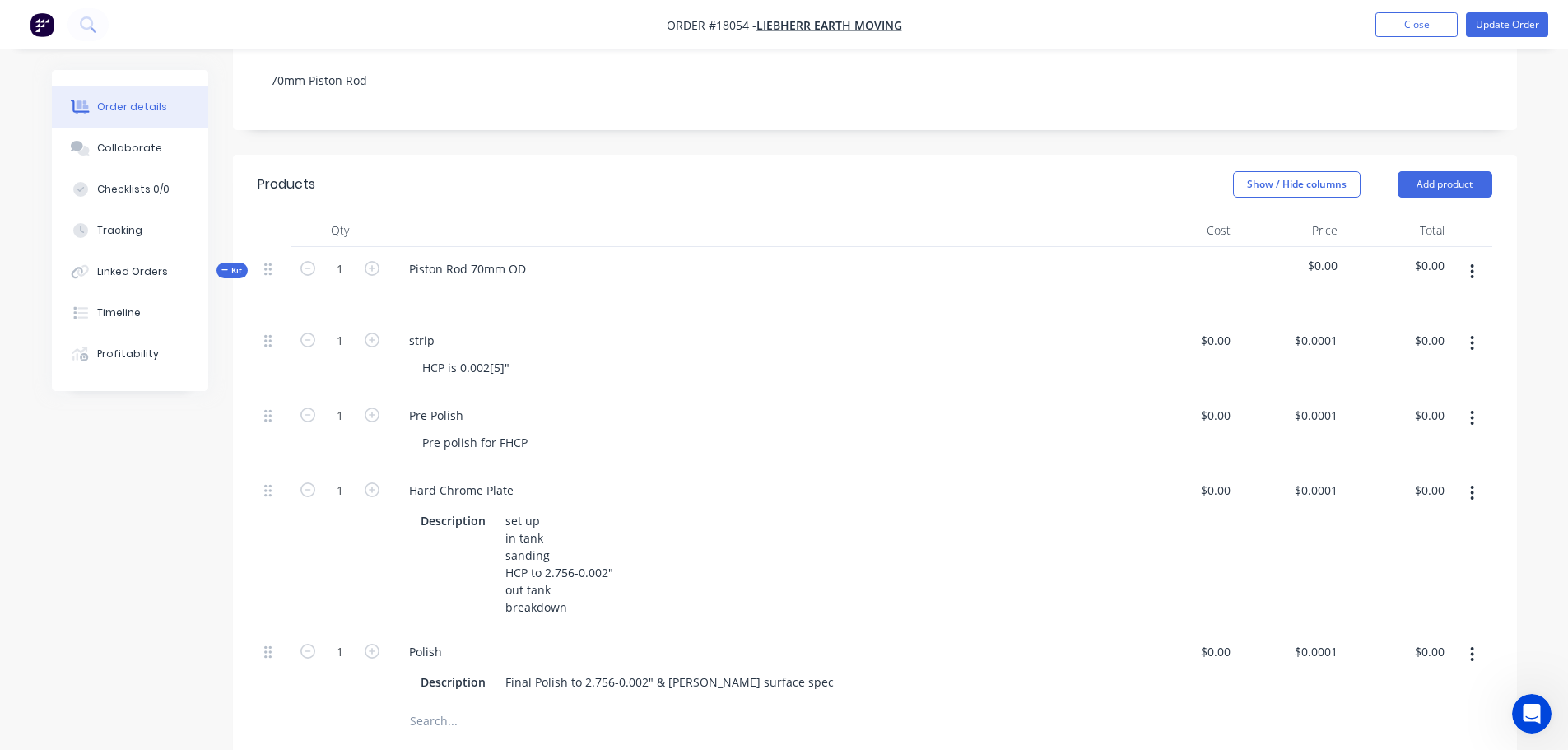
drag, startPoint x: 270, startPoint y: 388, endPoint x: 302, endPoint y: 438, distance: 59.4
click at [302, 438] on div "Kit 1 Piston Rod 70mm OD $0.00 $0.00 1 strip HCP is 0.002[5]" $0.00 $0.00 $0.00…" at bounding box center [875, 530] width 1235 height 566
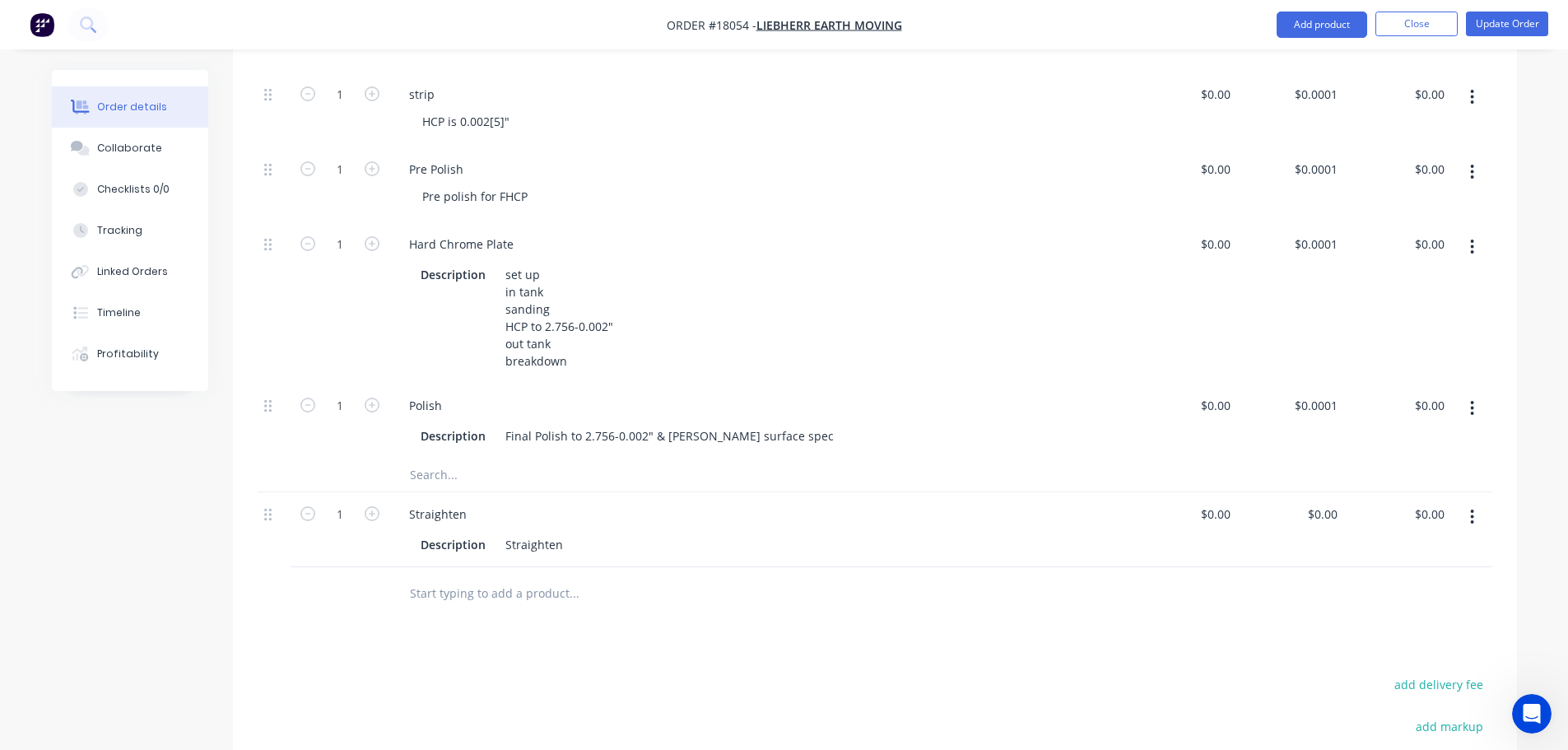
scroll to position [576, 0]
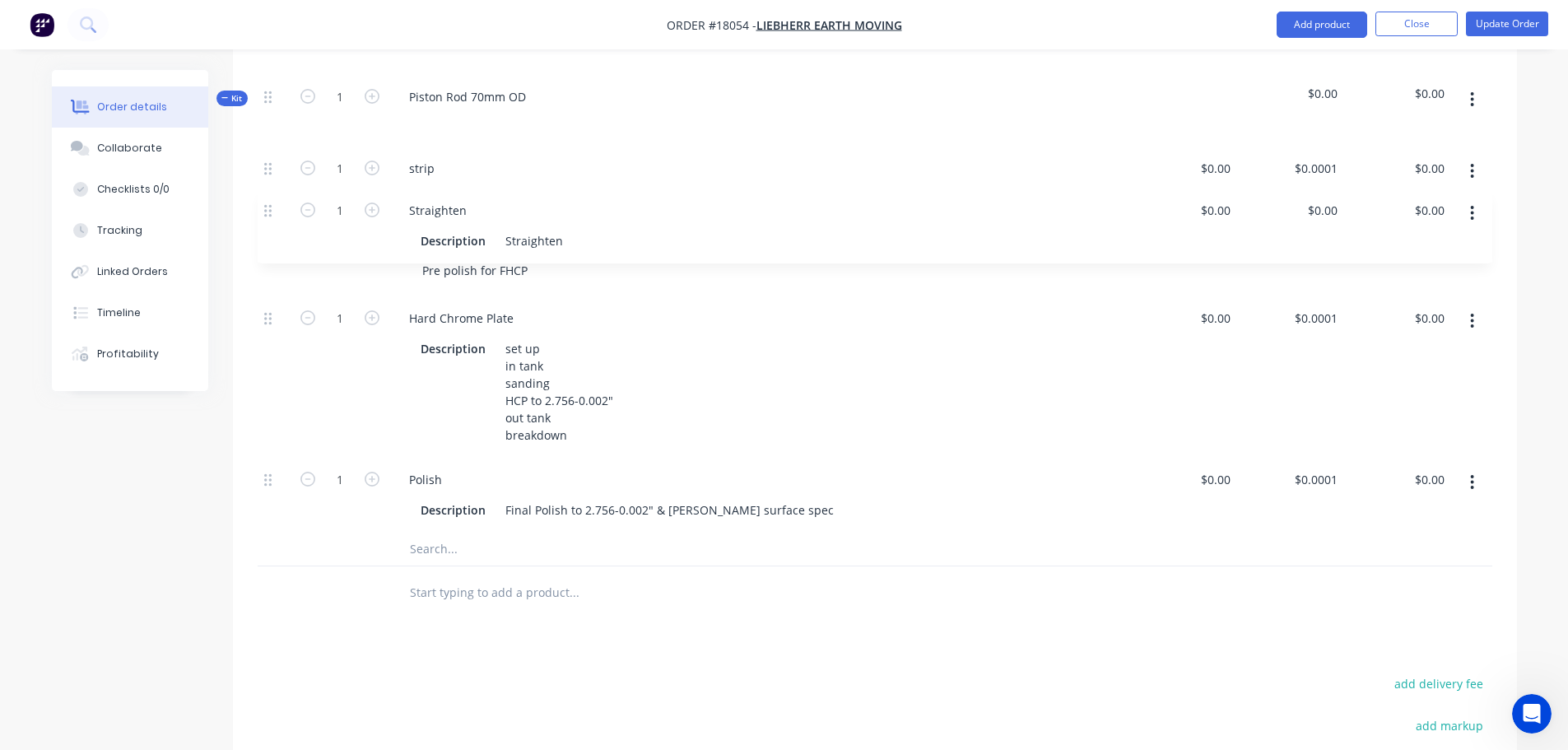
drag, startPoint x: 264, startPoint y: 511, endPoint x: 266, endPoint y: 198, distance: 313.0
click at [266, 198] on div "Kit 1 Piston Rod 70mm OD $0.00 $0.00 1 strip HCP is 0.002[5]" $0.00 $0.00 $0.00…" at bounding box center [875, 283] width 1235 height 566
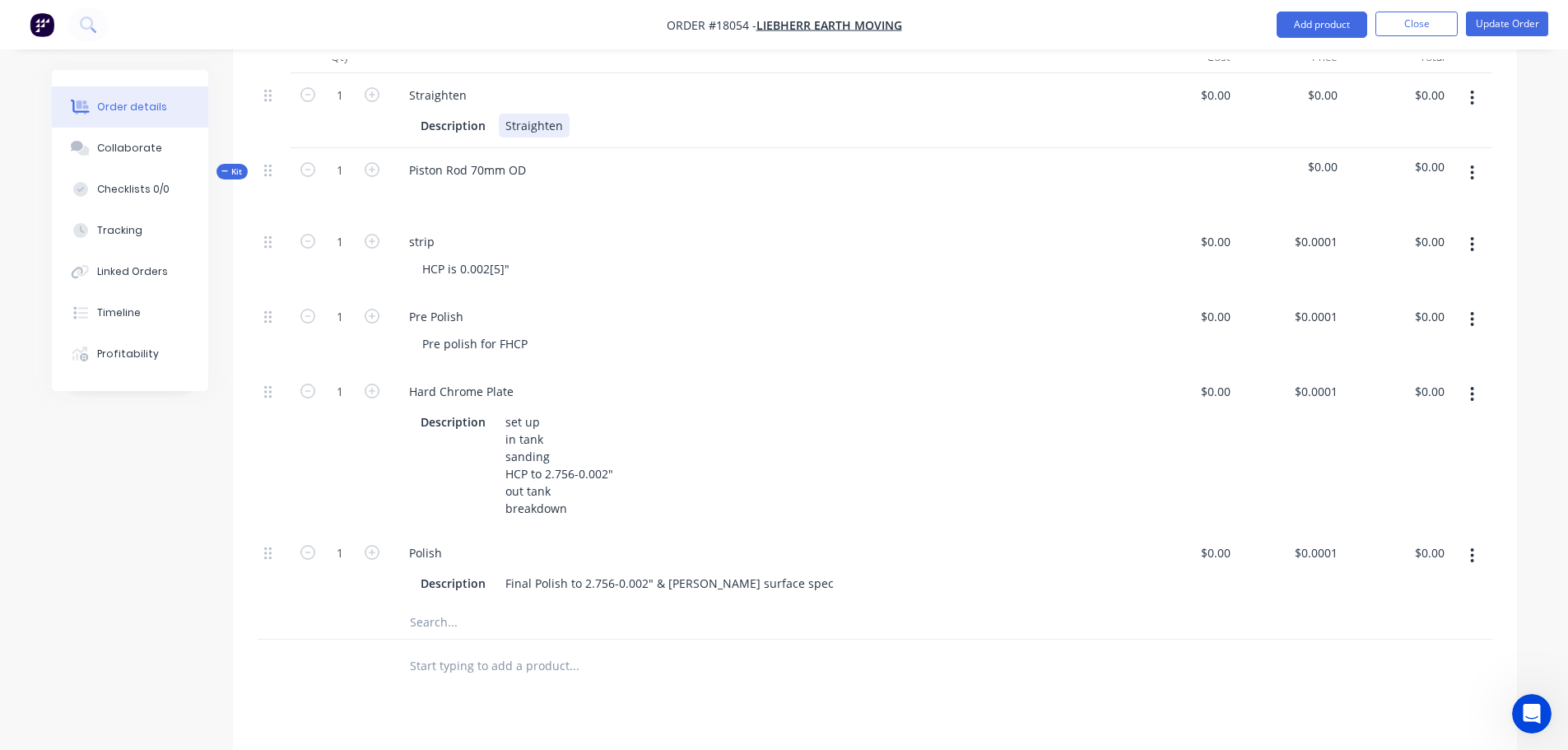
scroll to position [329, 0]
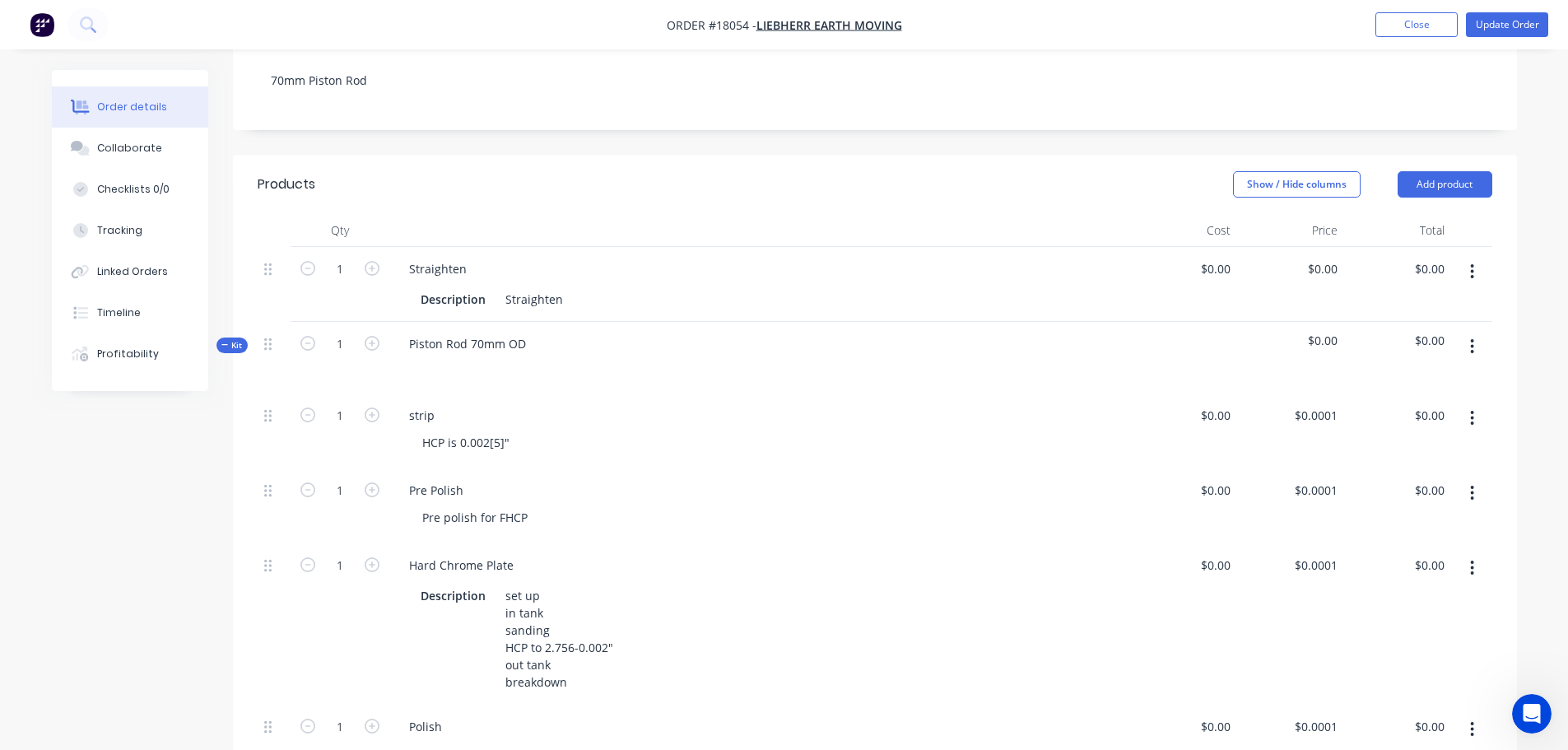
click at [1472, 275] on icon "button" at bounding box center [1471, 271] width 4 height 18
click at [1395, 408] on div "Delete" at bounding box center [1414, 413] width 127 height 24
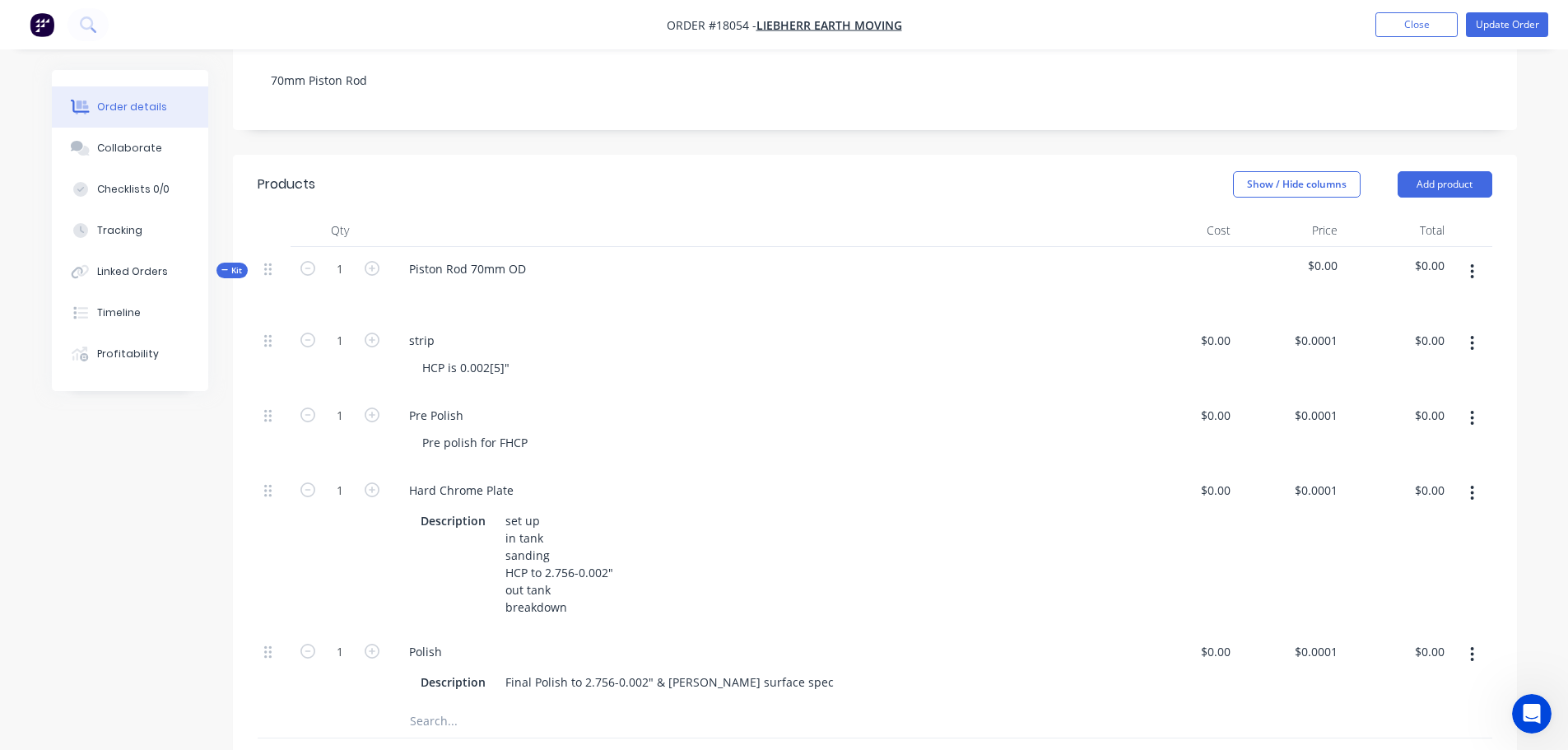
click at [1474, 272] on button "button" at bounding box center [1472, 271] width 38 height 29
click at [1444, 307] on div "Add product to kit" at bounding box center [1414, 315] width 127 height 24
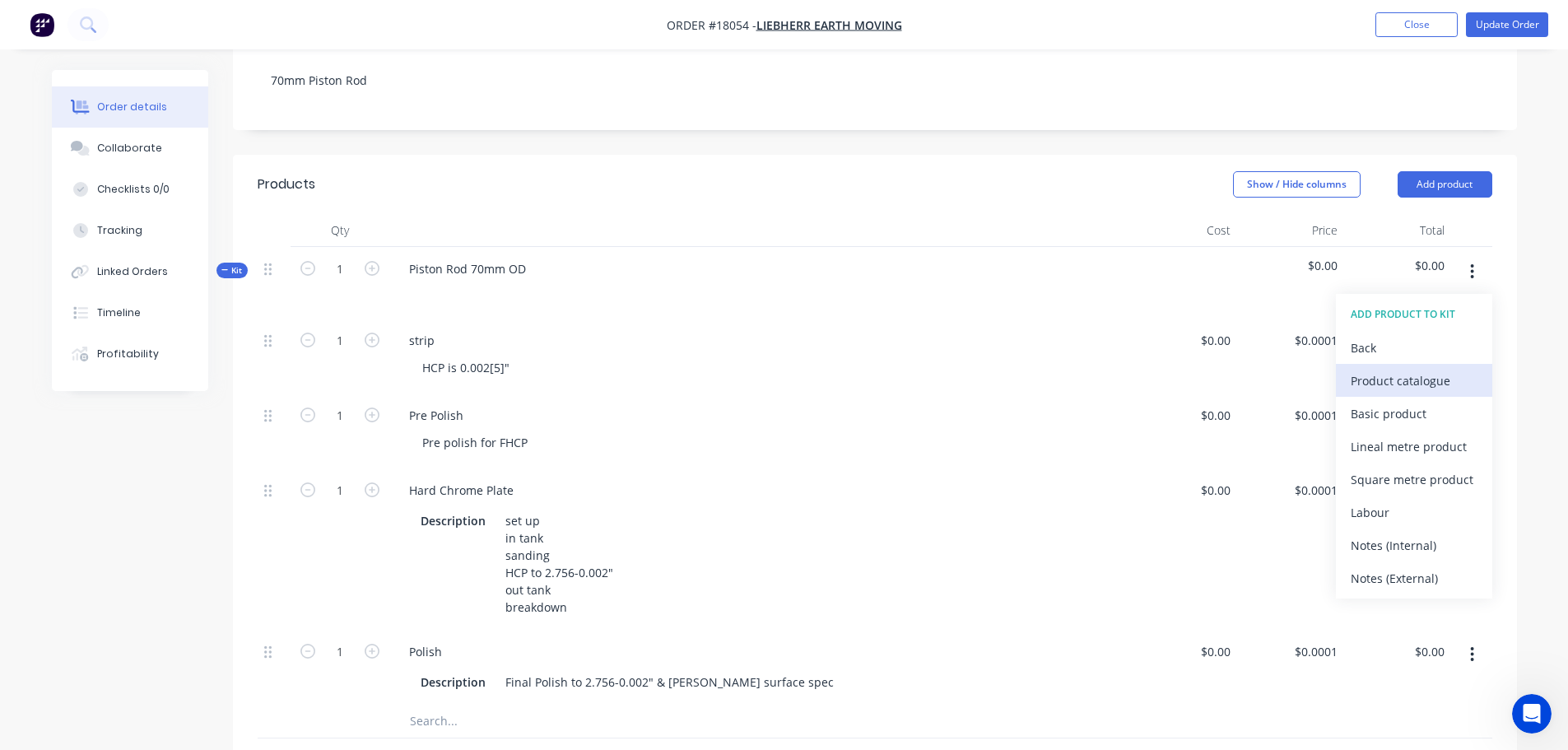
click at [1429, 375] on div "Product catalogue" at bounding box center [1414, 381] width 127 height 24
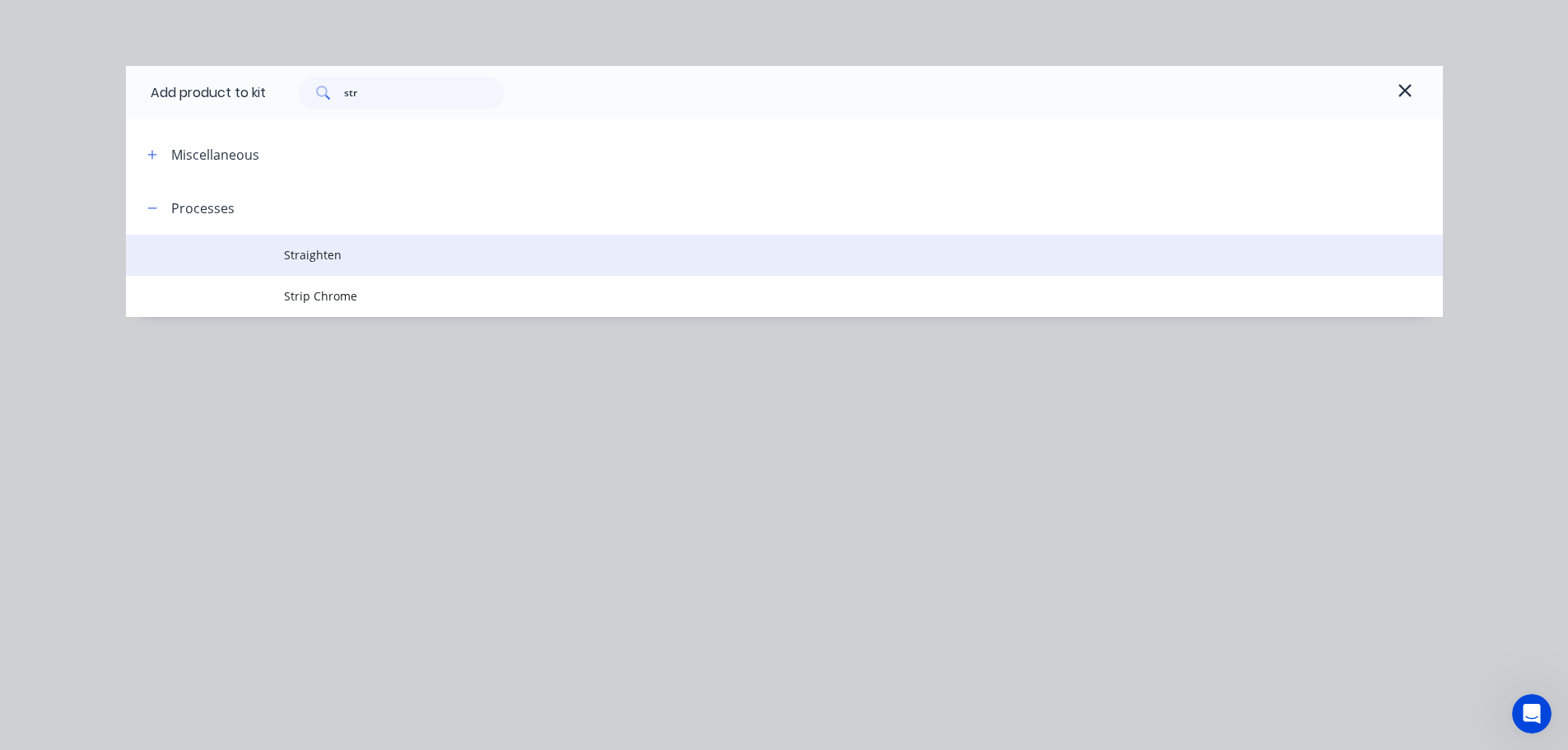
click at [373, 252] on span "Straighten" at bounding box center [747, 255] width 927 height 18
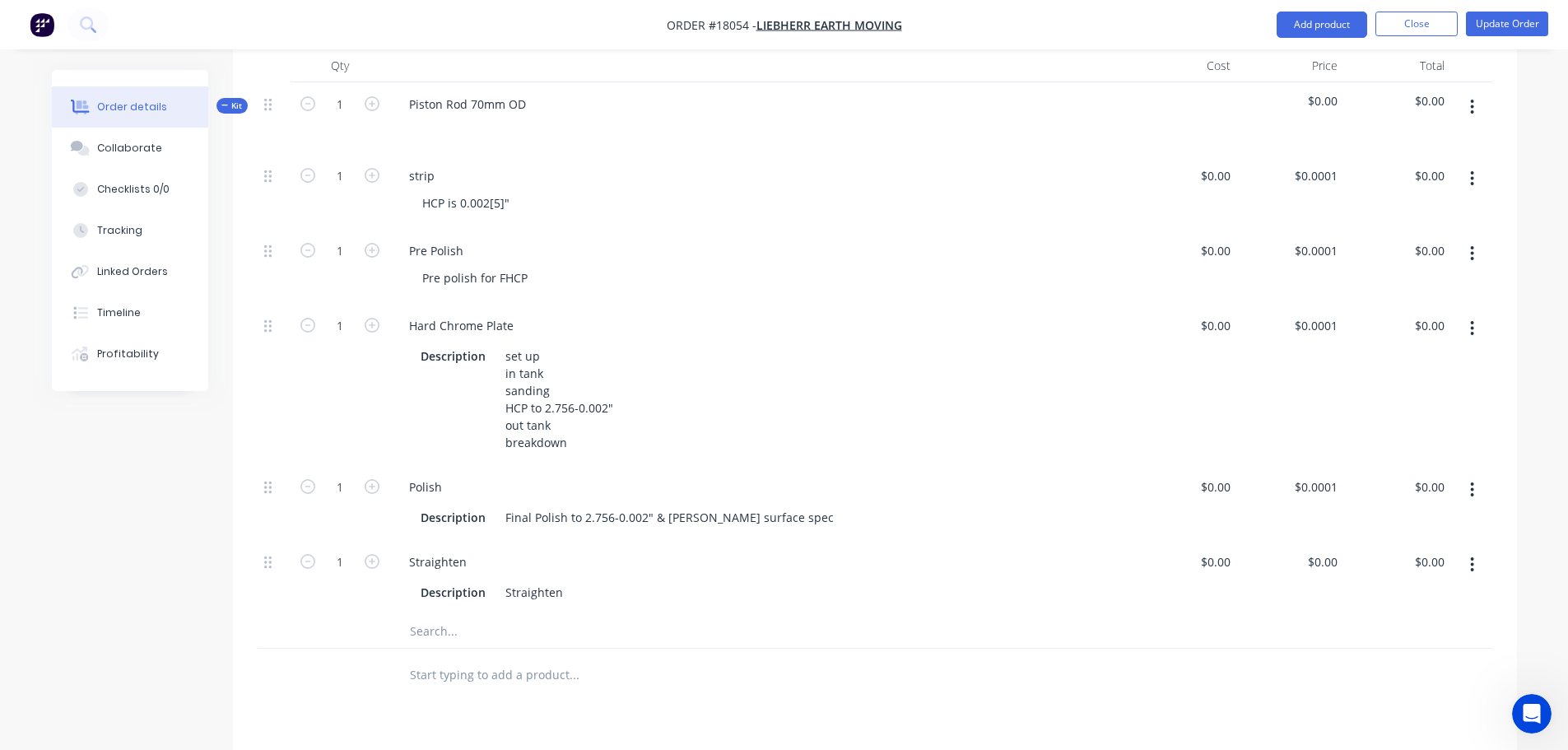
scroll to position [496, 0]
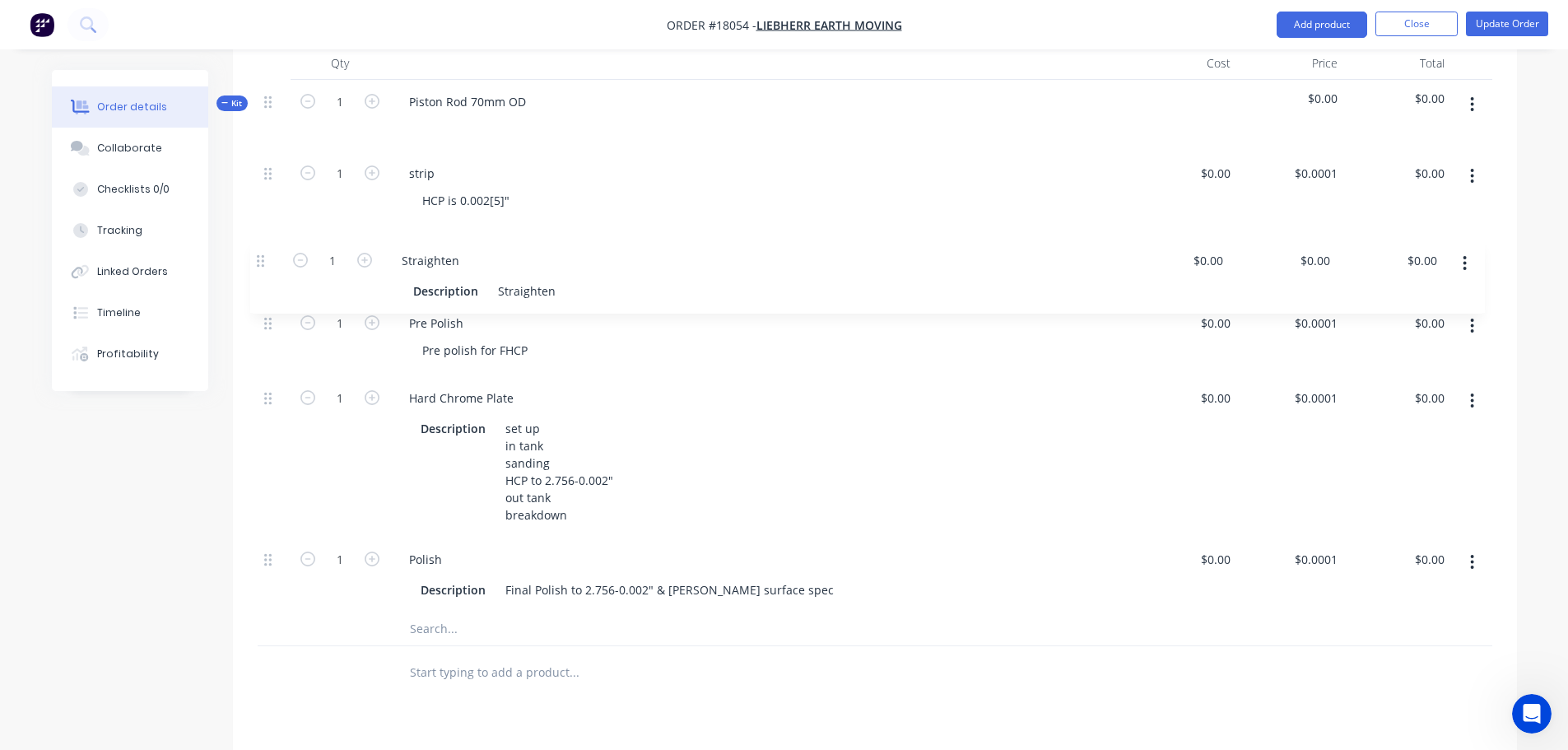
drag, startPoint x: 266, startPoint y: 600, endPoint x: 259, endPoint y: 251, distance: 349.1
click at [259, 251] on div "1 strip HCP is 0.002[5]" $0.00 $0.00 $0.0001 $0.0001 $0.00 $0.00 1 Pre Polish P…" at bounding box center [875, 382] width 1235 height 461
click at [1502, 28] on button "Update Order" at bounding box center [1506, 24] width 83 height 25
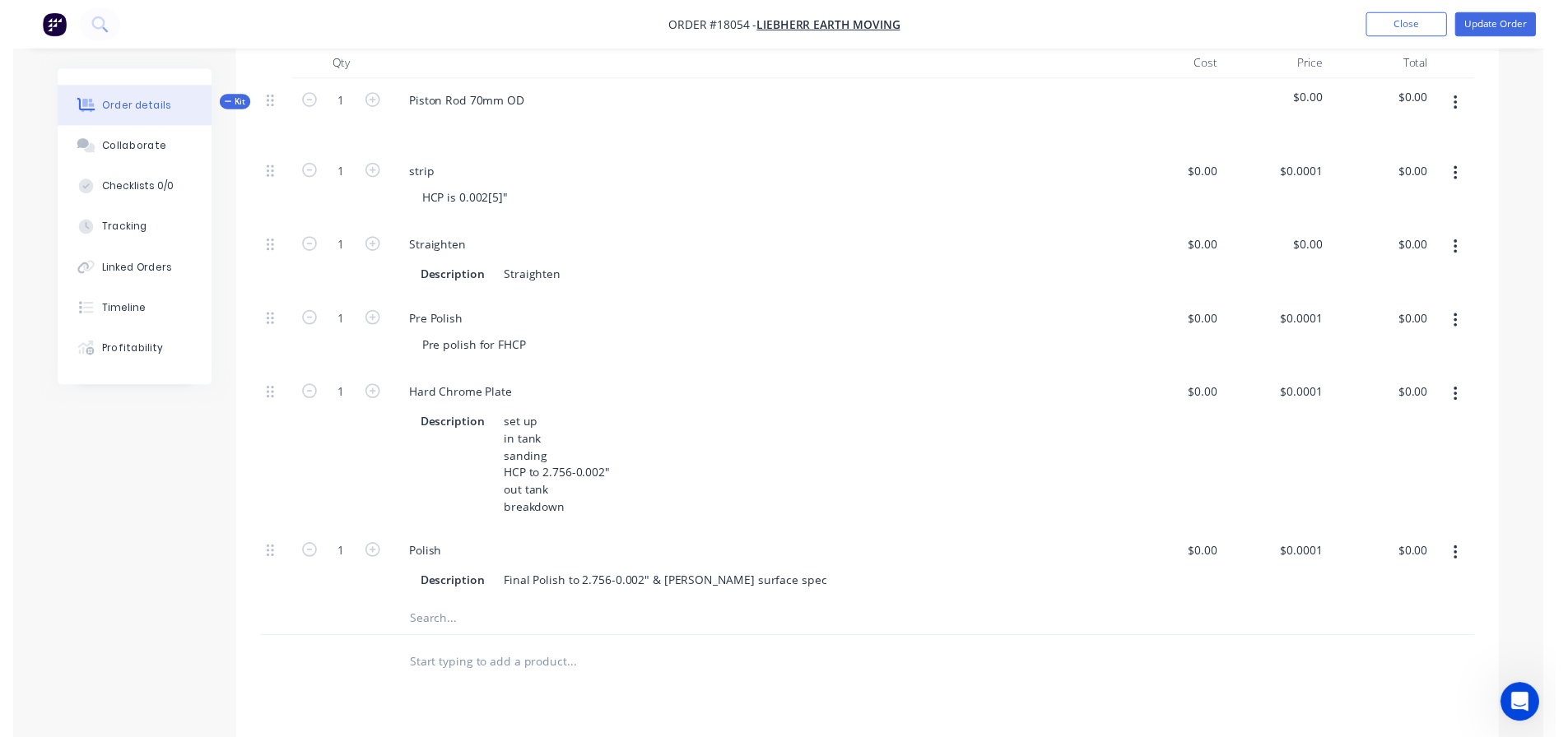
scroll to position [0, 0]
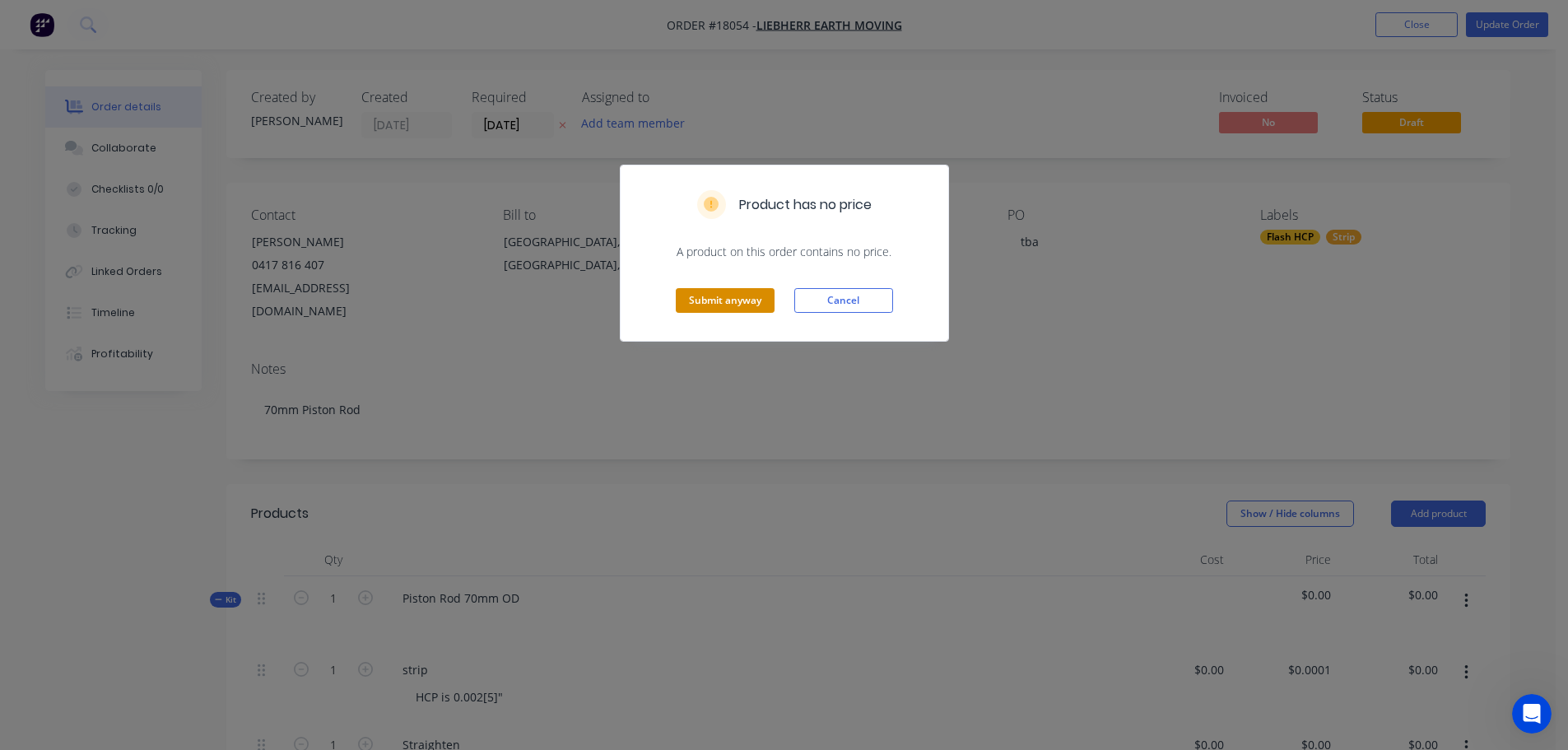
click at [767, 310] on button "Submit anyway" at bounding box center [725, 301] width 99 height 25
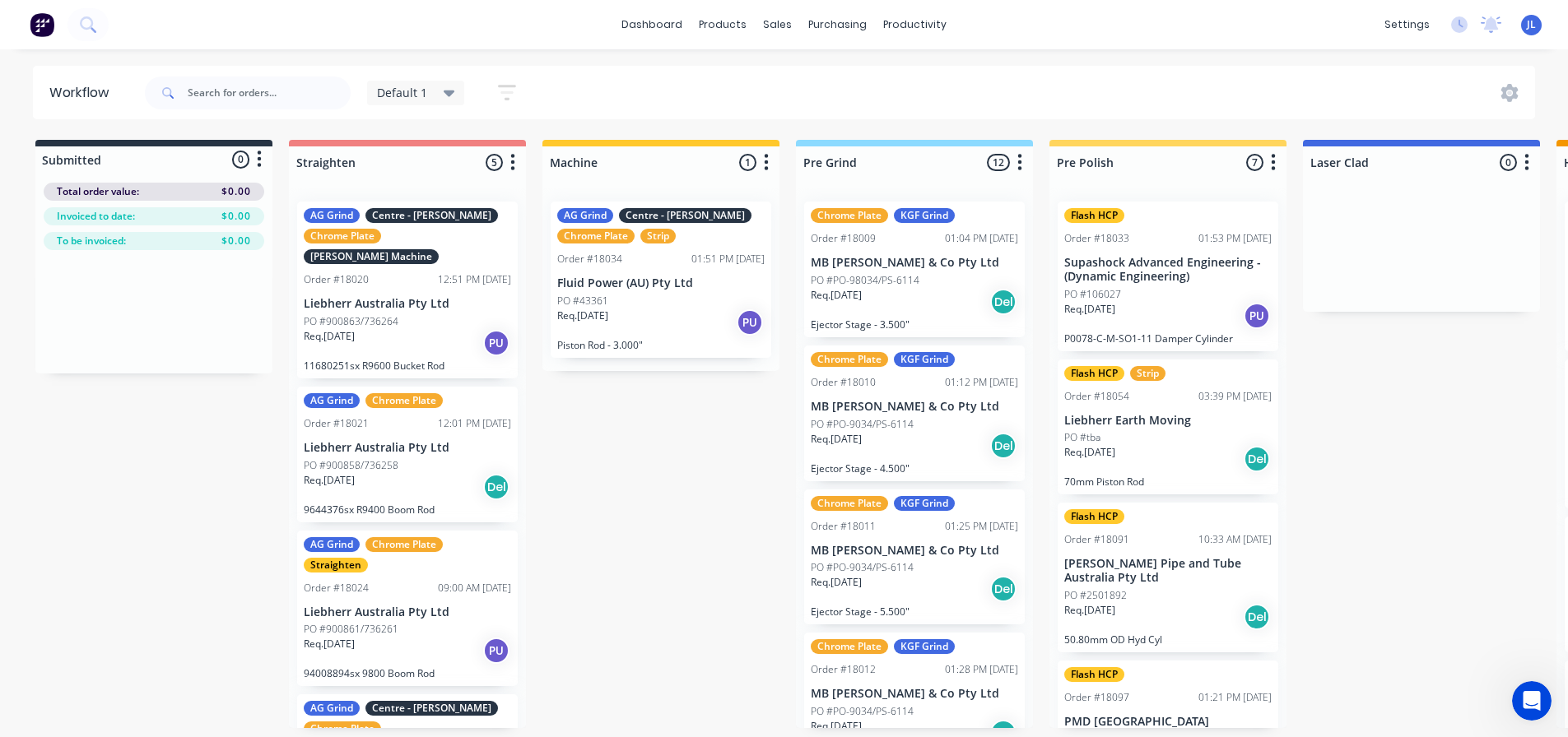
click at [1143, 277] on p "Supashock Advanced Engineering - (Dynamic Engineering)" at bounding box center [1167, 270] width 207 height 28
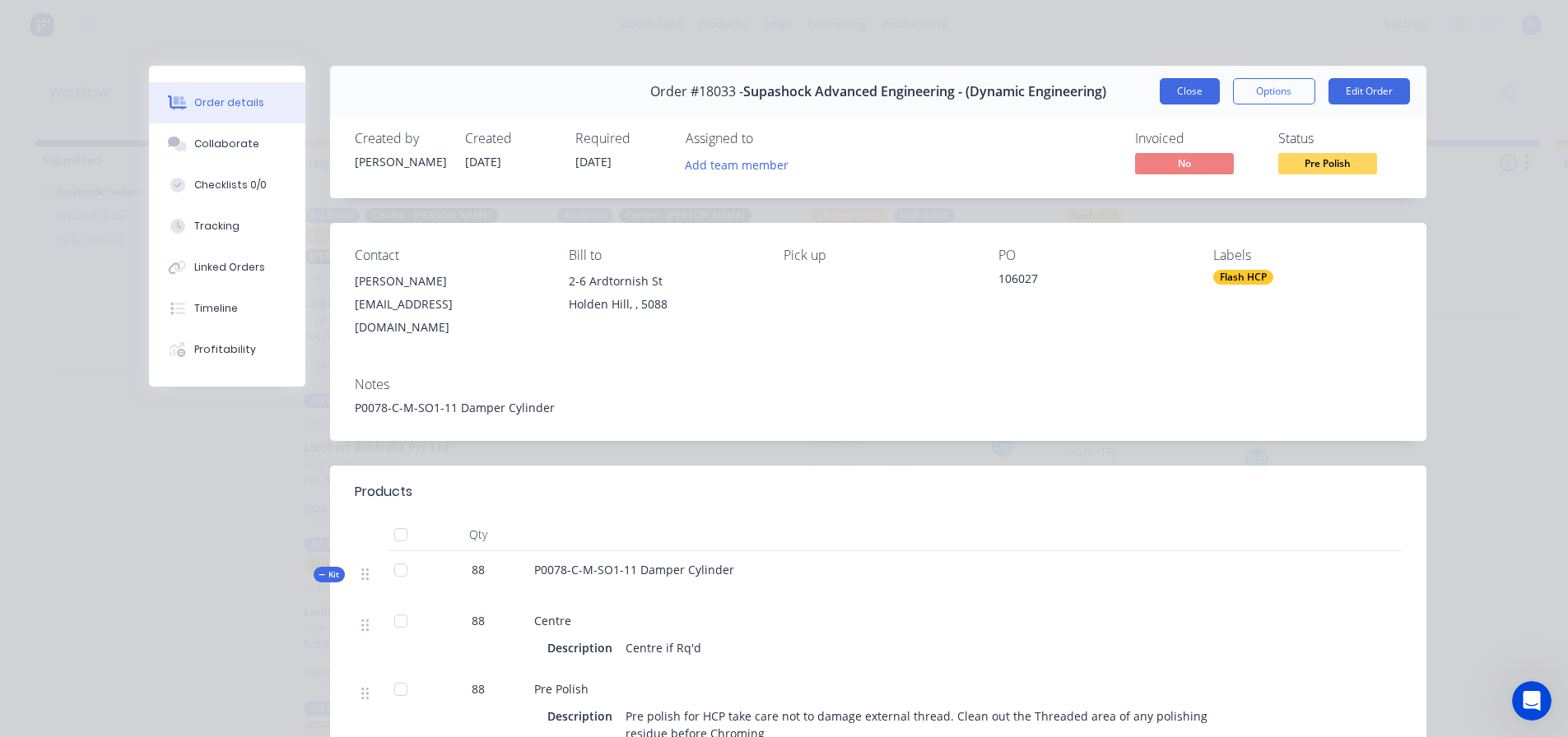
click at [1169, 81] on button "Close" at bounding box center [1190, 92] width 60 height 27
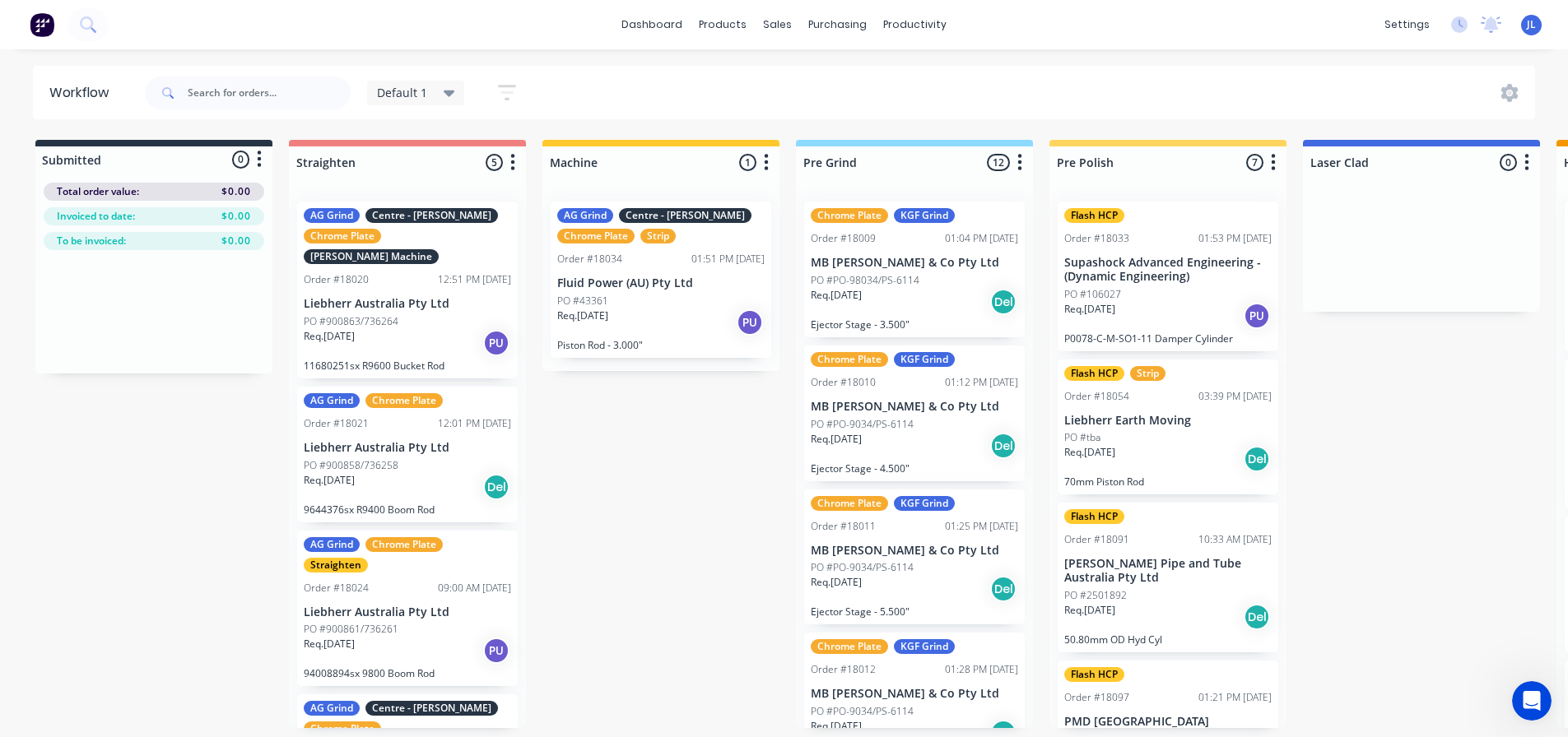
click at [647, 289] on p "Fluid Power (AU) Pty Ltd" at bounding box center [660, 283] width 207 height 14
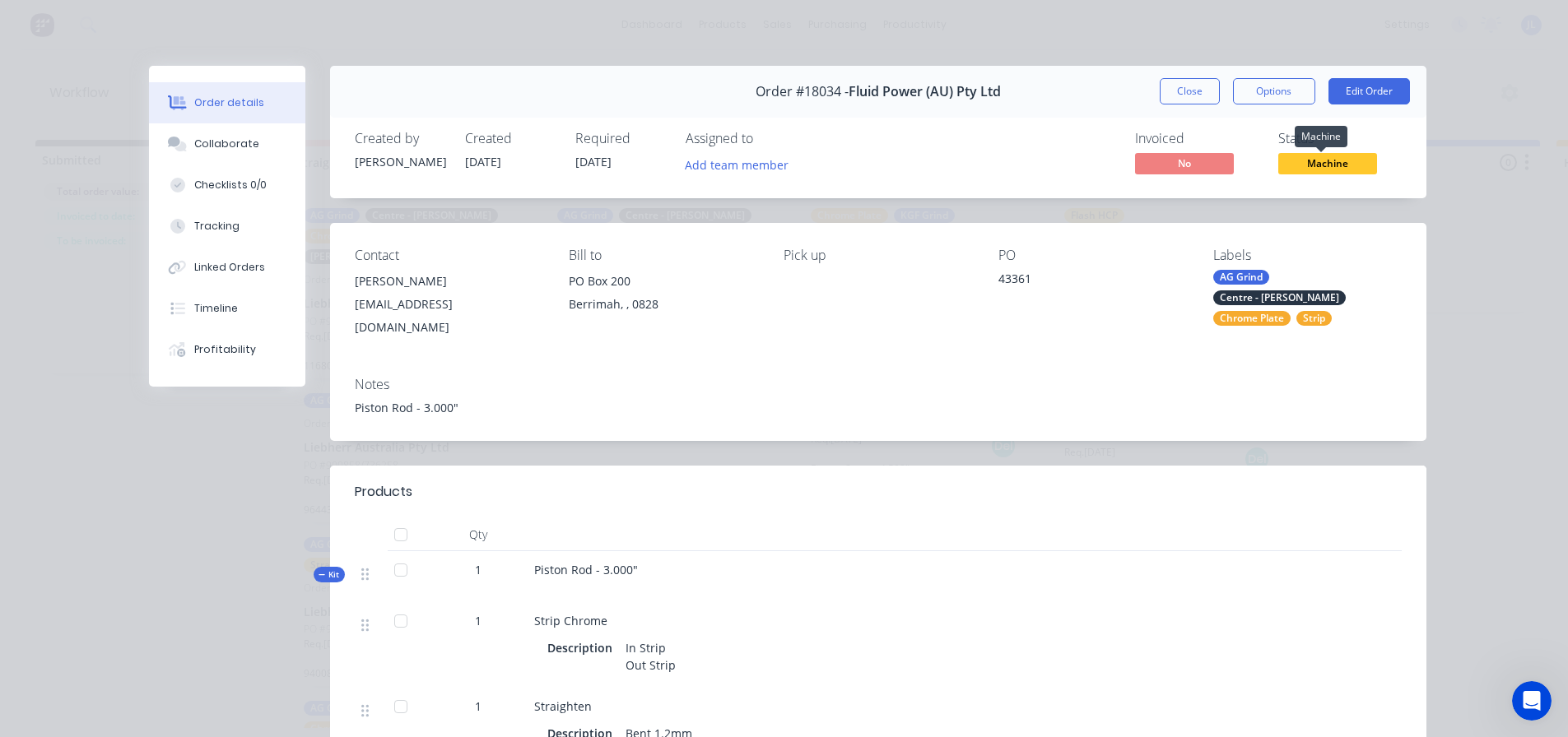
click at [1343, 163] on span "Machine" at bounding box center [1328, 163] width 99 height 21
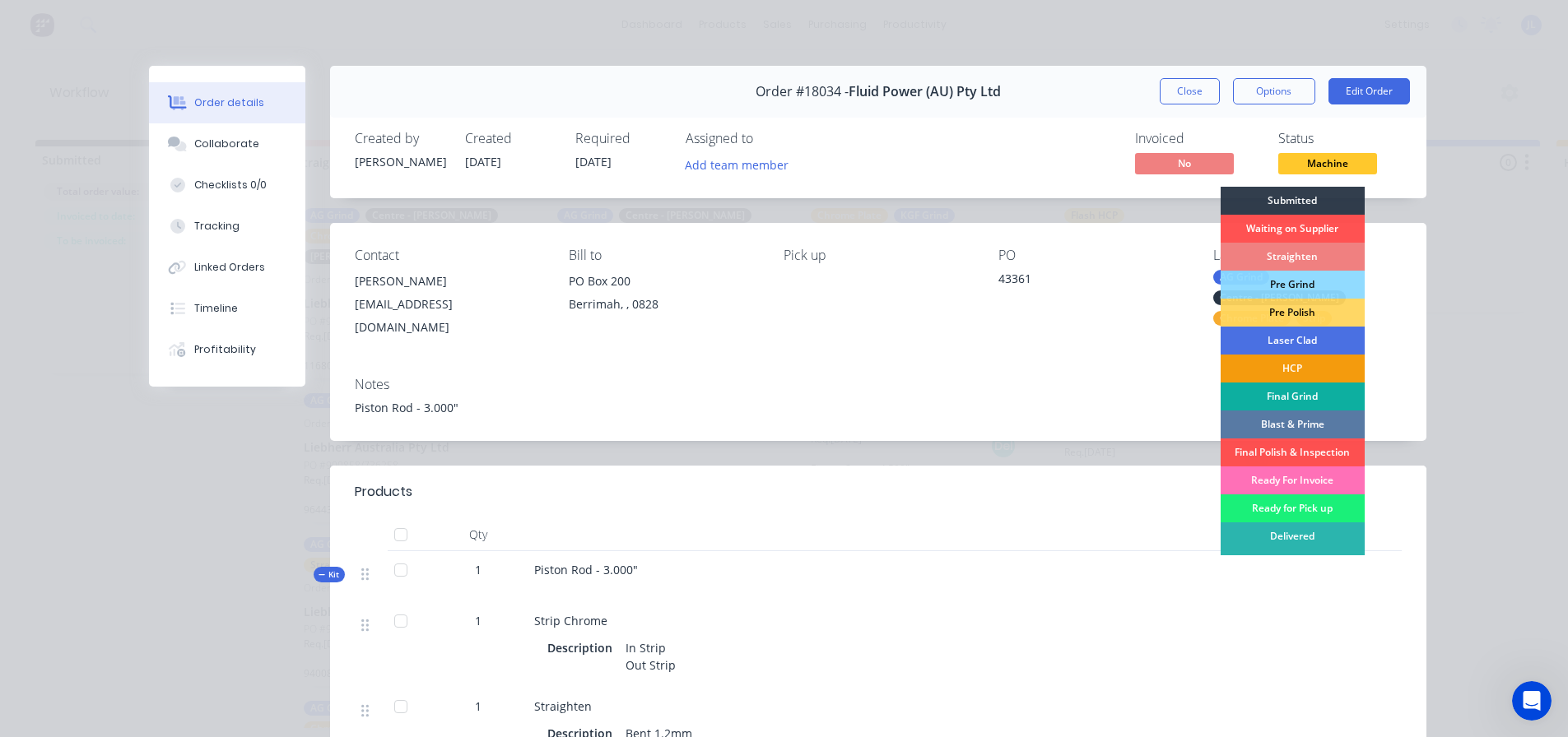
click at [1297, 254] on div "Straighten" at bounding box center [1292, 257] width 144 height 28
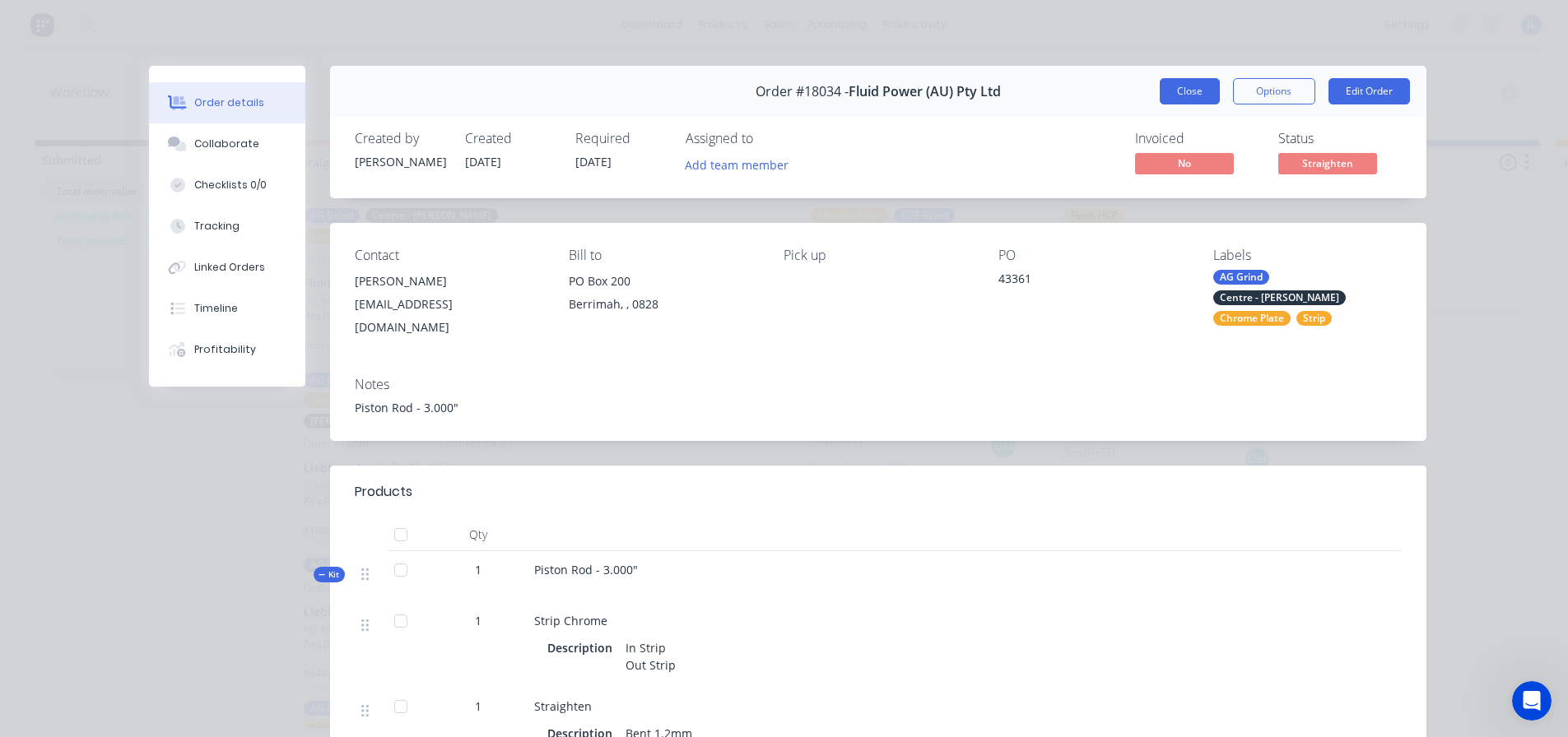
click at [1168, 101] on button "Close" at bounding box center [1190, 92] width 60 height 27
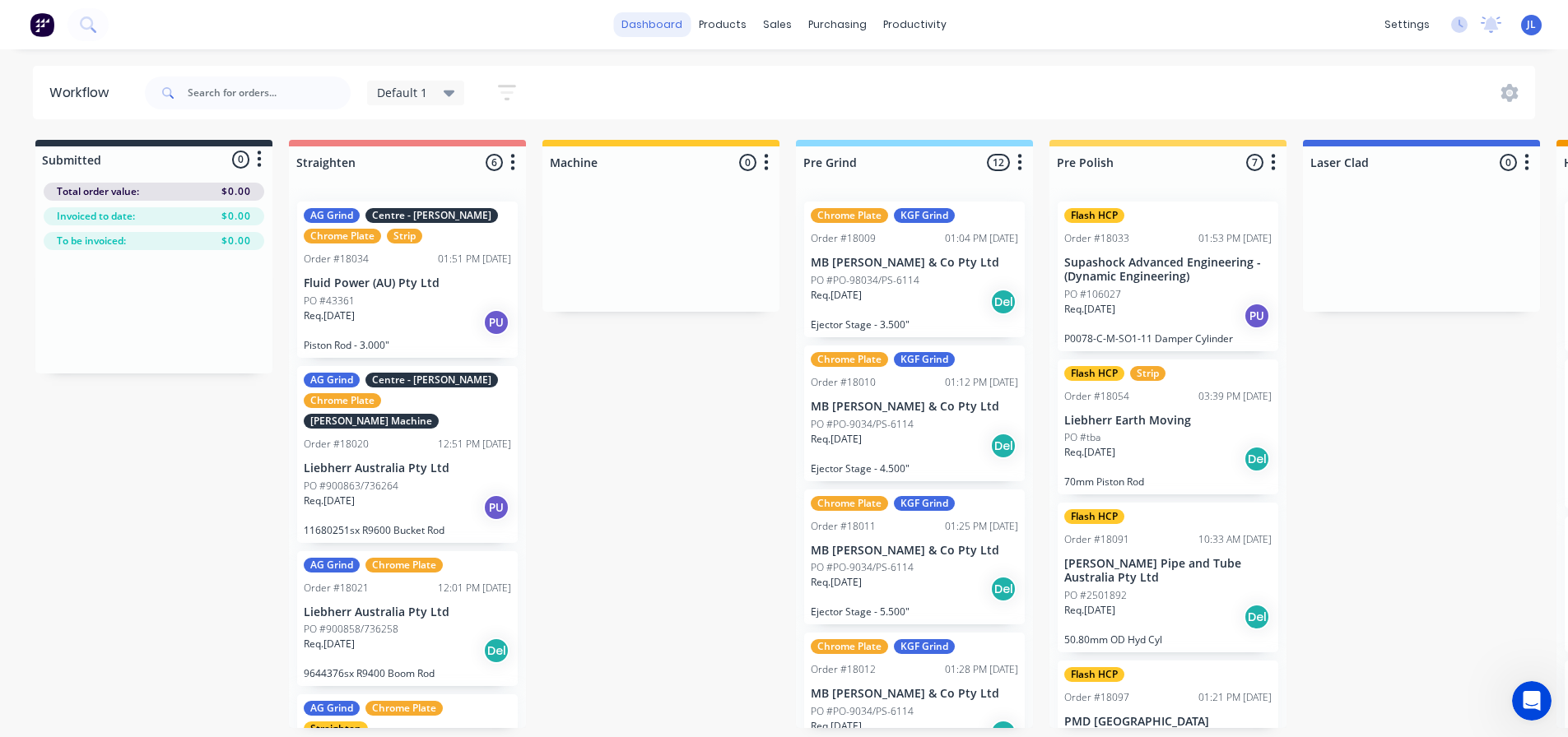
click at [658, 22] on link "dashboard" at bounding box center [651, 25] width 78 height 25
